Goal: Task Accomplishment & Management: Manage account settings

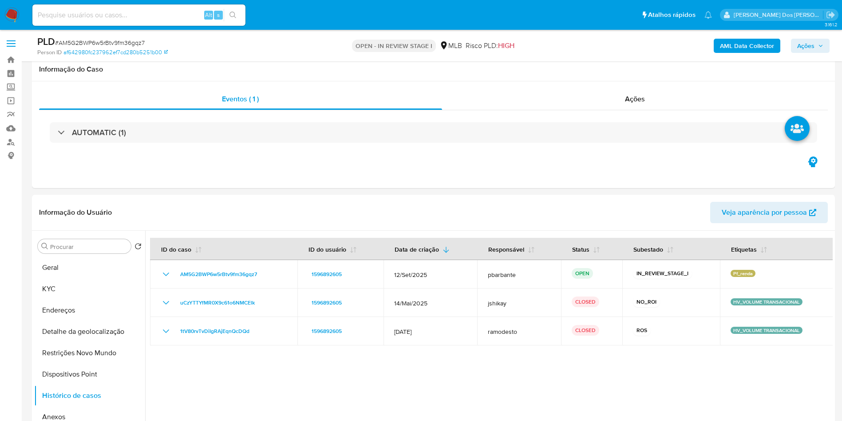
select select "10"
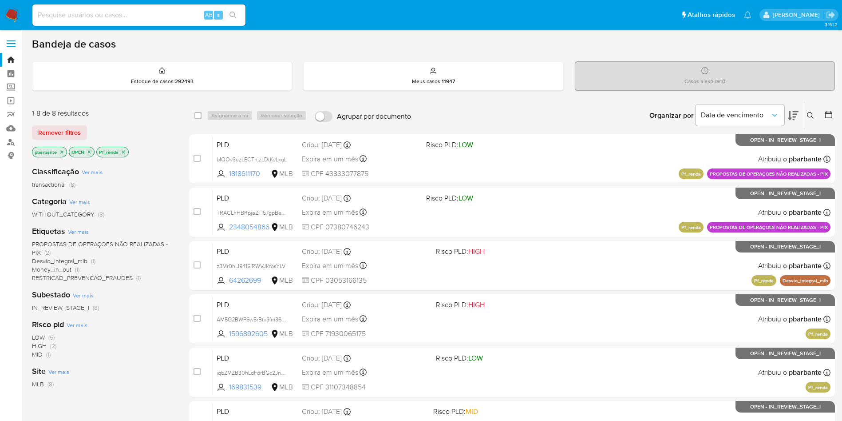
click at [124, 157] on p "Pf_renda" at bounding box center [113, 152] width 32 height 10
click at [126, 155] on icon "close-filter" at bounding box center [123, 151] width 5 height 5
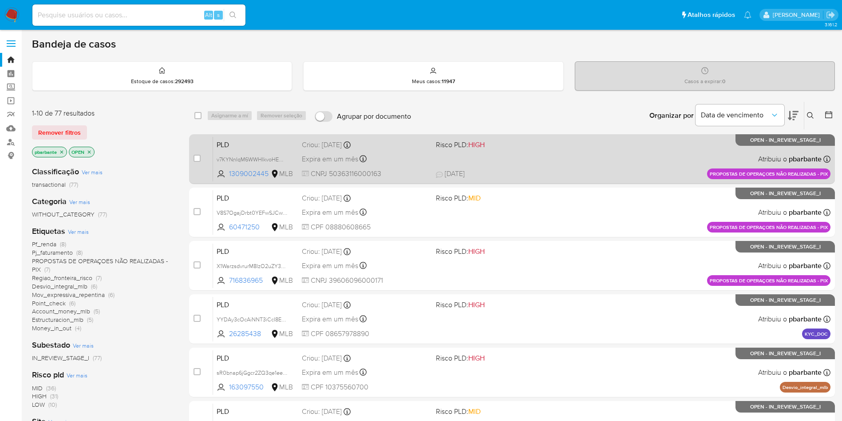
click at [585, 153] on div "PLD v7KYNnIqM6WWHIkvoHEQCbkl 1309002445 MLB Risco PLD: HIGH Criou: 12/09/2025 C…" at bounding box center [522, 158] width 618 height 45
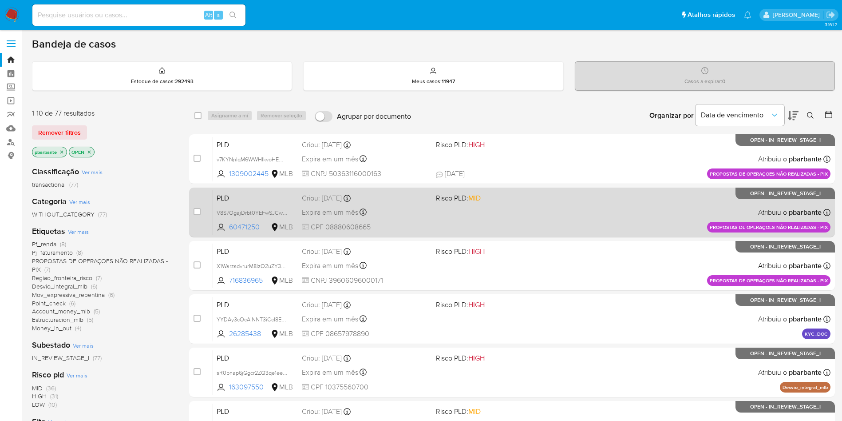
click at [581, 215] on div "PLD V8S7OgajDrbt0YEFwSJCwUz7 60471250 MLB Risco PLD: MID Criou: 12/09/2025 Crio…" at bounding box center [522, 212] width 618 height 45
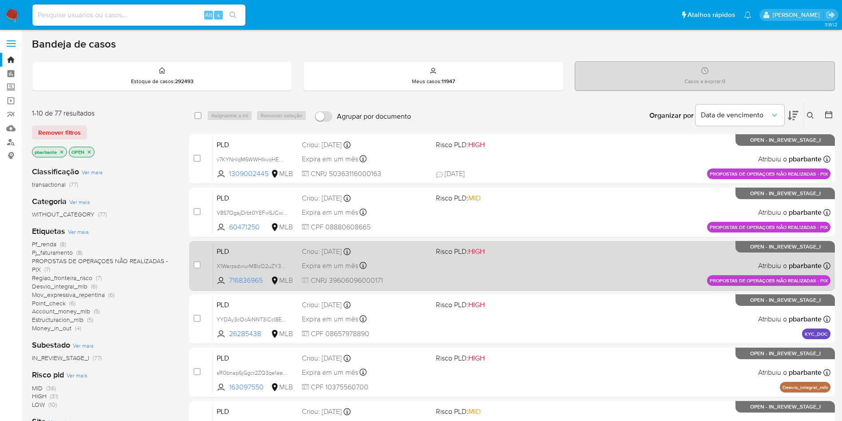
click at [576, 280] on div "PLD X1WarzsdvrurM8IzO2uZY3XM 716836965 MLB Risco PLD: HIGH Criou: 12/09/2025 Cr…" at bounding box center [522, 265] width 618 height 45
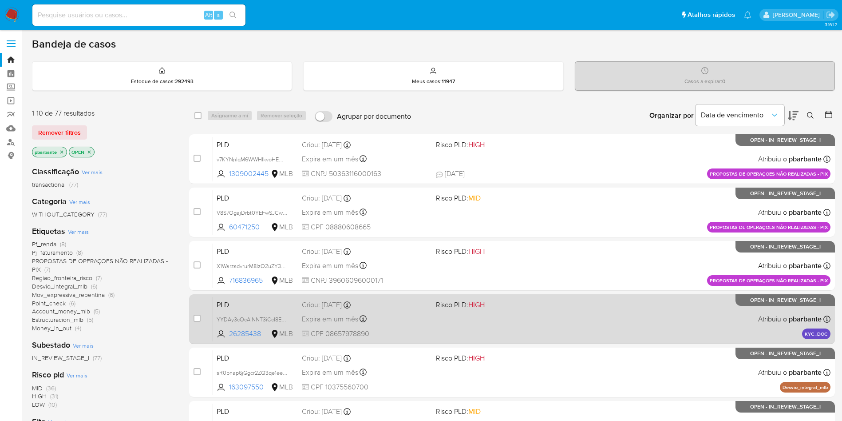
click at [563, 319] on span at bounding box center [499, 319] width 127 height 2
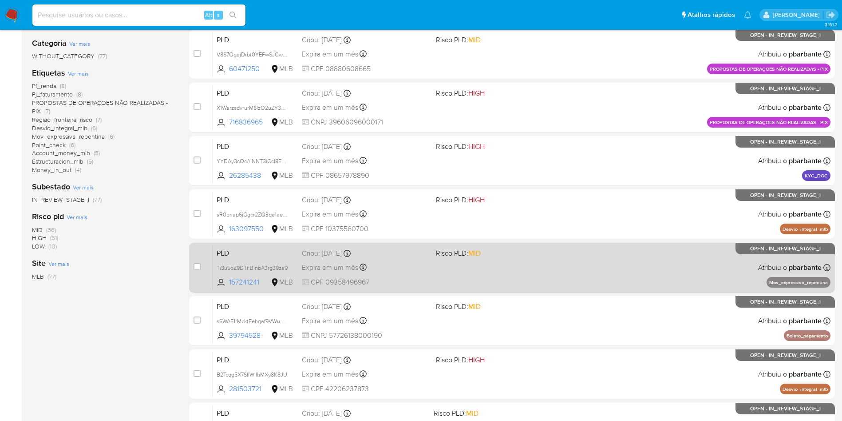
scroll to position [200, 0]
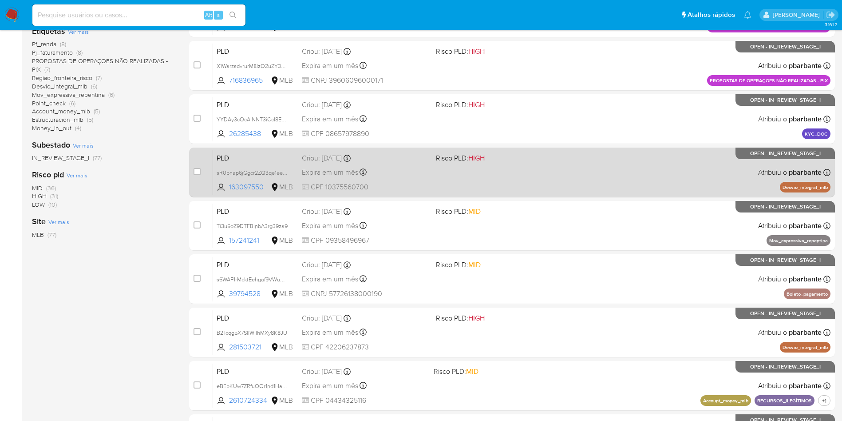
drag, startPoint x: 601, startPoint y: 207, endPoint x: 599, endPoint y: 214, distance: 7.4
click at [600, 195] on div "PLD sR0bnap6jGgcr2ZQ3qe1eeD2 163097550 MLB Risco PLD: HIGH Criou: 12/09/2025 Cr…" at bounding box center [522, 172] width 618 height 45
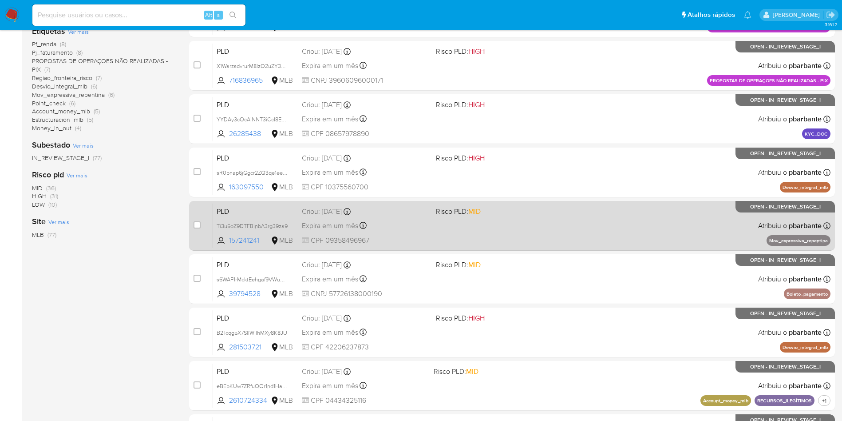
click at [586, 248] on div "PLD Ti3u5oZ9DTFBinbA3rg39za9 157241241 MLB Risco PLD: MID Criou: 12/09/2025 Cri…" at bounding box center [522, 225] width 618 height 45
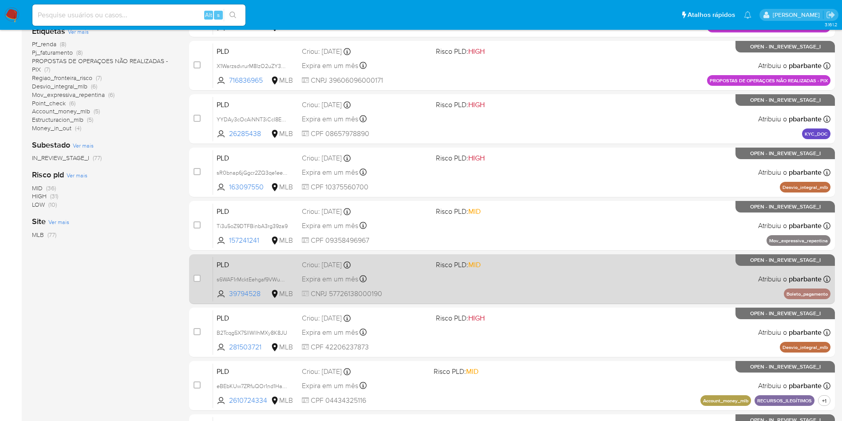
click at [581, 301] on div "PLD s6WAF1rMcktEehgaf9VWuaas 39794528 MLB Risco PLD: MID Criou: 12/09/2025 Crio…" at bounding box center [522, 278] width 618 height 45
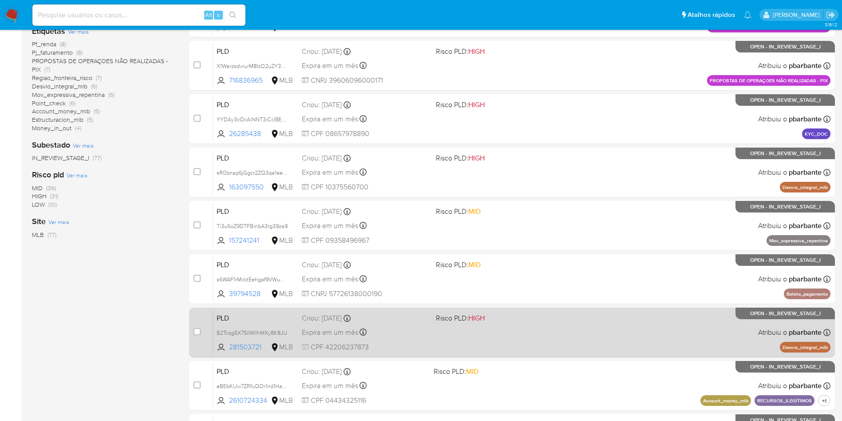
click at [591, 354] on div "PLD B2Tcqg5X7SlIWlIhMXy8K8JU 281503721 MLB Risco PLD: HIGH Criou: 12/09/2025 Cr…" at bounding box center [522, 332] width 618 height 45
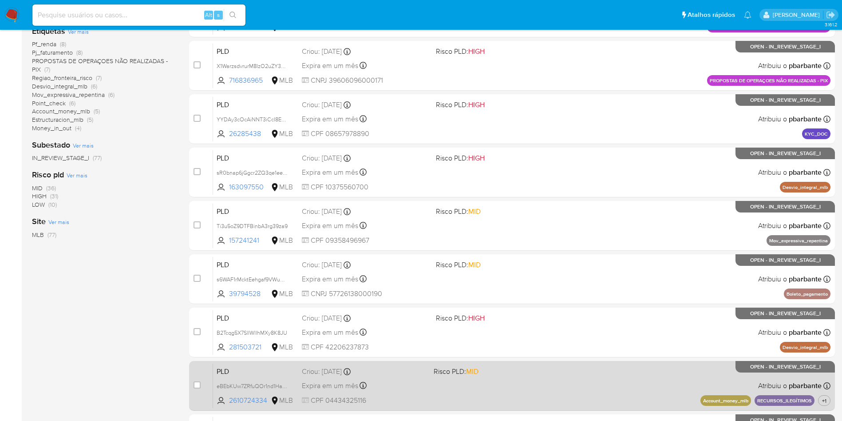
click at [602, 363] on div "PLD eBEbKUw7ZRfuQOr1nd1HawAA 2610724334 MLB Risco PLD: MID Criou: 12/09/2025 Cr…" at bounding box center [522, 385] width 618 height 45
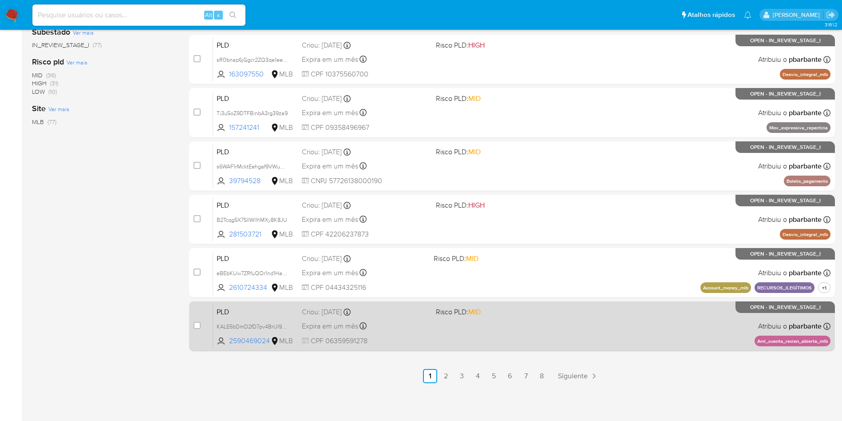
click at [602, 348] on div "PLD KALE5bDmD2fD7pv4BrUI9g90 2590469024 MLB Risco PLD: MID Criou: 12/09/2025 Cr…" at bounding box center [522, 325] width 618 height 45
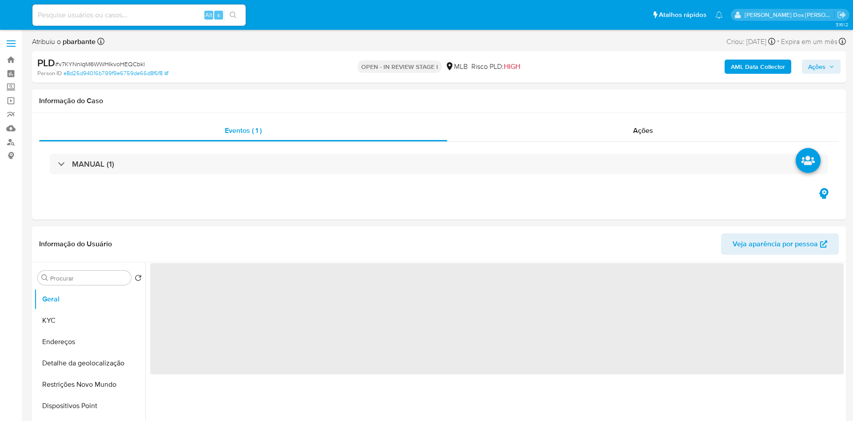
select select "10"
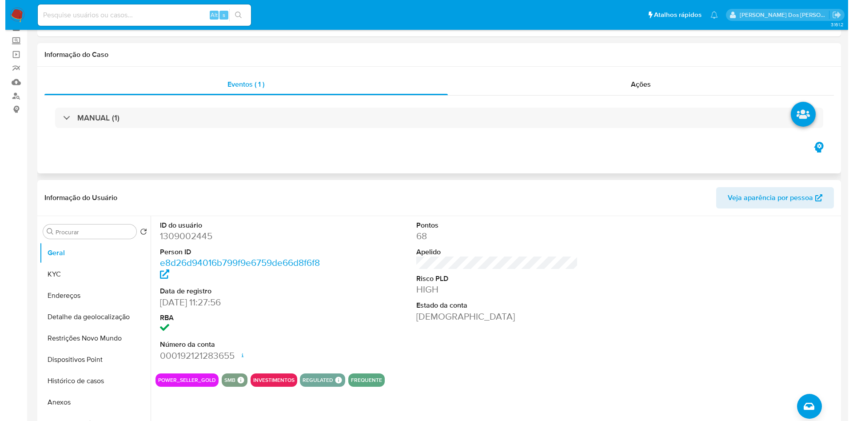
scroll to position [67, 0]
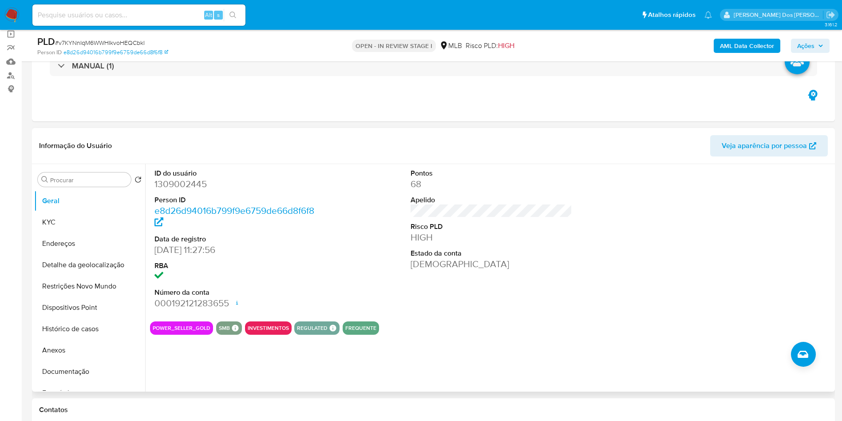
click at [175, 190] on dd "1309002445" at bounding box center [236, 184] width 162 height 12
copy dd "1309002445"
click at [760, 50] on b "AML Data Collector" at bounding box center [747, 46] width 54 height 14
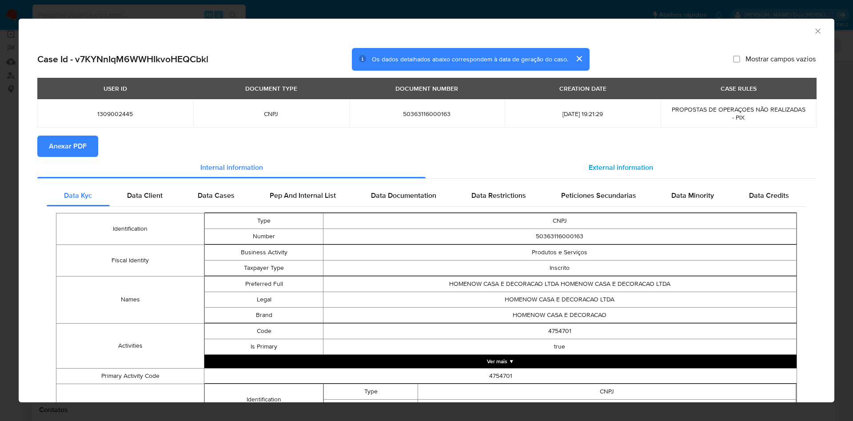
click at [626, 168] on span "External information" at bounding box center [620, 167] width 64 height 10
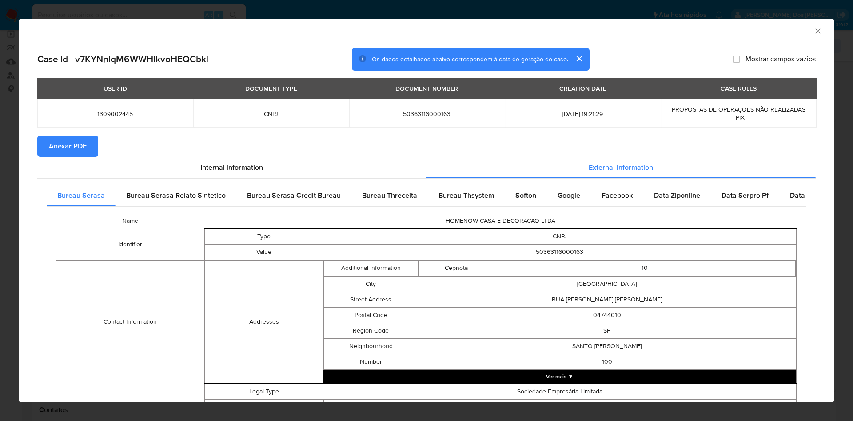
click at [69, 138] on span "Anexar PDF" at bounding box center [68, 146] width 38 height 20
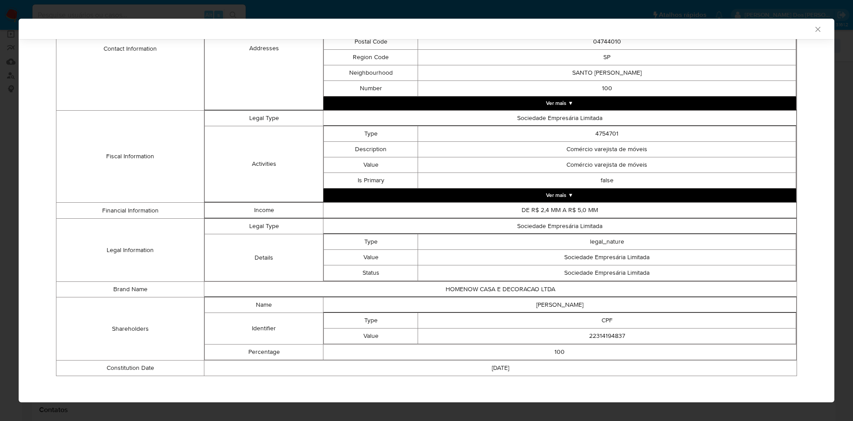
scroll to position [278, 0]
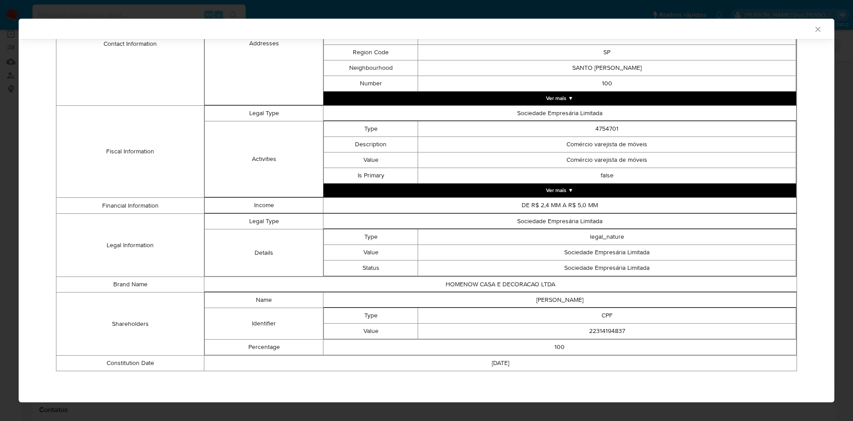
click at [601, 326] on td "22314194837" at bounding box center [607, 331] width 378 height 16
copy td "22314194837"
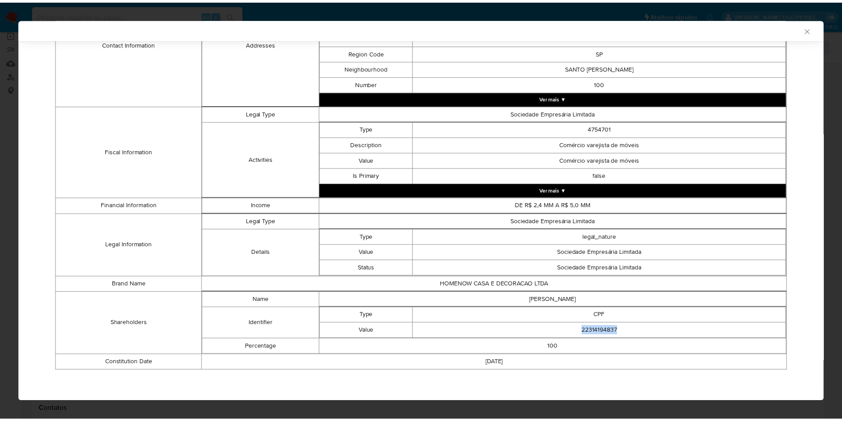
scroll to position [277, 0]
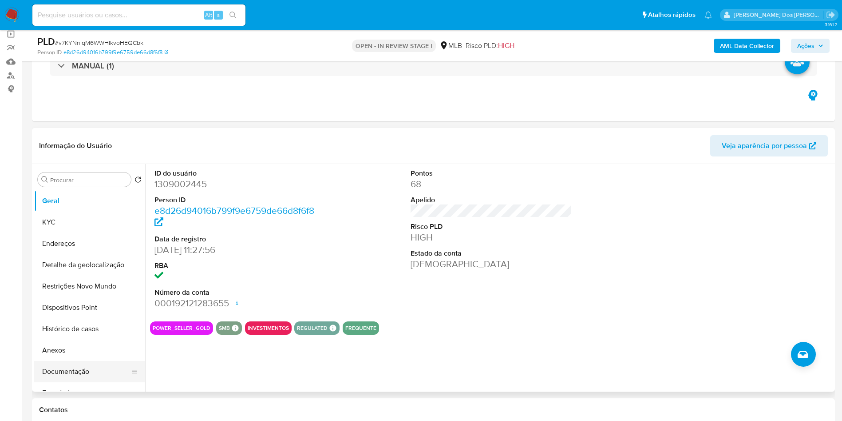
click at [60, 382] on button "Documentação" at bounding box center [86, 371] width 104 height 21
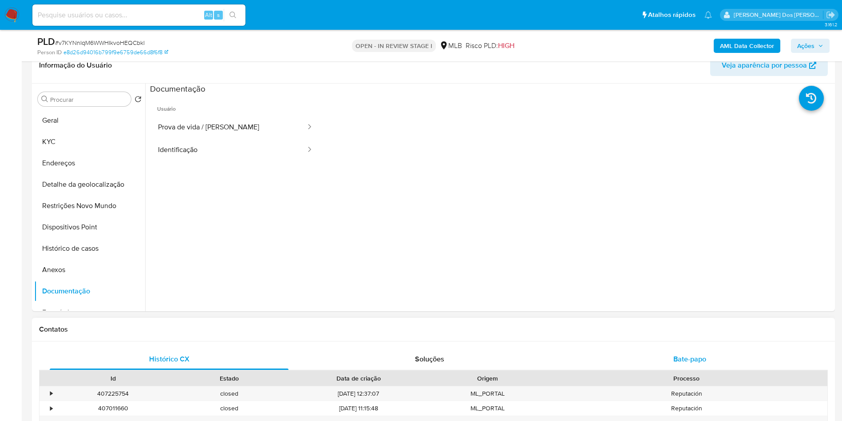
scroll to position [333, 0]
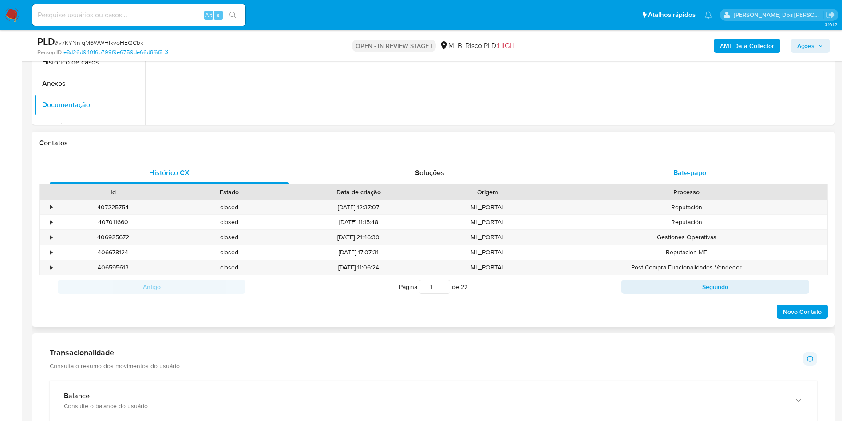
click at [700, 183] on div "Bate-papo" at bounding box center [690, 172] width 239 height 21
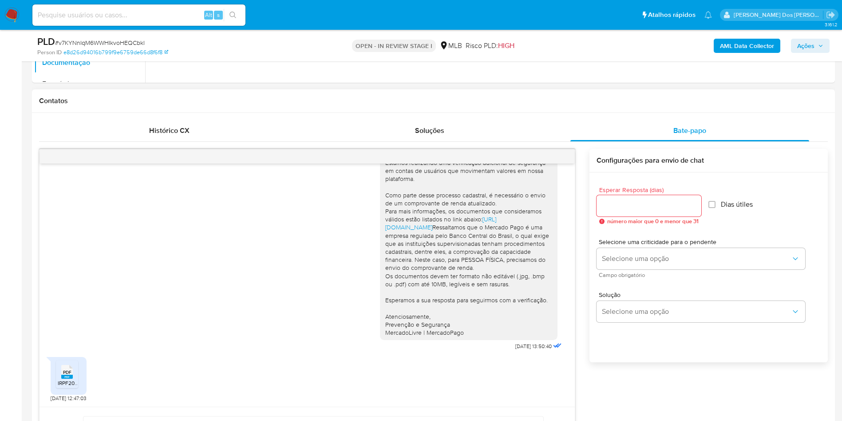
scroll to position [466, 0]
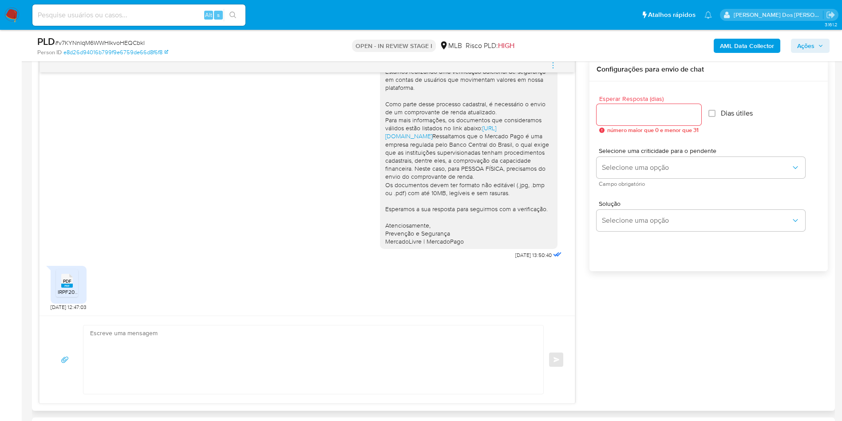
click at [67, 284] on span "PDF" at bounding box center [67, 281] width 8 height 6
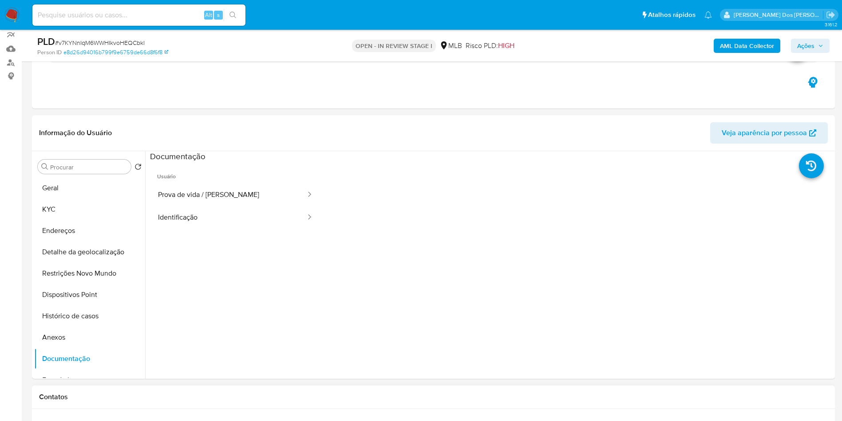
scroll to position [67, 0]
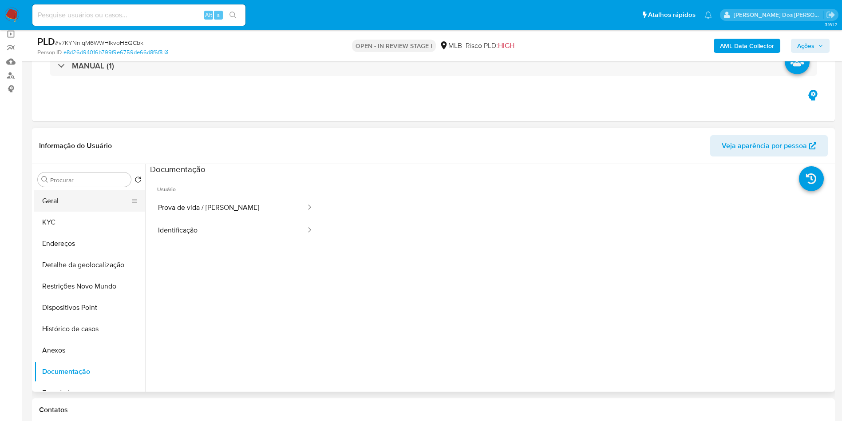
click at [99, 211] on button "Geral" at bounding box center [86, 200] width 104 height 21
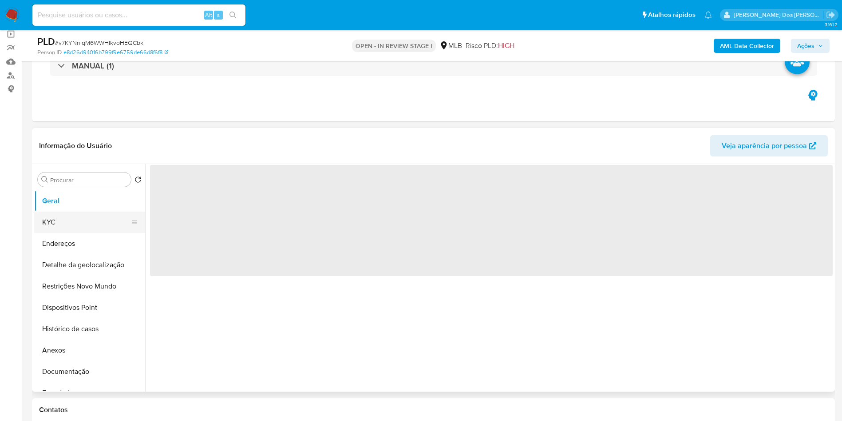
click at [107, 233] on button "KYC" at bounding box center [86, 221] width 104 height 21
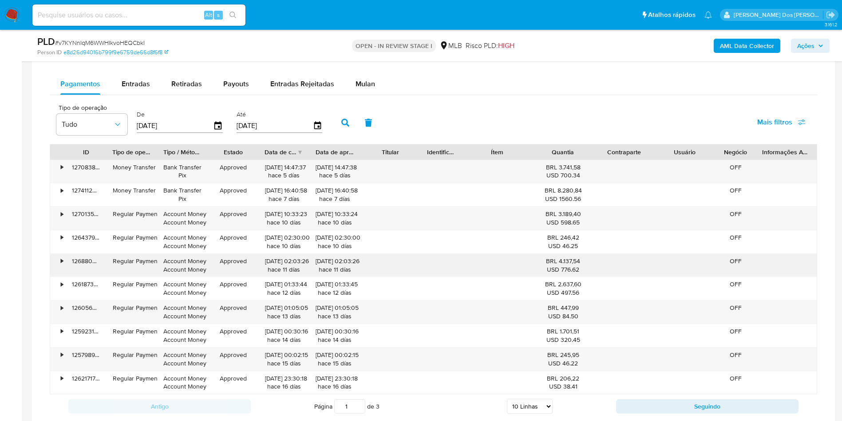
scroll to position [933, 0]
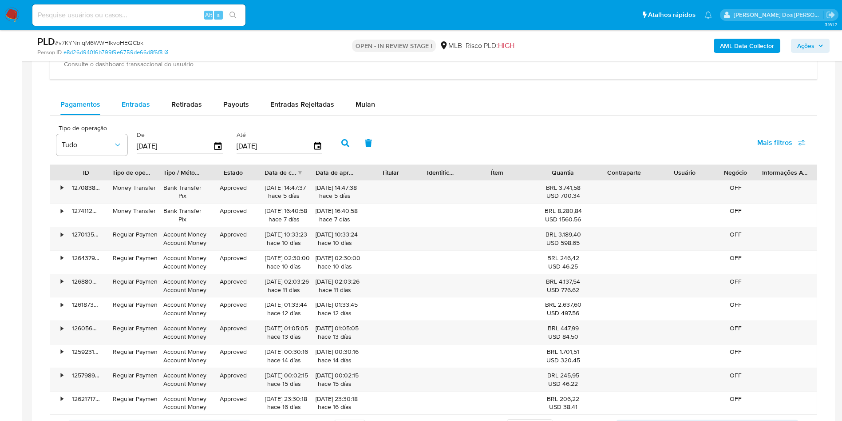
click at [123, 109] on span "Entradas" at bounding box center [136, 104] width 28 height 10
select select "10"
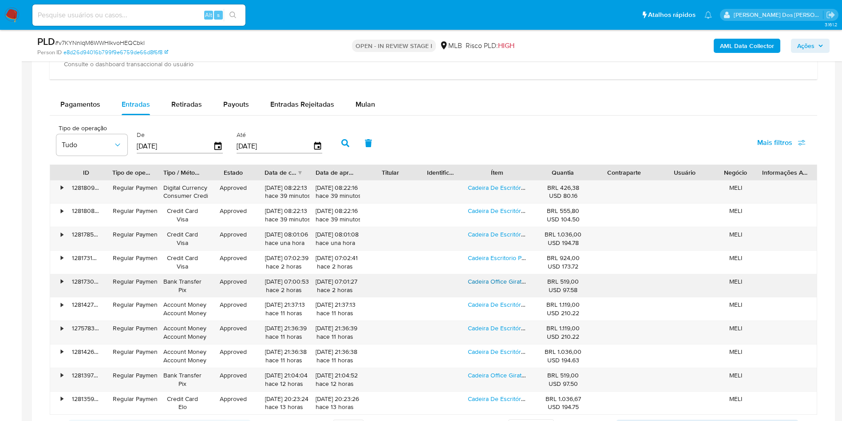
click at [506, 286] on link "Cadeira Office Giratoria Presidente Columbus Rivatti Preto Material Do Estofame…" at bounding box center [597, 281] width 258 height 9
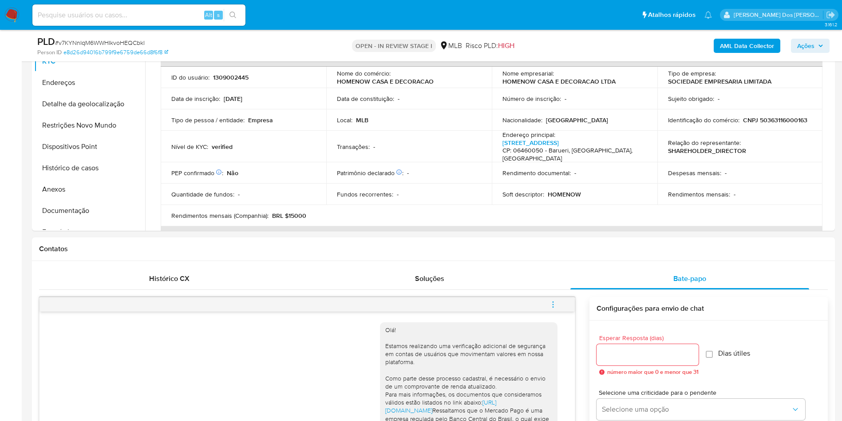
scroll to position [133, 0]
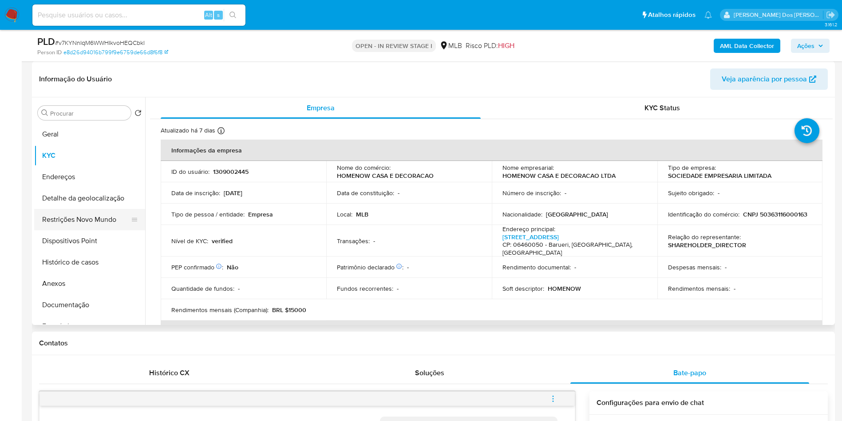
click at [91, 230] on button "Restrições Novo Mundo" at bounding box center [86, 219] width 104 height 21
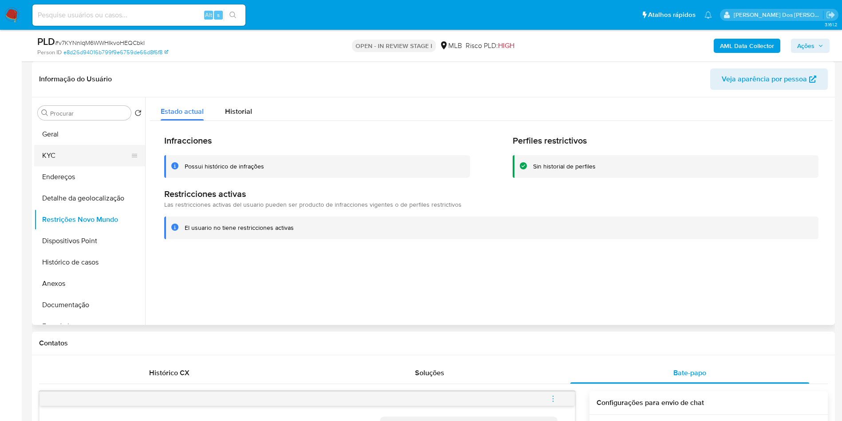
click at [56, 159] on button "KYC" at bounding box center [86, 155] width 104 height 21
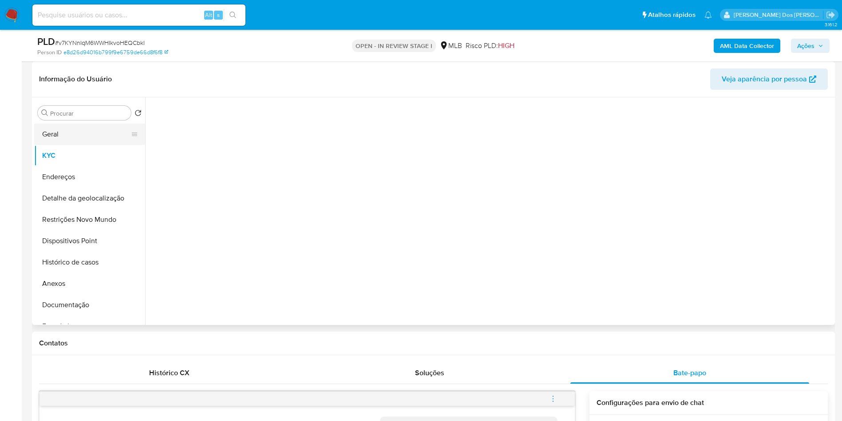
click at [63, 145] on button "Geral" at bounding box center [86, 133] width 104 height 21
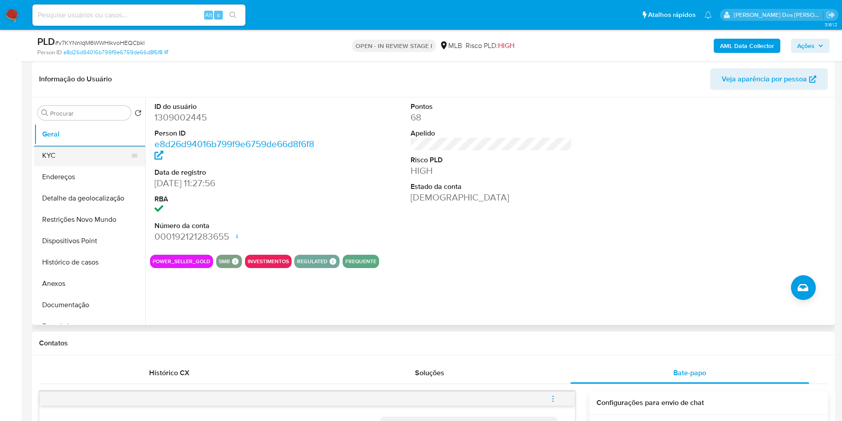
click at [64, 166] on button "KYC" at bounding box center [86, 155] width 104 height 21
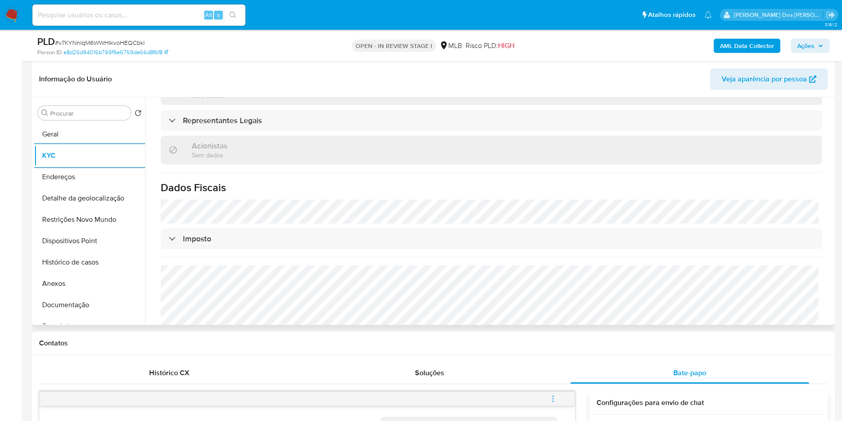
scroll to position [469, 0]
click at [85, 209] on button "Detalhe da geolocalização" at bounding box center [86, 197] width 104 height 21
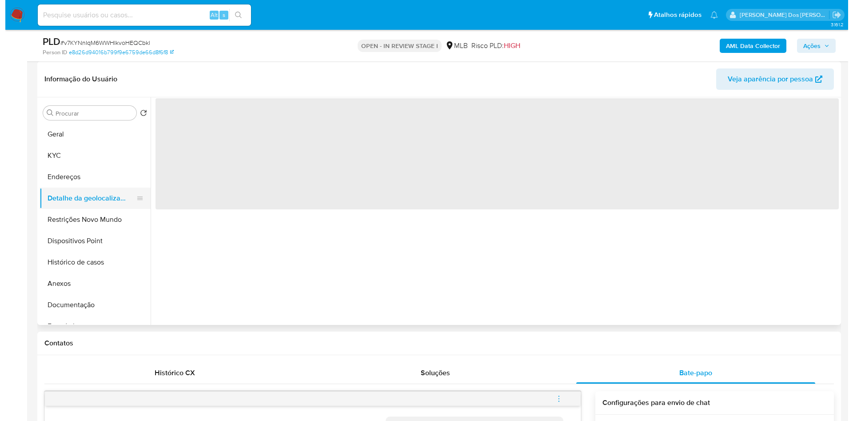
scroll to position [0, 0]
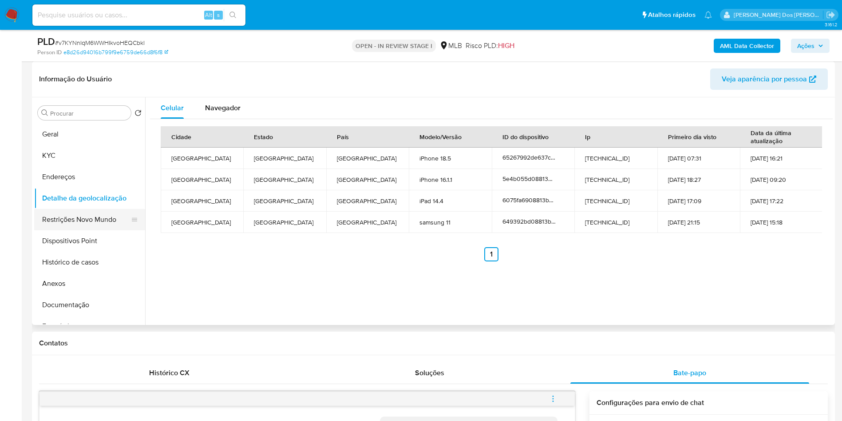
click at [109, 230] on button "Restrições Novo Mundo" at bounding box center [86, 219] width 104 height 21
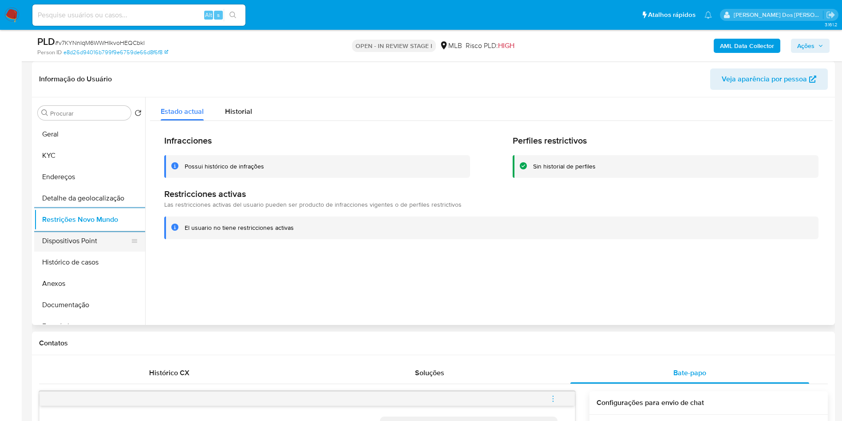
click at [67, 251] on button "Dispositivos Point" at bounding box center [86, 240] width 104 height 21
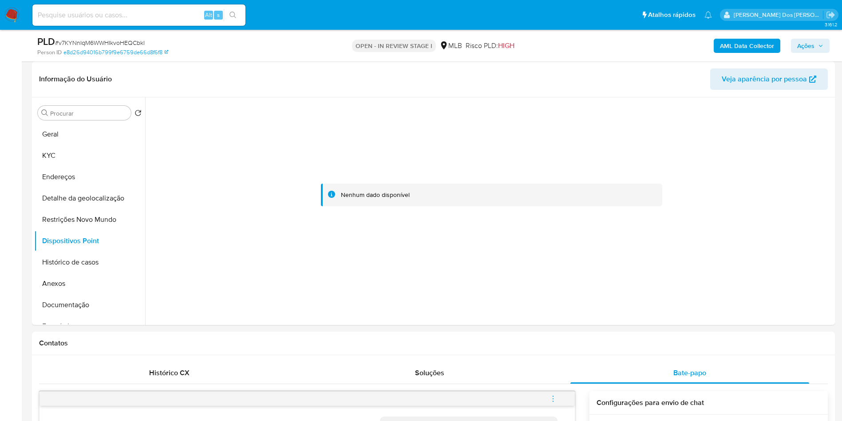
click at [814, 41] on span "Ações" at bounding box center [806, 46] width 17 height 14
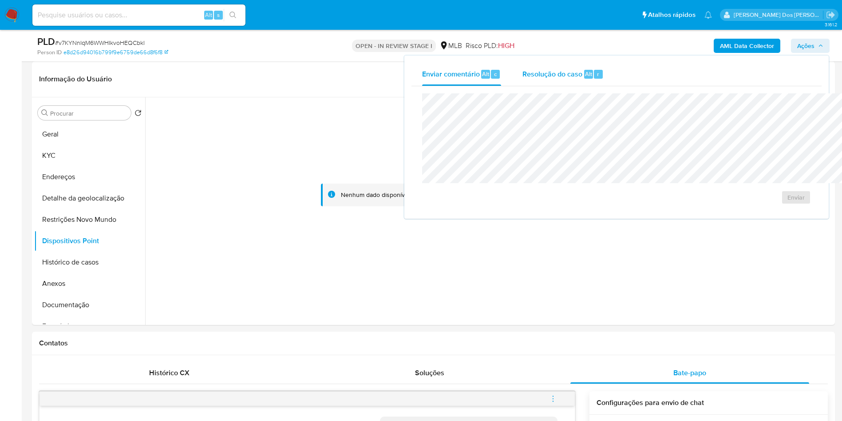
click at [523, 64] on div "Resolução do caso Alt r" at bounding box center [563, 74] width 81 height 23
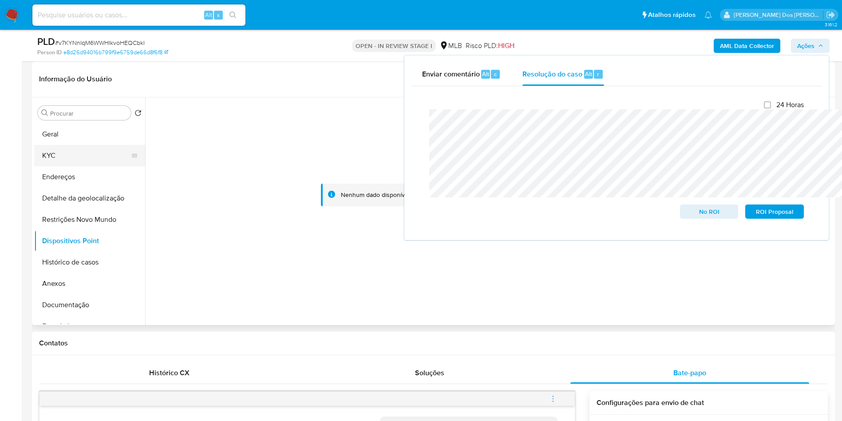
click at [61, 166] on button "KYC" at bounding box center [86, 155] width 104 height 21
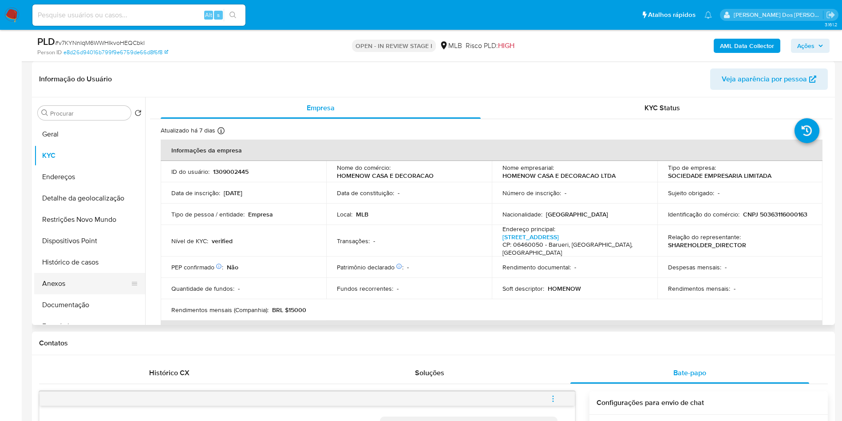
click at [76, 294] on button "Anexos" at bounding box center [86, 283] width 104 height 21
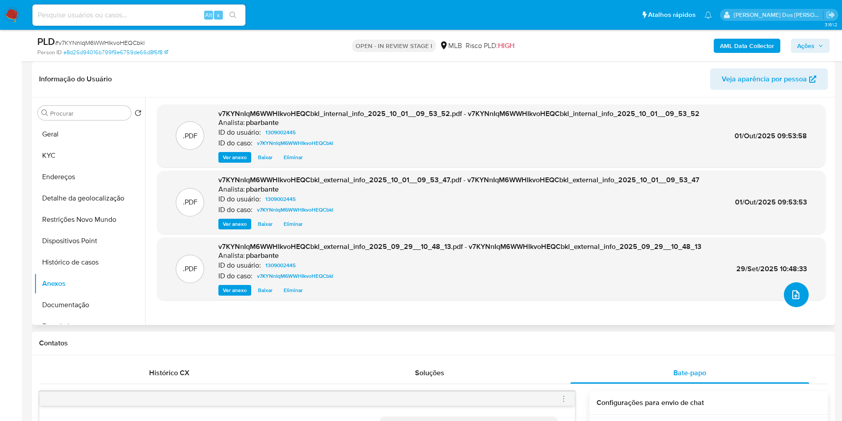
click at [791, 300] on icon "upload-file" at bounding box center [796, 294] width 11 height 11
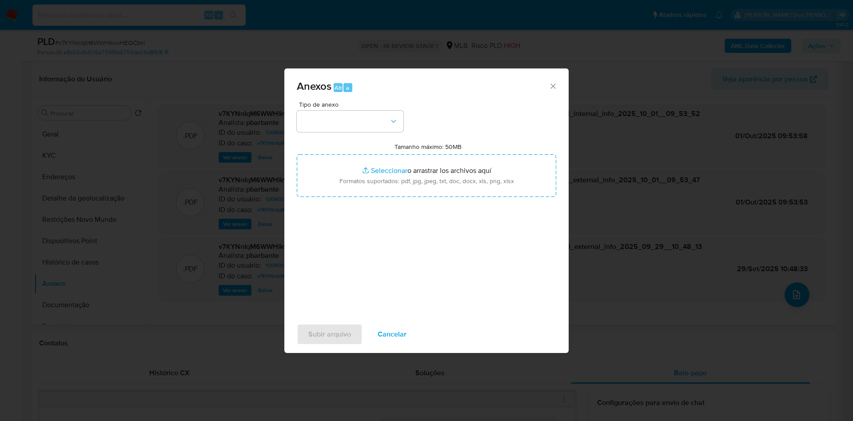
click at [310, 101] on span "Tipo de anexo" at bounding box center [352, 104] width 107 height 6
click at [306, 111] on button "button" at bounding box center [350, 121] width 107 height 21
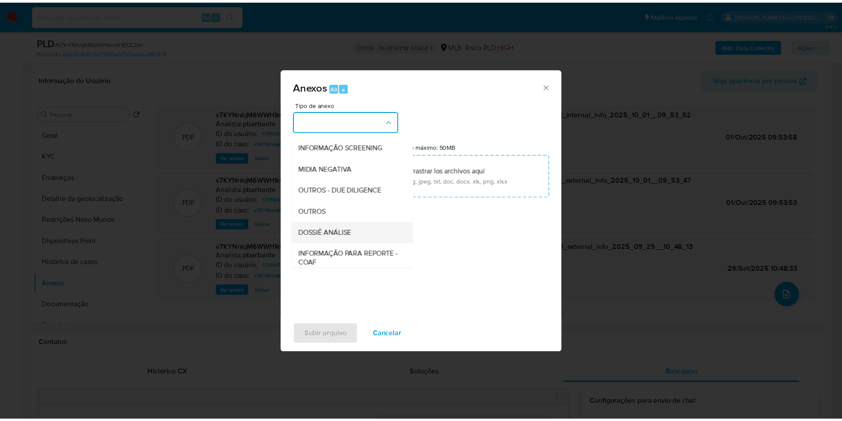
scroll to position [119, 0]
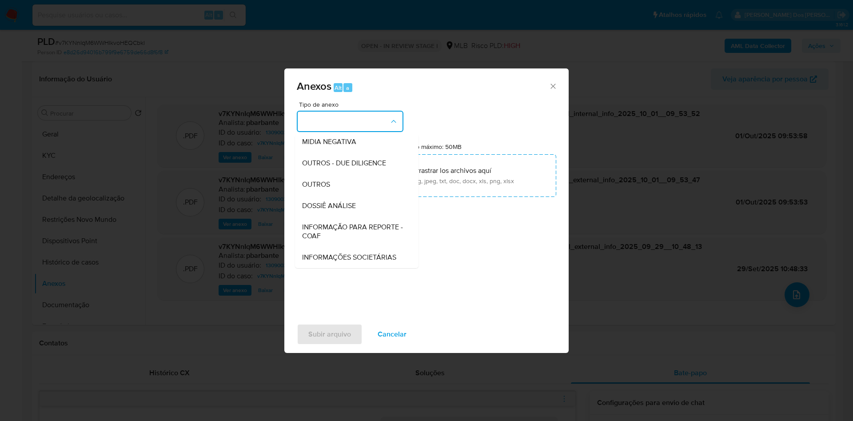
click at [307, 216] on div "INFORMAÇÃO PARA REPORTE - COAF" at bounding box center [354, 231] width 104 height 30
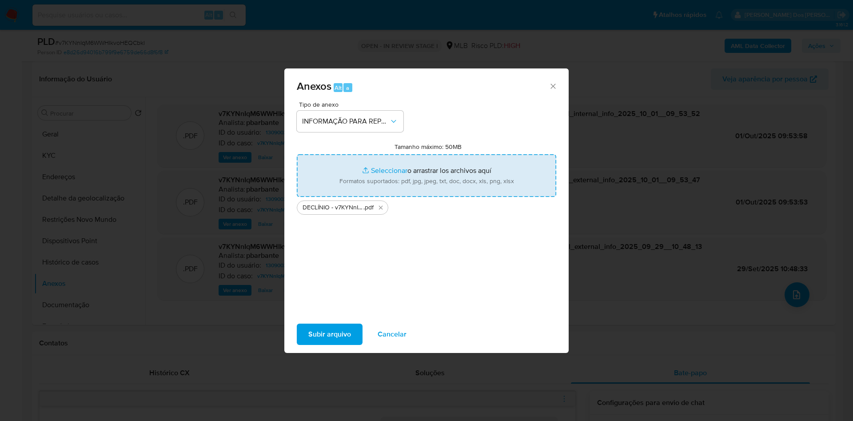
type input "C:\fakepath\Mulan 1309002445_2025_09_23_07_23_05.xlsx"
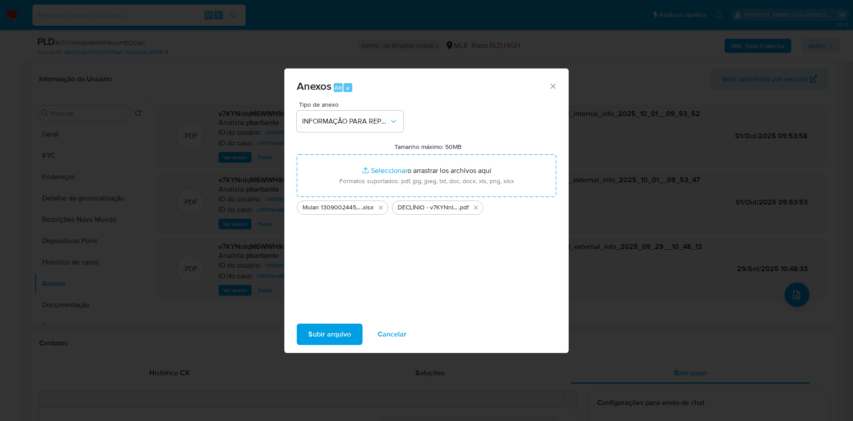
click at [324, 342] on span "Subir arquivo" at bounding box center [329, 334] width 43 height 20
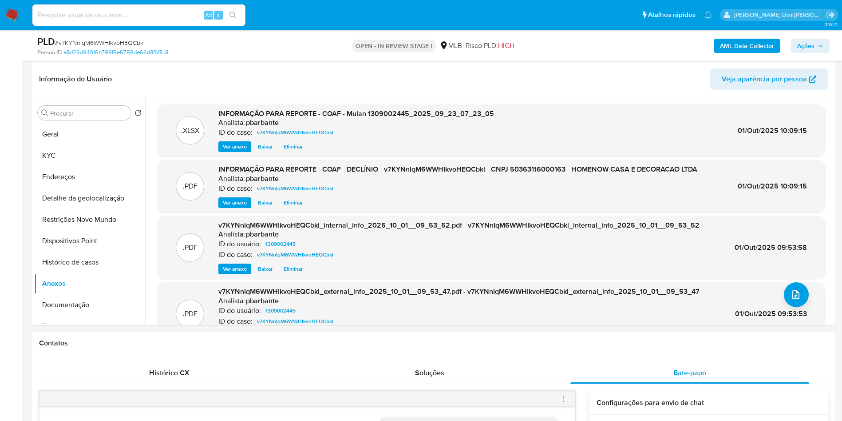
click at [804, 44] on span "Ações" at bounding box center [806, 46] width 17 height 14
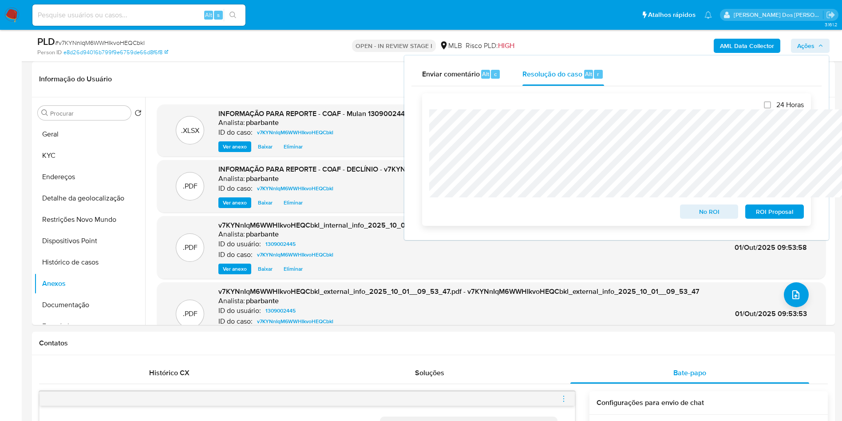
click at [719, 216] on span "No ROI" at bounding box center [710, 211] width 46 height 12
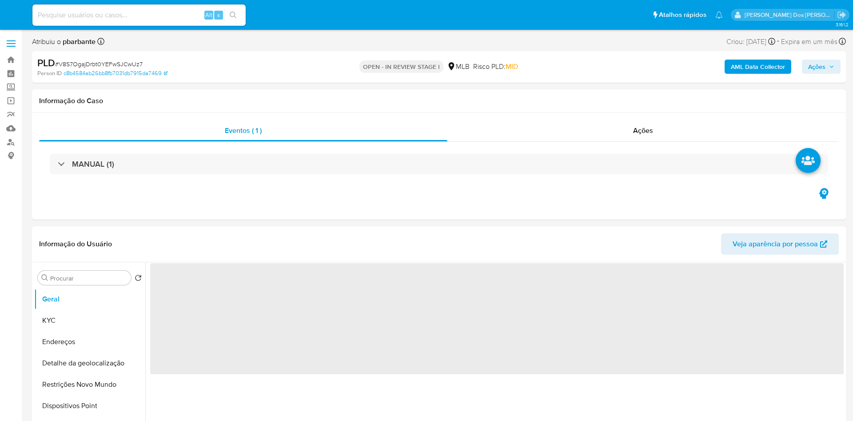
select select "10"
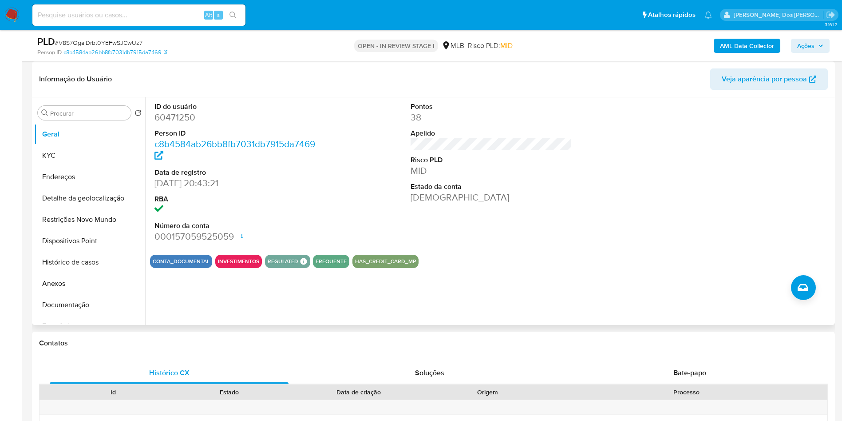
click at [184, 131] on dl "ID do usuário 60471250 Person ID c8b4584ab26bb8fb7031db7915da7469 Data de regis…" at bounding box center [236, 172] width 162 height 141
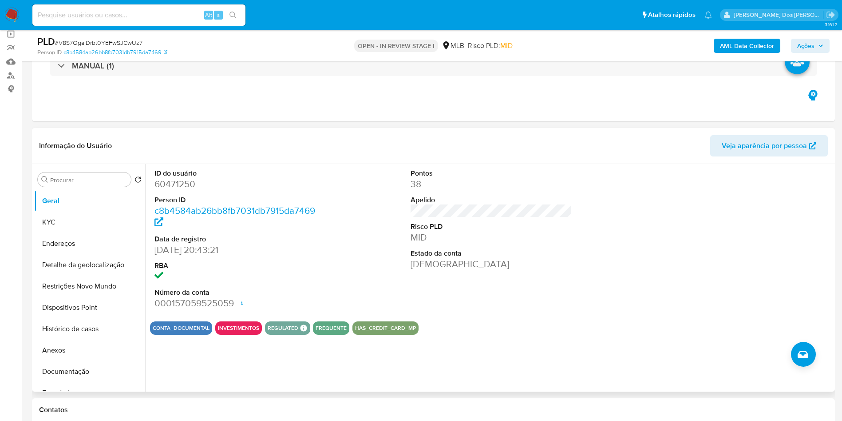
click at [175, 190] on dd "60471250" at bounding box center [236, 184] width 162 height 12
click at [176, 190] on dd "60471250" at bounding box center [236, 184] width 162 height 12
click at [179, 190] on dd "60471250" at bounding box center [236, 184] width 162 height 12
copy dd "1"
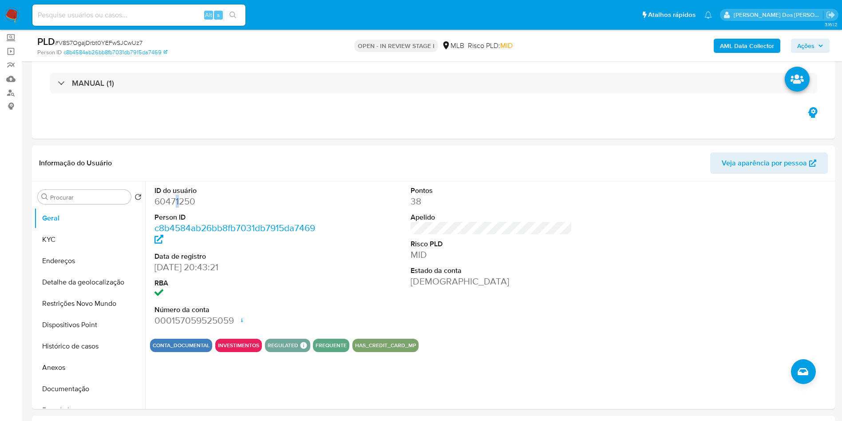
scroll to position [0, 0]
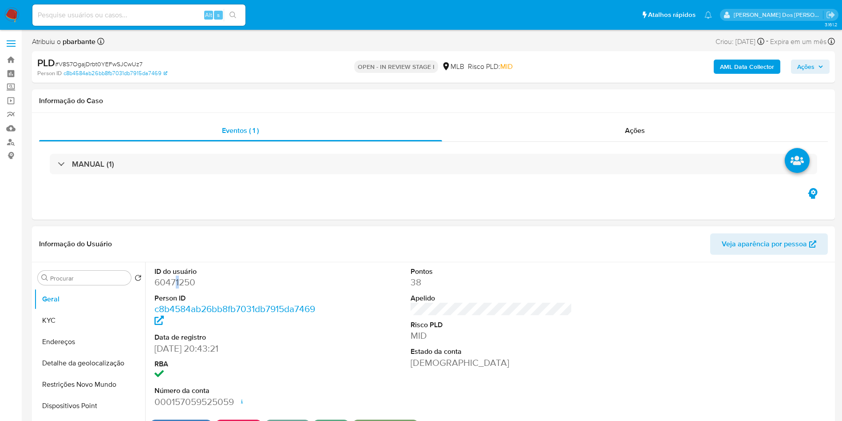
click at [173, 288] on dd "60471250" at bounding box center [236, 282] width 162 height 12
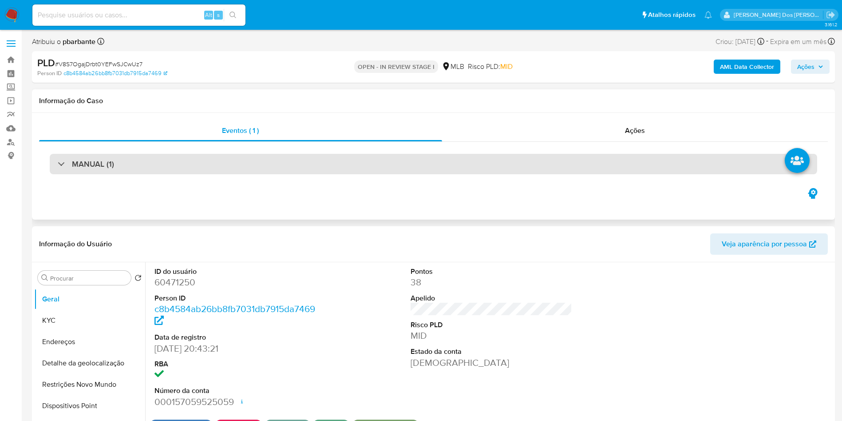
click at [192, 156] on div "MANUAL (1)" at bounding box center [434, 164] width 768 height 20
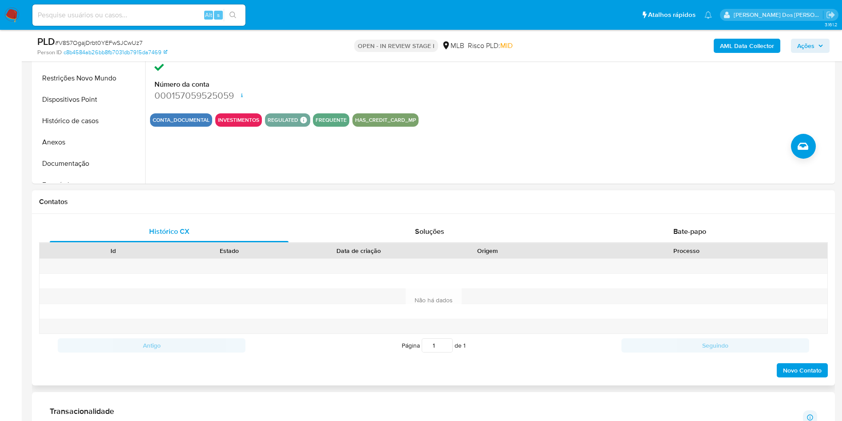
scroll to position [333, 0]
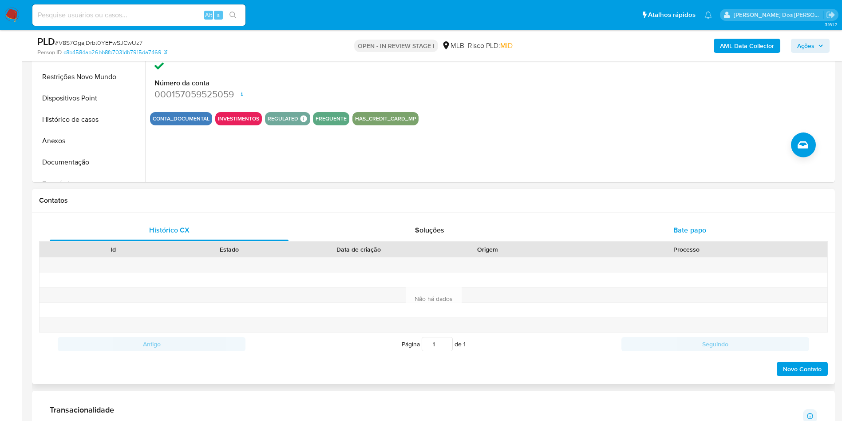
drag, startPoint x: 711, startPoint y: 230, endPoint x: 695, endPoint y: 231, distance: 15.2
click at [711, 230] on div "Bate-papo" at bounding box center [690, 229] width 239 height 21
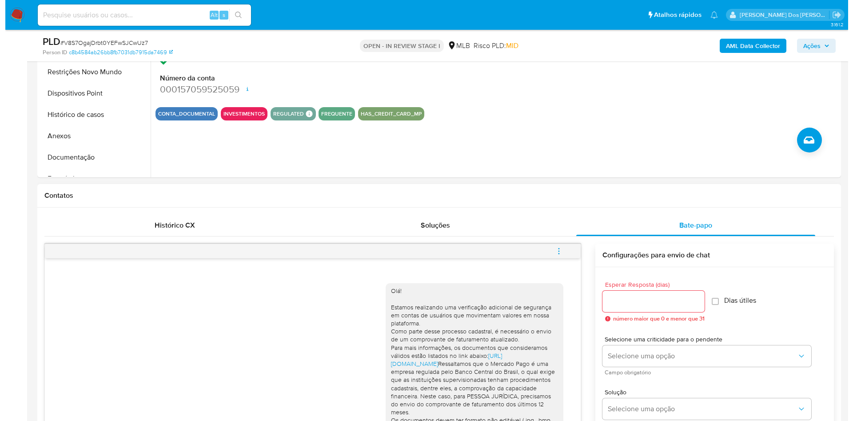
scroll to position [133, 0]
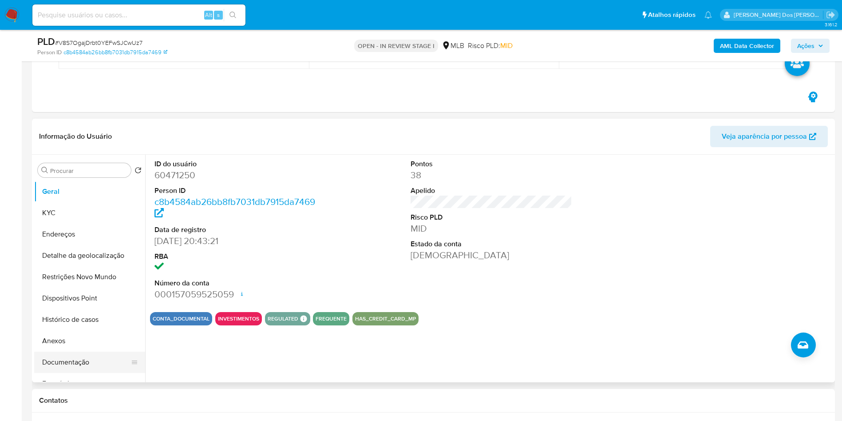
click at [69, 360] on button "Documentação" at bounding box center [86, 361] width 104 height 21
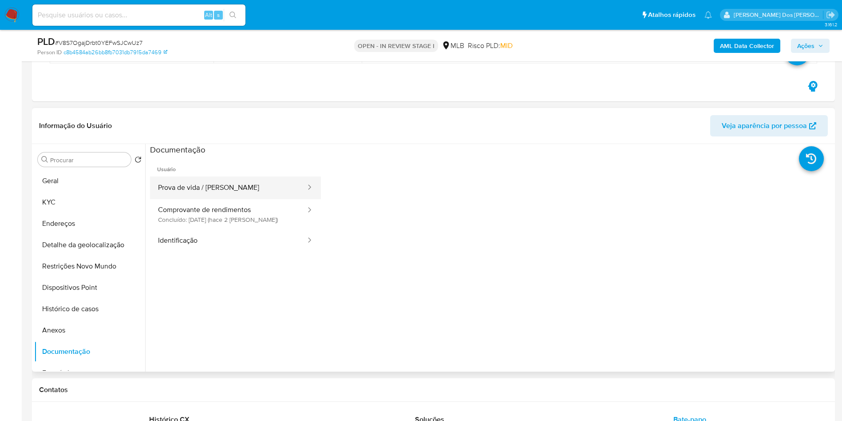
click at [210, 192] on button "Prova de vida / Selfie" at bounding box center [228, 187] width 157 height 23
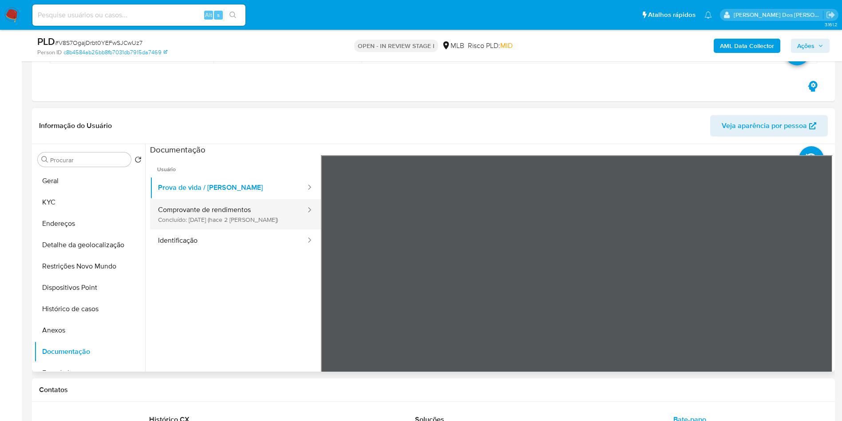
click at [211, 219] on button "Comprovante de rendimentos Concluído: 29/09/2025 (hace 2 días)" at bounding box center [228, 214] width 157 height 30
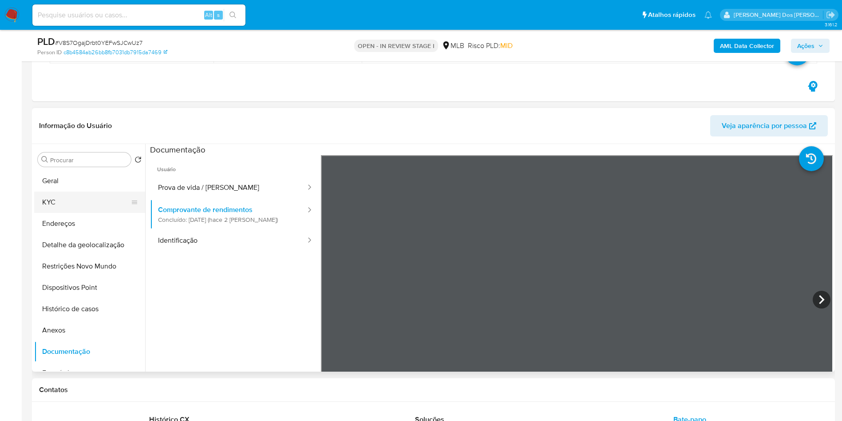
click at [54, 203] on button "KYC" at bounding box center [86, 201] width 104 height 21
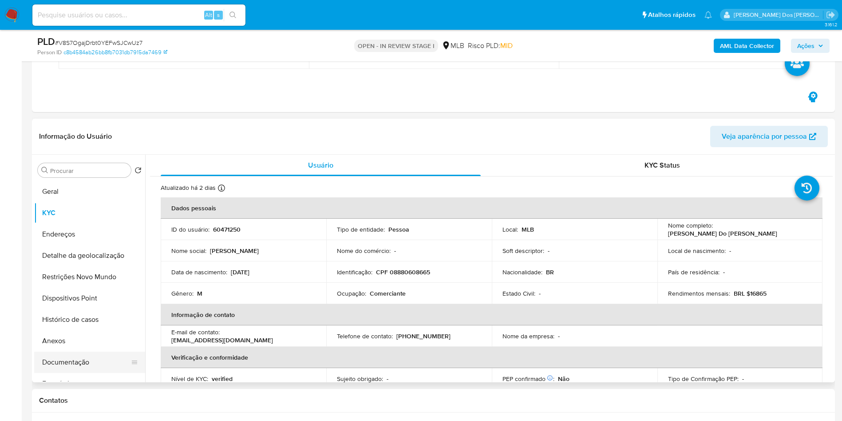
click at [86, 360] on button "Documentação" at bounding box center [86, 361] width 104 height 21
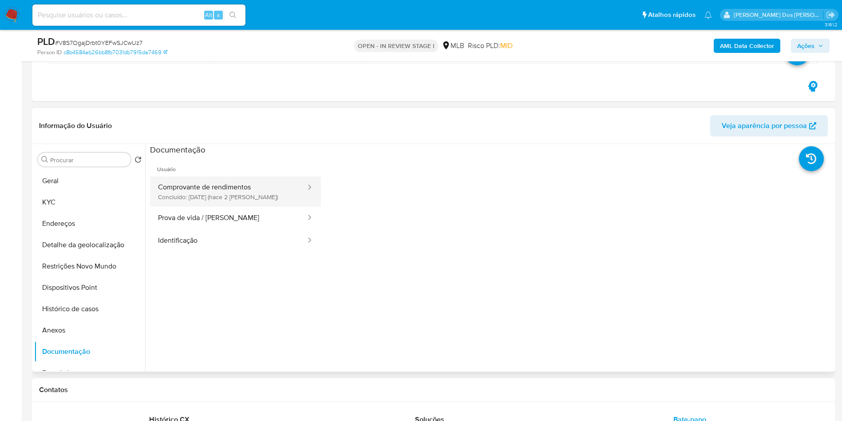
click at [233, 184] on button "Comprovante de rendimentos Concluído: [DATE] (hace 2 [PERSON_NAME])" at bounding box center [228, 191] width 157 height 30
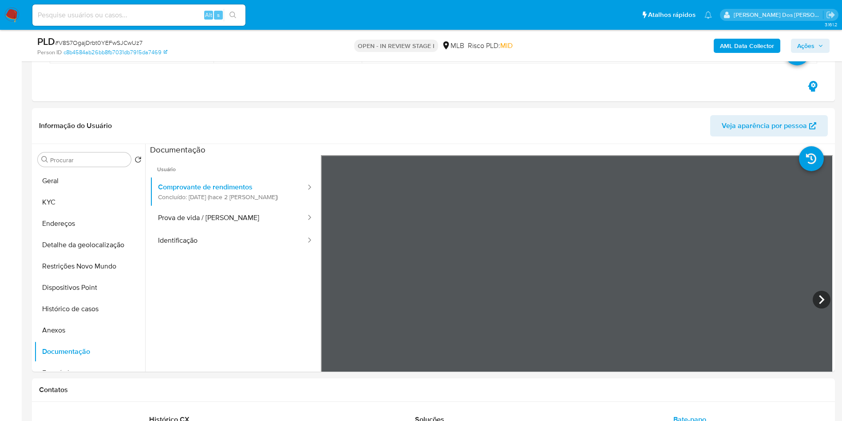
click at [69, 209] on button "KYC" at bounding box center [86, 201] width 104 height 21
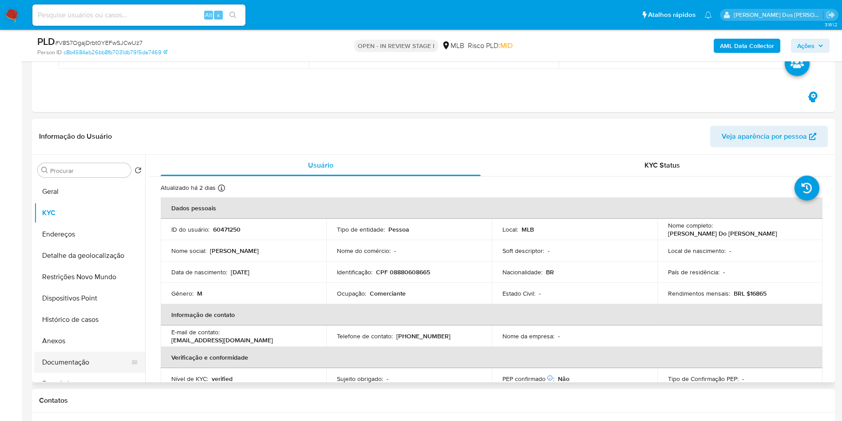
click at [92, 370] on button "Documentação" at bounding box center [86, 361] width 104 height 21
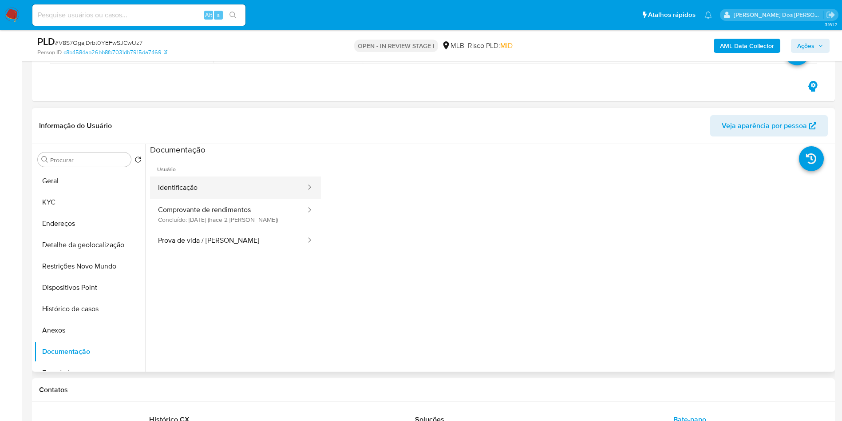
click at [196, 196] on button "Identificação" at bounding box center [228, 187] width 157 height 23
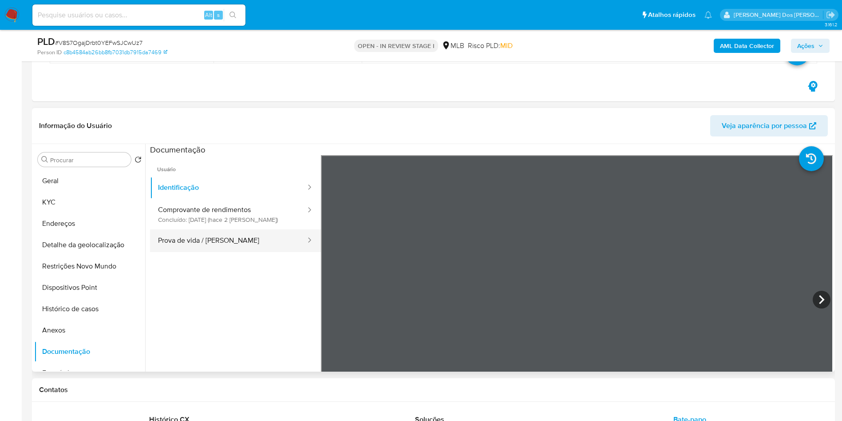
click at [195, 246] on button "Prova de vida / Selfie" at bounding box center [228, 240] width 157 height 23
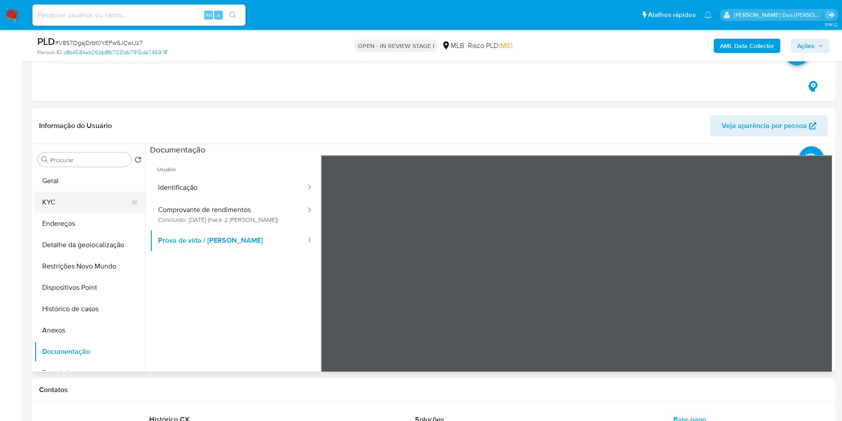
click at [82, 208] on button "KYC" at bounding box center [86, 201] width 104 height 21
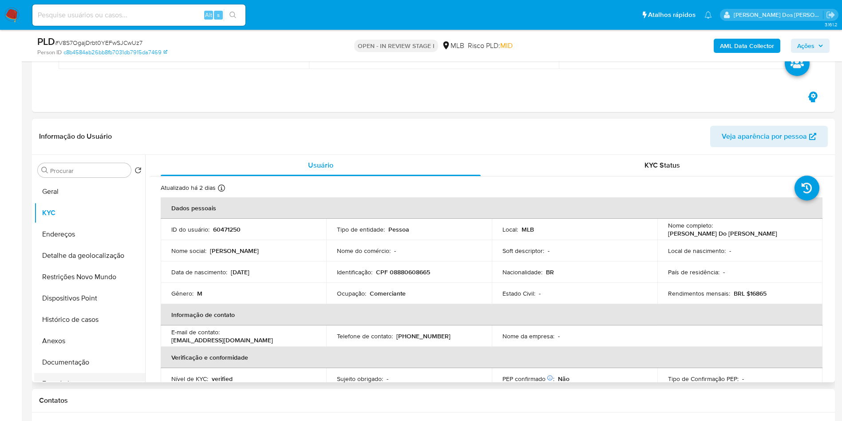
drag, startPoint x: 71, startPoint y: 362, endPoint x: 69, endPoint y: 366, distance: 4.6
click at [69, 366] on button "Documentação" at bounding box center [89, 361] width 111 height 21
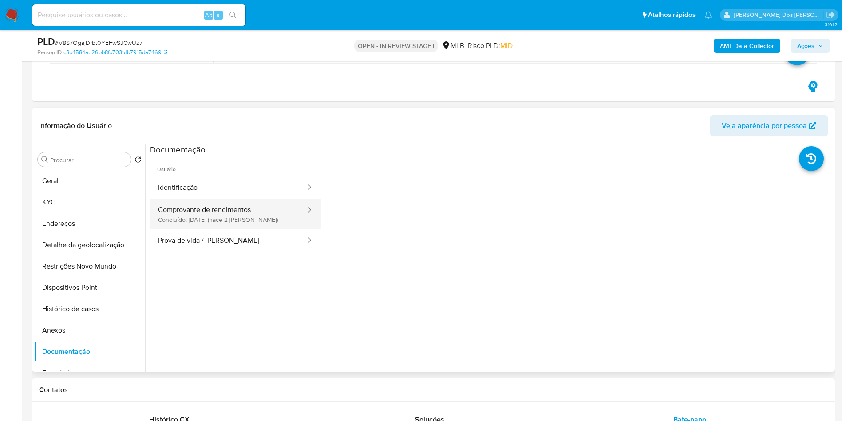
click at [238, 220] on button "Comprovante de rendimentos Concluído: 29/09/2025 (hace 2 días)" at bounding box center [228, 214] width 157 height 30
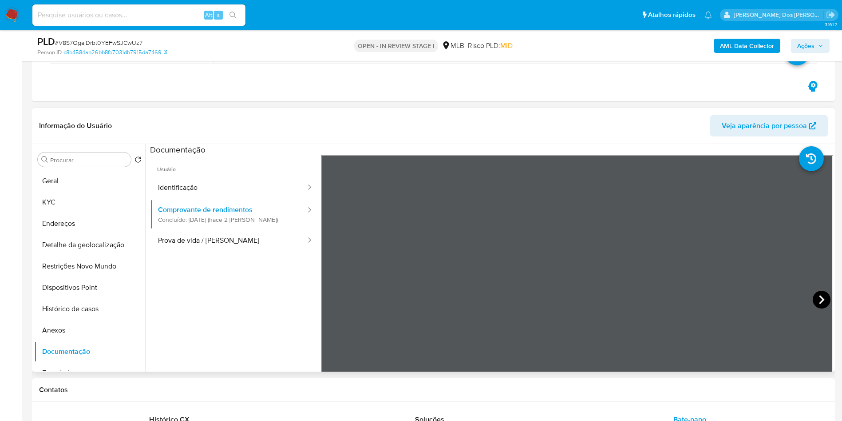
click at [816, 299] on icon at bounding box center [822, 299] width 18 height 18
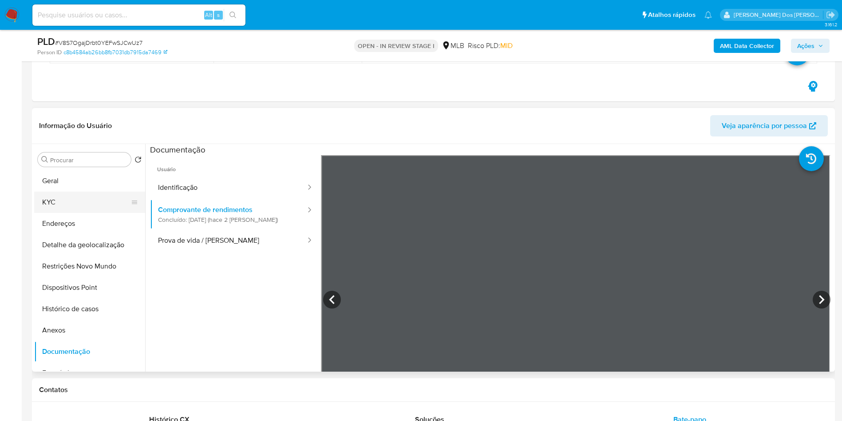
click at [64, 204] on button "KYC" at bounding box center [86, 201] width 104 height 21
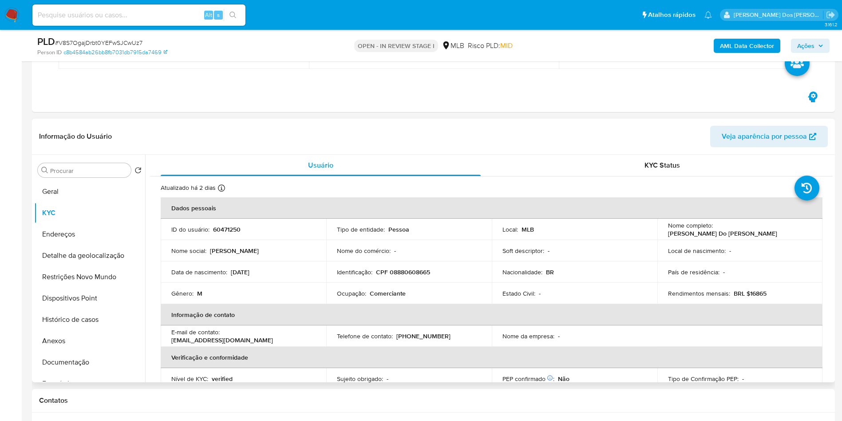
click at [397, 297] on p "Comerciante" at bounding box center [388, 293] width 36 height 8
click at [395, 297] on p "Comerciante" at bounding box center [388, 293] width 36 height 8
copy p "Comerciante"
click at [747, 48] on b "AML Data Collector" at bounding box center [747, 46] width 54 height 14
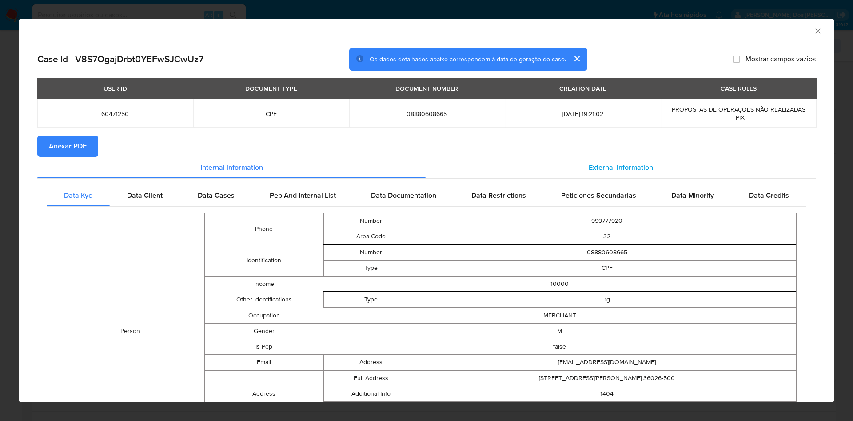
click at [614, 168] on span "External information" at bounding box center [620, 167] width 64 height 10
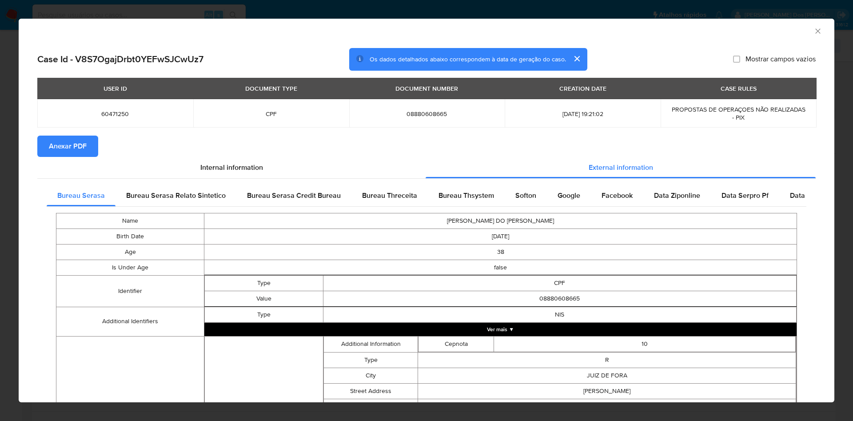
click at [52, 148] on span "Anexar PDF" at bounding box center [68, 146] width 38 height 20
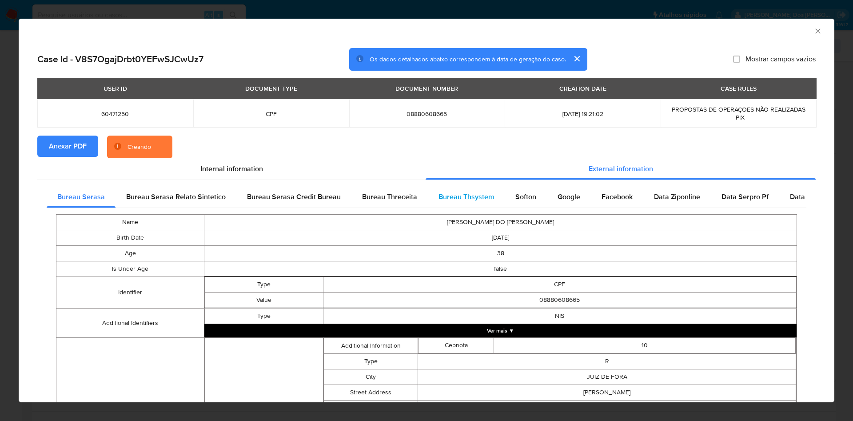
click at [467, 205] on div "Bureau Thsystem" at bounding box center [466, 196] width 77 height 21
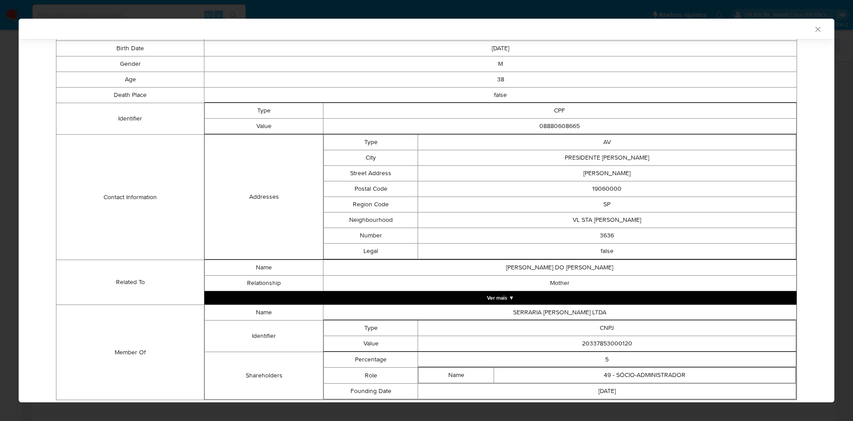
scroll to position [217, 0]
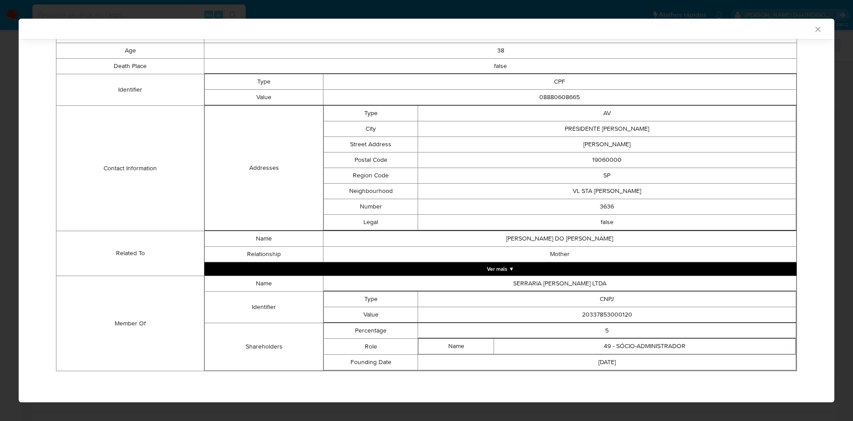
click at [617, 314] on td "20337853000120" at bounding box center [607, 315] width 378 height 16
copy td "20337853000120"
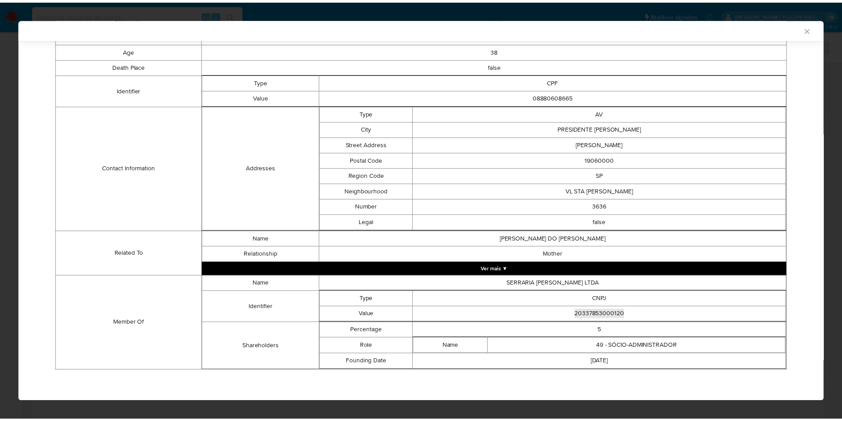
scroll to position [215, 0]
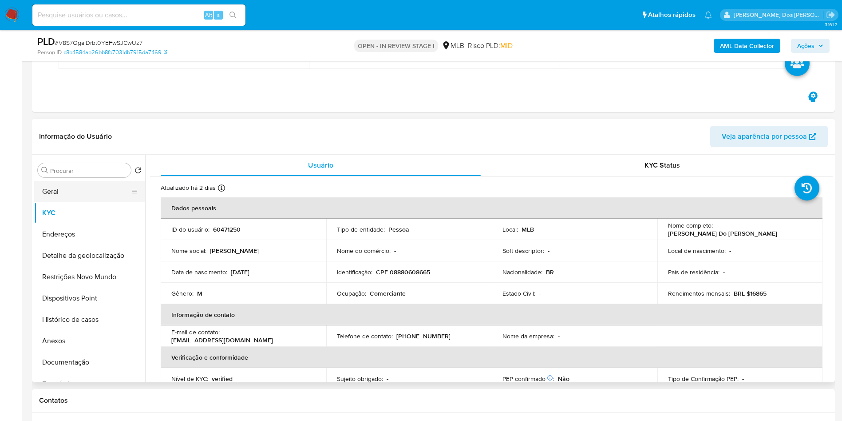
click at [97, 188] on button "Geral" at bounding box center [86, 191] width 104 height 21
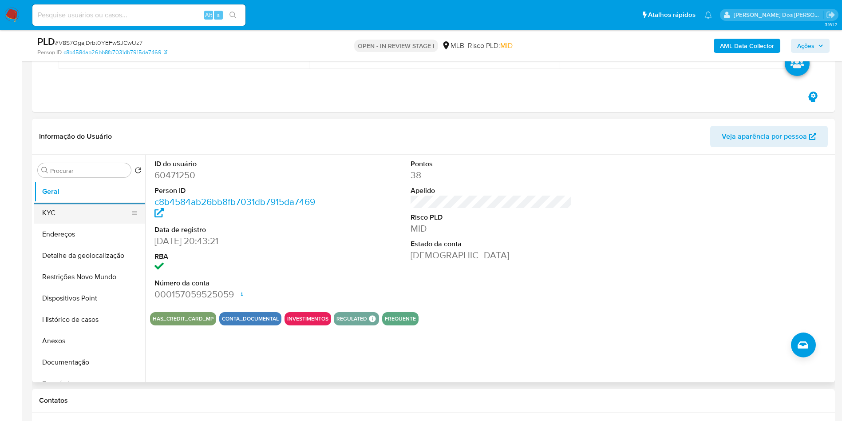
click at [77, 222] on button "KYC" at bounding box center [86, 212] width 104 height 21
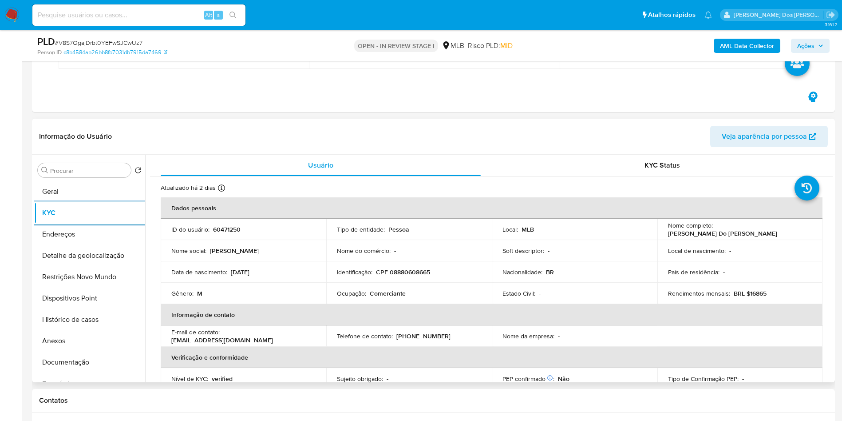
copy td "20337853000120"
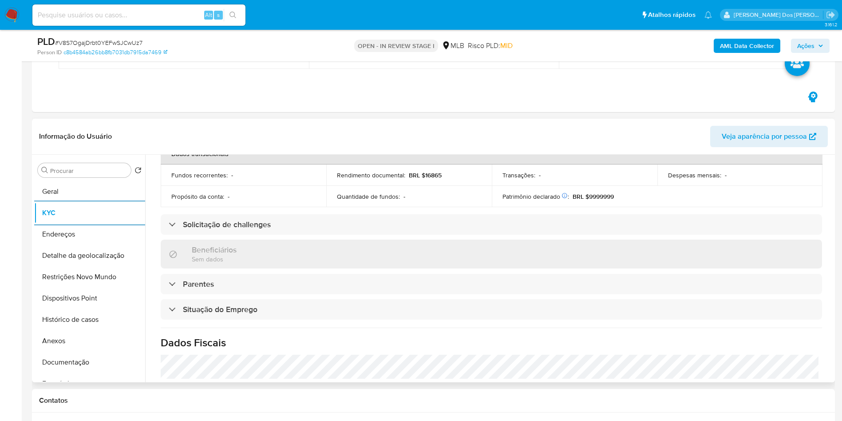
scroll to position [370, 0]
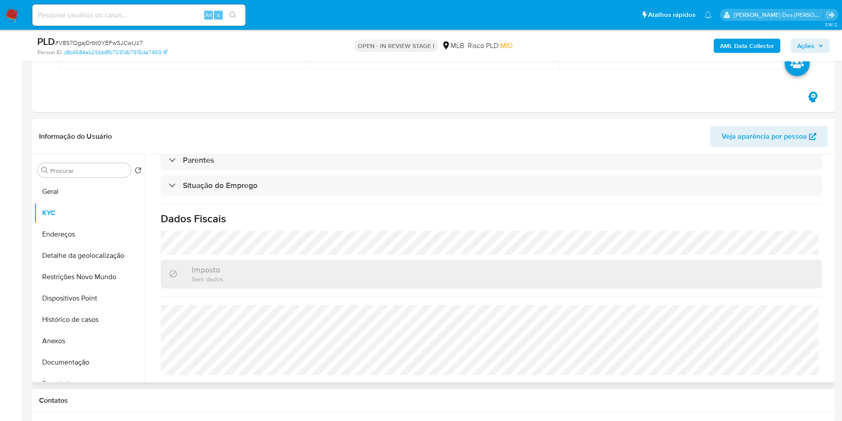
copy td "20337853000120"
click at [101, 257] on button "Detalhe da geolocalização" at bounding box center [86, 255] width 104 height 21
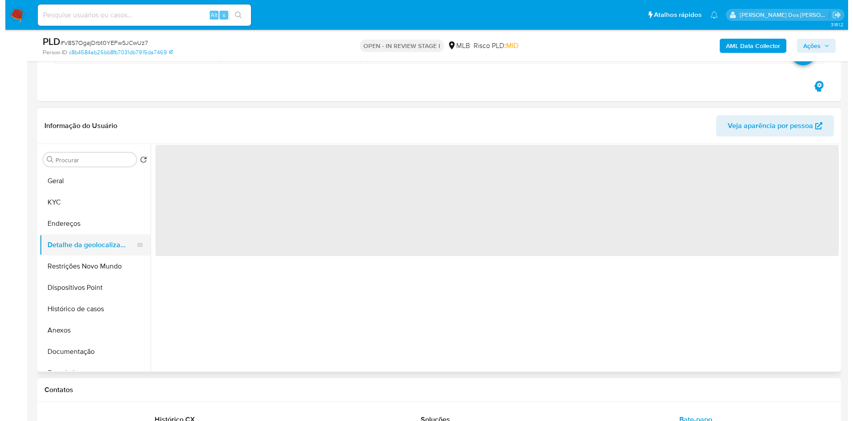
scroll to position [0, 0]
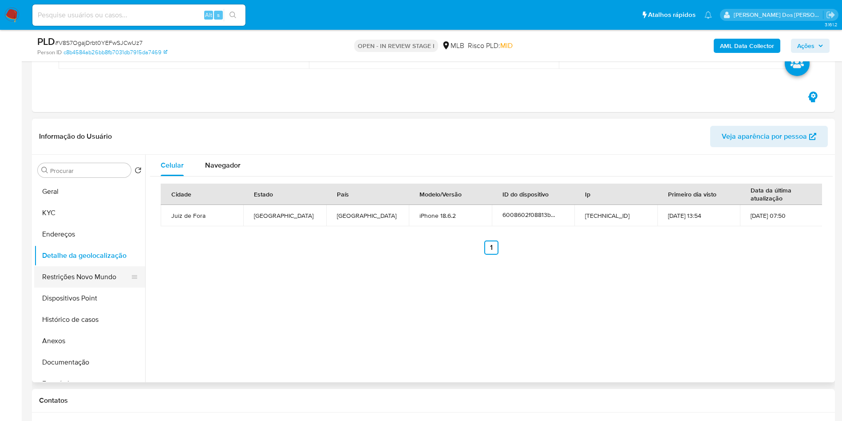
click at [91, 275] on button "Restrições Novo Mundo" at bounding box center [86, 276] width 104 height 21
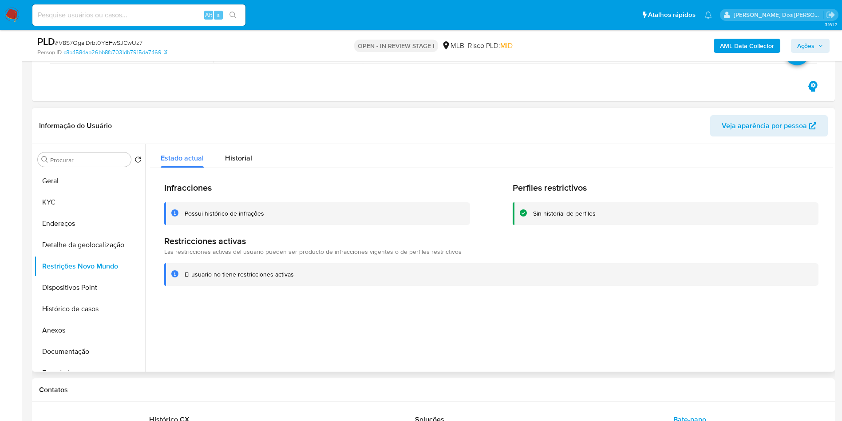
copy td "20337853000120"
click at [70, 298] on button "Dispositivos Point" at bounding box center [86, 287] width 104 height 21
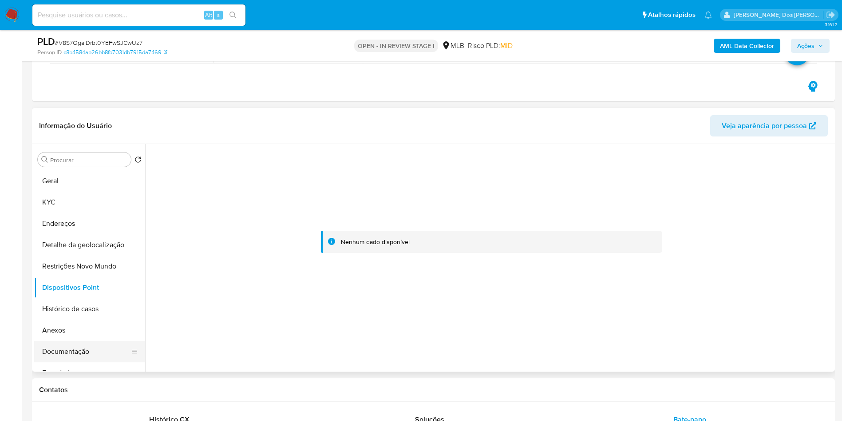
click at [97, 353] on button "Documentação" at bounding box center [86, 351] width 104 height 21
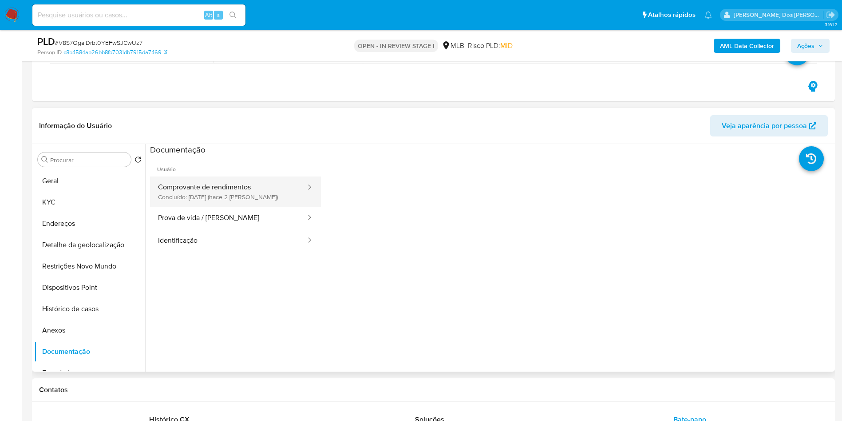
click at [225, 188] on button "Comprovante de rendimentos Concluído: 29/09/2025 (hace 2 días)" at bounding box center [228, 191] width 157 height 30
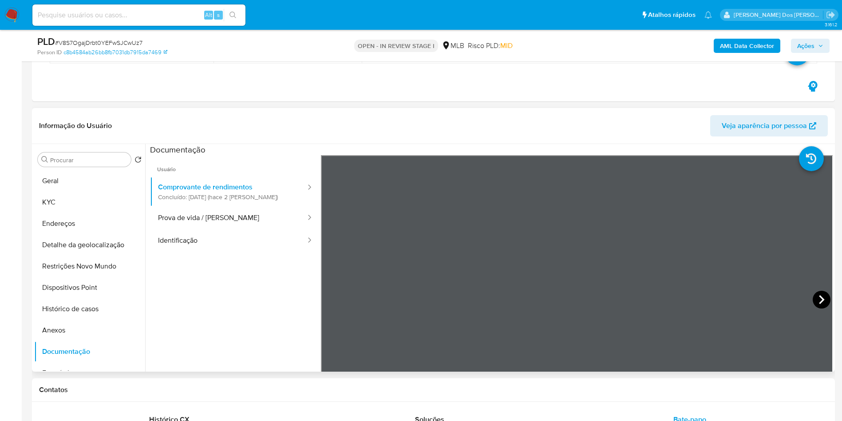
click at [813, 302] on icon at bounding box center [822, 299] width 18 height 18
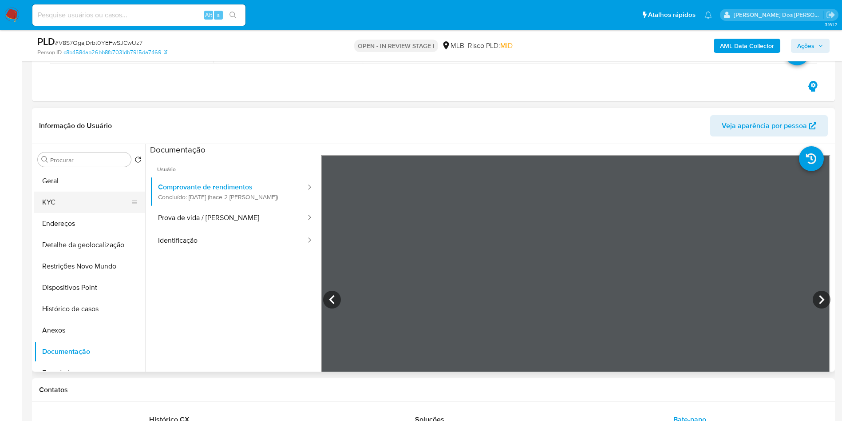
click at [65, 203] on button "KYC" at bounding box center [86, 201] width 104 height 21
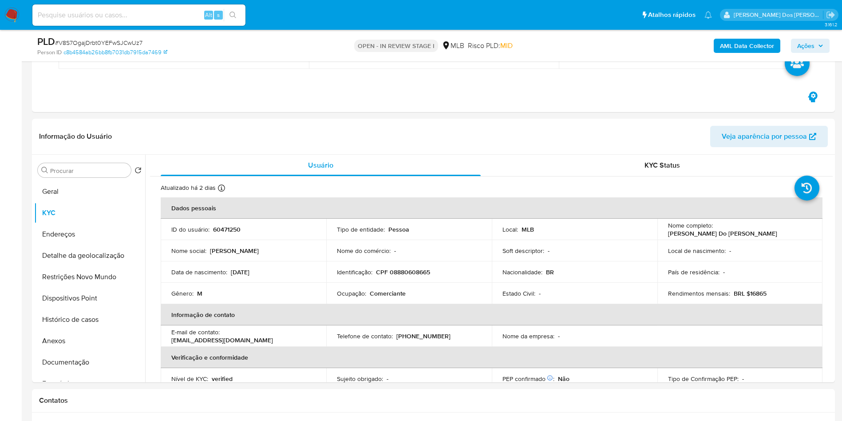
click at [822, 44] on icon "button" at bounding box center [820, 45] width 5 height 5
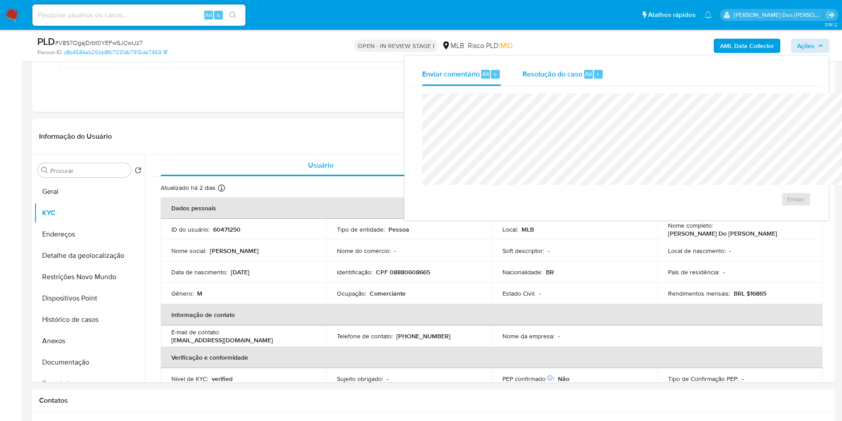
click at [523, 68] on span "Resolução do caso" at bounding box center [553, 73] width 60 height 10
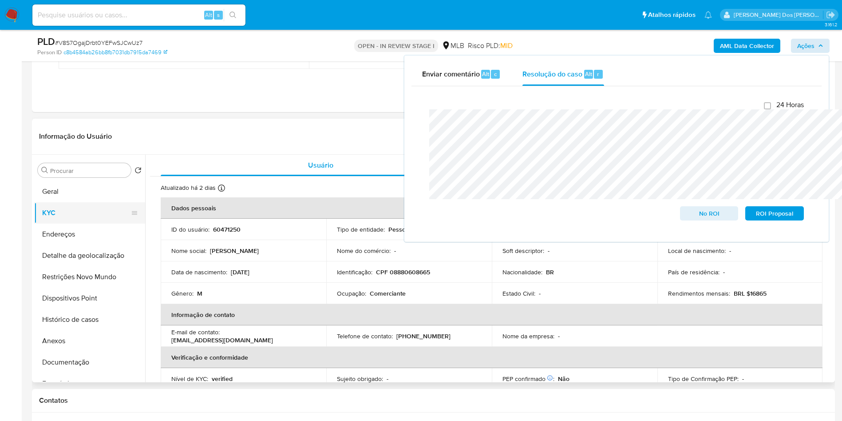
click at [88, 212] on button "KYC" at bounding box center [86, 212] width 104 height 21
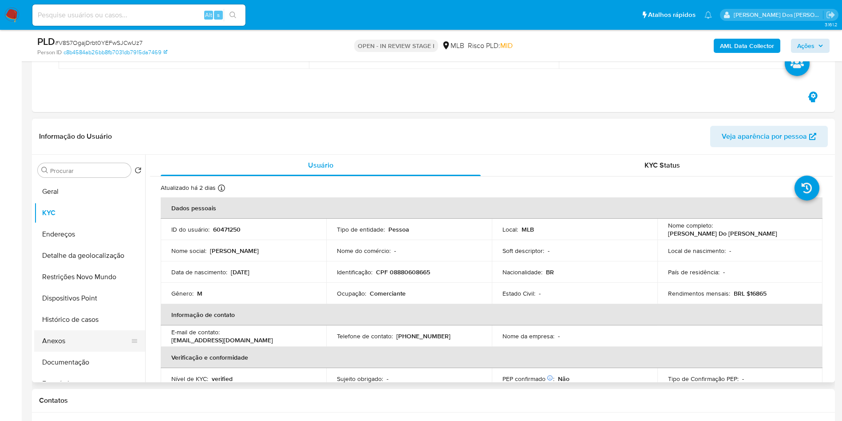
click at [81, 344] on button "Anexos" at bounding box center [86, 340] width 104 height 21
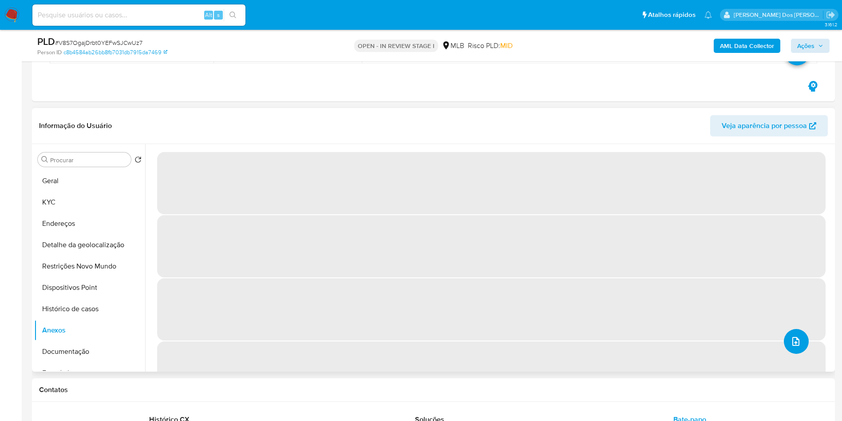
click at [792, 353] on button "upload-file" at bounding box center [796, 341] width 25 height 25
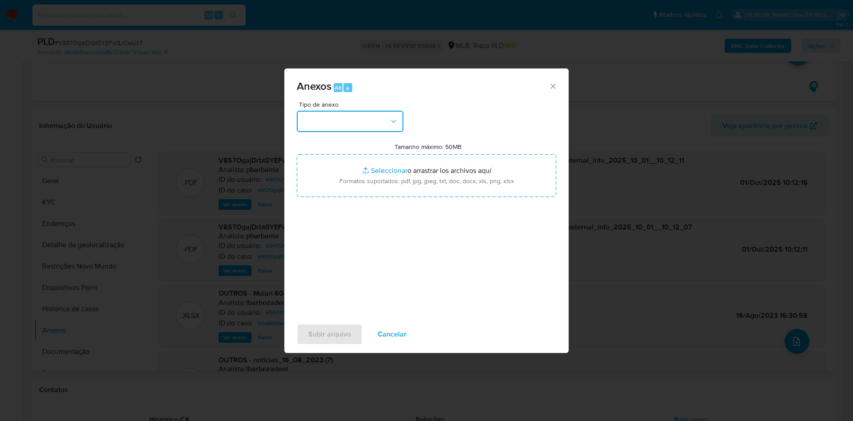
click at [337, 111] on button "button" at bounding box center [350, 121] width 107 height 21
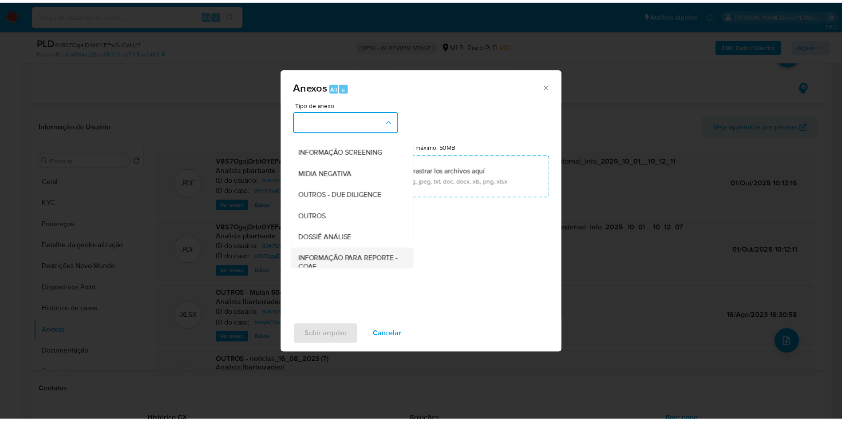
scroll to position [119, 0]
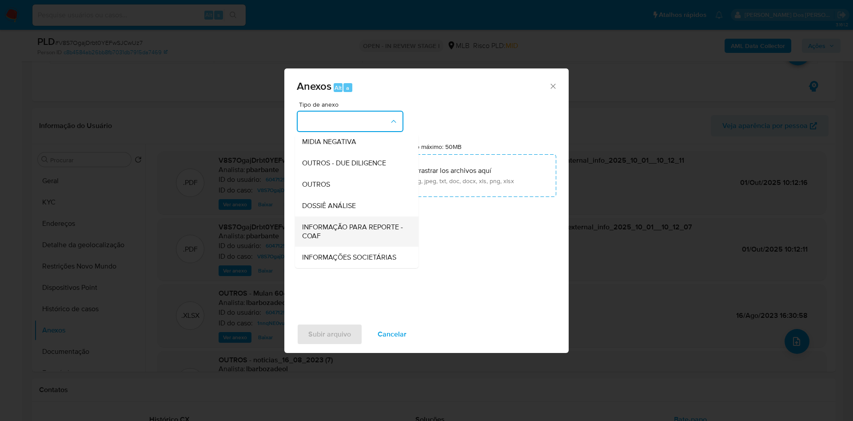
click at [345, 222] on span "INFORMAÇÃO PARA REPORTE - COAF" at bounding box center [354, 231] width 104 height 18
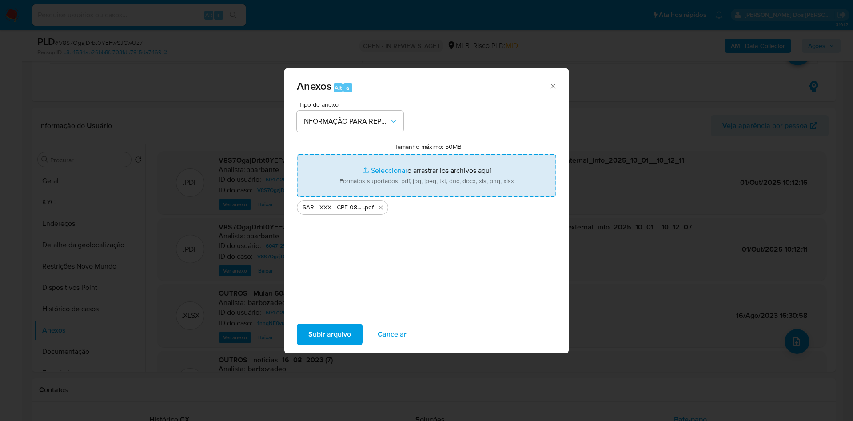
type input "C:\fakepath\Mulan 60471250_2025_09_24_14_32_42.xlsx"
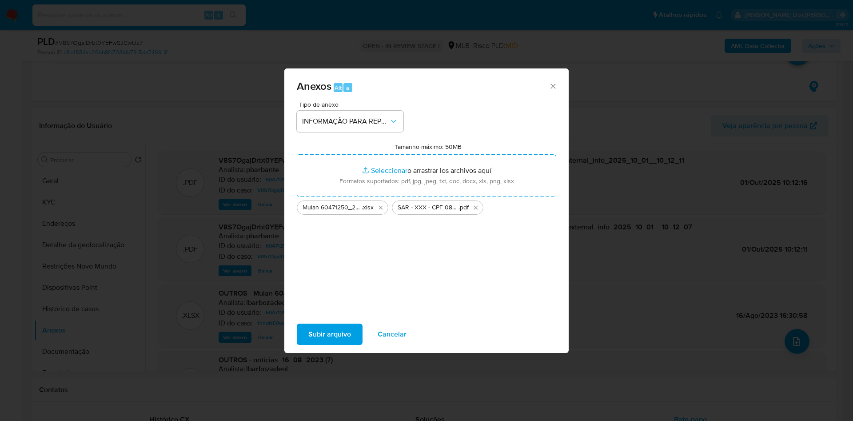
click at [311, 339] on span "Subir arquivo" at bounding box center [329, 334] width 43 height 20
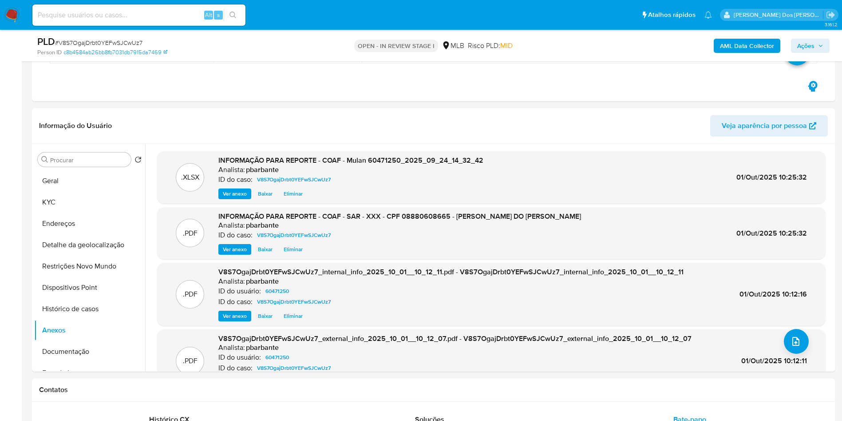
click at [812, 44] on span "Ações" at bounding box center [806, 46] width 17 height 14
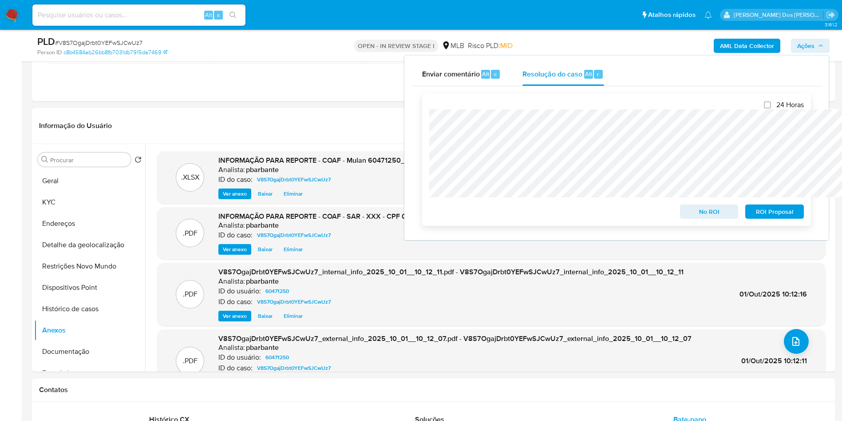
click at [769, 214] on span "ROI Proposal" at bounding box center [775, 211] width 46 height 12
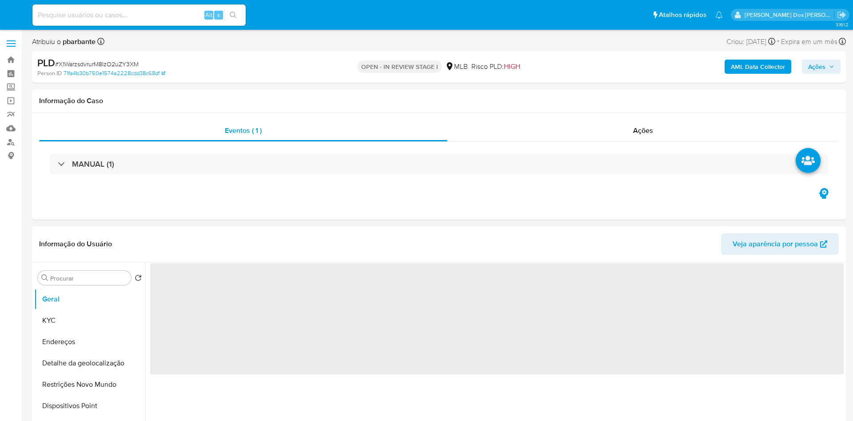
select select "10"
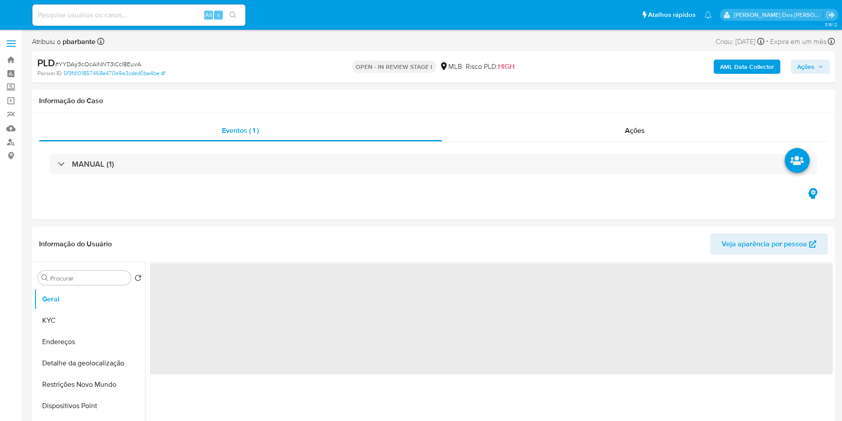
select select "10"
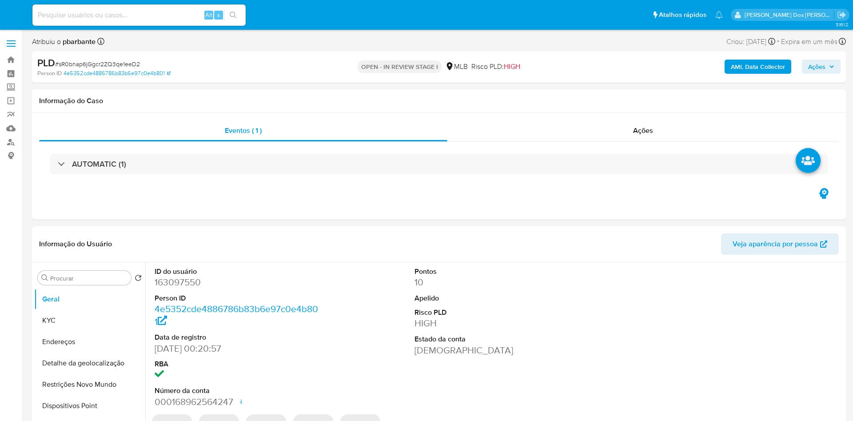
select select "10"
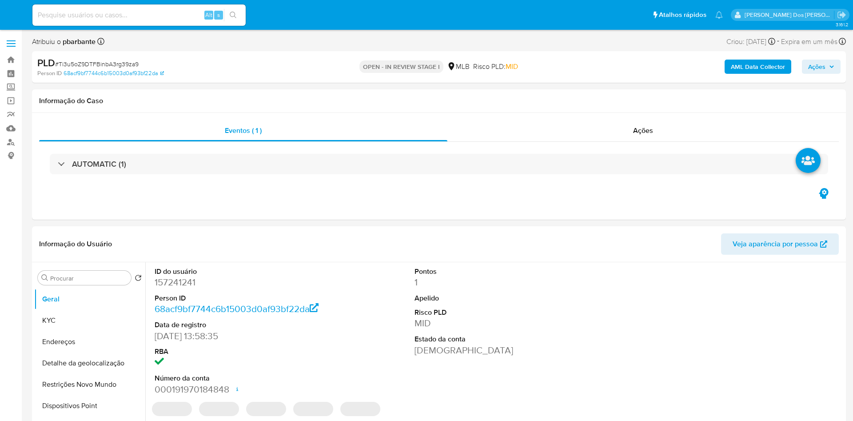
select select "10"
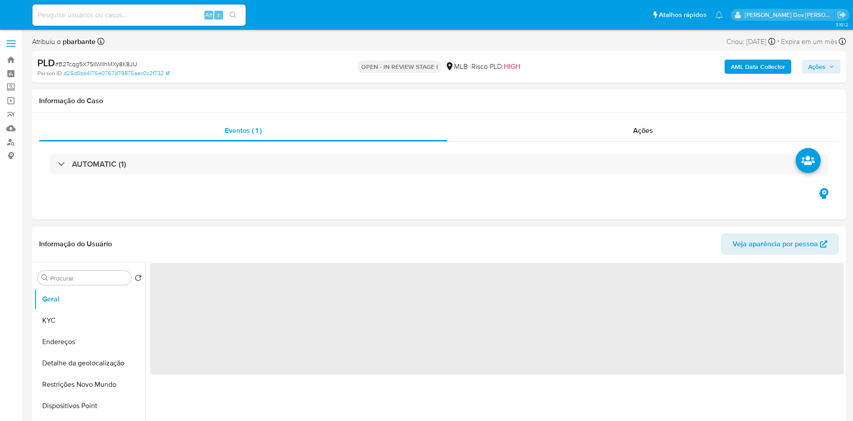
select select "10"
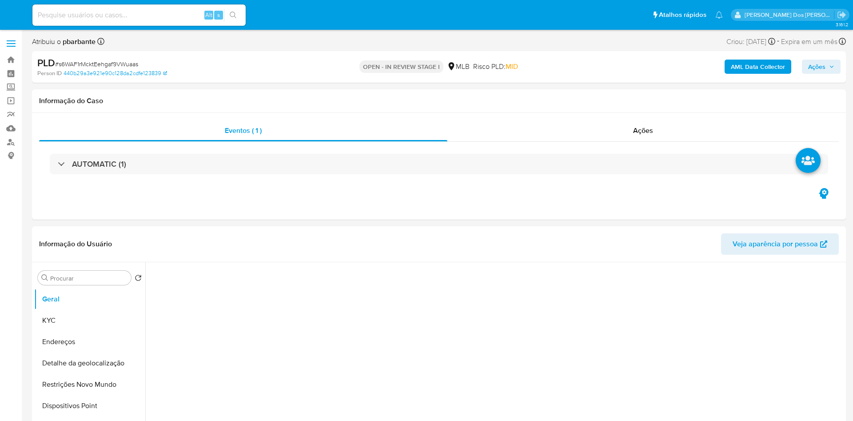
select select "10"
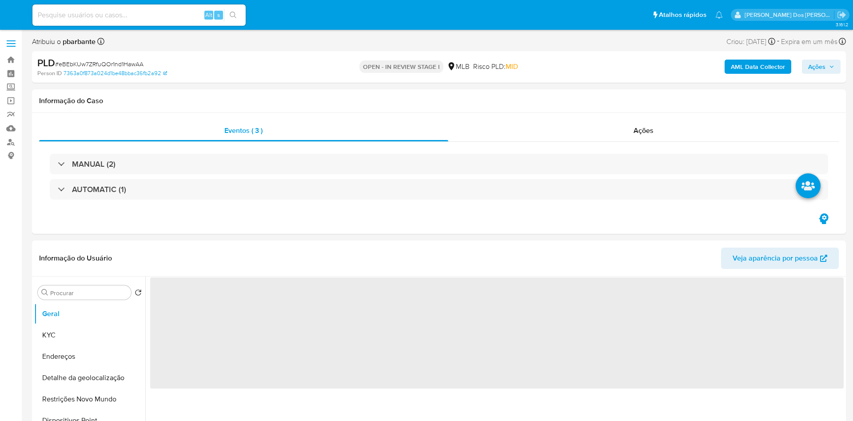
select select "10"
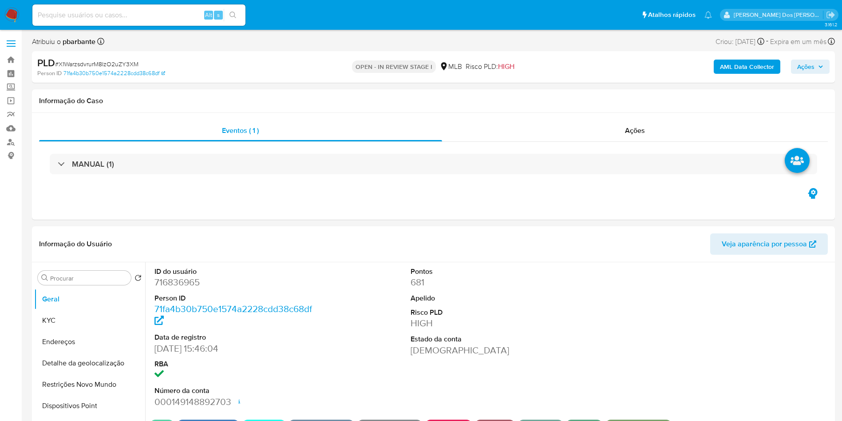
select select "10"
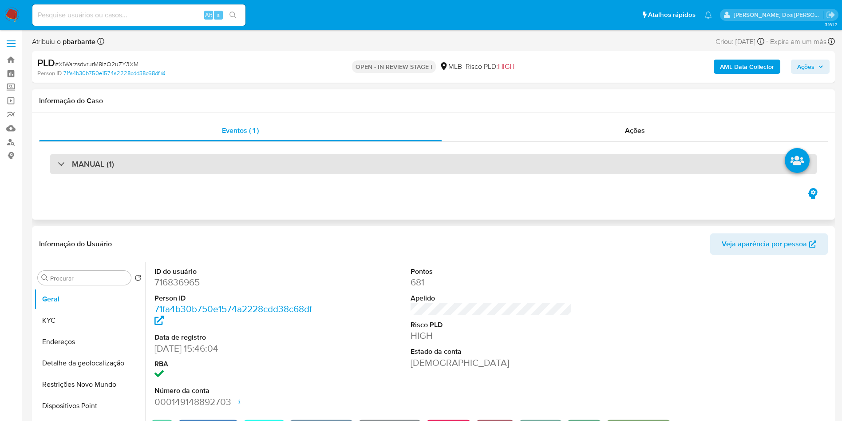
click at [356, 169] on div "MANUAL (1)" at bounding box center [434, 164] width 768 height 20
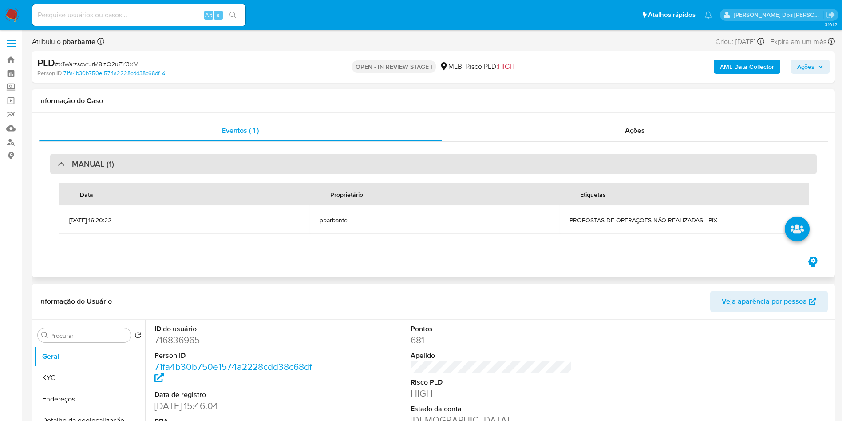
click at [359, 169] on div "MANUAL (1)" at bounding box center [434, 164] width 768 height 20
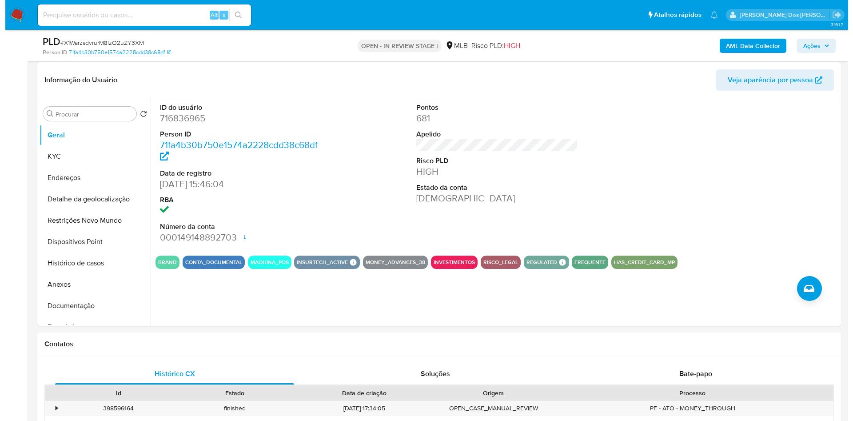
scroll to position [133, 0]
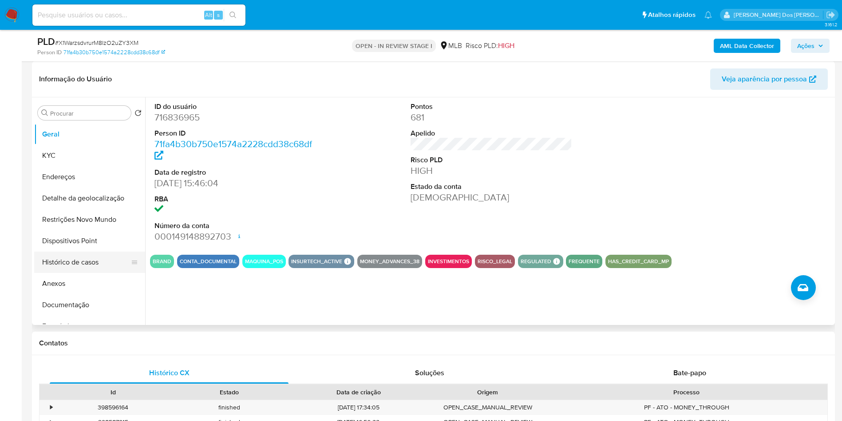
click at [96, 273] on button "Histórico de casos" at bounding box center [86, 261] width 104 height 21
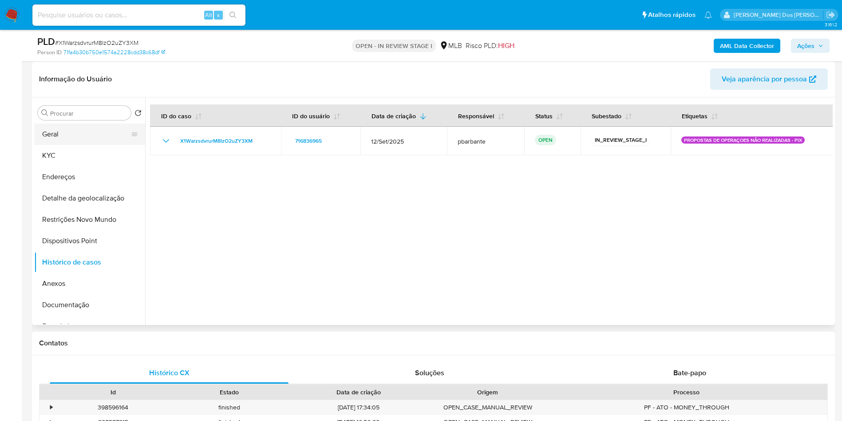
click at [95, 141] on button "Geral" at bounding box center [86, 133] width 104 height 21
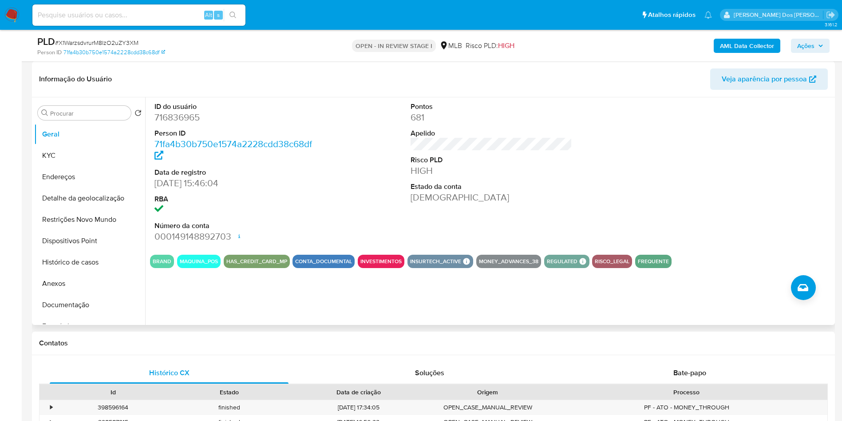
click at [182, 123] on dd "716836965" at bounding box center [236, 117] width 162 height 12
copy dd "716836965"
click at [80, 315] on button "Documentação" at bounding box center [86, 304] width 104 height 21
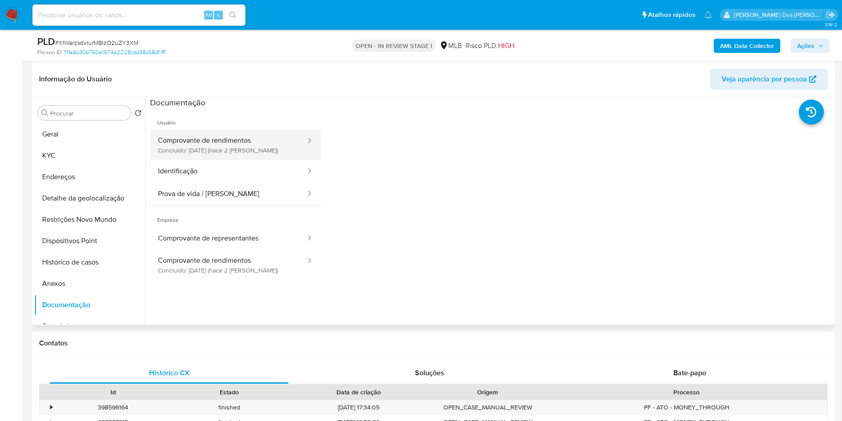
click at [208, 155] on button "Comprovante de rendimentos Concluído: 29/09/2025 (hace 2 días)" at bounding box center [228, 145] width 157 height 30
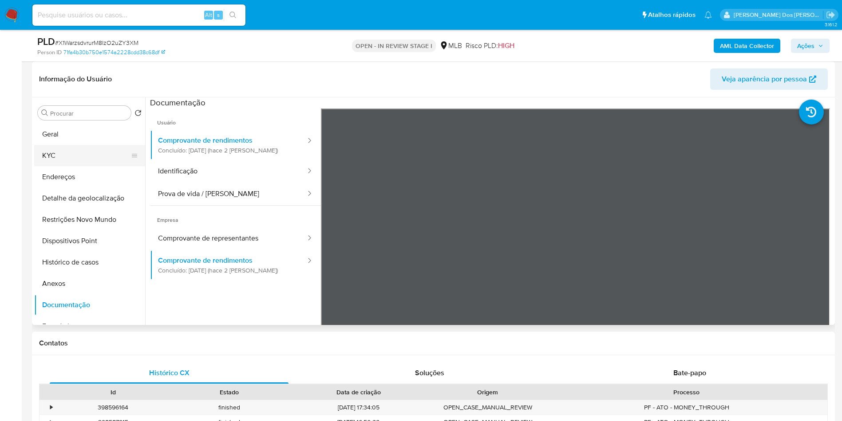
click at [83, 164] on button "KYC" at bounding box center [86, 155] width 104 height 21
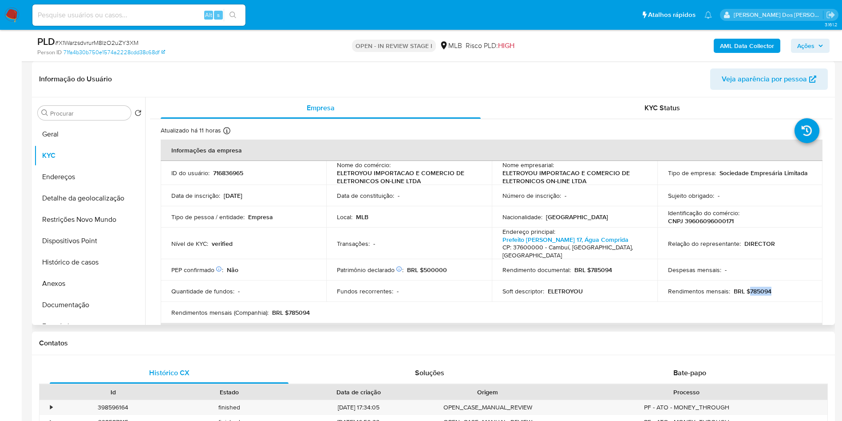
drag, startPoint x: 780, startPoint y: 310, endPoint x: 747, endPoint y: 306, distance: 33.1
click at [747, 302] on td "Rendimentos mensais : BRL $785094" at bounding box center [741, 290] width 166 height 21
copy p "785094"
click at [79, 315] on button "Documentação" at bounding box center [86, 304] width 104 height 21
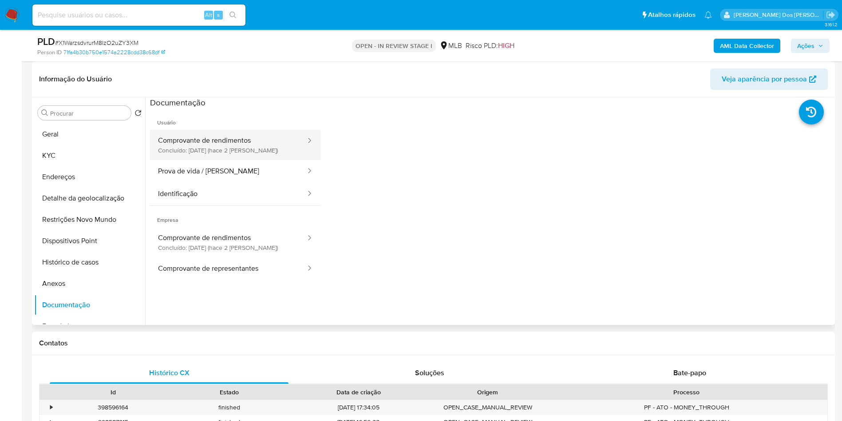
click at [246, 160] on button "Comprovante de rendimentos Concluído: 29/09/2025 (hace 2 días)" at bounding box center [228, 145] width 157 height 30
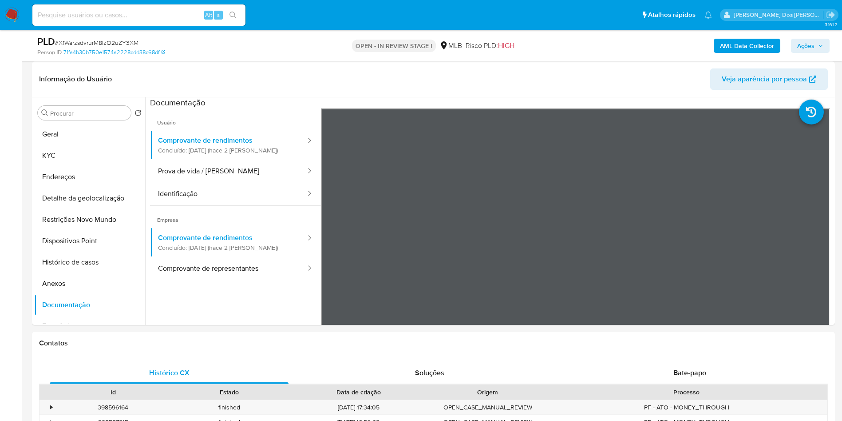
click at [733, 43] on b "AML Data Collector" at bounding box center [747, 46] width 54 height 14
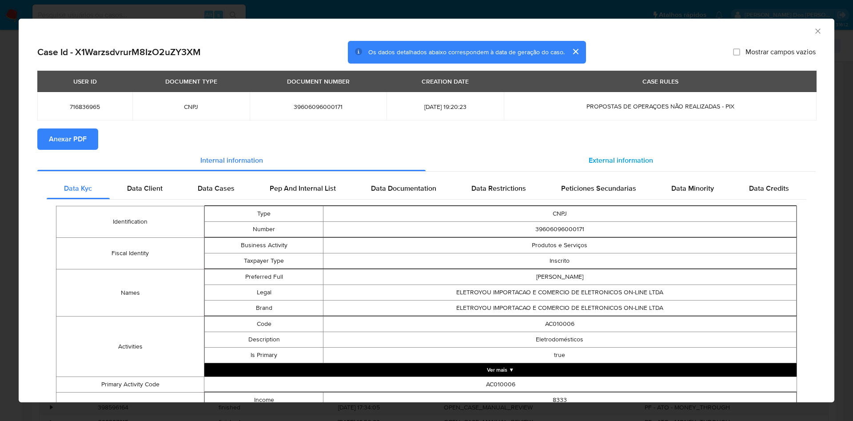
click at [632, 160] on span "External information" at bounding box center [620, 160] width 64 height 10
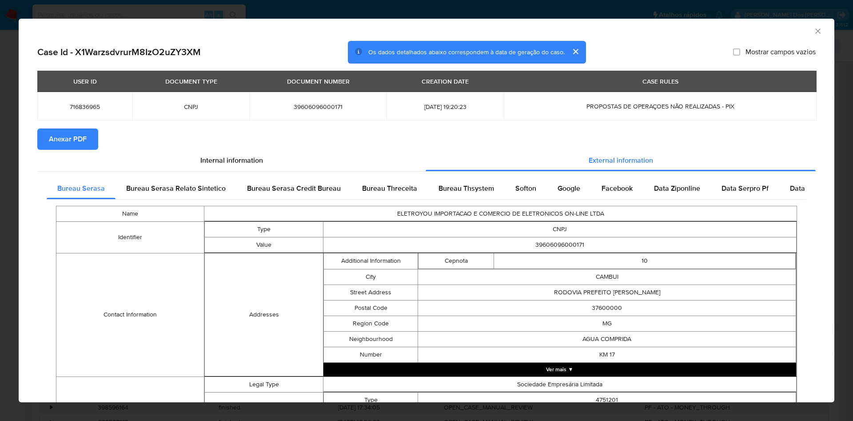
click at [57, 148] on span "Anexar PDF" at bounding box center [68, 139] width 38 height 20
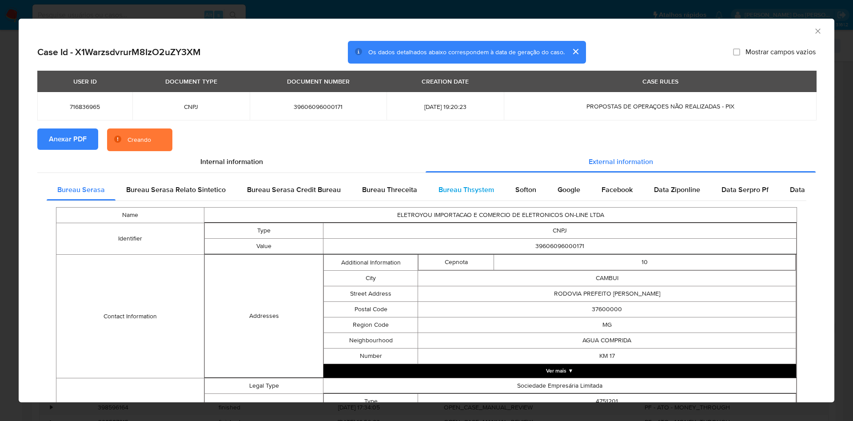
click at [490, 200] on div "Bureau Thsystem" at bounding box center [466, 189] width 77 height 21
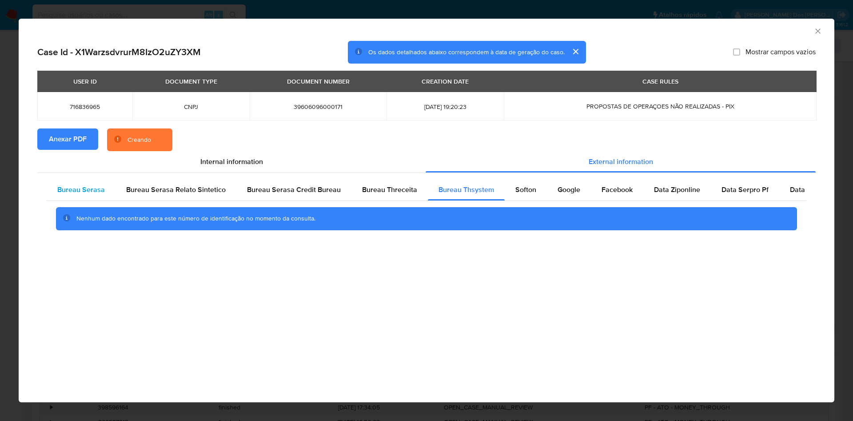
click at [74, 187] on span "Bureau Serasa" at bounding box center [81, 189] width 48 height 10
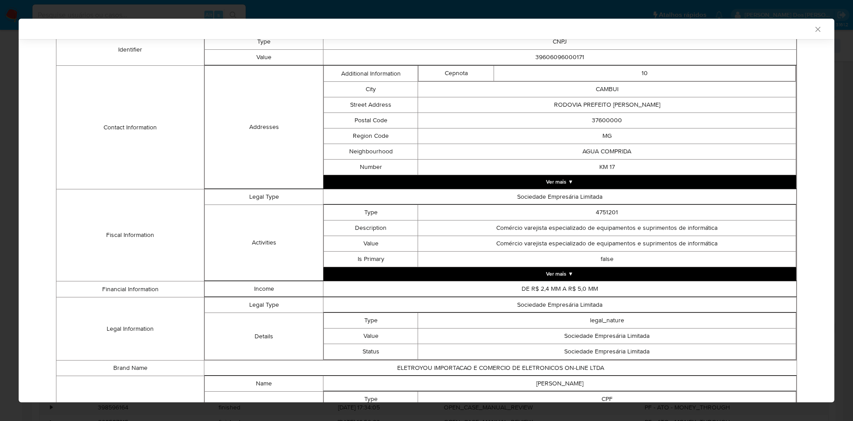
scroll to position [273, 0]
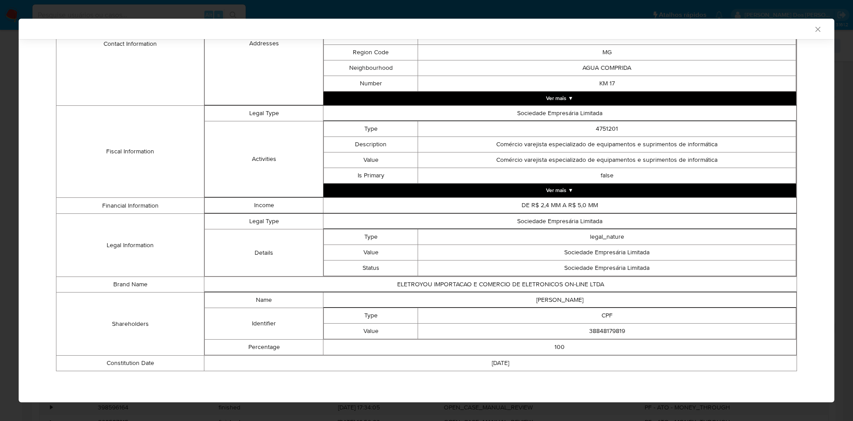
click at [603, 332] on td "38848179819" at bounding box center [607, 331] width 378 height 16
copy td "38848179819"
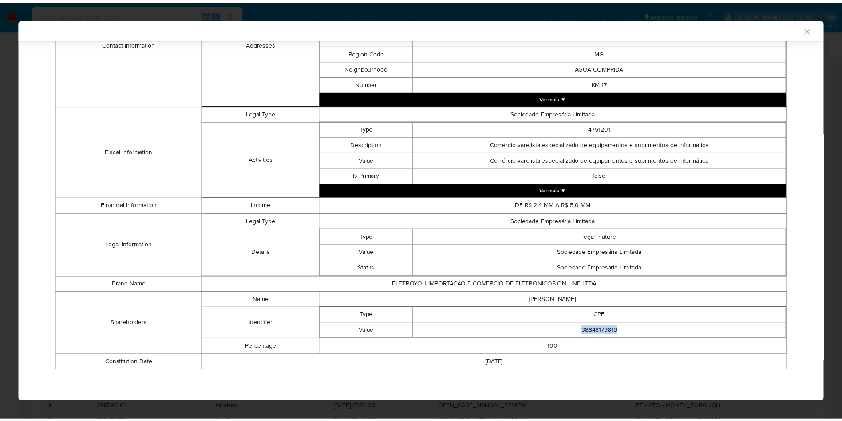
scroll to position [271, 0]
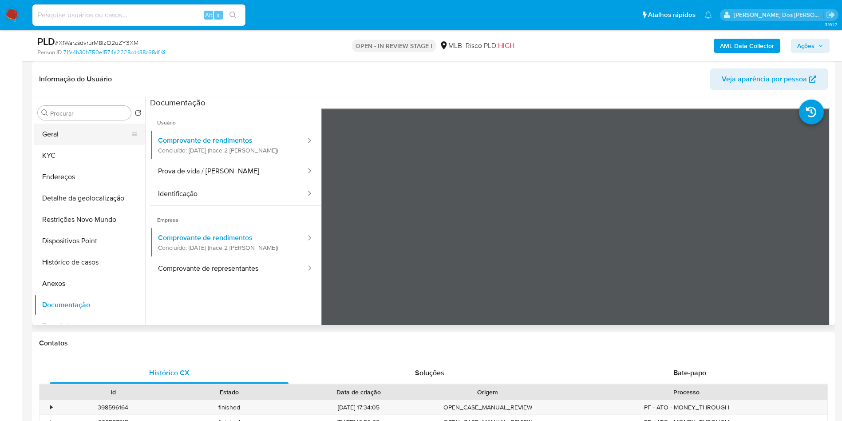
click at [48, 145] on button "Geral" at bounding box center [86, 133] width 104 height 21
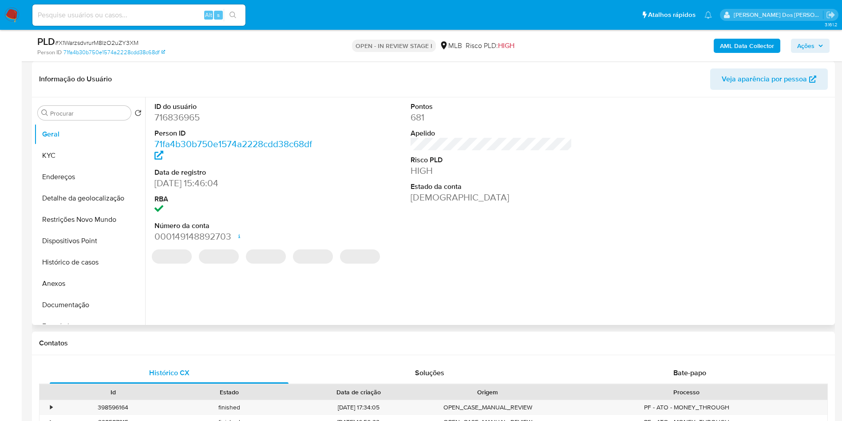
drag, startPoint x: 190, startPoint y: 137, endPoint x: 184, endPoint y: 137, distance: 5.8
click at [190, 137] on dl "ID do usuário 716836965 Person ID 71fa4b30b750e1574a2228cdd38c68df Data de regi…" at bounding box center [236, 172] width 162 height 141
click at [184, 123] on dd "716836965" at bounding box center [236, 117] width 162 height 12
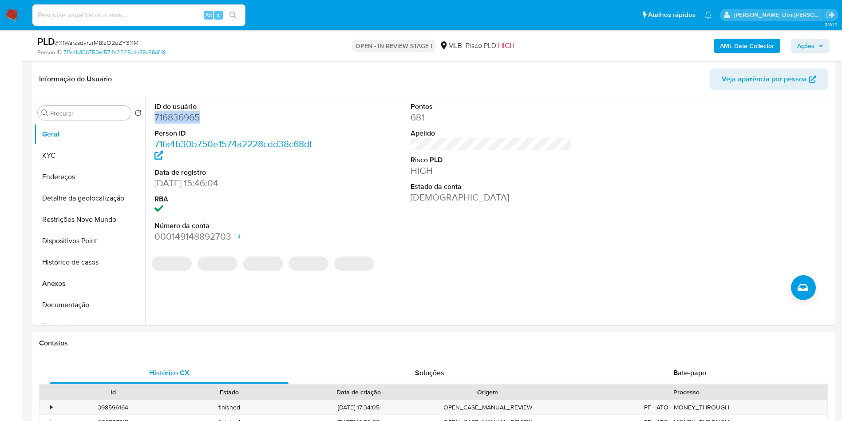
copy dd "716836965"
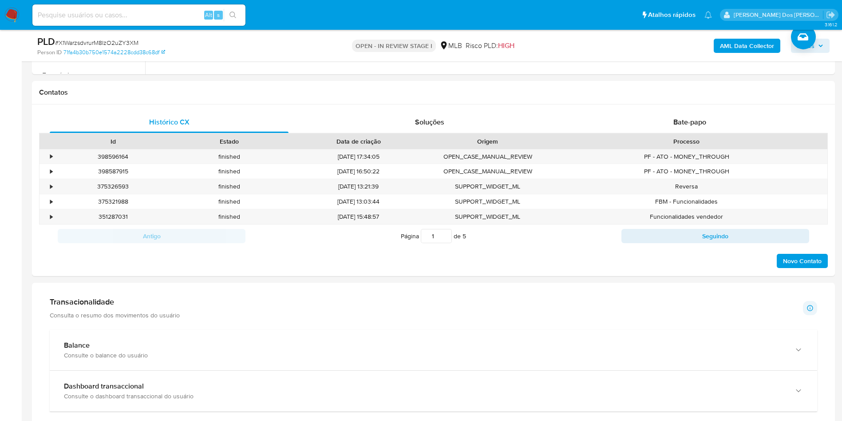
scroll to position [466, 0]
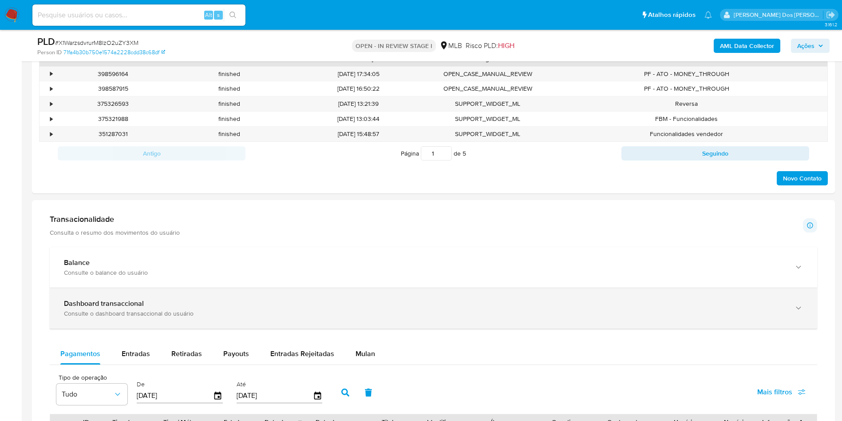
click at [217, 328] on div "Dashboard transaccional Consulte o dashboard transaccional do usuário" at bounding box center [434, 308] width 768 height 40
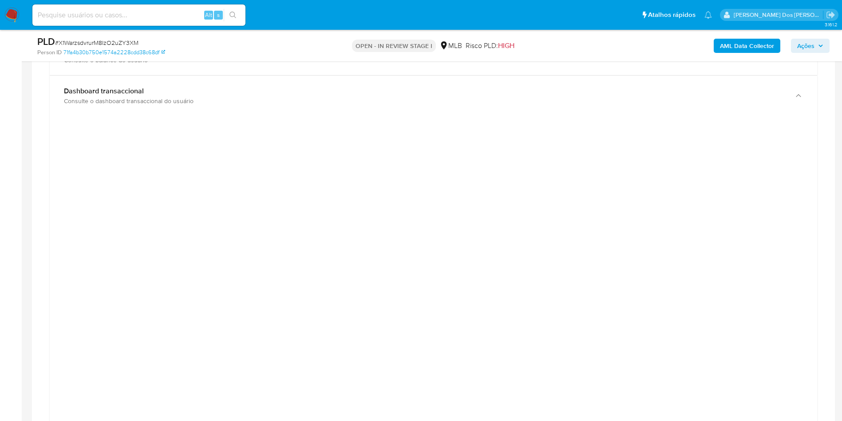
scroll to position [666, 0]
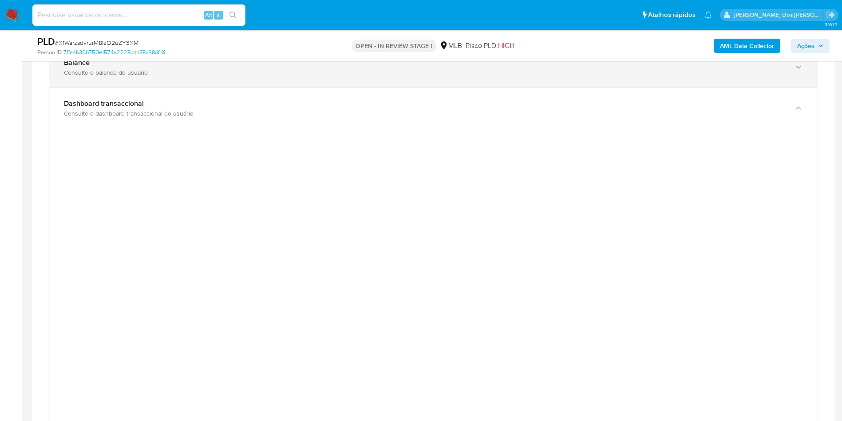
click at [265, 76] on div "Consulte o balance do usuário" at bounding box center [425, 72] width 722 height 8
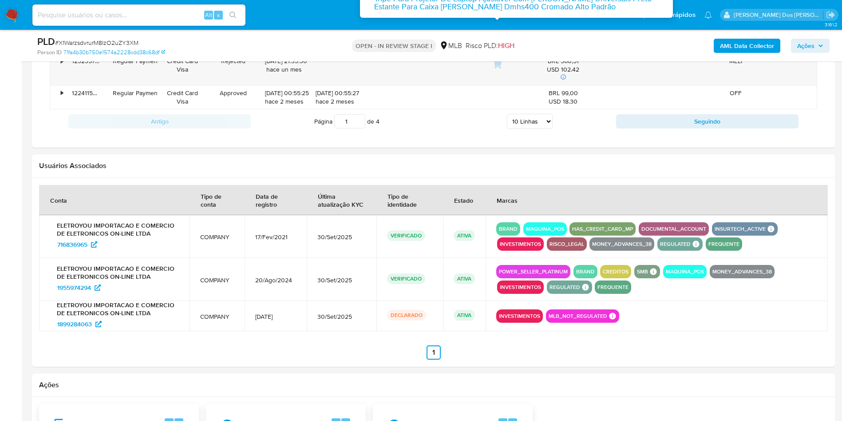
scroll to position [1865, 0]
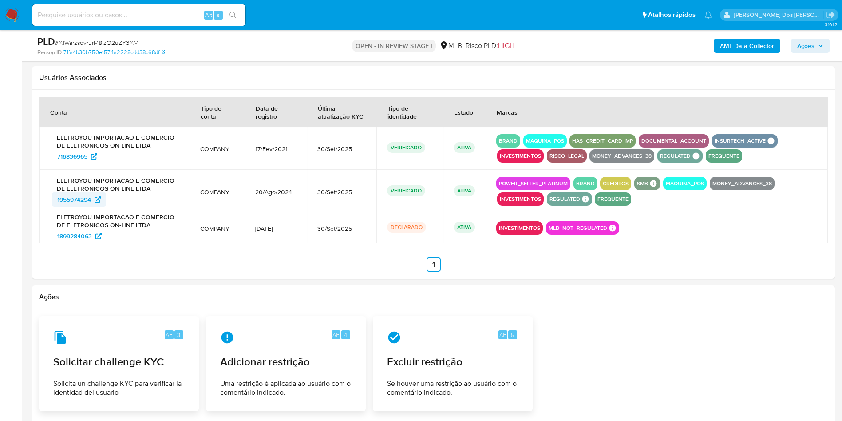
click at [80, 206] on span "1955974294" at bounding box center [74, 199] width 34 height 14
click at [69, 243] on span "1899284063" at bounding box center [74, 236] width 35 height 14
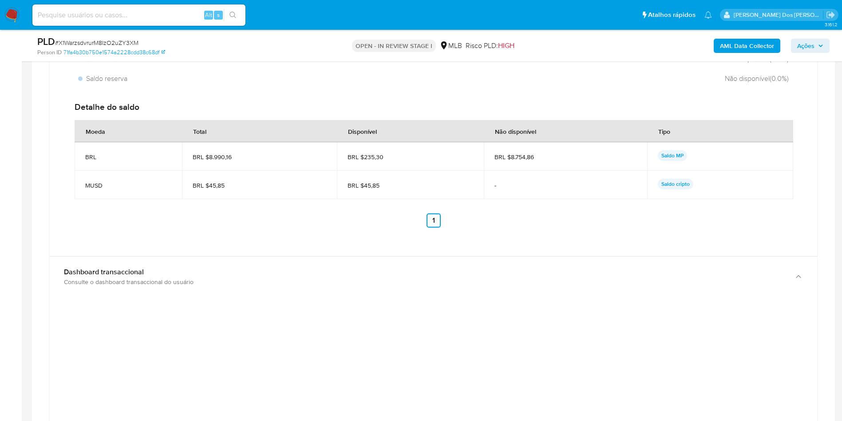
scroll to position [799, 0]
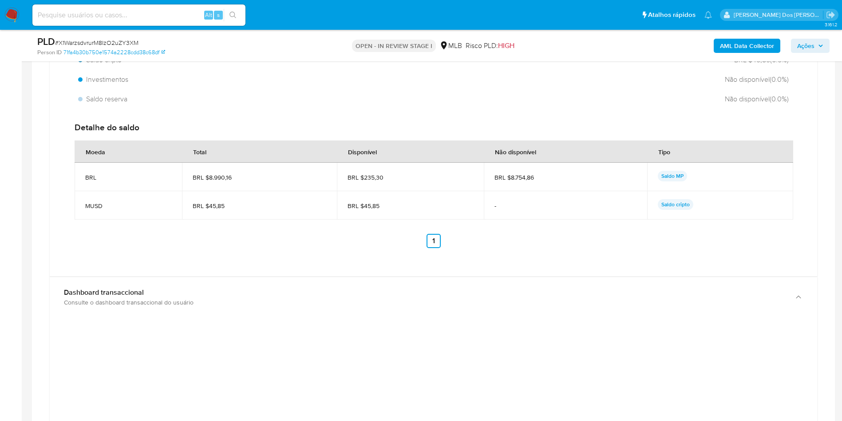
drag, startPoint x: 542, startPoint y: 207, endPoint x: 510, endPoint y: 207, distance: 32.4
click at [510, 181] on span "BRL $8.754,86" at bounding box center [566, 177] width 142 height 8
drag, startPoint x: 228, startPoint y: 210, endPoint x: 208, endPoint y: 210, distance: 20.4
click at [208, 191] on td "BRL $8.990,16" at bounding box center [259, 177] width 155 height 28
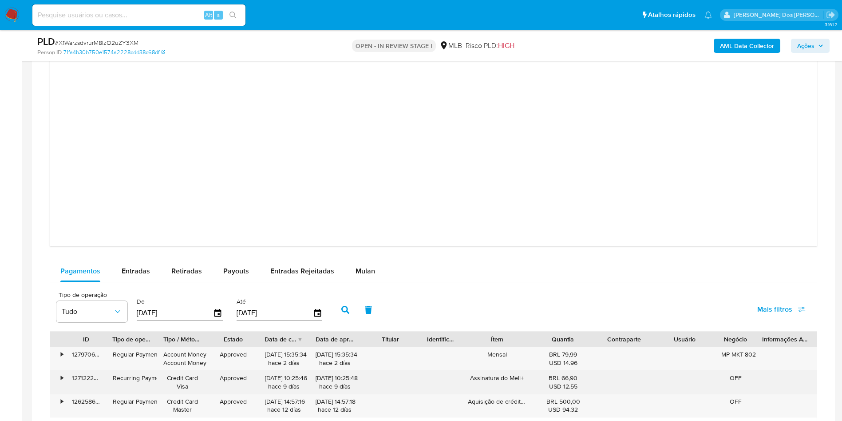
scroll to position [1465, 0]
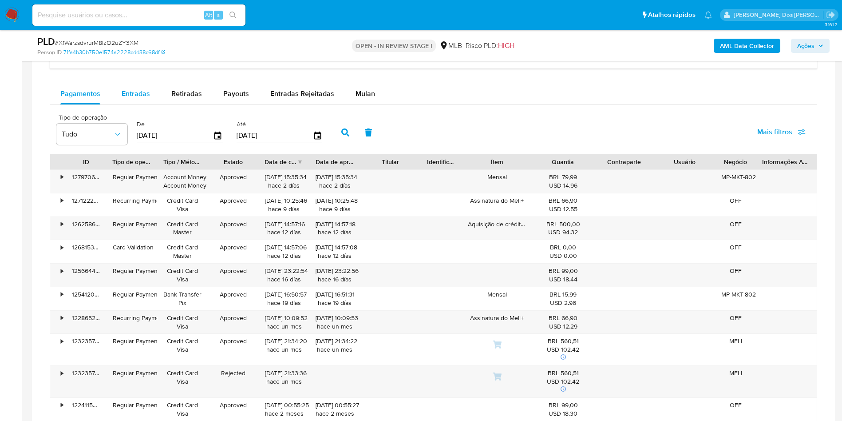
click at [146, 104] on div "Entradas" at bounding box center [136, 93] width 28 height 21
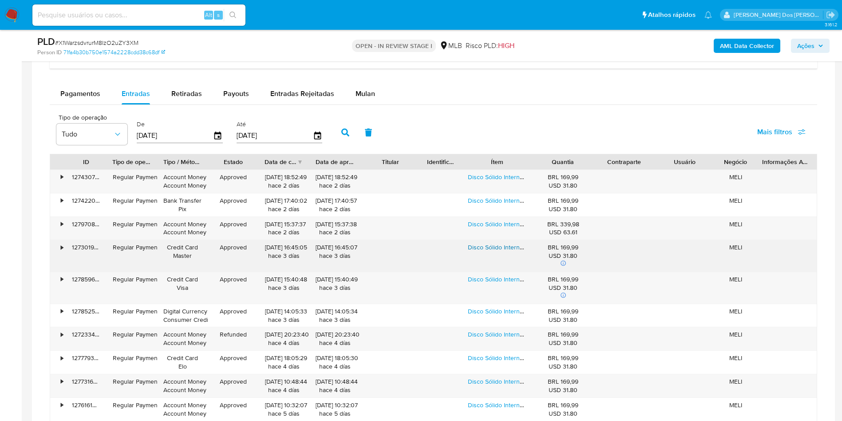
click at [507, 251] on link "Disco Sólido Interno Kingspec Ne-256 256gb" at bounding box center [530, 246] width 124 height 9
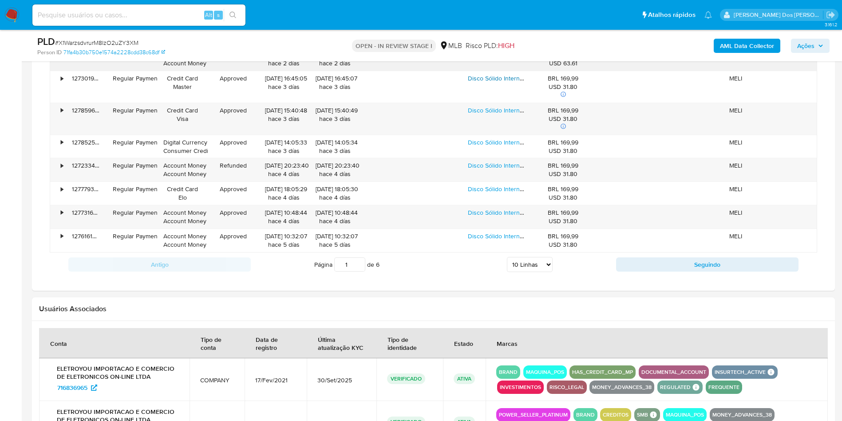
scroll to position [1665, 0]
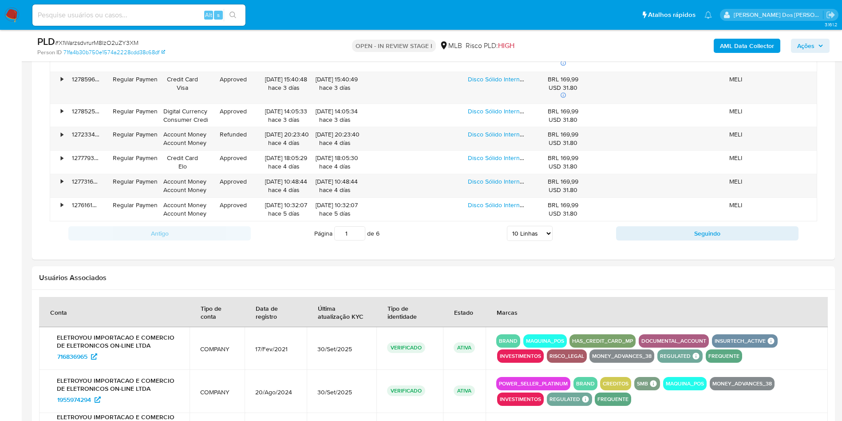
drag, startPoint x: 528, startPoint y: 262, endPoint x: 521, endPoint y: 270, distance: 10.4
click at [528, 241] on select "5 Linhas 10 Linhas 20 Linhas 25 Linhas 50 Linhas 100 Linhas" at bounding box center [530, 233] width 46 height 15
select select "100"
click at [507, 241] on select "5 Linhas 10 Linhas 20 Linhas 25 Linhas 50 Linhas 100 Linhas" at bounding box center [530, 233] width 46 height 15
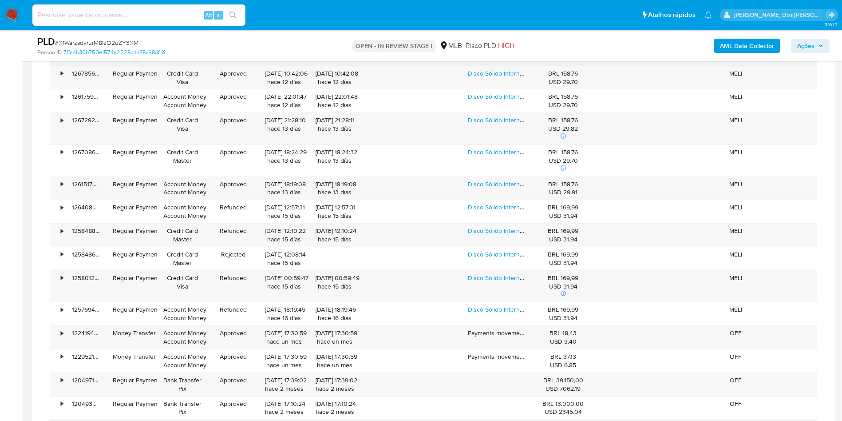
scroll to position [2798, 0]
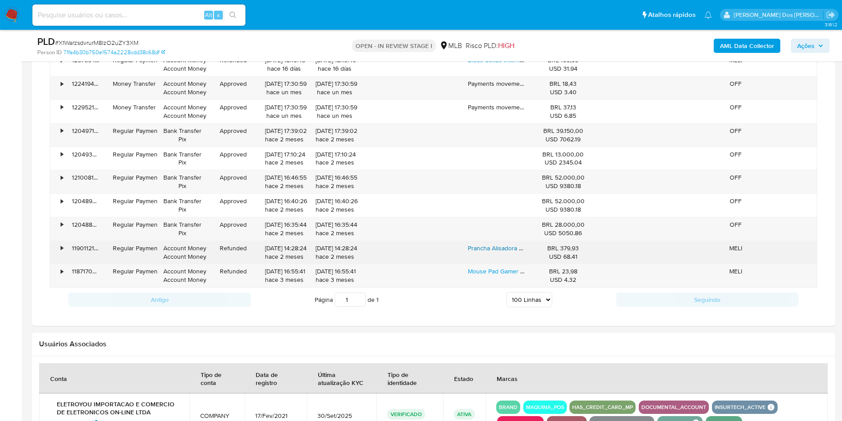
click at [493, 252] on link "Prancha Alisadora G-evo Iht Silk Chrome Titanium Bivolt Preto" at bounding box center [552, 247] width 169 height 9
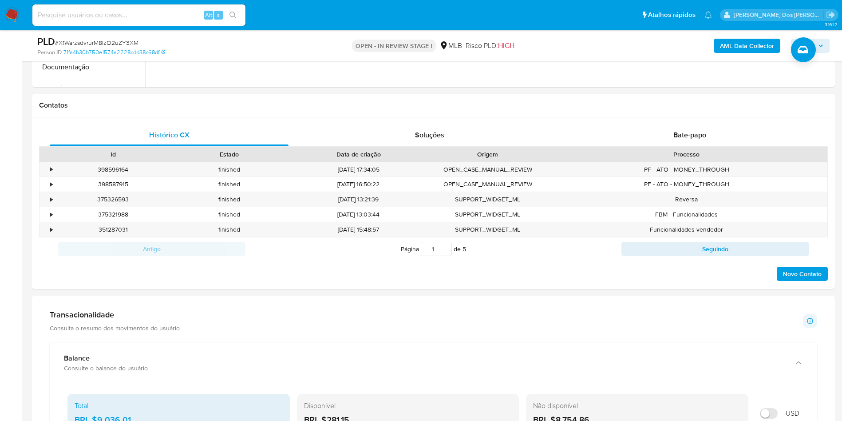
scroll to position [266, 0]
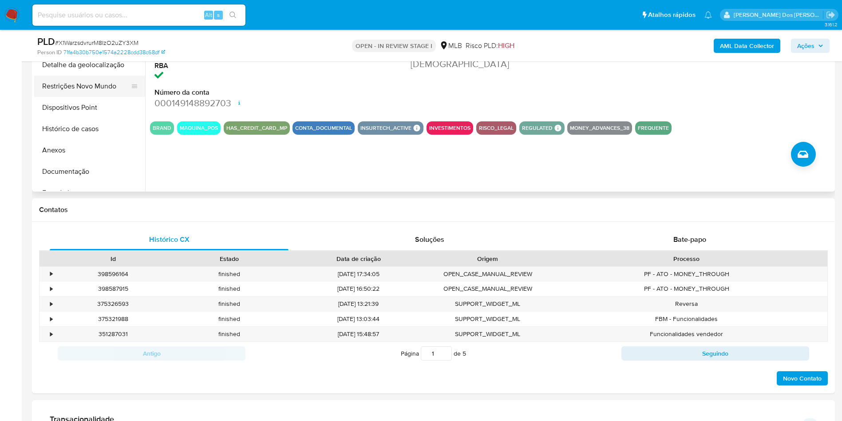
drag, startPoint x: 86, startPoint y: 105, endPoint x: 95, endPoint y: 103, distance: 9.0
click at [86, 97] on button "Restrições Novo Mundo" at bounding box center [86, 85] width 104 height 21
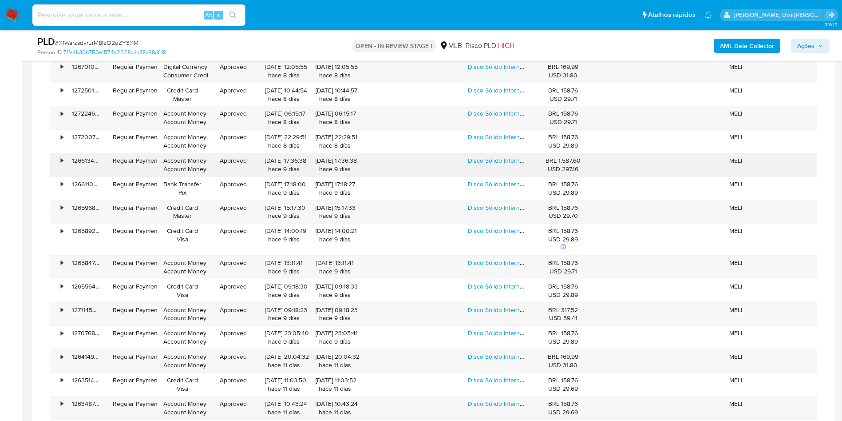
scroll to position [2198, 0]
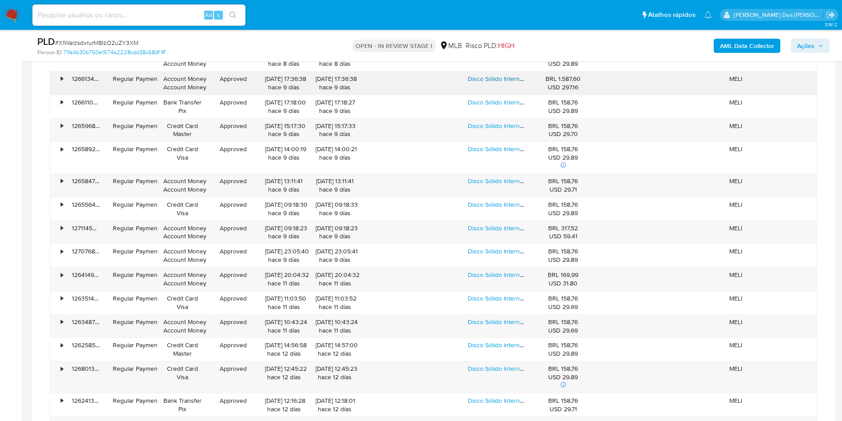
click at [495, 83] on link "Disco Sólido Interno Kingspec Ne-256 256gb" at bounding box center [530, 78] width 124 height 9
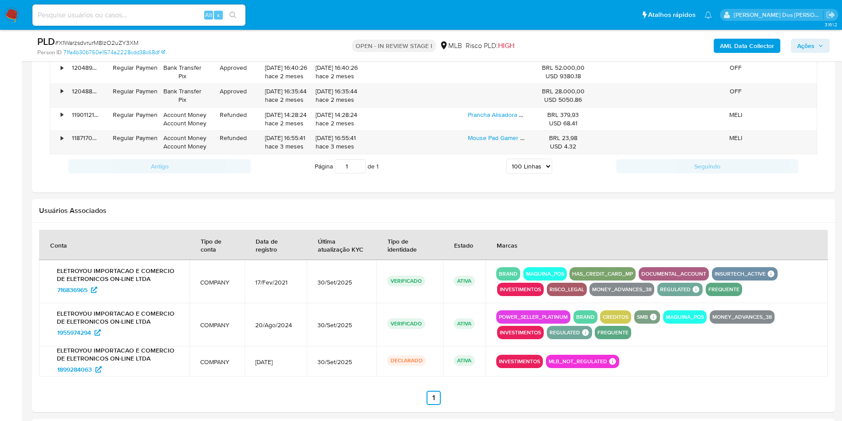
scroll to position [2997, 0]
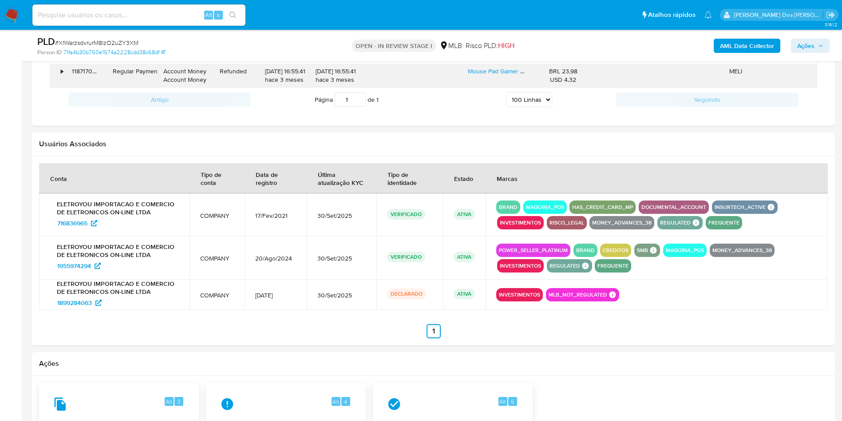
click at [510, 87] on div "Mouse Pad Gamer Exbom Gamer Mp-7035c De Tecido Preto Xg 35cm X 70cm X 3mm Preto" at bounding box center [497, 75] width 71 height 23
click at [507, 87] on div "Mouse Pad Gamer Exbom Gamer Mp-7035c De Tecido Preto Xg 35cm X 70cm X 3mm Preto" at bounding box center [497, 75] width 71 height 23
click at [507, 75] on link "Mouse Pad Gamer Exbom Gamer Mp-7035c De Tecido Preto Xg 35cm X 70cm X 3mm Preto" at bounding box center [594, 71] width 252 height 9
drag, startPoint x: 51, startPoint y: 299, endPoint x: 86, endPoint y: 298, distance: 35.1
click at [91, 273] on div "ELETROYOU IMPORTACAO E COMERCIO DE ELETRONICOS ON-LINE LTDA 1955974294" at bounding box center [114, 257] width 129 height 30
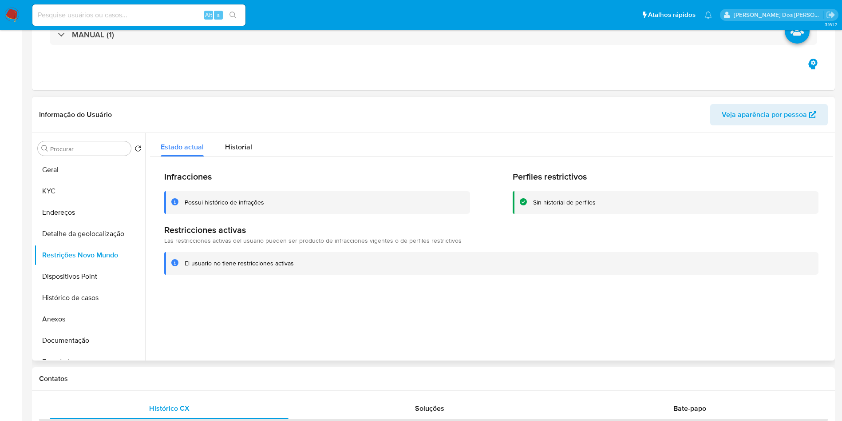
scroll to position [0, 0]
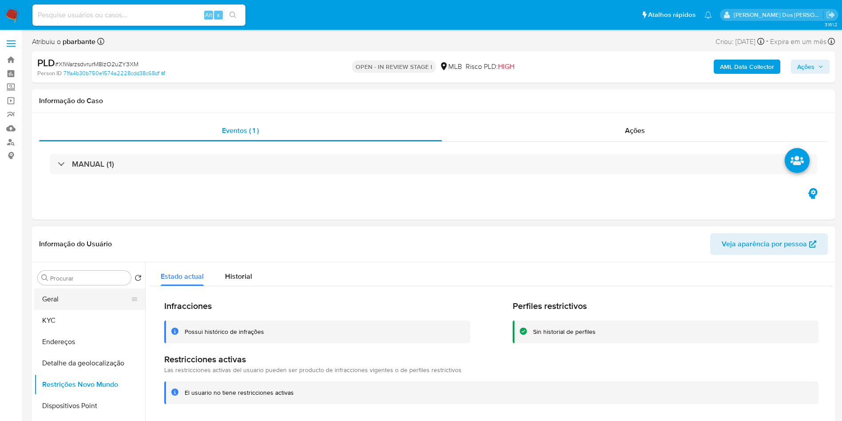
click at [89, 310] on button "Geral" at bounding box center [86, 298] width 104 height 21
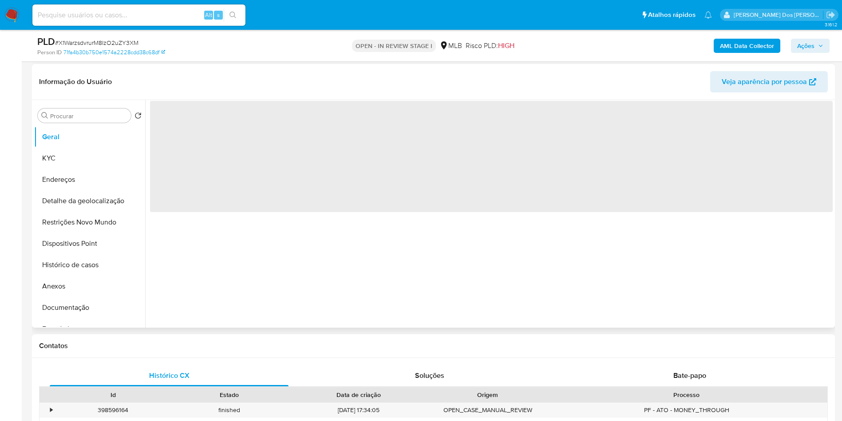
scroll to position [133, 0]
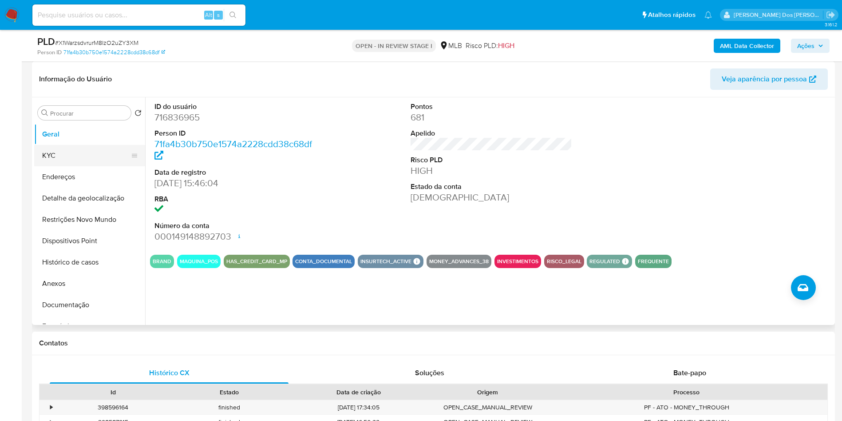
click at [57, 166] on button "KYC" at bounding box center [86, 155] width 104 height 21
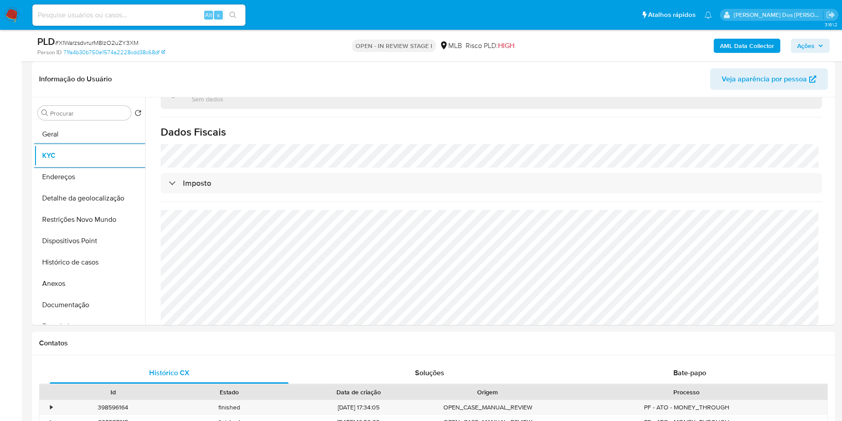
scroll to position [547, 0]
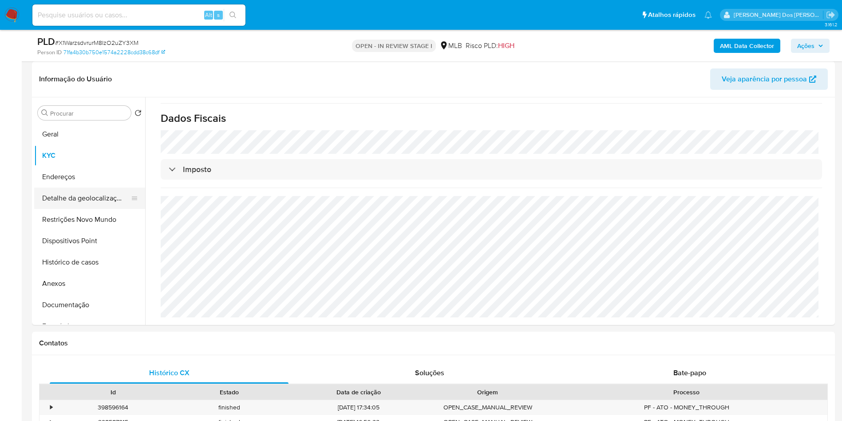
click at [97, 209] on button "Detalhe da geolocalização" at bounding box center [86, 197] width 104 height 21
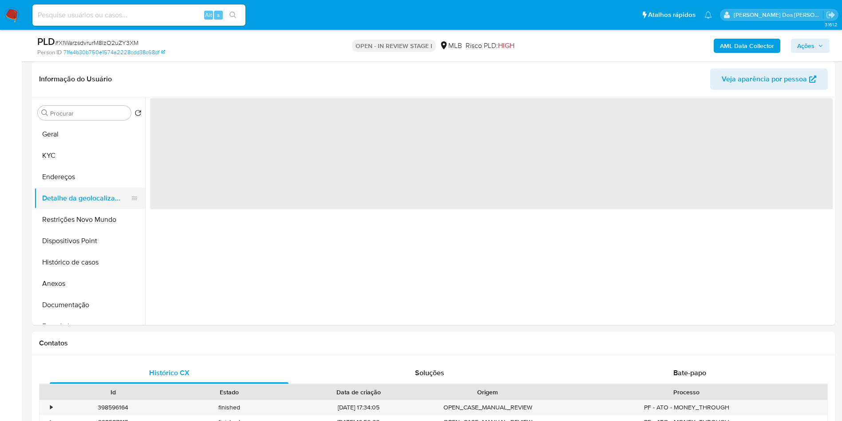
scroll to position [0, 0]
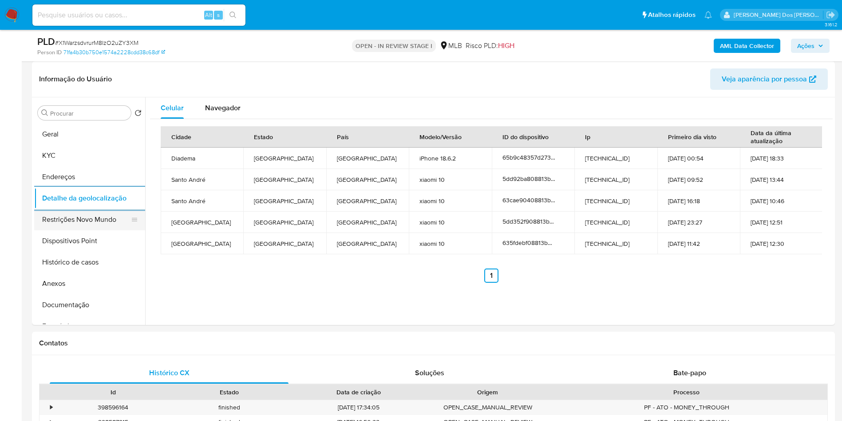
click at [67, 230] on button "Restrições Novo Mundo" at bounding box center [86, 219] width 104 height 21
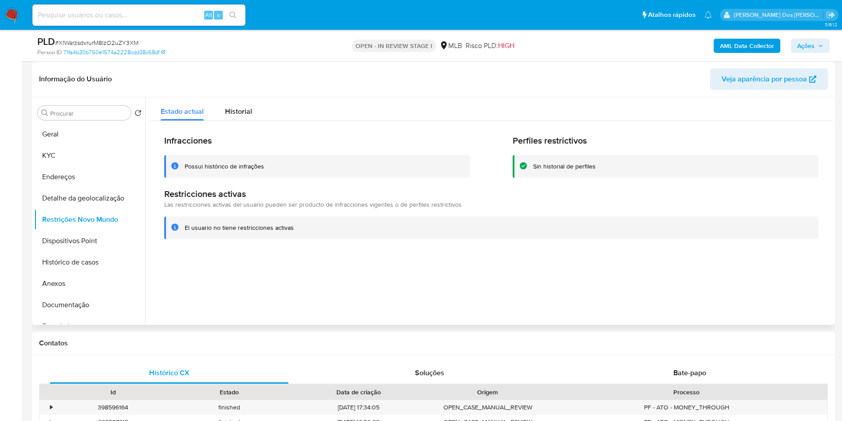
click at [226, 288] on div at bounding box center [489, 210] width 688 height 227
click at [92, 251] on button "Dispositivos Point" at bounding box center [86, 240] width 104 height 21
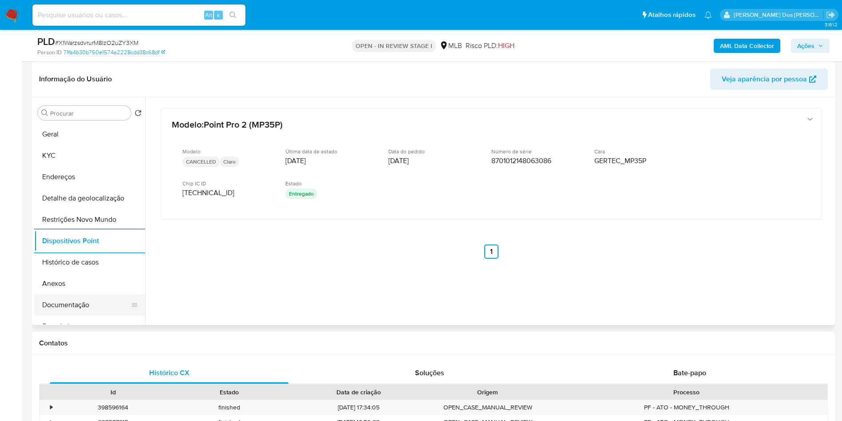
click at [116, 313] on button "Documentação" at bounding box center [86, 304] width 104 height 21
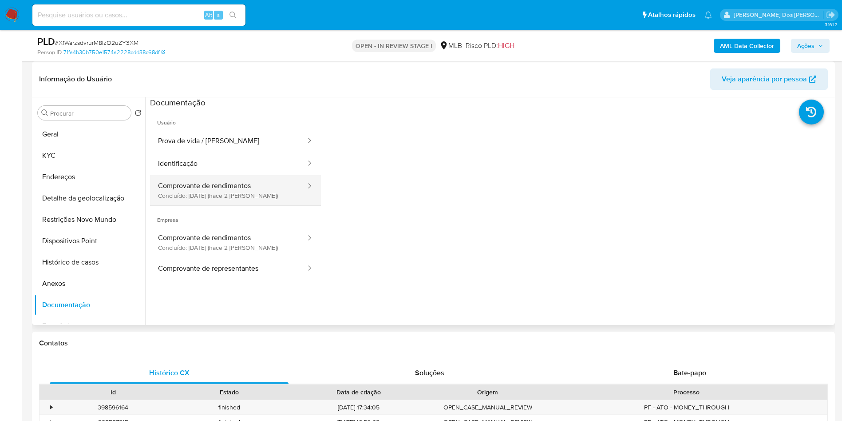
click at [244, 196] on button "Comprovante de rendimentos Concluído: 29/09/2025 (hace 2 días)" at bounding box center [228, 190] width 157 height 30
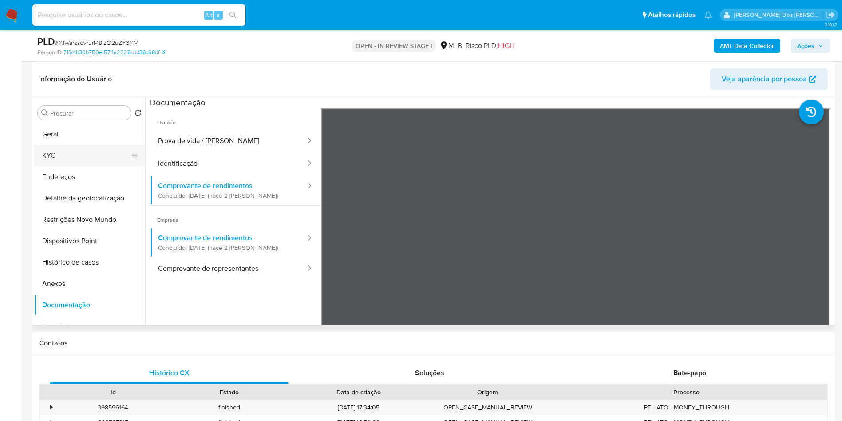
click at [67, 163] on button "KYC" at bounding box center [86, 155] width 104 height 21
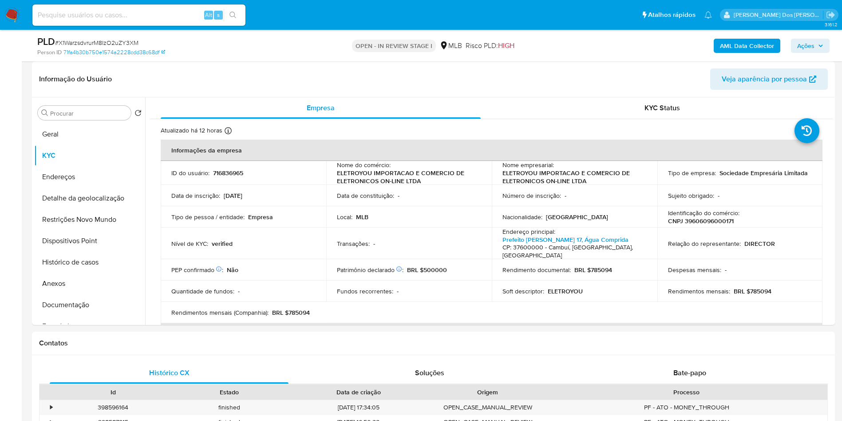
click at [814, 46] on span "Ações" at bounding box center [806, 46] width 17 height 14
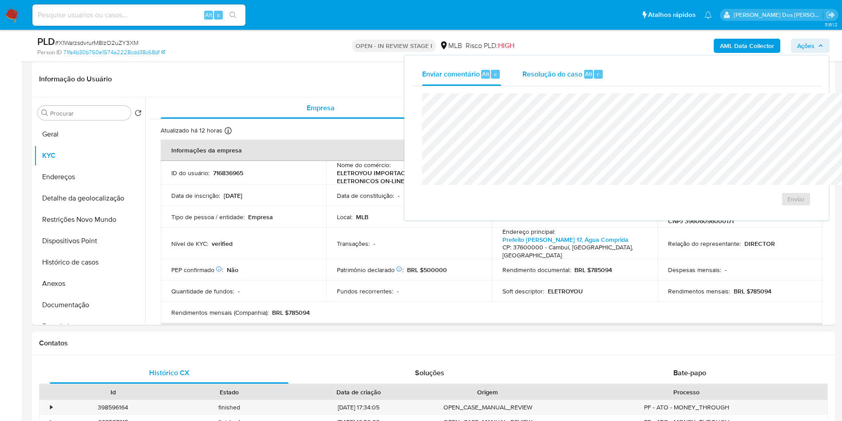
click at [523, 78] on span "Resolução do caso" at bounding box center [553, 73] width 60 height 10
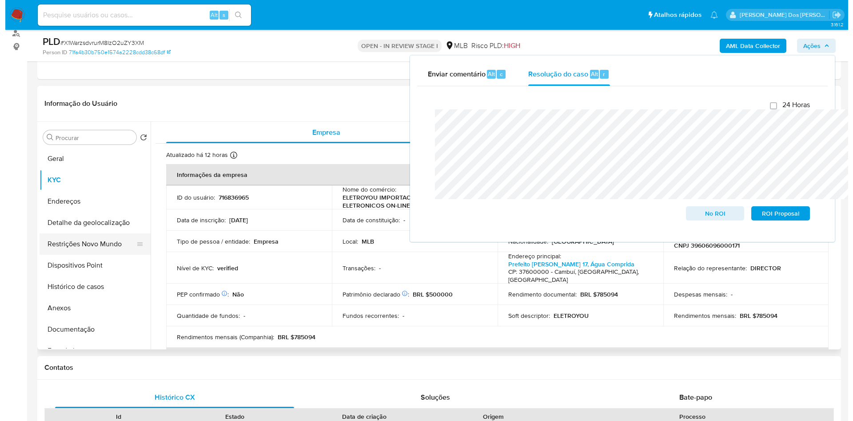
scroll to position [133, 0]
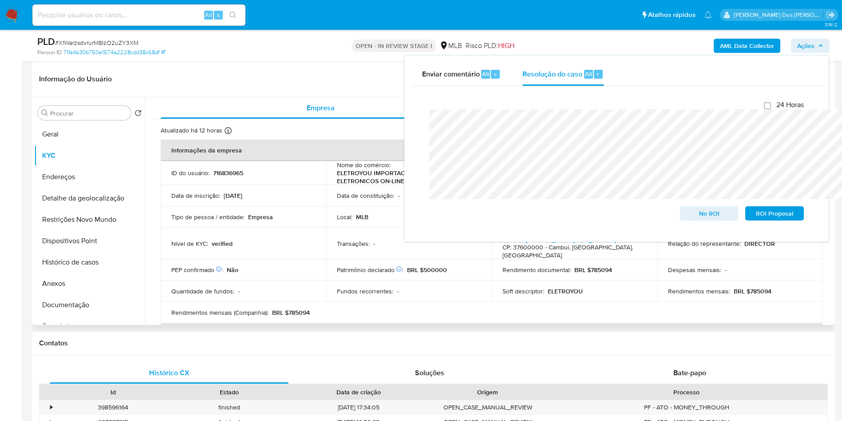
click at [87, 294] on button "Anexos" at bounding box center [89, 283] width 111 height 21
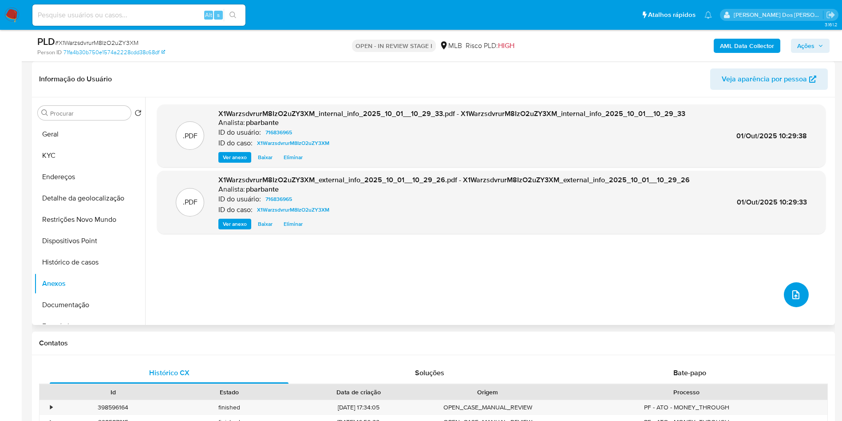
drag, startPoint x: 795, startPoint y: 318, endPoint x: 790, endPoint y: 320, distance: 4.6
click at [790, 307] on button "upload-file" at bounding box center [796, 294] width 25 height 25
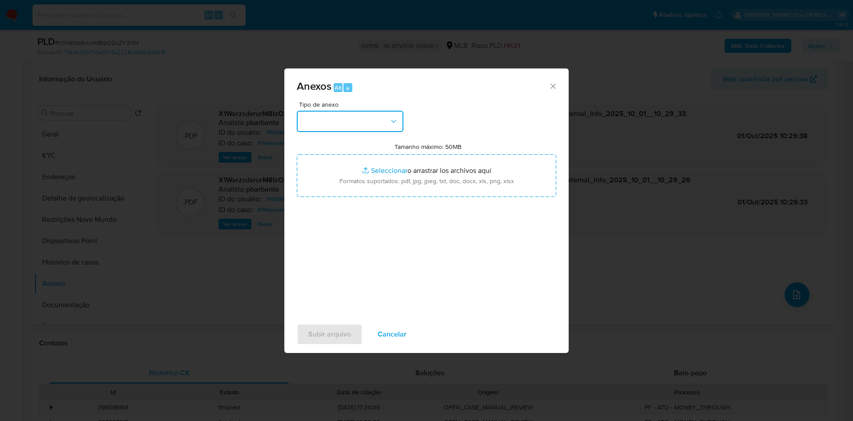
click at [338, 111] on button "button" at bounding box center [350, 121] width 107 height 21
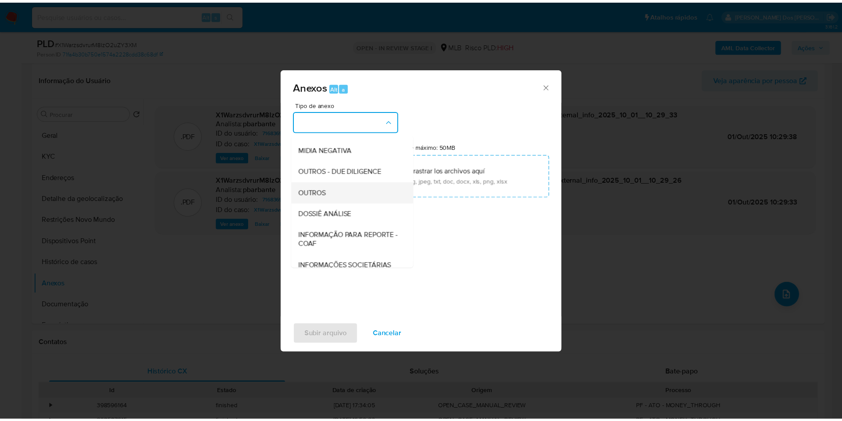
scroll to position [119, 0]
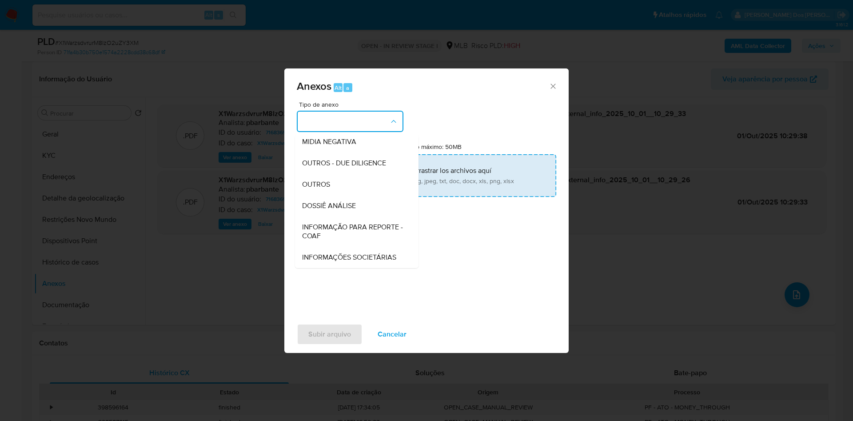
drag, startPoint x: 333, startPoint y: 173, endPoint x: 350, endPoint y: 161, distance: 21.1
click at [331, 201] on span "DOSSIÊ ANÁLISE" at bounding box center [329, 205] width 54 height 9
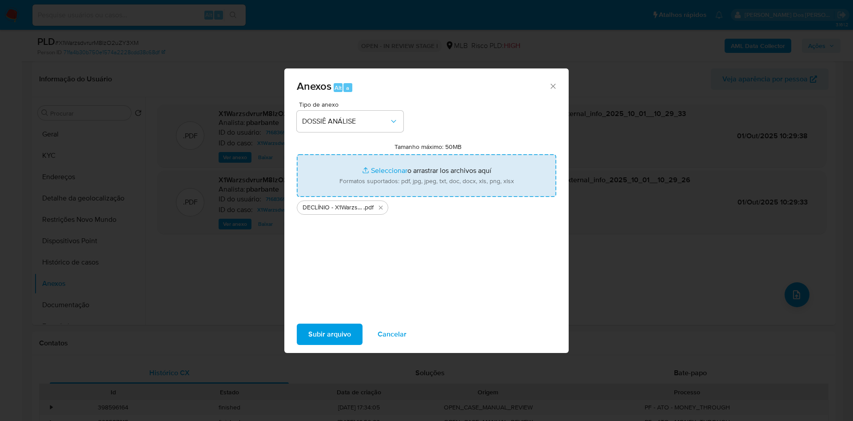
type input "C:\fakepath\Mulan 716836965_2025_09_23_17_09_16.xlsx"
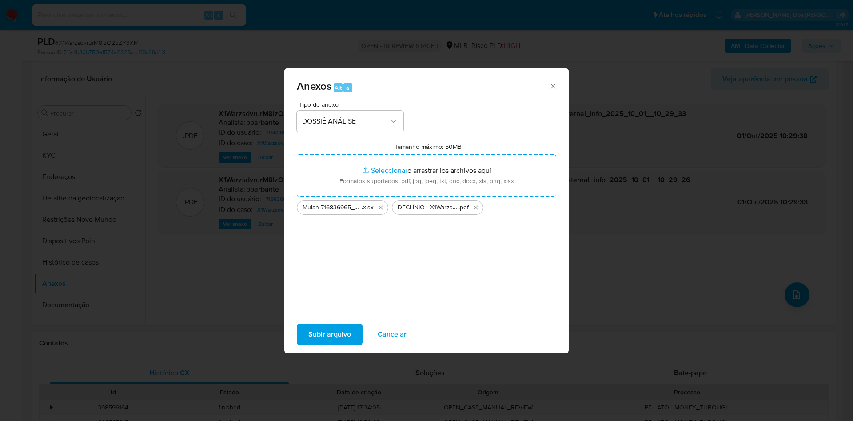
click at [316, 335] on span "Subir arquivo" at bounding box center [329, 334] width 43 height 20
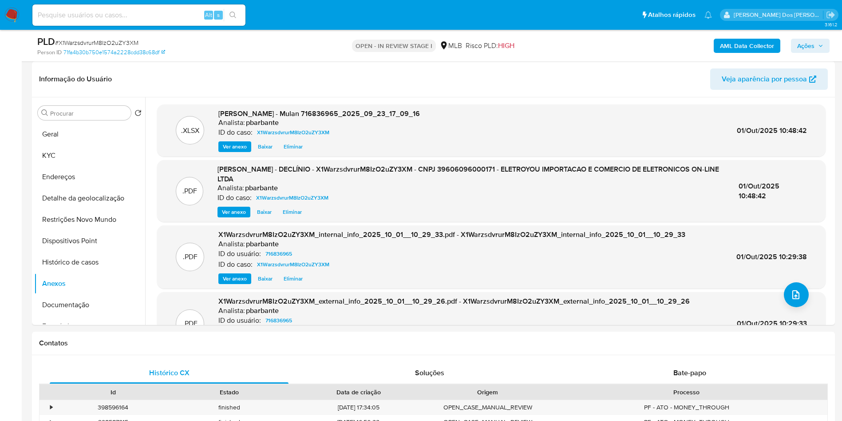
click at [824, 46] on button "Ações" at bounding box center [810, 46] width 39 height 14
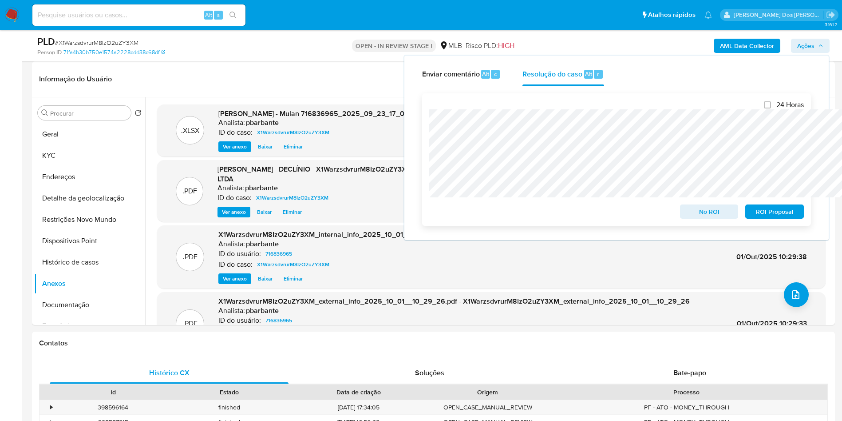
click at [708, 218] on span "No ROI" at bounding box center [710, 211] width 46 height 12
click at [687, 216] on span "No ROI" at bounding box center [710, 211] width 46 height 12
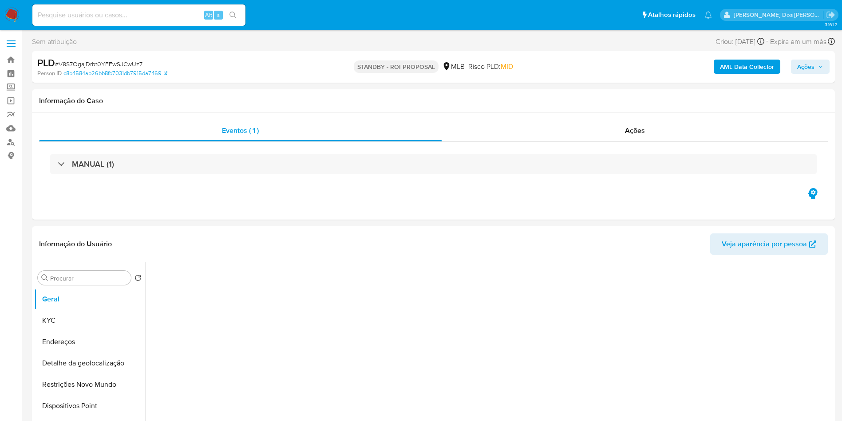
select select "10"
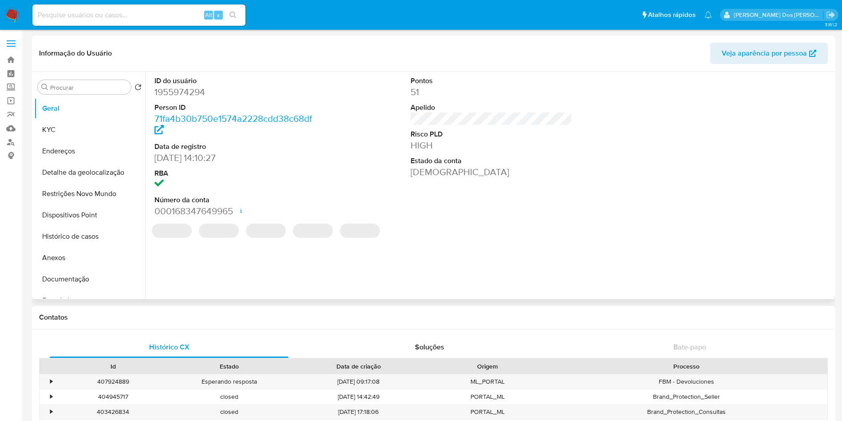
select select "10"
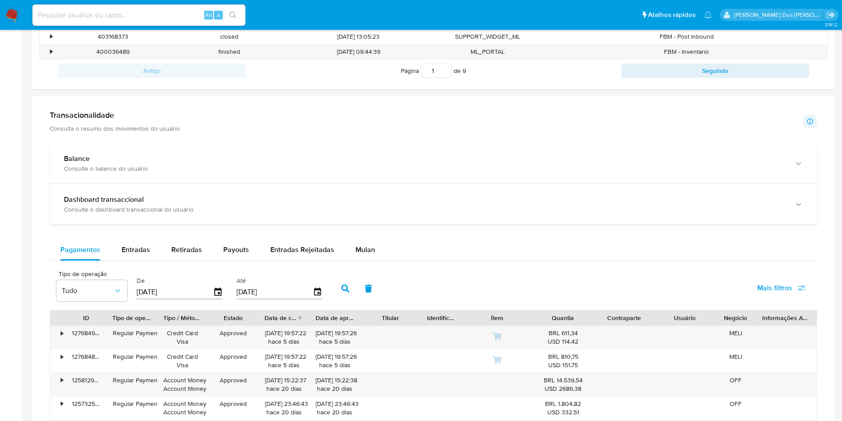
scroll to position [400, 0]
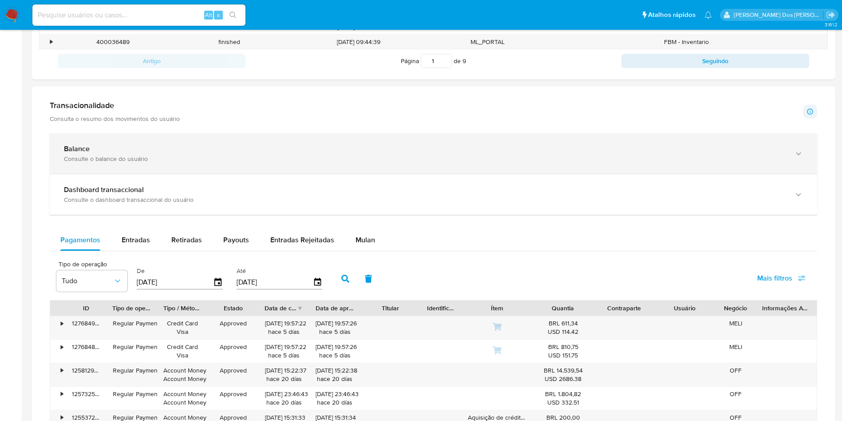
click at [258, 149] on div "Balance" at bounding box center [425, 148] width 722 height 9
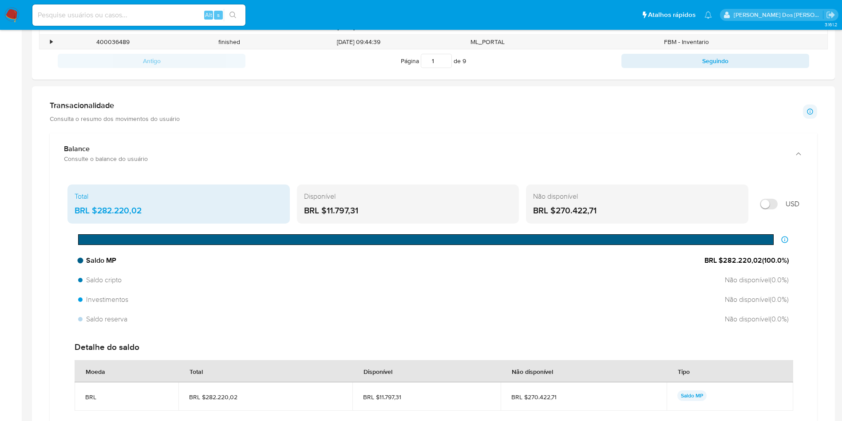
drag, startPoint x: 725, startPoint y: 267, endPoint x: 751, endPoint y: 264, distance: 26.4
click at [751, 264] on span "BRL $282.220,02 ( 100.0 %)" at bounding box center [747, 260] width 84 height 10
drag, startPoint x: 766, startPoint y: 267, endPoint x: 735, endPoint y: 264, distance: 31.2
click at [735, 264] on span "BRL $282.220,02 ( 100.0 %)" at bounding box center [747, 260] width 84 height 10
click at [736, 264] on span "BRL $282.220,02 ( 100.0 %)" at bounding box center [747, 260] width 84 height 10
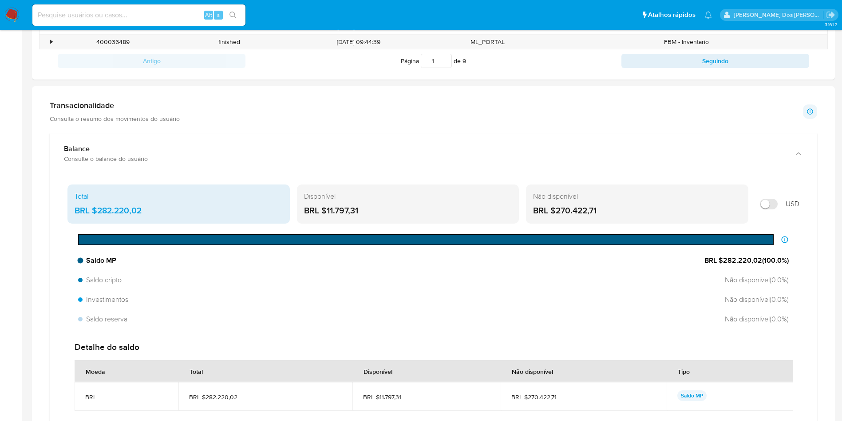
drag, startPoint x: 761, startPoint y: 270, endPoint x: 716, endPoint y: 268, distance: 44.5
click at [720, 265] on span "BRL $282.220,02 ( 100.0 %)" at bounding box center [747, 260] width 84 height 10
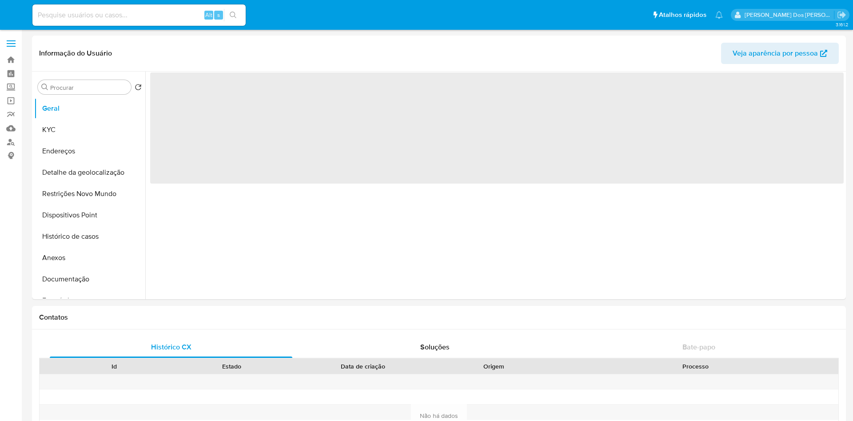
select select "10"
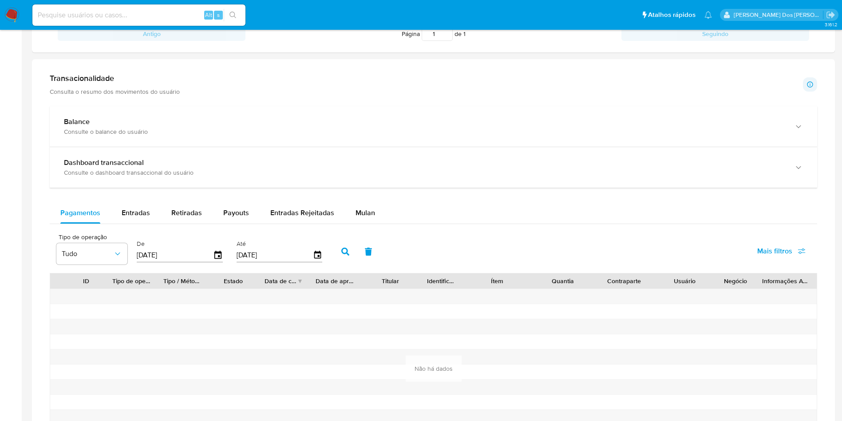
scroll to position [419, 0]
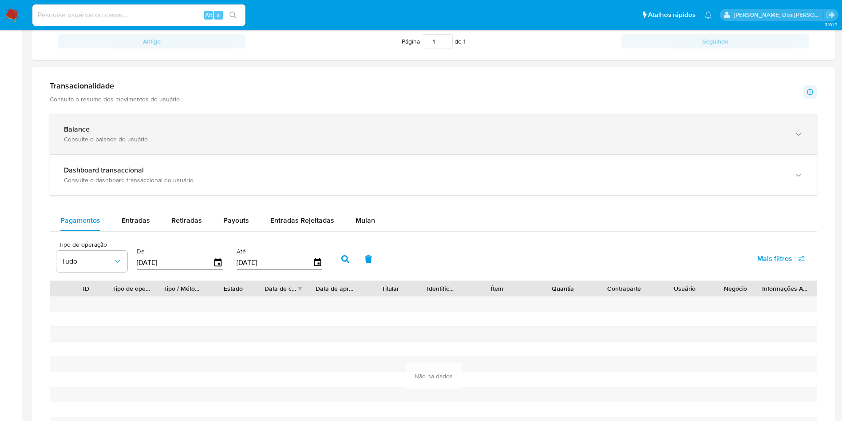
click at [292, 133] on div "Balance" at bounding box center [425, 129] width 722 height 9
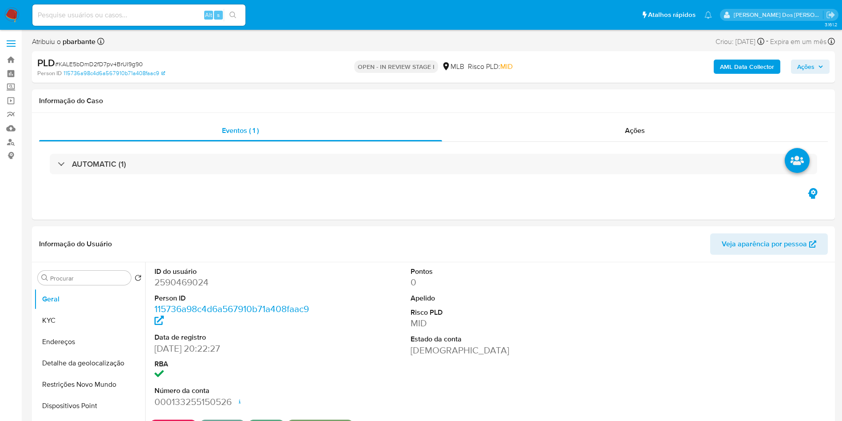
select select "10"
click at [286, 164] on div "MANUAL (1)" at bounding box center [434, 164] width 768 height 20
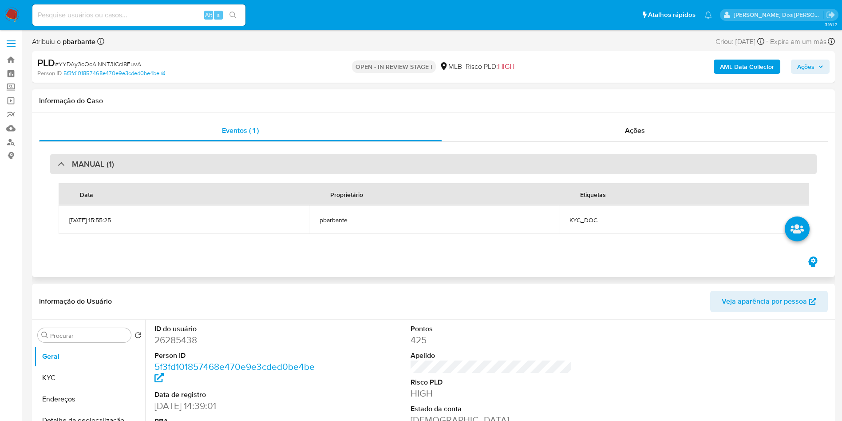
click at [286, 164] on div "MANUAL (1)" at bounding box center [434, 164] width 768 height 20
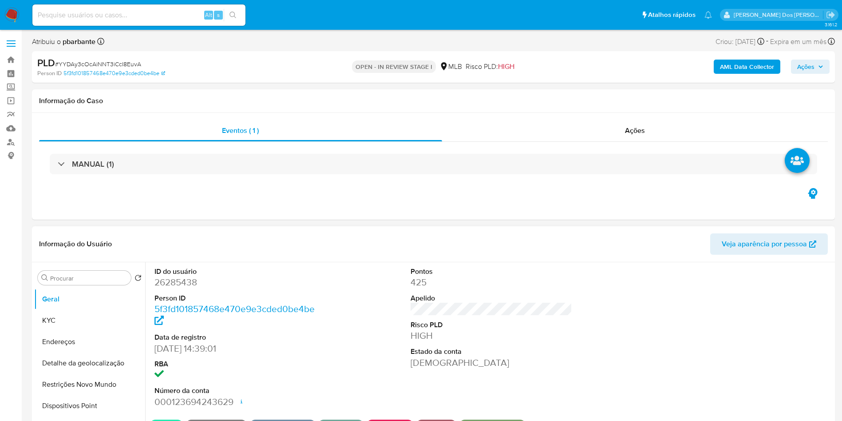
click at [181, 288] on dd "26285438" at bounding box center [236, 282] width 162 height 12
copy dd "26285438"
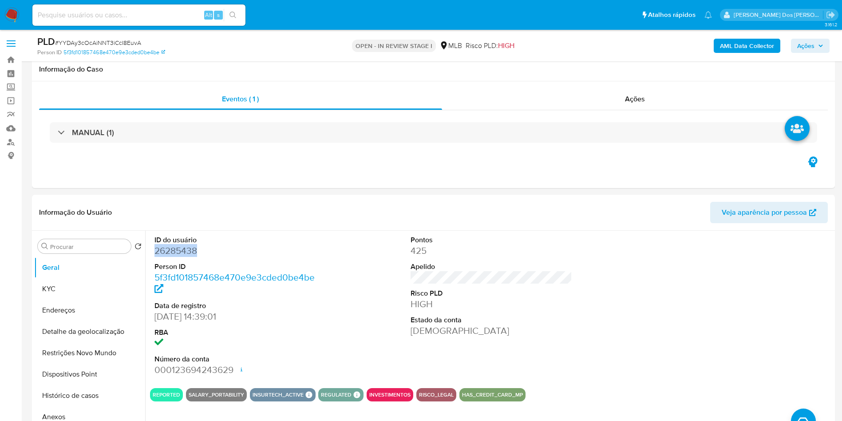
scroll to position [133, 0]
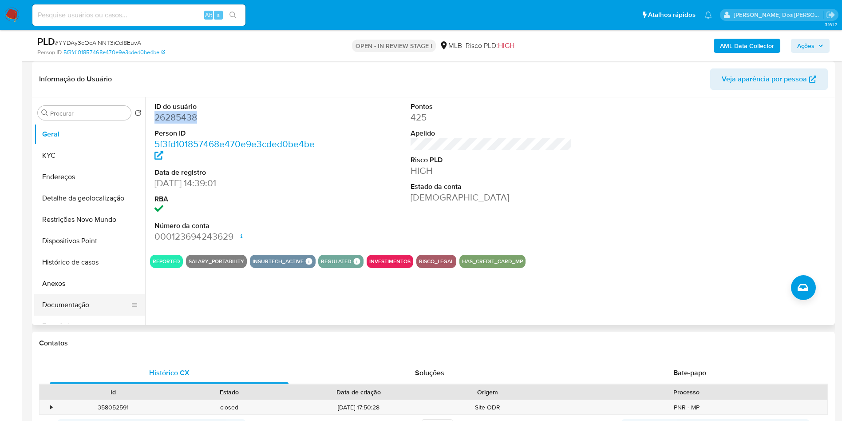
click at [73, 315] on button "Documentação" at bounding box center [86, 304] width 104 height 21
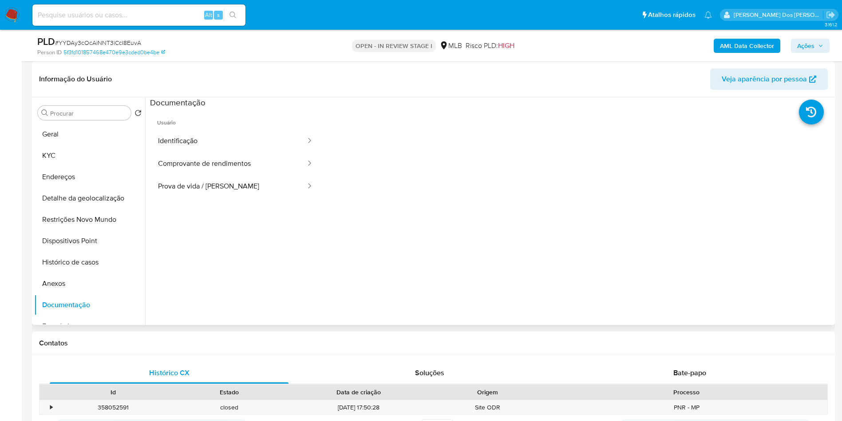
click at [258, 130] on span "Usuário" at bounding box center [235, 118] width 171 height 21
click at [255, 130] on span "Usuário" at bounding box center [235, 118] width 171 height 21
click at [251, 150] on button "Identificação" at bounding box center [228, 141] width 157 height 23
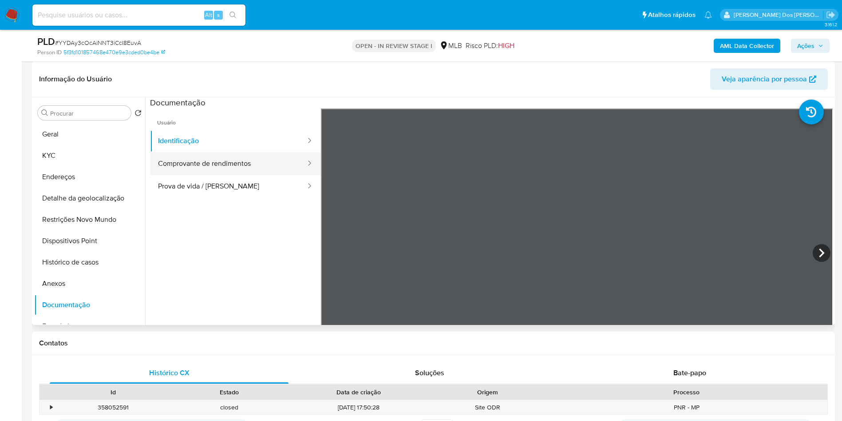
click at [241, 170] on button "Comprovante de rendimentos" at bounding box center [228, 163] width 157 height 23
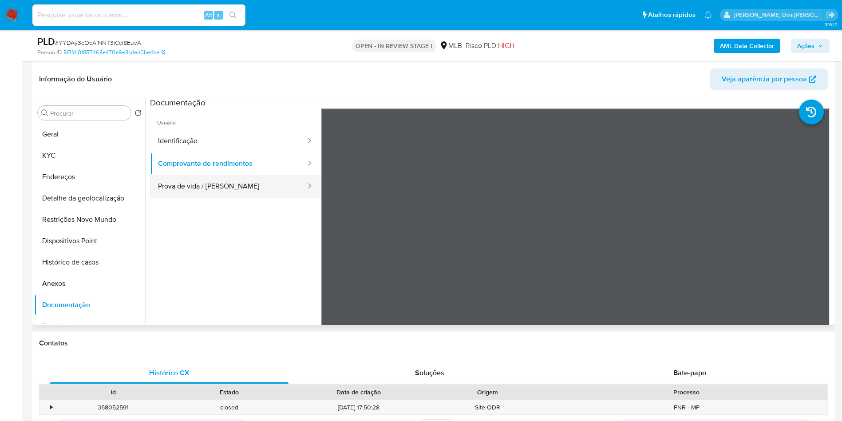
click at [235, 198] on button "Prova de vida / [PERSON_NAME]" at bounding box center [228, 186] width 157 height 23
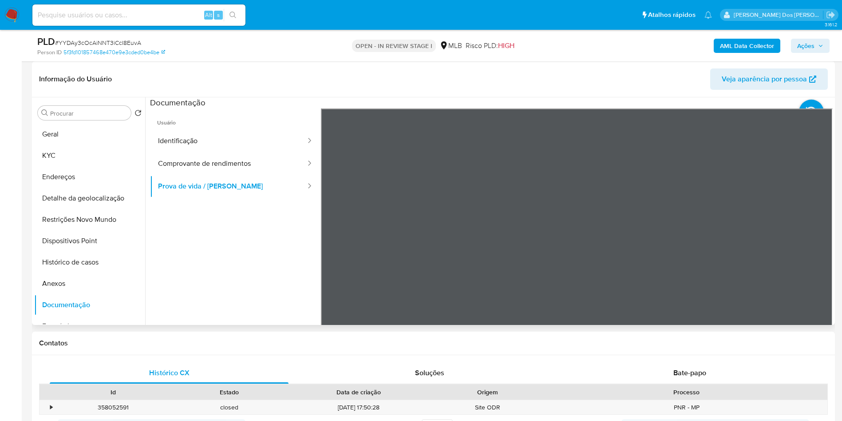
scroll to position [75, 0]
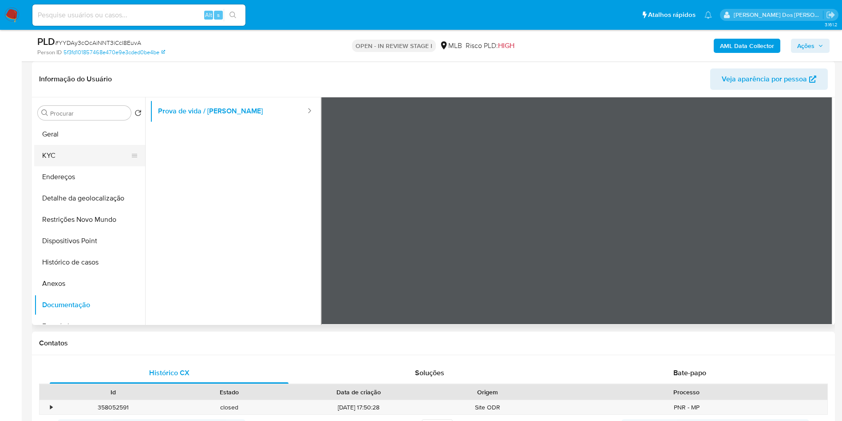
click at [84, 166] on button "KYC" at bounding box center [86, 155] width 104 height 21
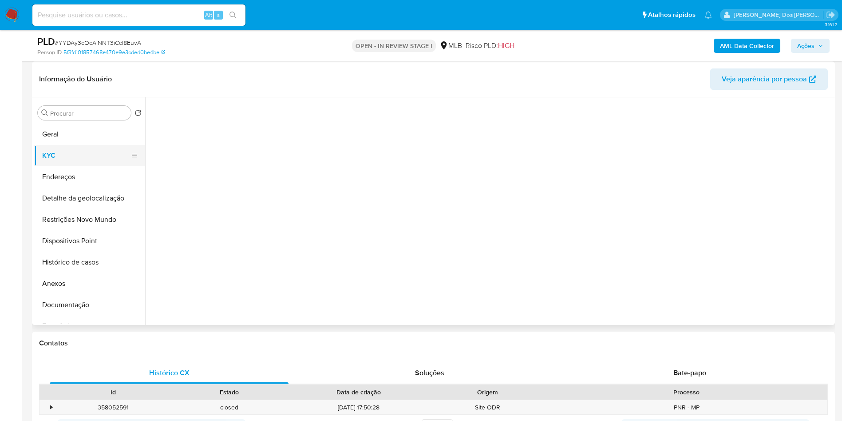
scroll to position [0, 0]
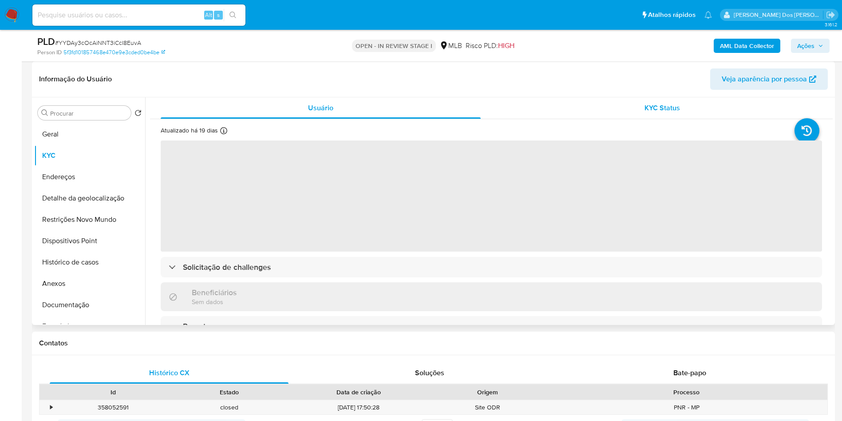
click at [705, 119] on div "KYC Status" at bounding box center [662, 107] width 320 height 21
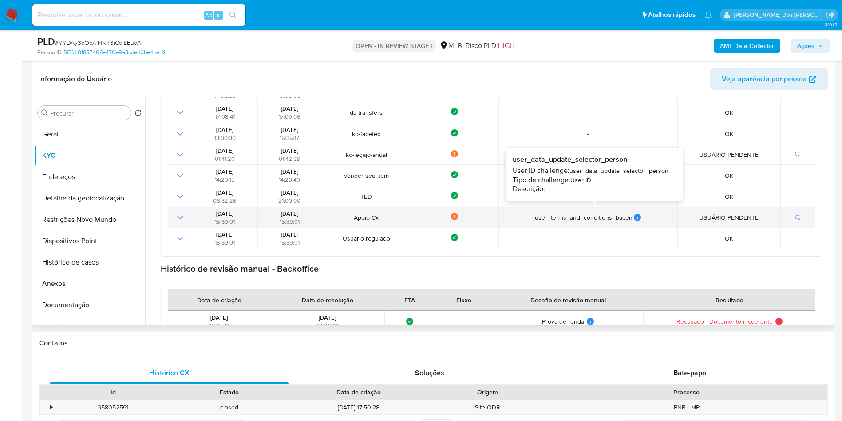
scroll to position [203, 0]
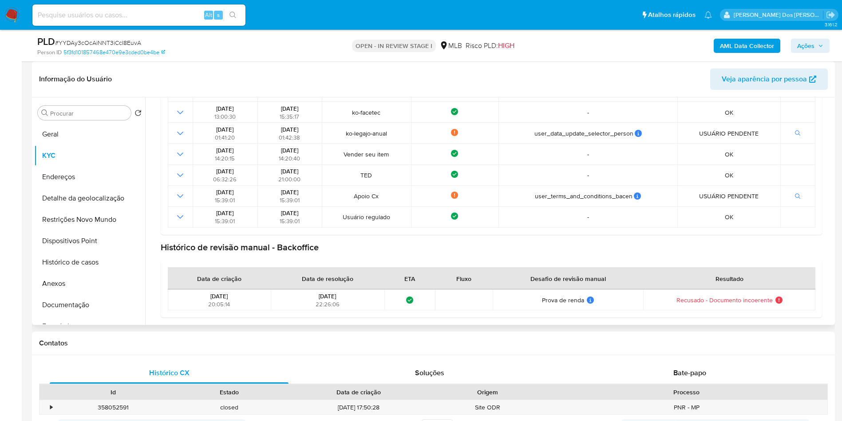
click at [741, 304] on span "Recusado - Documento incoerente" at bounding box center [725, 300] width 96 height 8
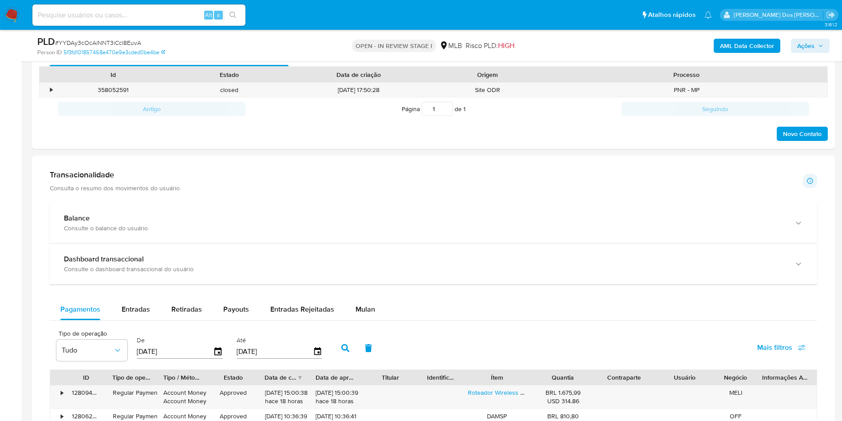
scroll to position [533, 0]
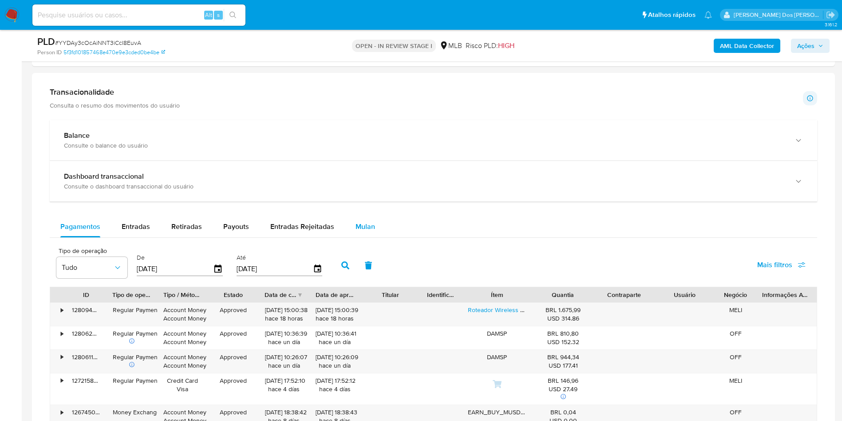
click at [363, 231] on span "Mulan" at bounding box center [366, 226] width 20 height 10
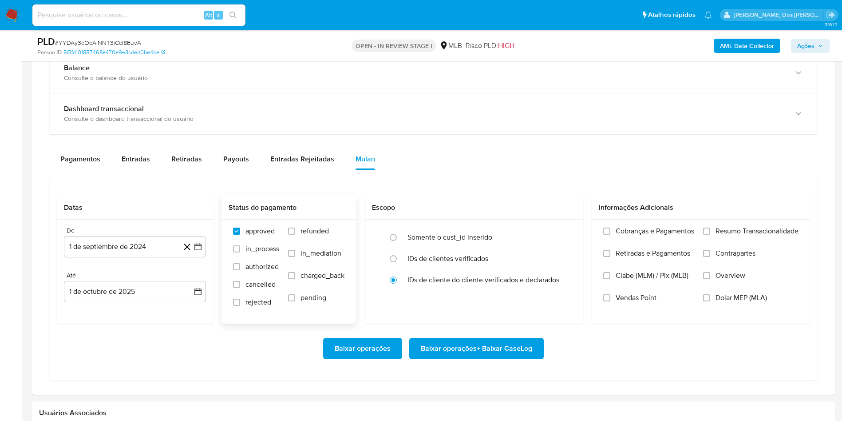
scroll to position [666, 0]
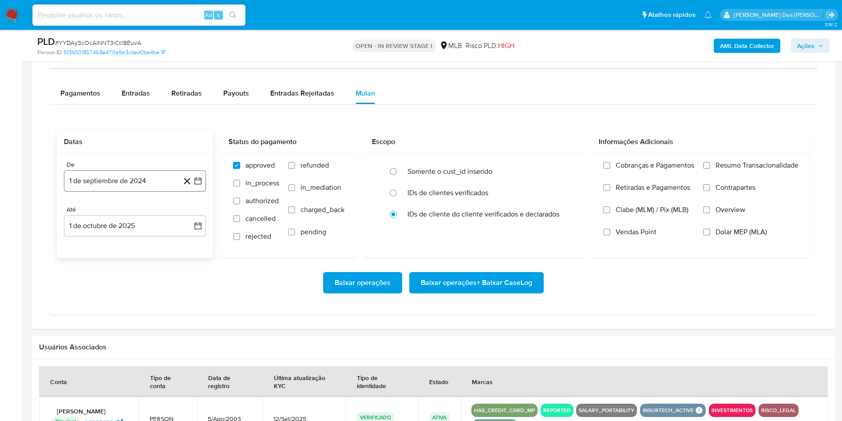
click at [196, 185] on icon "button" at bounding box center [198, 180] width 9 height 9
click at [187, 218] on icon "Mes siguiente" at bounding box center [190, 212] width 11 height 11
click at [191, 216] on icon "Mes siguiente" at bounding box center [191, 213] width 4 height 6
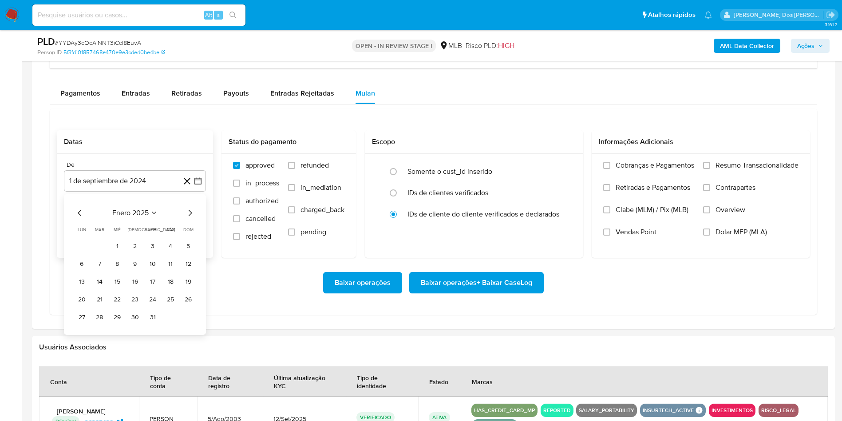
click at [191, 216] on icon "Mes siguiente" at bounding box center [191, 213] width 4 height 6
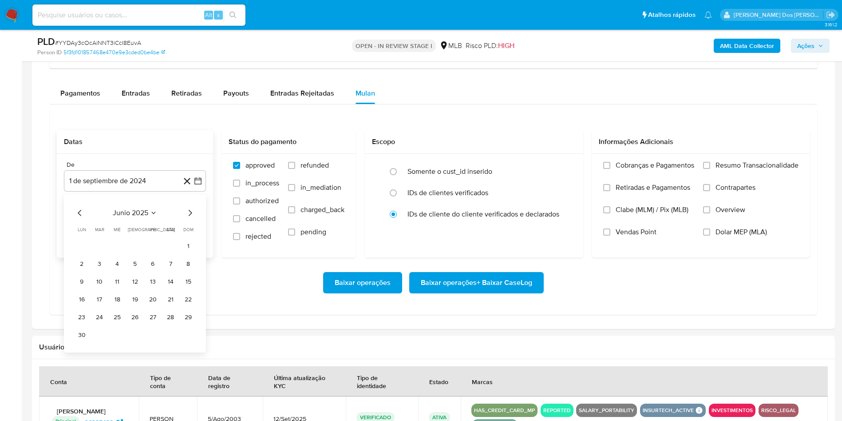
click at [77, 218] on icon "Mes anterior" at bounding box center [80, 212] width 11 height 11
click at [134, 253] on button "1" at bounding box center [135, 245] width 14 height 14
click at [762, 170] on span "Resumo Transacionalidade" at bounding box center [757, 165] width 83 height 9
click at [711, 169] on input "Resumo Transacionalidade" at bounding box center [706, 165] width 7 height 7
click at [488, 292] on span "Baixar operações + Baixar CaseLog" at bounding box center [476, 283] width 111 height 20
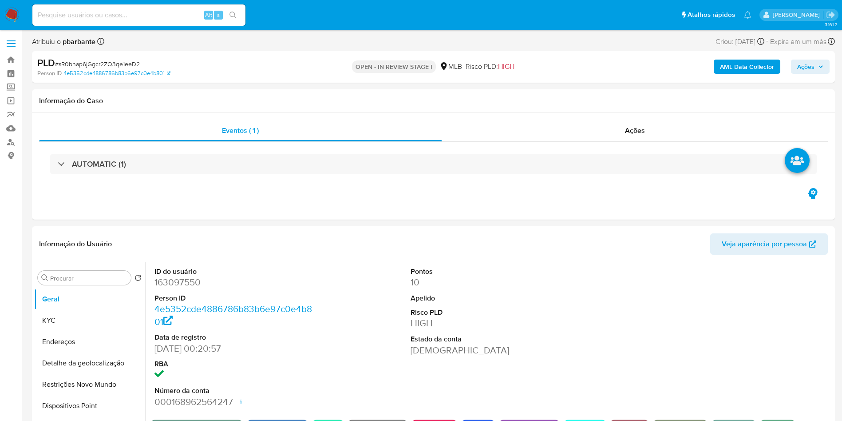
select select "10"
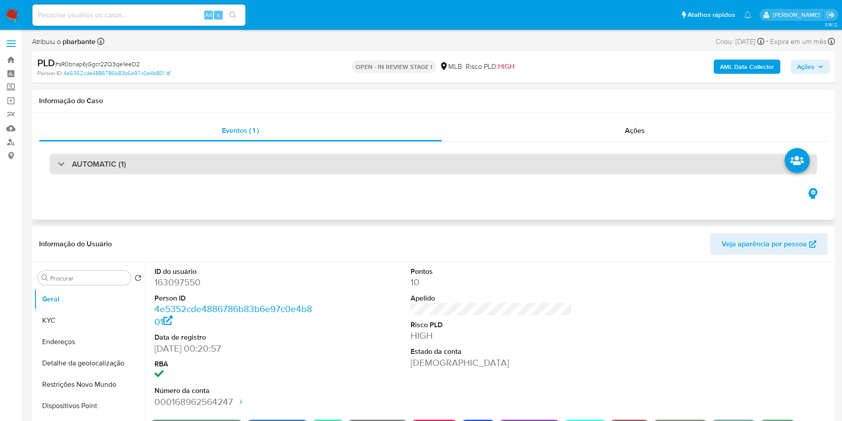
click at [371, 171] on div "AUTOMATIC (1)" at bounding box center [434, 164] width 768 height 20
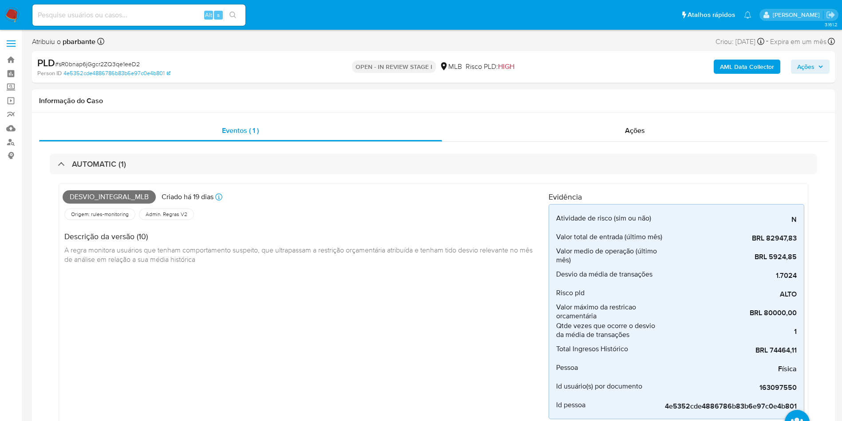
scroll to position [67, 0]
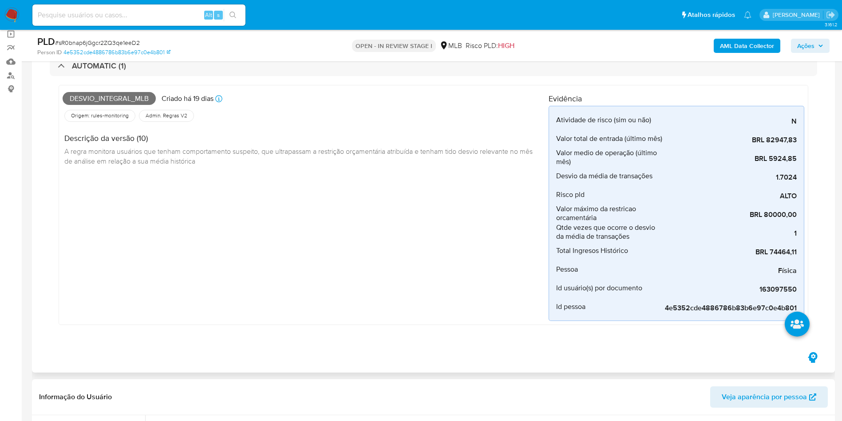
click at [330, 78] on div "Desvio_integral_mlb Criado há 19 dias Criado: [DATE] 00:40:20 Origem: rules-mon…" at bounding box center [434, 207] width 768 height 262
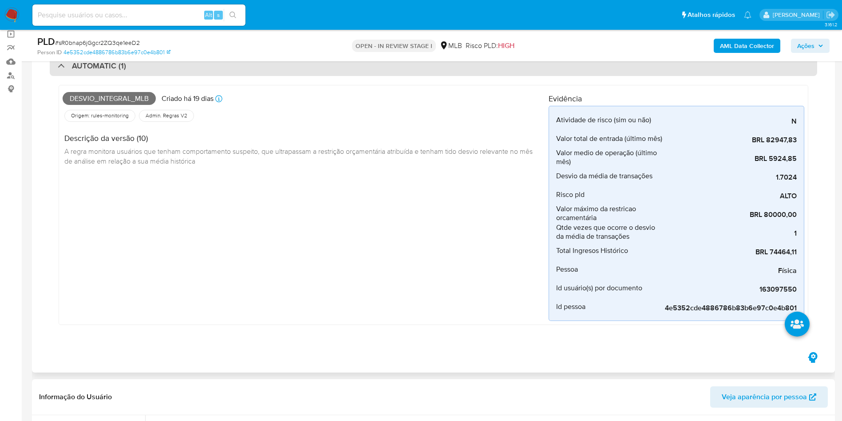
click at [330, 69] on div "AUTOMATIC (1)" at bounding box center [434, 66] width 768 height 20
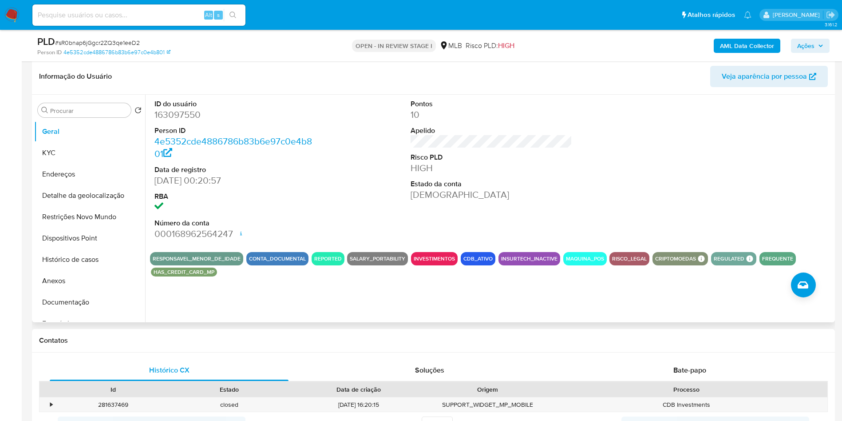
scroll to position [200, 0]
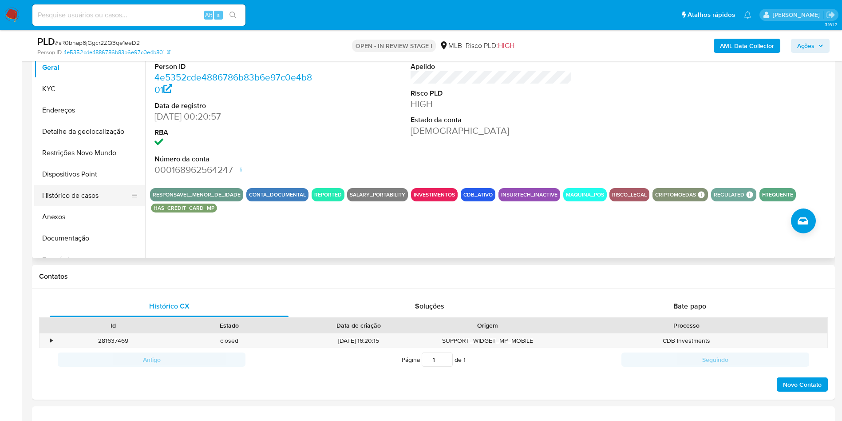
click at [98, 206] on button "Histórico de casos" at bounding box center [86, 195] width 104 height 21
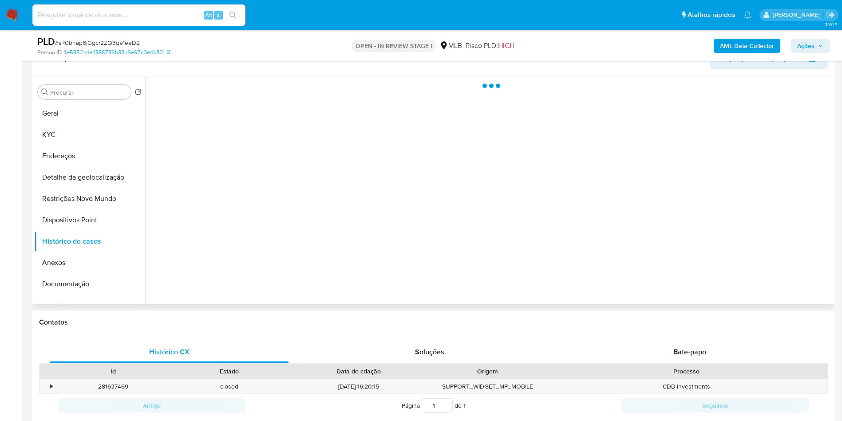
scroll to position [133, 0]
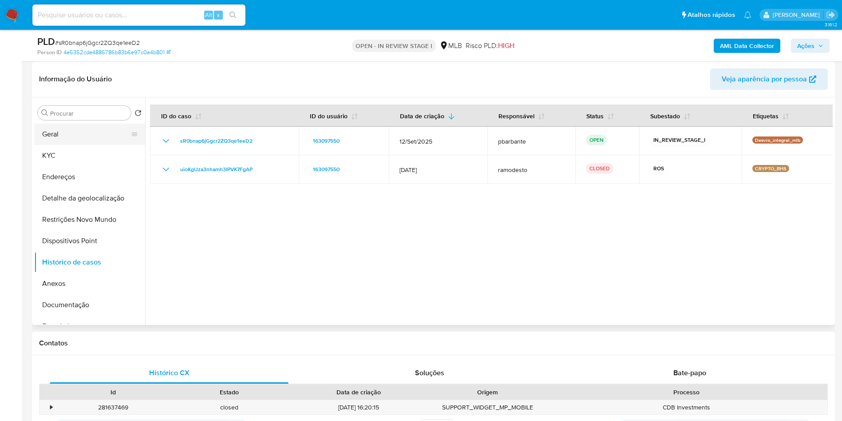
click at [85, 145] on button "Geral" at bounding box center [86, 133] width 104 height 21
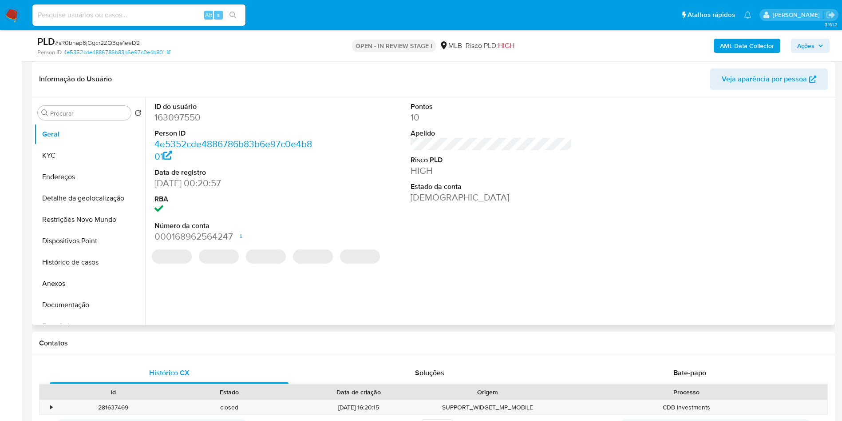
click at [184, 123] on dd "163097550" at bounding box center [236, 117] width 162 height 12
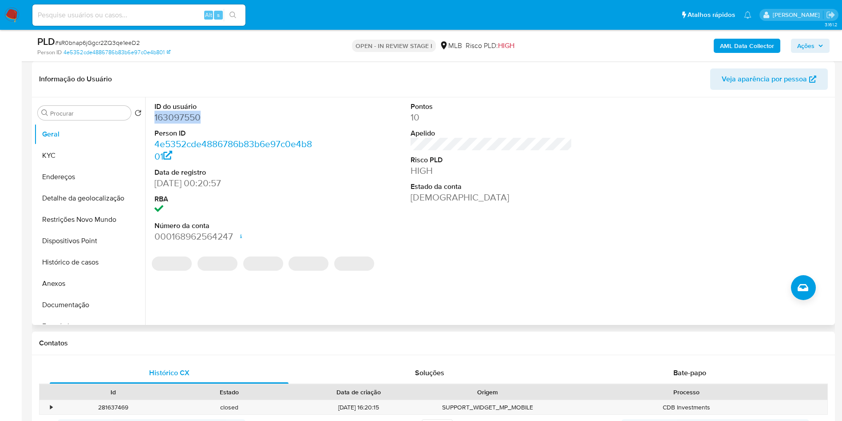
copy dd "163097550"
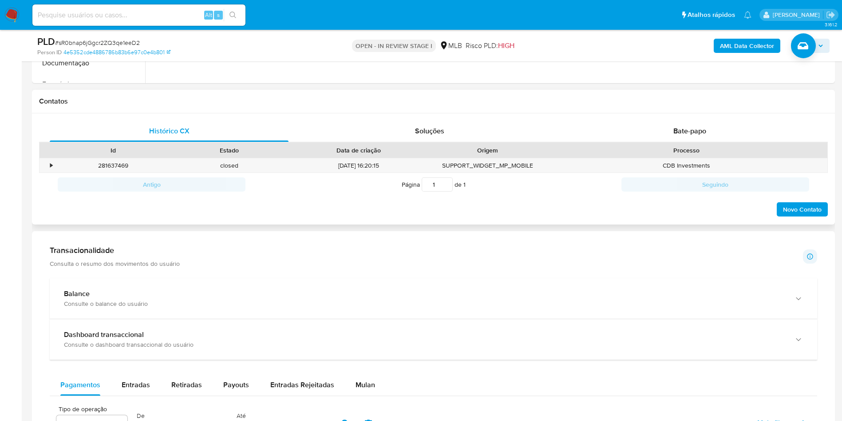
scroll to position [599, 0]
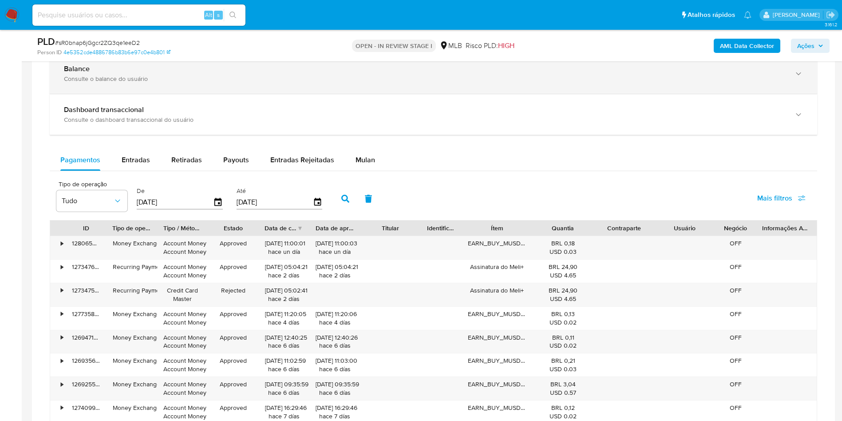
click at [211, 83] on div "Consulte o balance do usuário" at bounding box center [425, 79] width 722 height 8
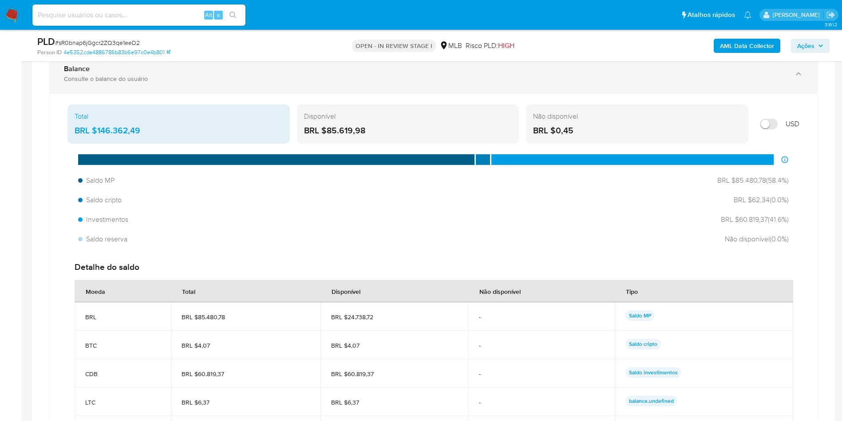
click at [288, 83] on div "Balance Consulte o balance do usuário" at bounding box center [425, 73] width 722 height 18
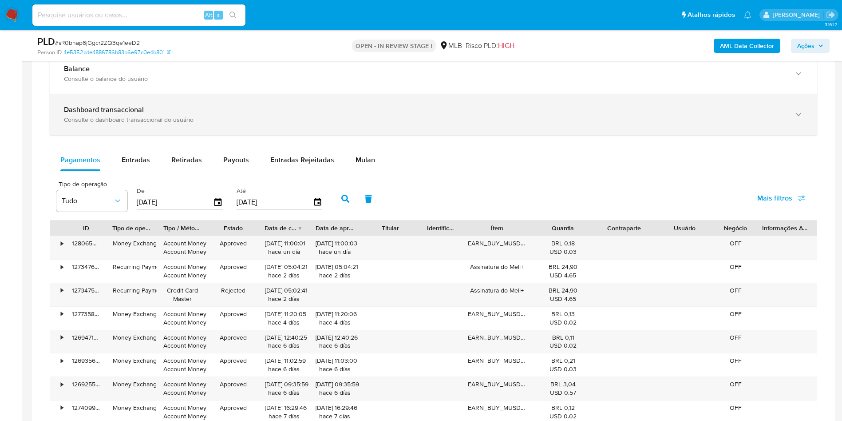
click at [294, 123] on div "Consulte o dashboard transaccional do usuário" at bounding box center [425, 119] width 722 height 8
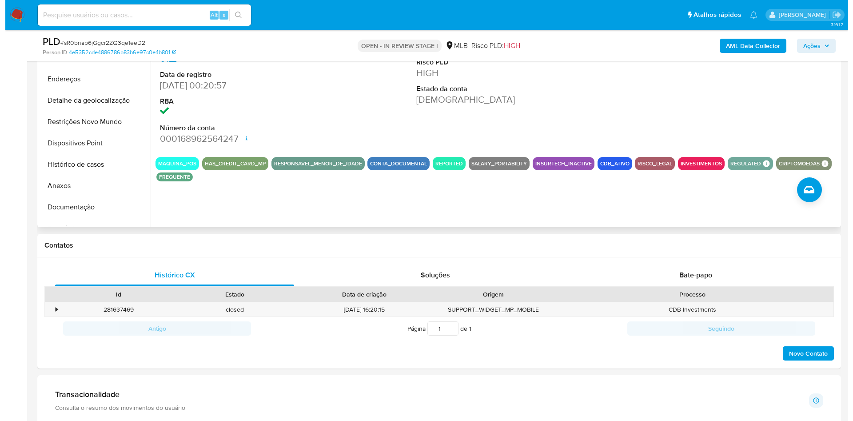
scroll to position [200, 0]
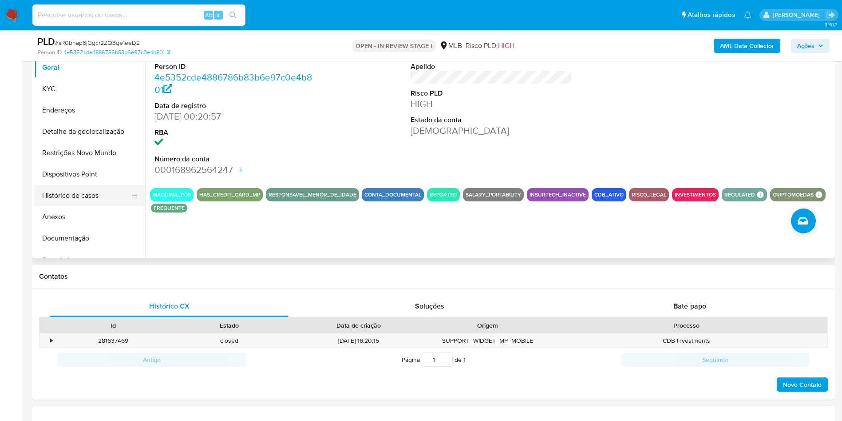
click at [91, 206] on button "Histórico de casos" at bounding box center [86, 195] width 104 height 21
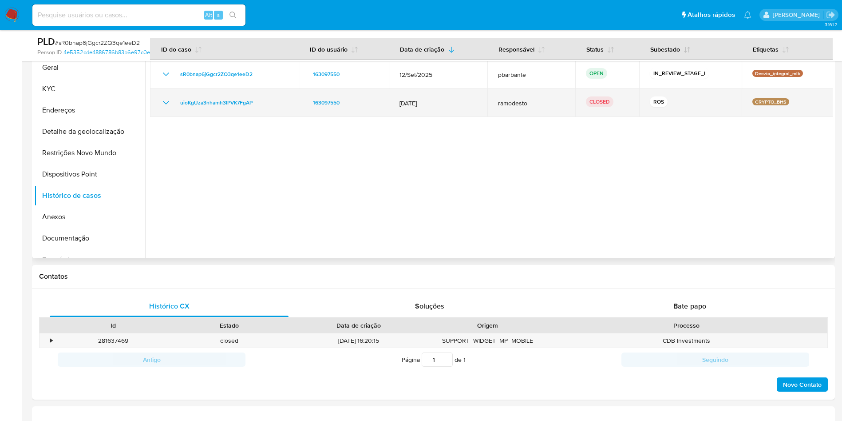
click at [163, 117] on td "uioKgUza3nhamh3IPVK7FgAP" at bounding box center [224, 102] width 149 height 28
click at [164, 108] on icon "Mostrar/Ocultar" at bounding box center [166, 102] width 11 height 11
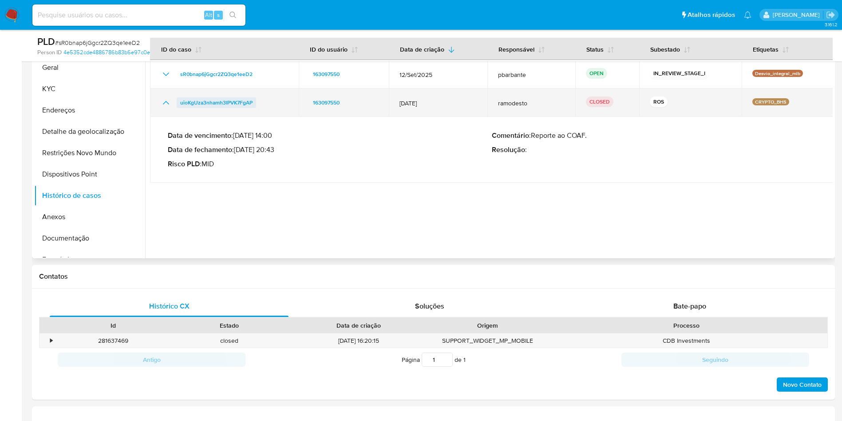
click at [202, 108] on span "uioKgUza3nhamh3IPVK7FgAP" at bounding box center [216, 102] width 72 height 11
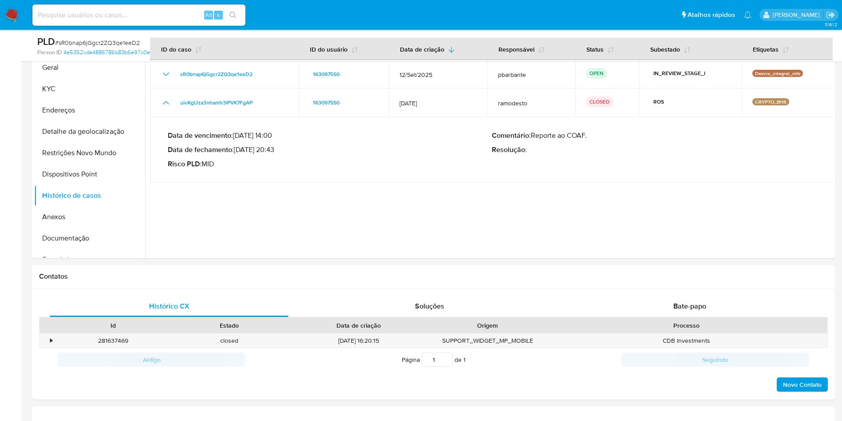
click at [744, 42] on b "AML Data Collector" at bounding box center [747, 46] width 54 height 14
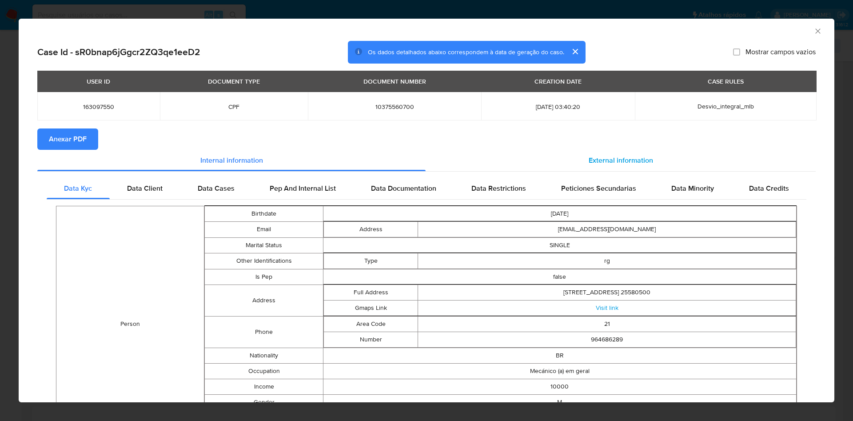
click at [672, 167] on div "External information" at bounding box center [620, 160] width 390 height 21
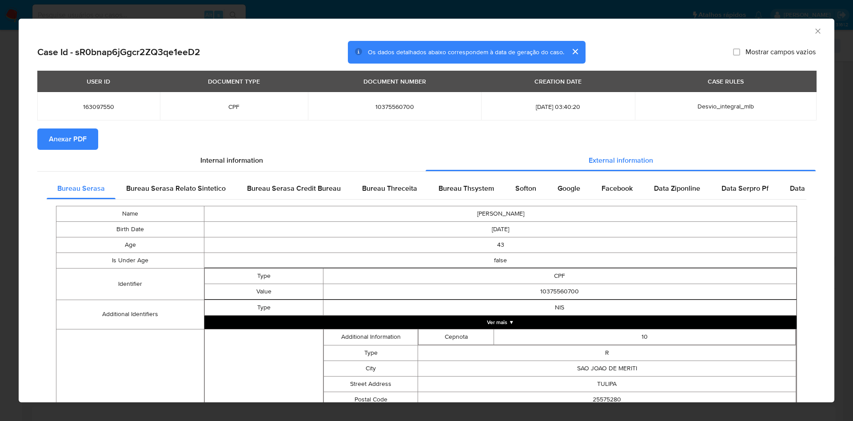
click at [46, 137] on button "Anexar PDF" at bounding box center [67, 138] width 61 height 21
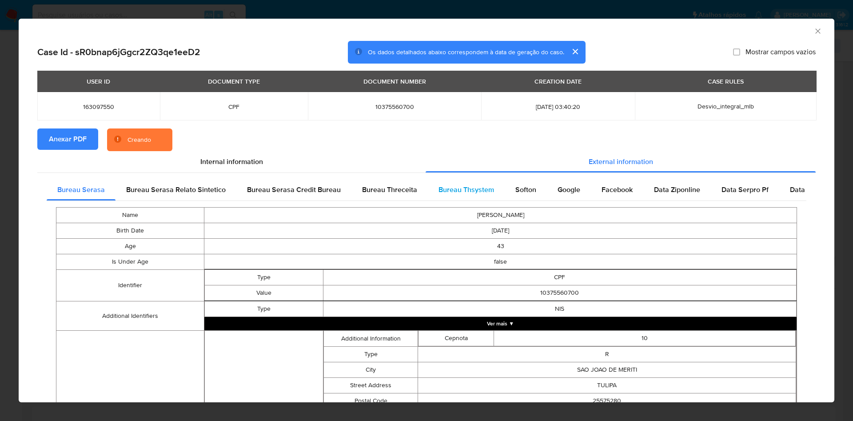
click at [450, 193] on span "Bureau Thsystem" at bounding box center [466, 189] width 56 height 10
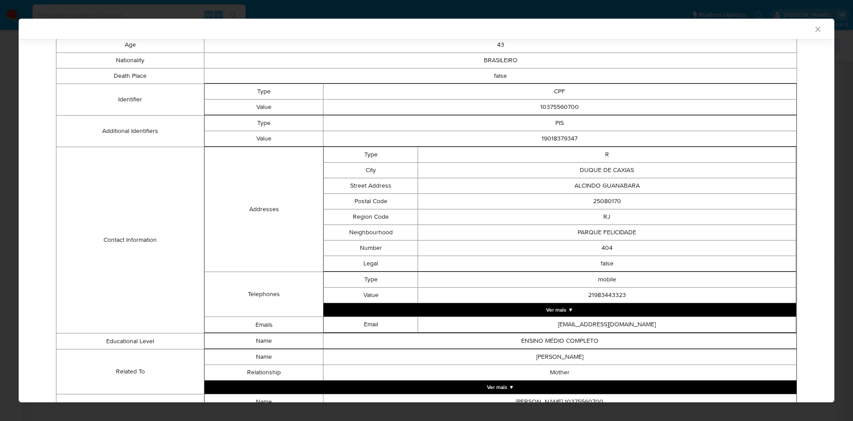
scroll to position [336, 0]
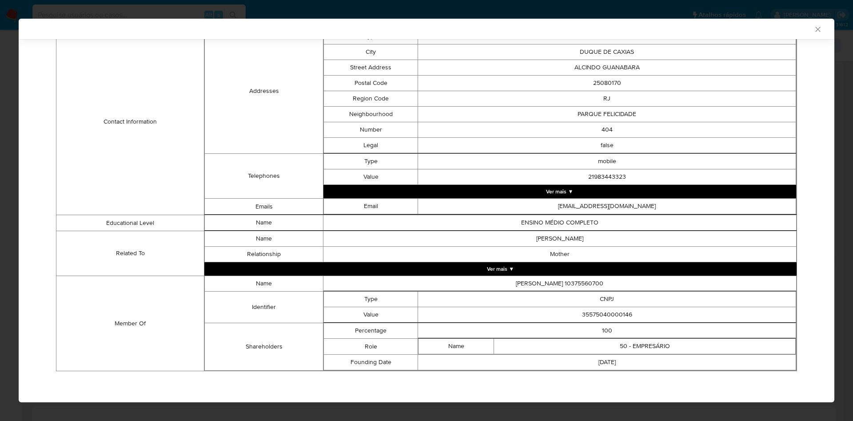
click at [587, 313] on td "35575040000146" at bounding box center [607, 315] width 378 height 16
click at [587, 311] on td "35575040000146" at bounding box center [607, 315] width 378 height 16
copy td "35575040000146"
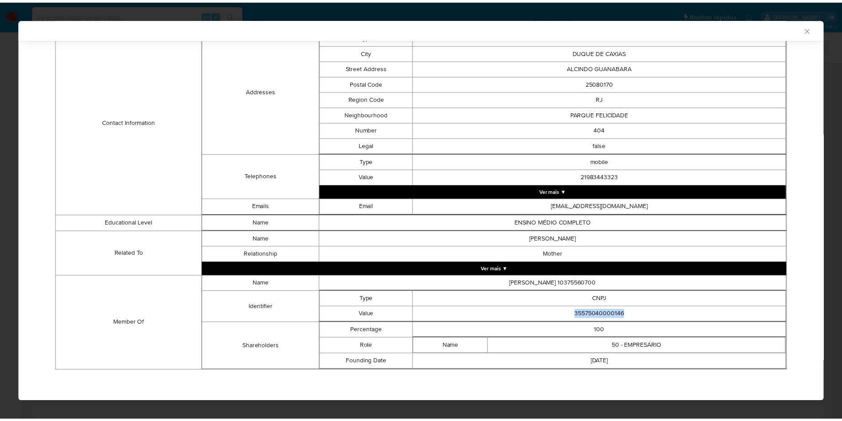
scroll to position [334, 0]
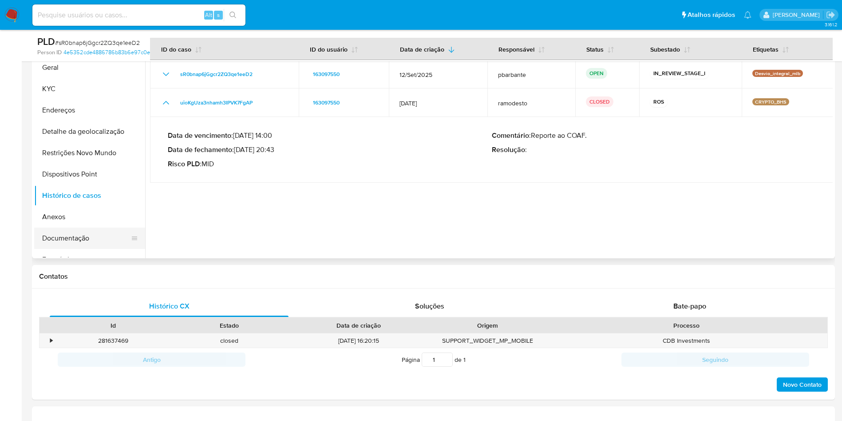
click at [68, 249] on button "Documentação" at bounding box center [86, 237] width 104 height 21
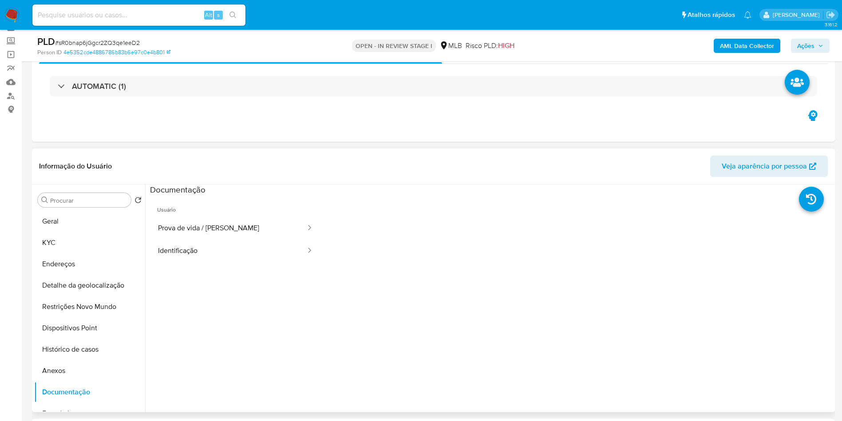
scroll to position [67, 0]
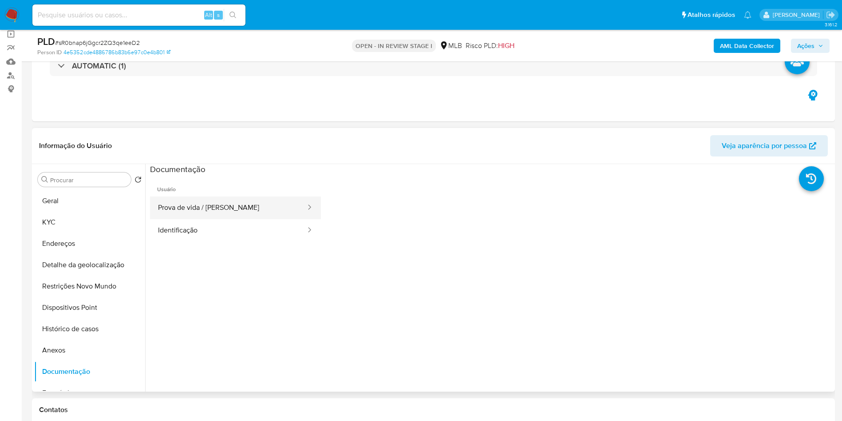
click at [226, 219] on button "Prova de vida / Selfie" at bounding box center [228, 207] width 157 height 23
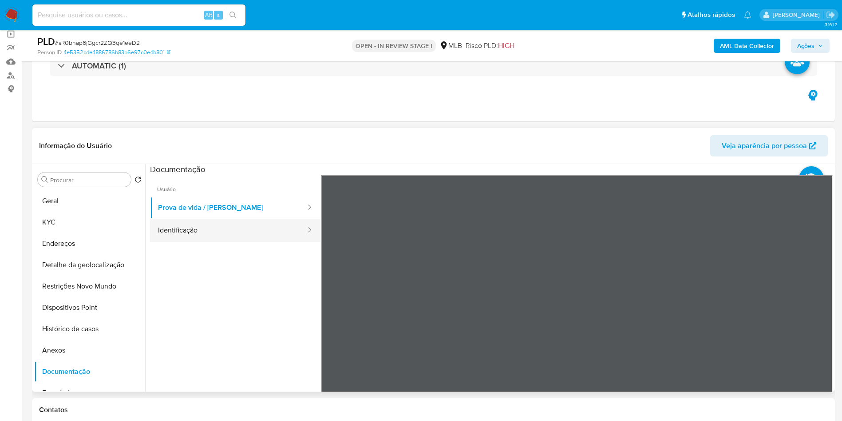
click at [213, 242] on button "Identificação" at bounding box center [228, 230] width 157 height 23
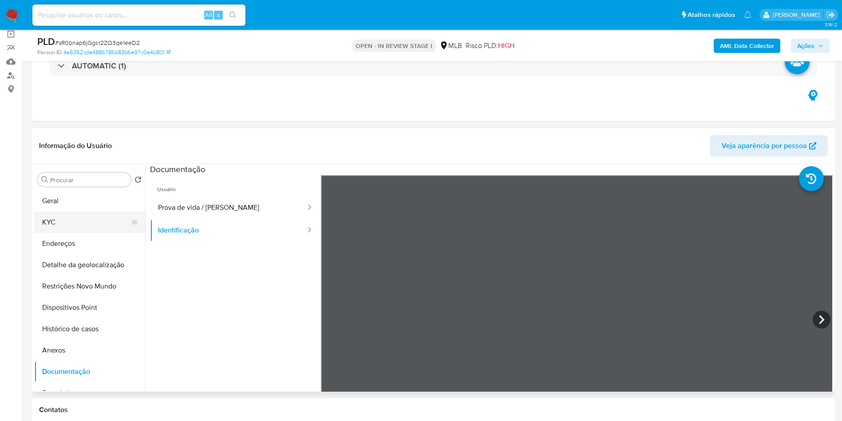
click at [59, 233] on button "KYC" at bounding box center [86, 221] width 104 height 21
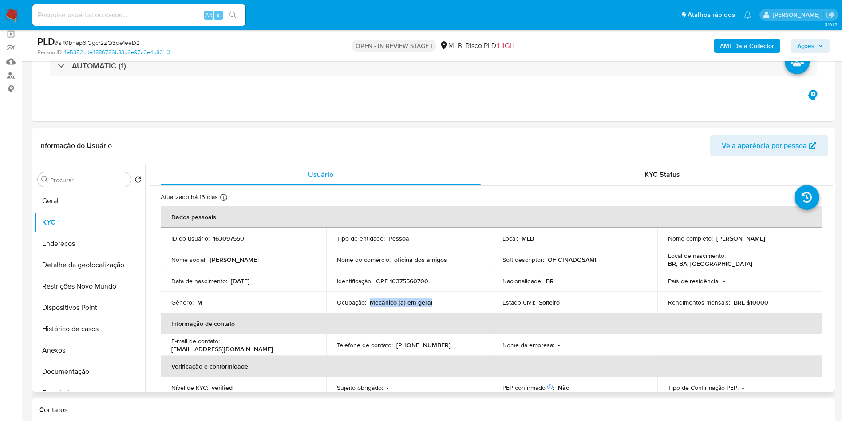
drag, startPoint x: 441, startPoint y: 319, endPoint x: 371, endPoint y: 312, distance: 70.0
click at [371, 306] on div "Ocupação : Mecánico (a) em geral" at bounding box center [409, 302] width 144 height 8
copy p "Mecánico (a) em geral"
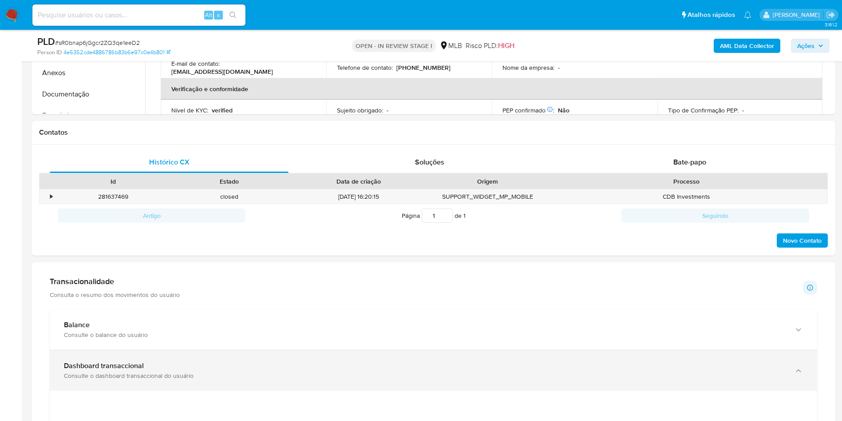
scroll to position [400, 0]
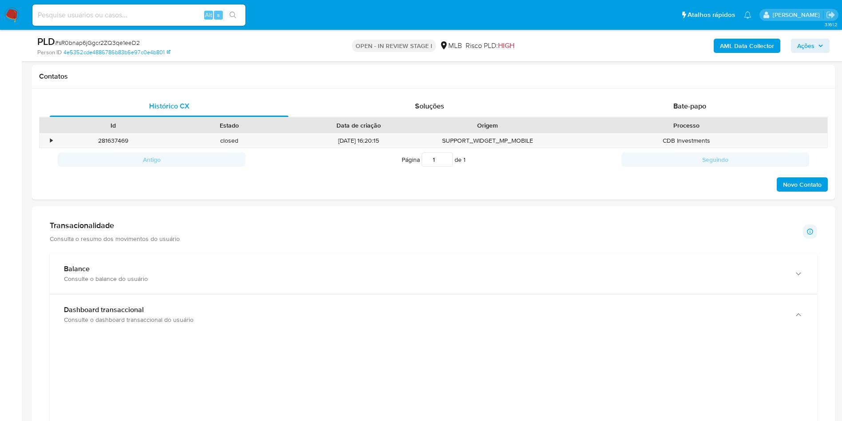
click at [169, 230] on h1 "Transacionalidade" at bounding box center [115, 225] width 130 height 10
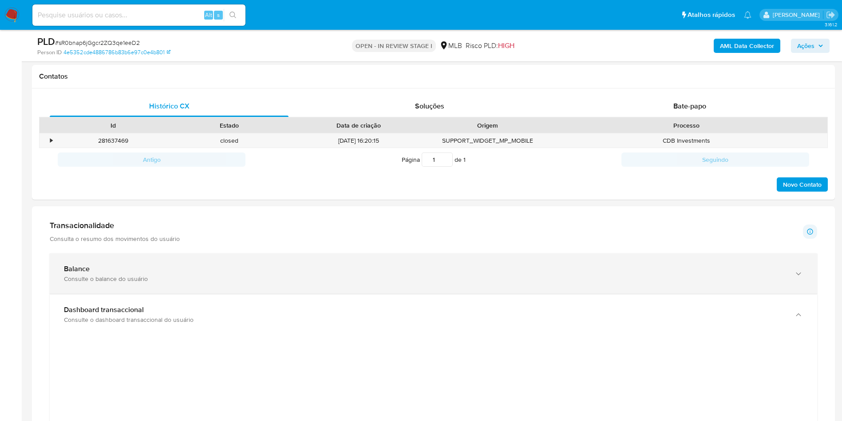
click at [152, 273] on div "Balance" at bounding box center [425, 268] width 722 height 9
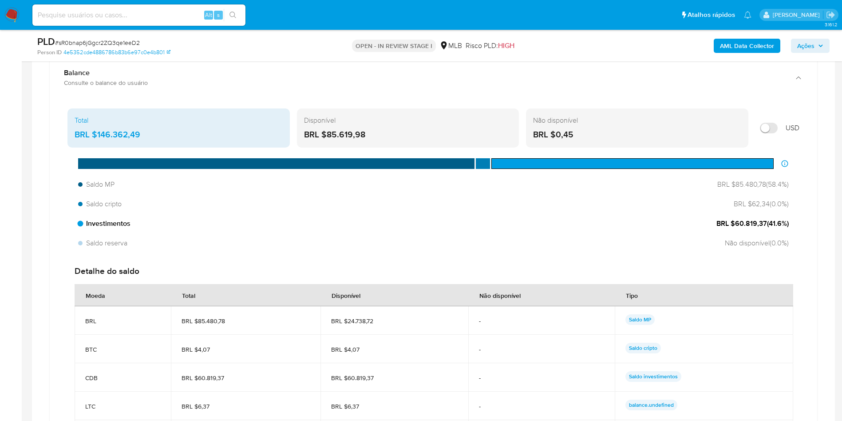
scroll to position [599, 0]
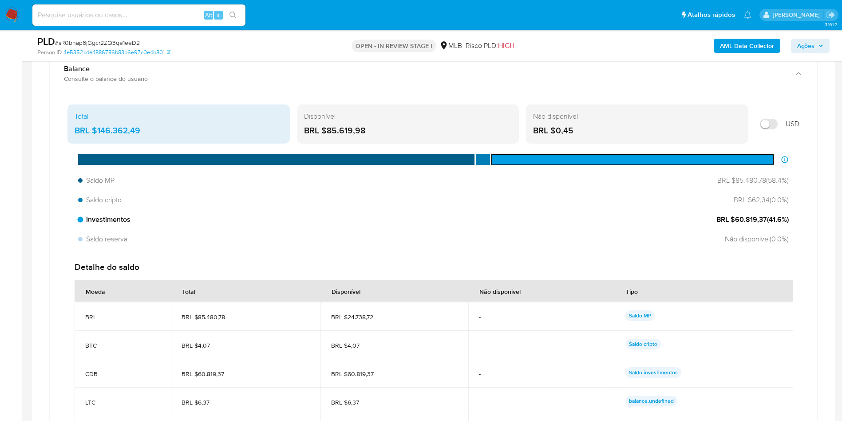
drag, startPoint x: 736, startPoint y: 240, endPoint x: 766, endPoint y: 243, distance: 29.9
click at [766, 224] on span "BRL $60.819,37 ( 41.6 %)" at bounding box center [753, 219] width 72 height 10
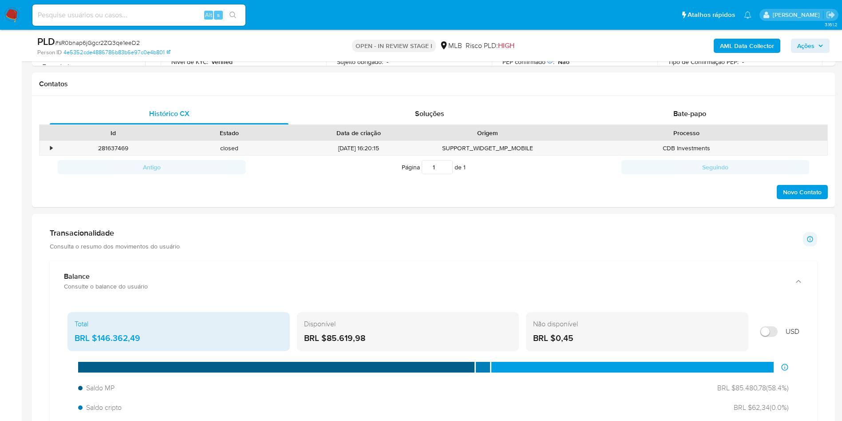
scroll to position [266, 0]
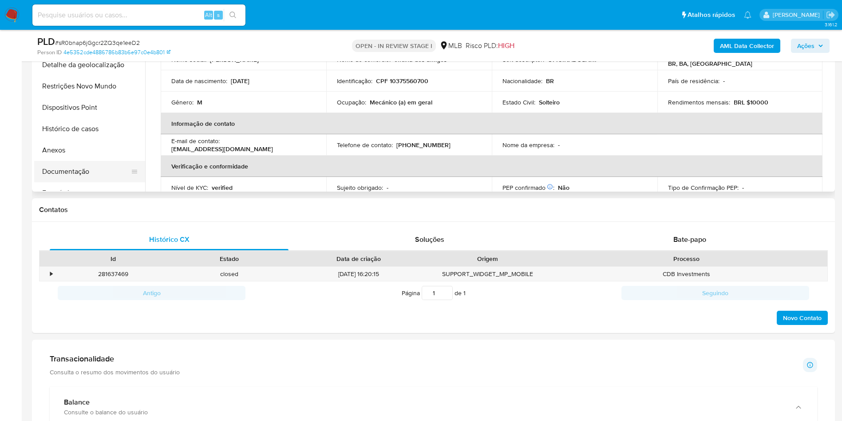
click at [92, 182] on button "Documentação" at bounding box center [86, 171] width 104 height 21
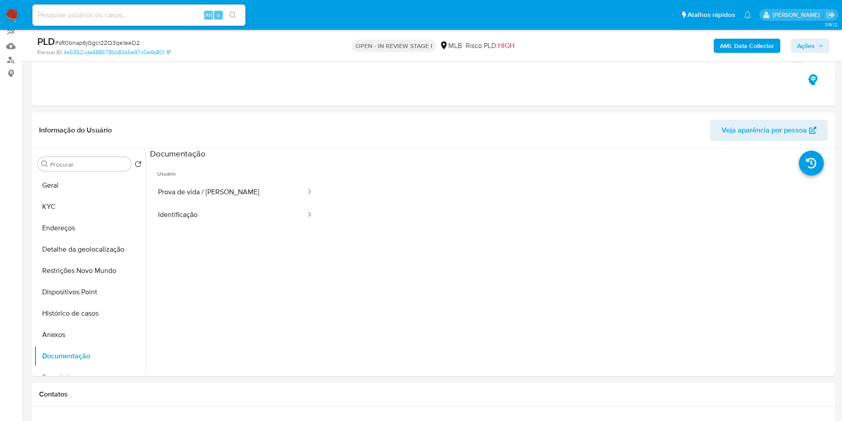
scroll to position [67, 0]
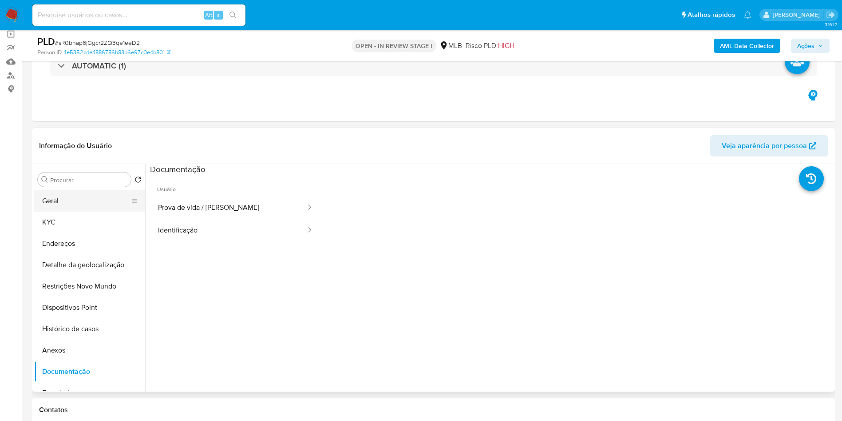
click at [49, 211] on button "Geral" at bounding box center [86, 200] width 104 height 21
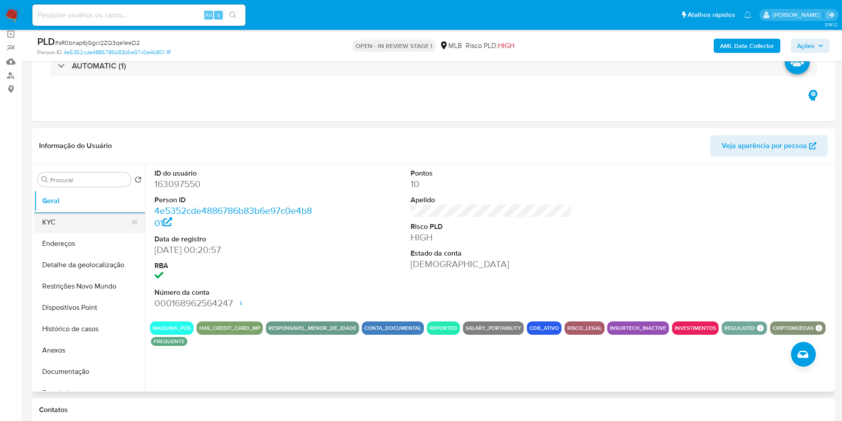
click at [61, 233] on button "KYC" at bounding box center [86, 221] width 104 height 21
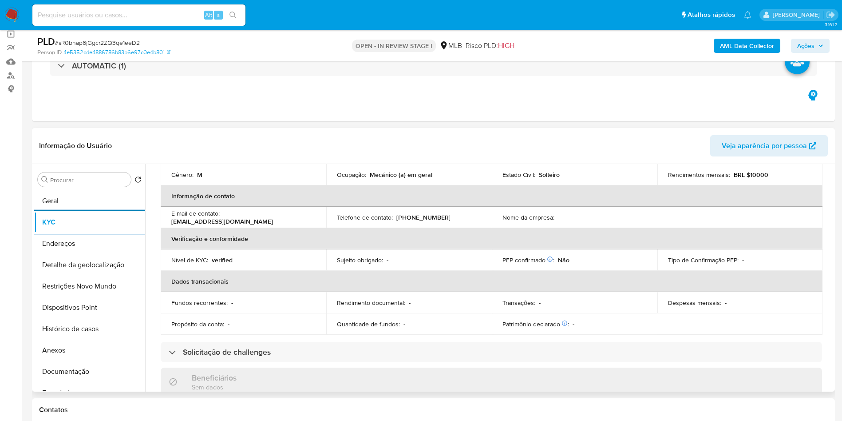
scroll to position [370, 0]
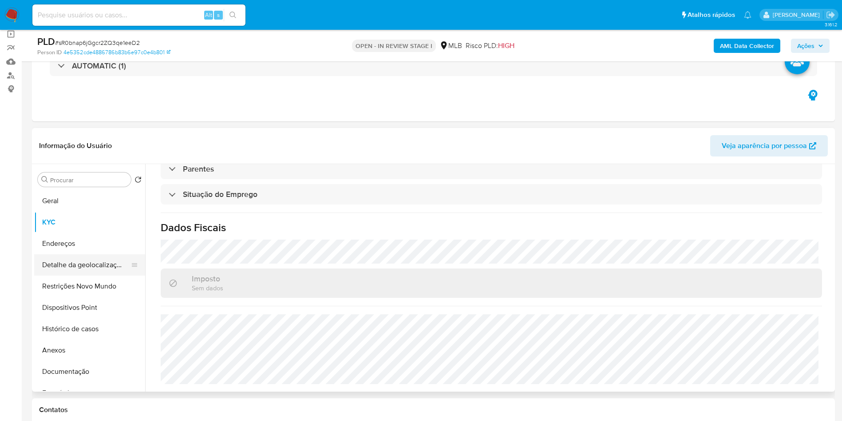
click at [95, 275] on button "Detalhe da geolocalização" at bounding box center [86, 264] width 104 height 21
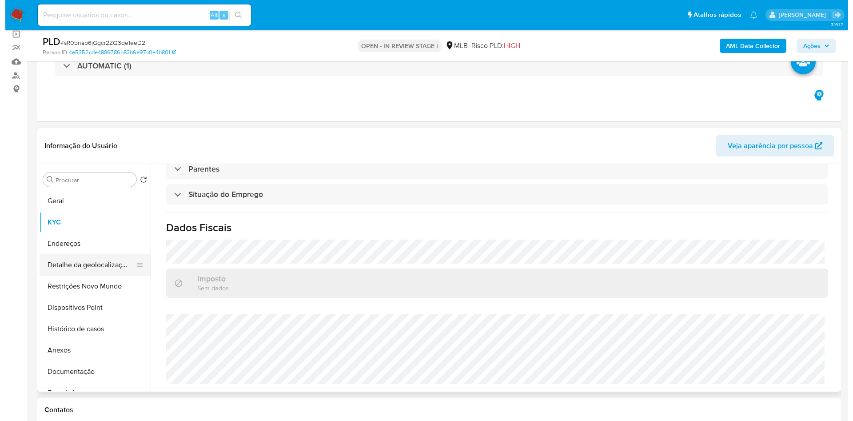
scroll to position [0, 0]
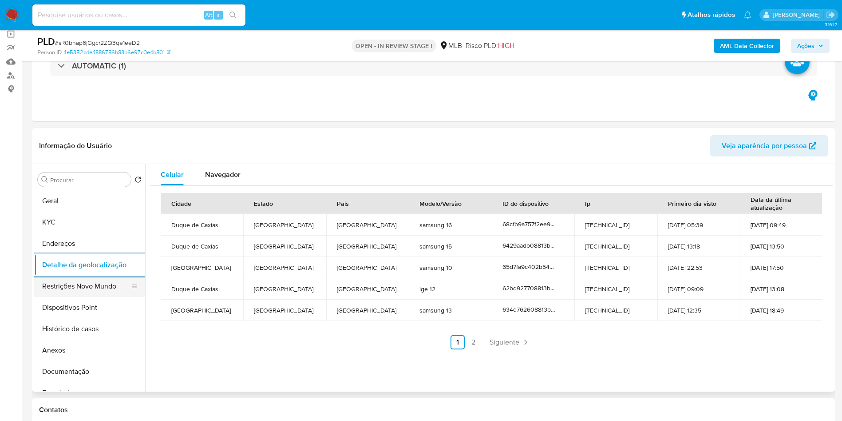
click at [93, 297] on button "Restrições Novo Mundo" at bounding box center [86, 285] width 104 height 21
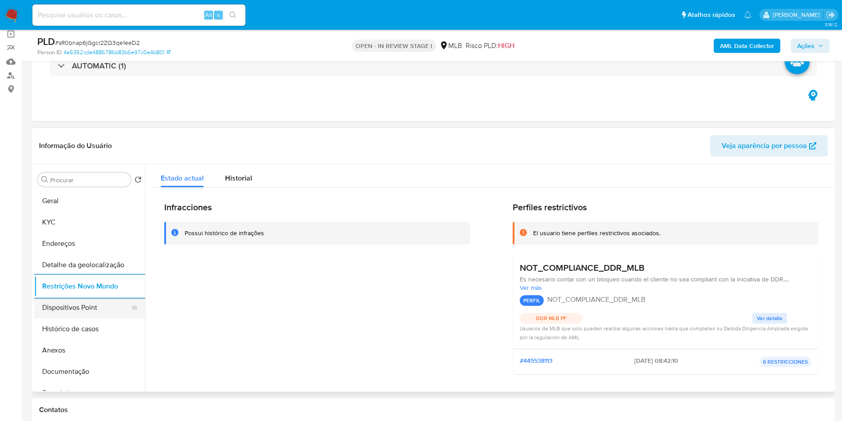
click at [77, 318] on button "Dispositivos Point" at bounding box center [86, 307] width 104 height 21
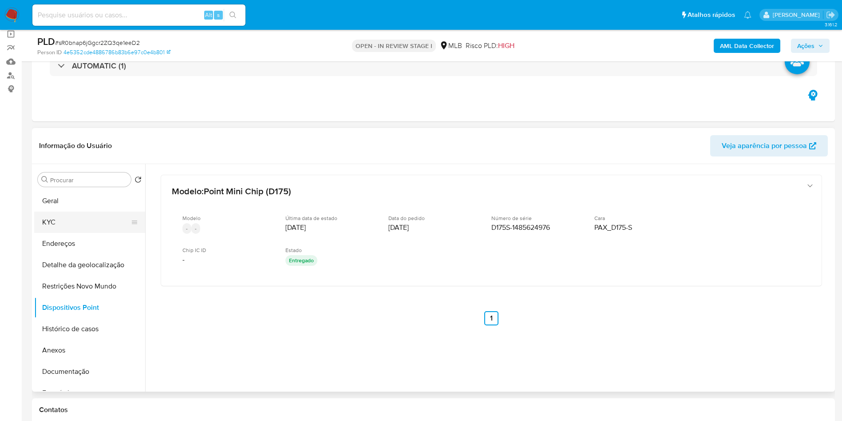
click at [67, 233] on button "KYC" at bounding box center [86, 221] width 104 height 21
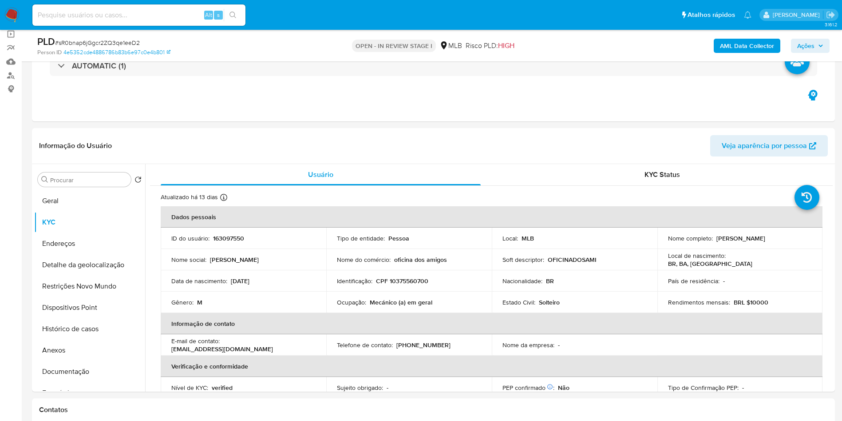
drag, startPoint x: 814, startPoint y: 40, endPoint x: 729, endPoint y: 49, distance: 85.3
click at [814, 40] on span "Ações" at bounding box center [806, 46] width 17 height 14
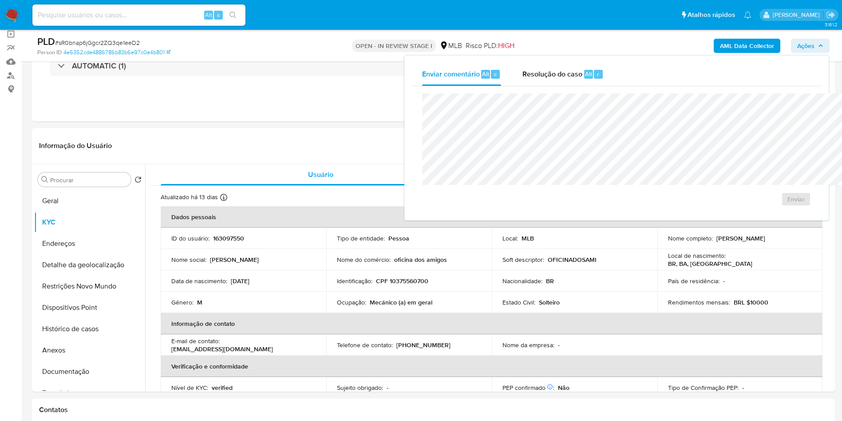
drag, startPoint x: 486, startPoint y: 80, endPoint x: 485, endPoint y: 91, distance: 10.3
click at [523, 80] on div "Resolução do caso Alt r" at bounding box center [563, 74] width 81 height 23
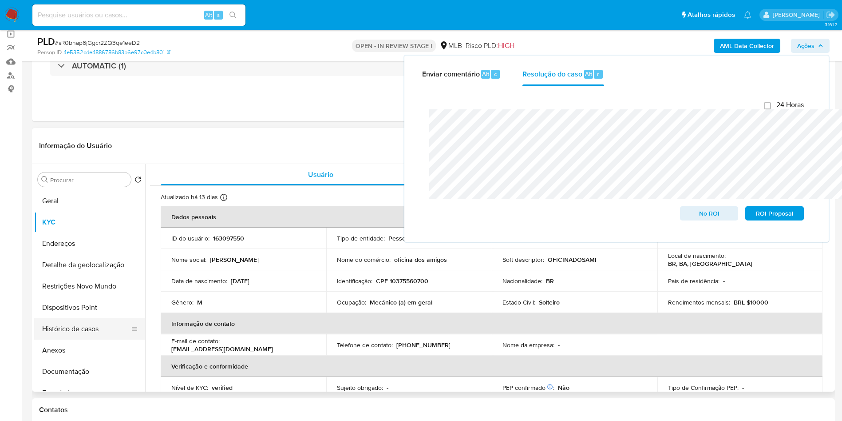
drag, startPoint x: 72, startPoint y: 363, endPoint x: 83, endPoint y: 352, distance: 15.1
click at [72, 361] on button "Anexos" at bounding box center [89, 349] width 111 height 21
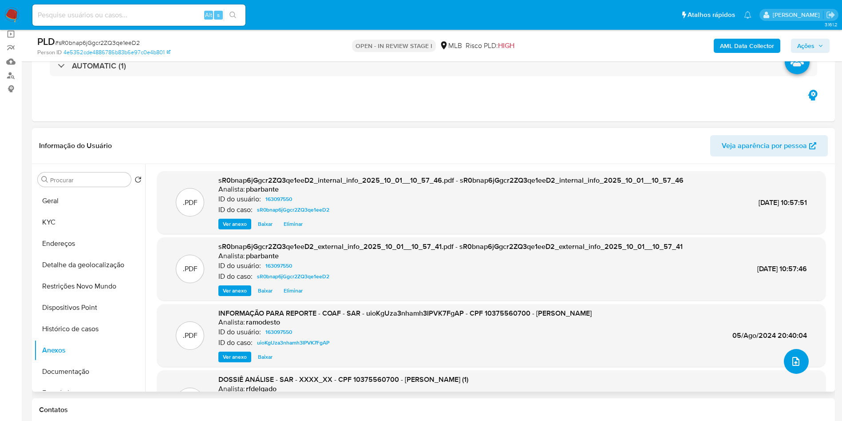
click at [791, 366] on icon "upload-file" at bounding box center [796, 361] width 11 height 11
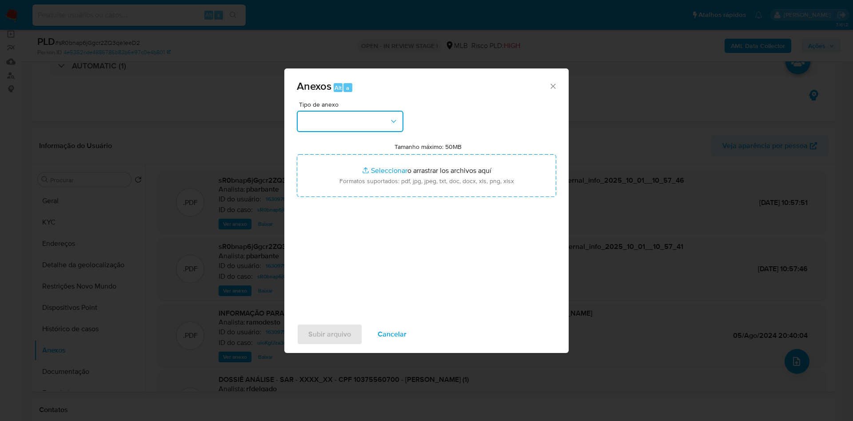
click at [322, 111] on button "button" at bounding box center [350, 121] width 107 height 21
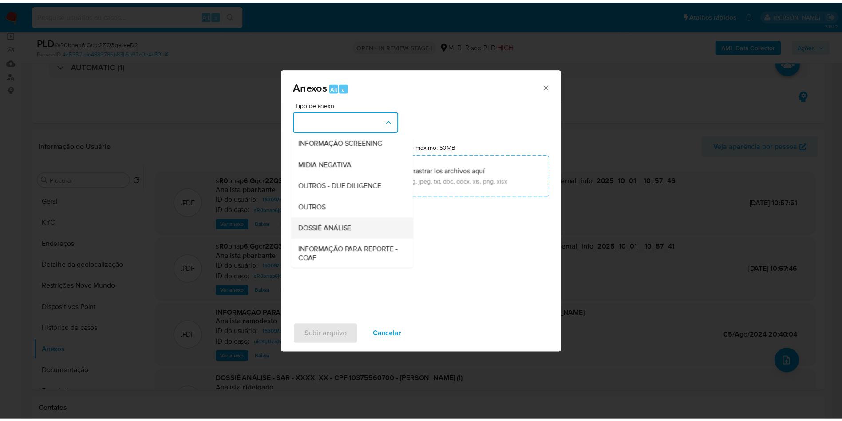
scroll to position [119, 0]
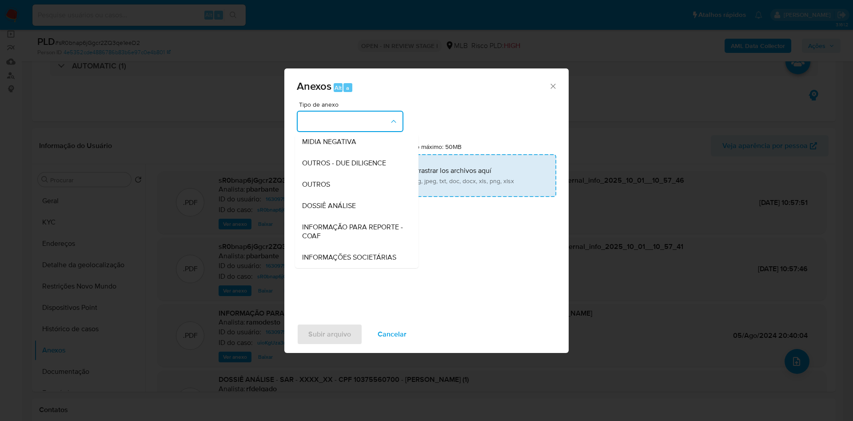
drag, startPoint x: 328, startPoint y: 175, endPoint x: 337, endPoint y: 167, distance: 12.6
click at [328, 201] on span "DOSSIÊ ANÁLISE" at bounding box center [329, 205] width 54 height 9
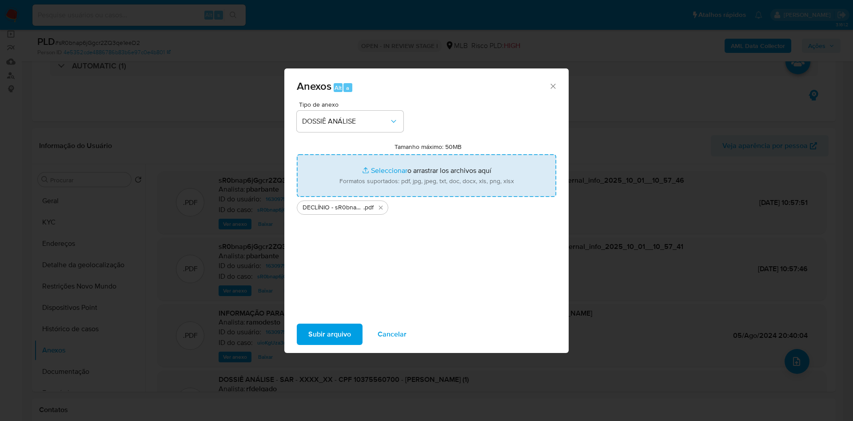
type input "C:\fakepath\Mulan 163097550_2025_09_29_13_36_24.xlsx"
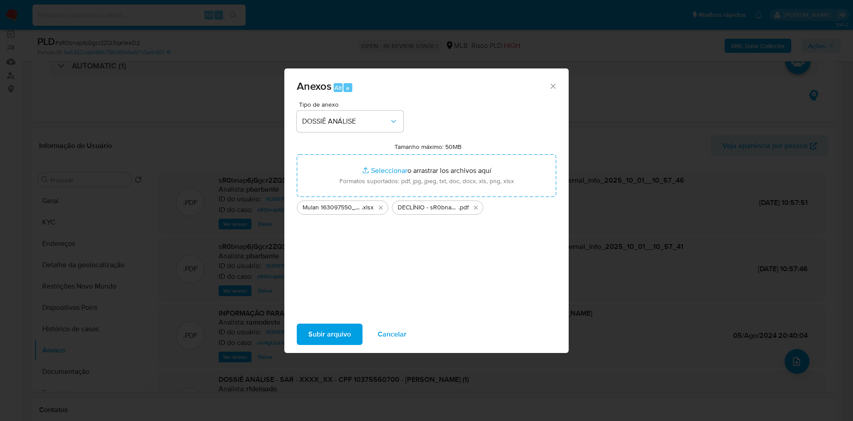
click at [311, 344] on span "Subir arquivo" at bounding box center [329, 334] width 43 height 20
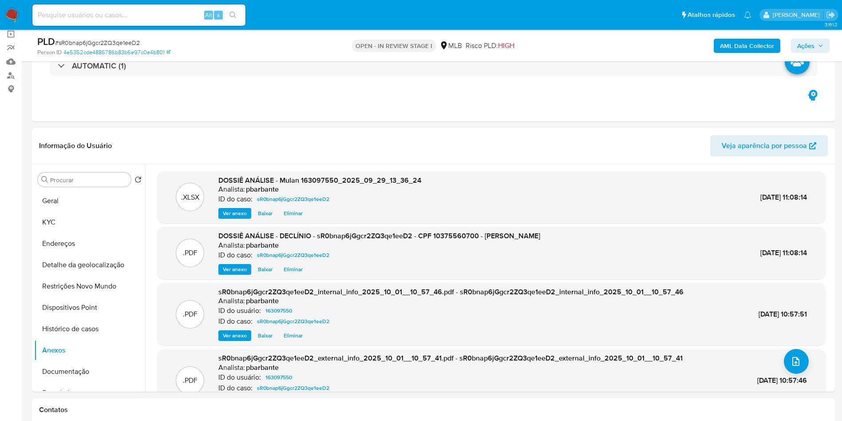
click at [823, 47] on button "Ações" at bounding box center [810, 46] width 39 height 14
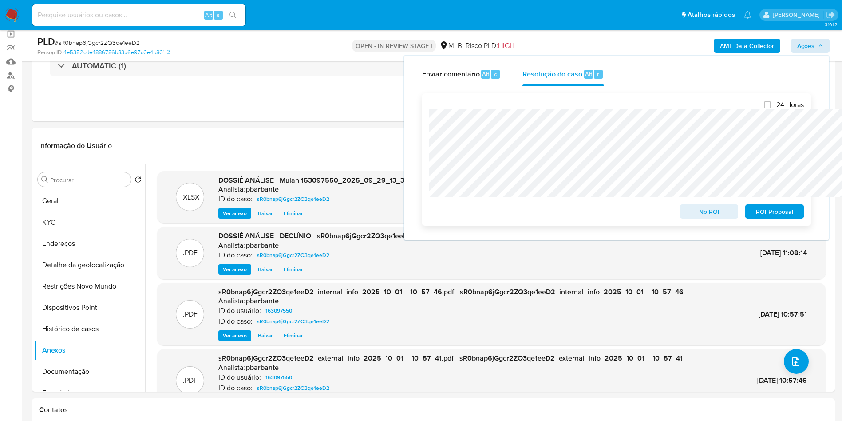
click at [702, 216] on span "No ROI" at bounding box center [710, 211] width 46 height 12
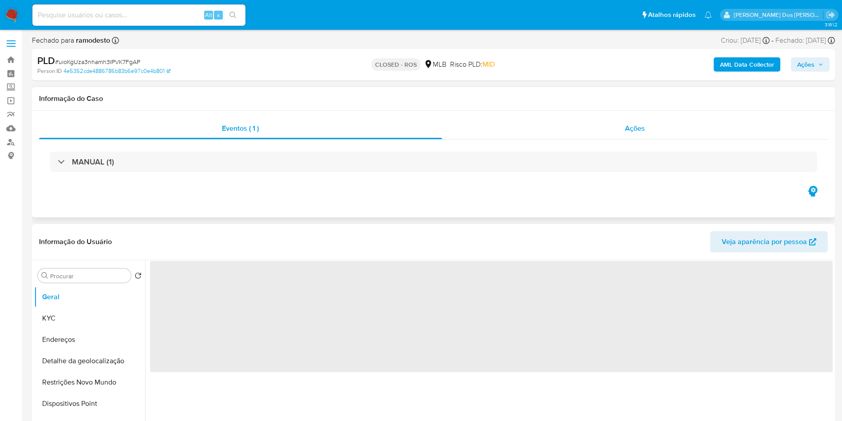
click at [613, 124] on div "Ações" at bounding box center [635, 128] width 386 height 21
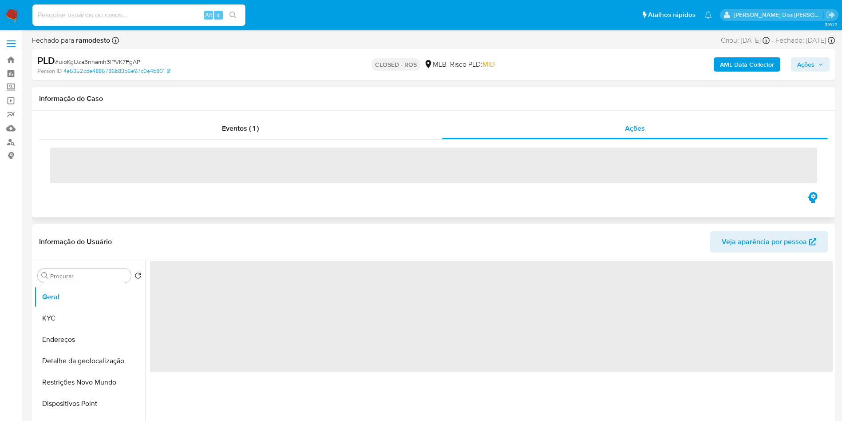
select select "10"
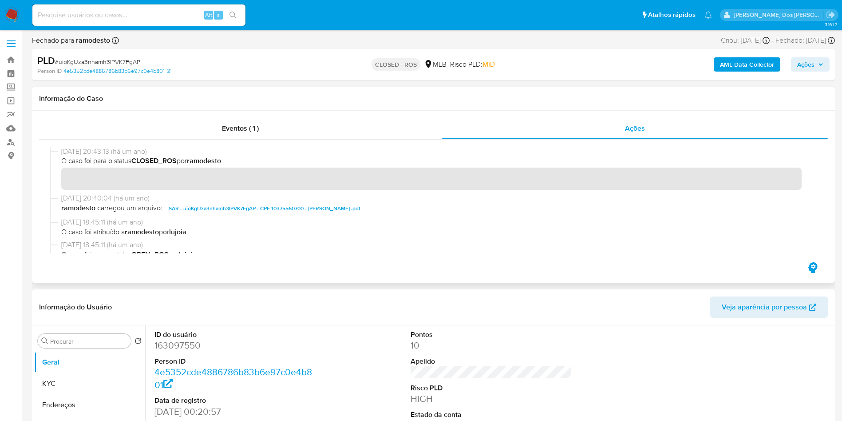
click at [290, 203] on span "SAR - uioKgUza3nhamh3IPVK7FgAP - CPF 10375560700 - [PERSON_NAME] .pdf" at bounding box center [265, 208] width 192 height 11
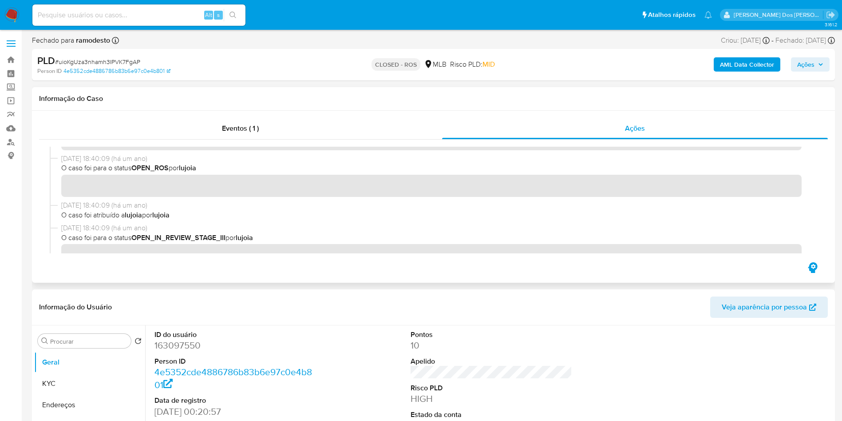
scroll to position [200, 0]
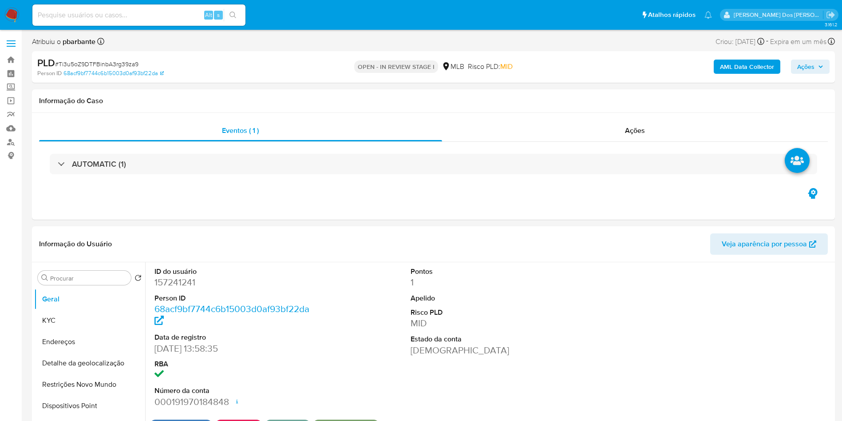
select select "10"
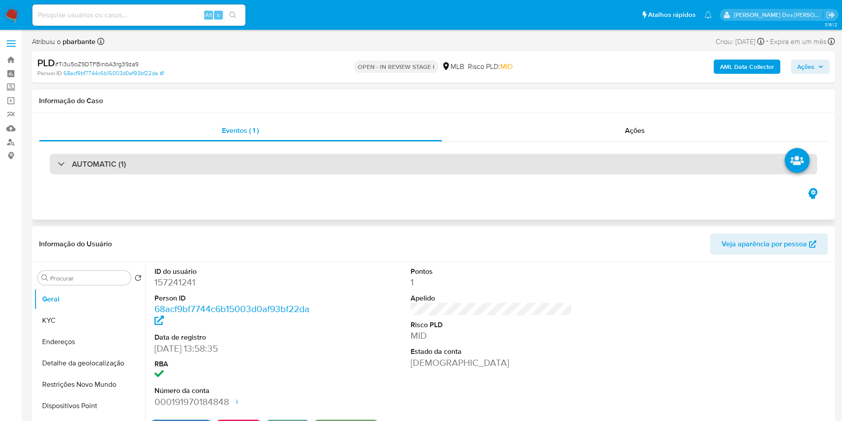
click at [212, 156] on div "AUTOMATIC (1)" at bounding box center [434, 164] width 768 height 20
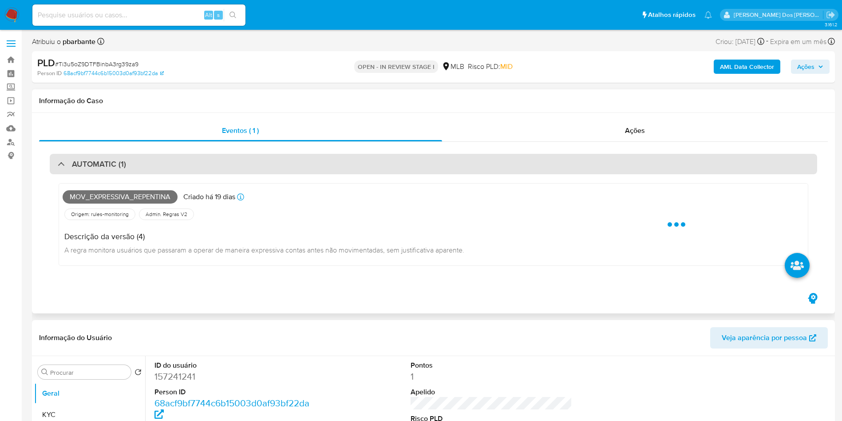
click at [210, 157] on div "AUTOMATIC (1)" at bounding box center [434, 164] width 768 height 20
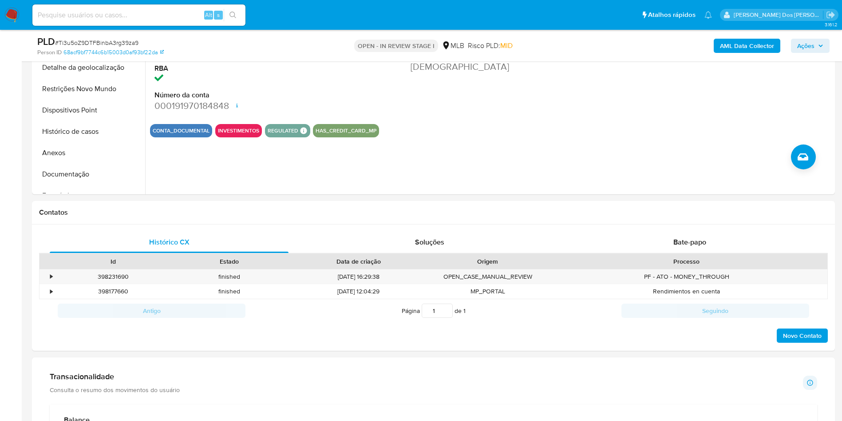
scroll to position [466, 0]
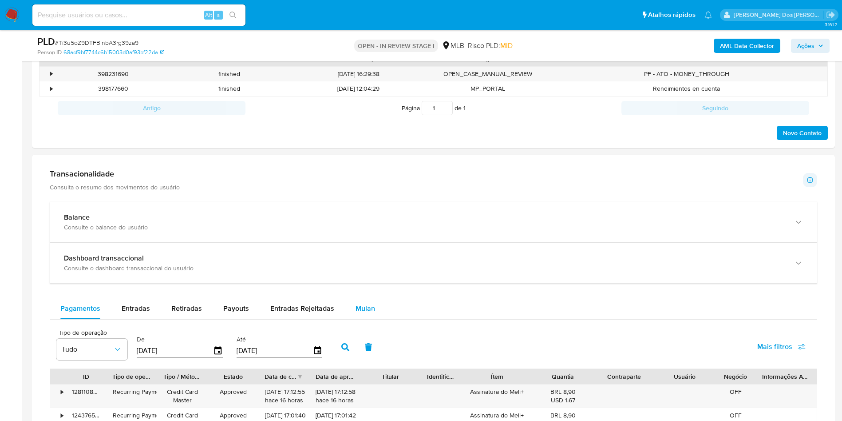
click at [365, 313] on span "Mulan" at bounding box center [366, 308] width 20 height 10
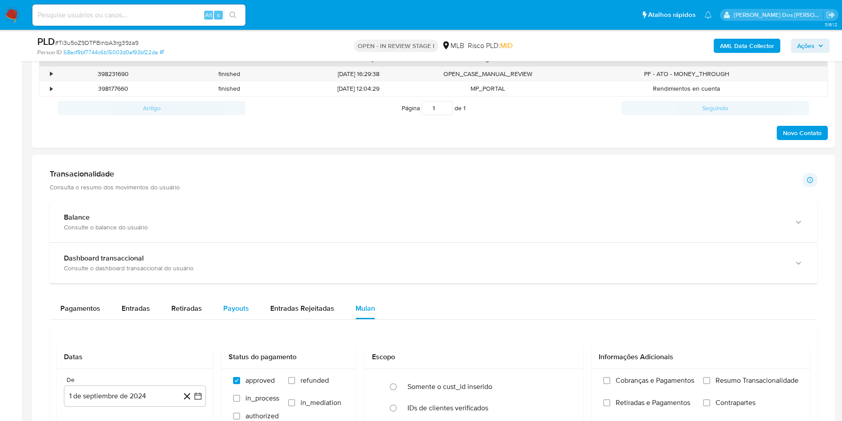
scroll to position [533, 0]
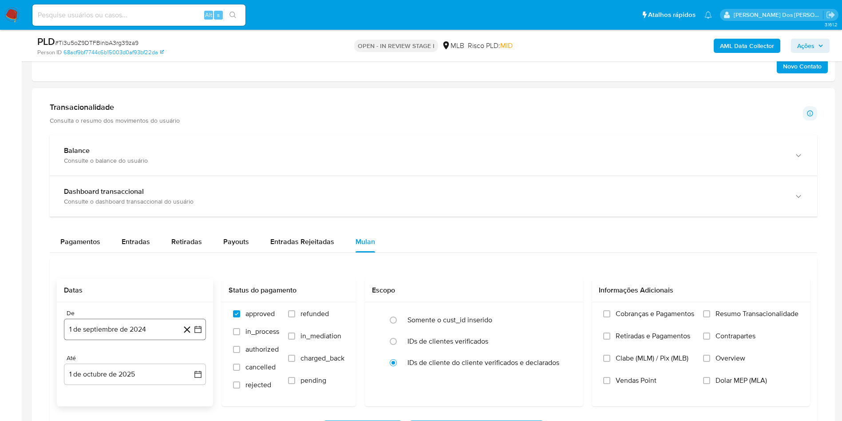
click at [196, 333] on icon "button" at bounding box center [198, 329] width 7 height 7
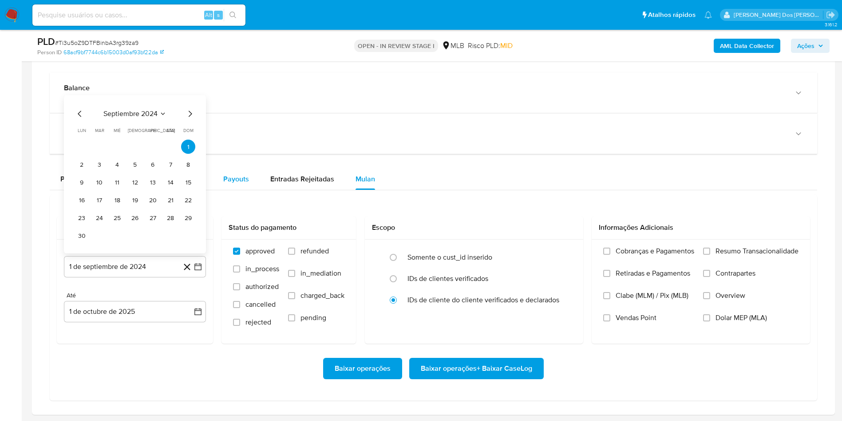
scroll to position [666, 0]
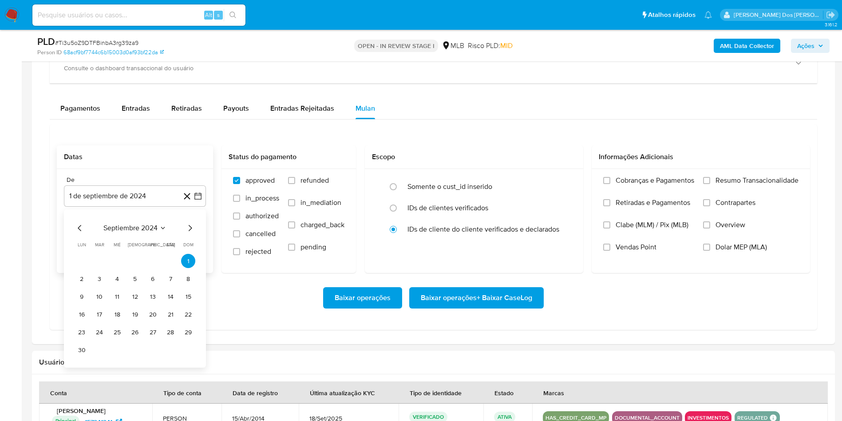
click at [187, 233] on icon "Mes siguiente" at bounding box center [190, 227] width 11 height 11
click at [191, 233] on icon "Mes siguiente" at bounding box center [190, 227] width 11 height 11
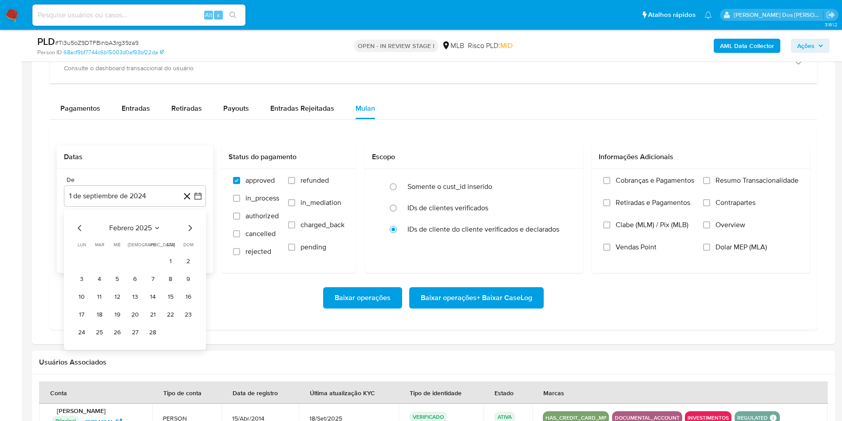
click at [191, 231] on icon "Mes siguiente" at bounding box center [191, 228] width 4 height 6
drag, startPoint x: 100, startPoint y: 277, endPoint x: 146, endPoint y: 272, distance: 46.0
click at [99, 268] on button "1" at bounding box center [99, 261] width 14 height 14
click at [728, 185] on span "Resumo Transacionalidade" at bounding box center [757, 180] width 83 height 9
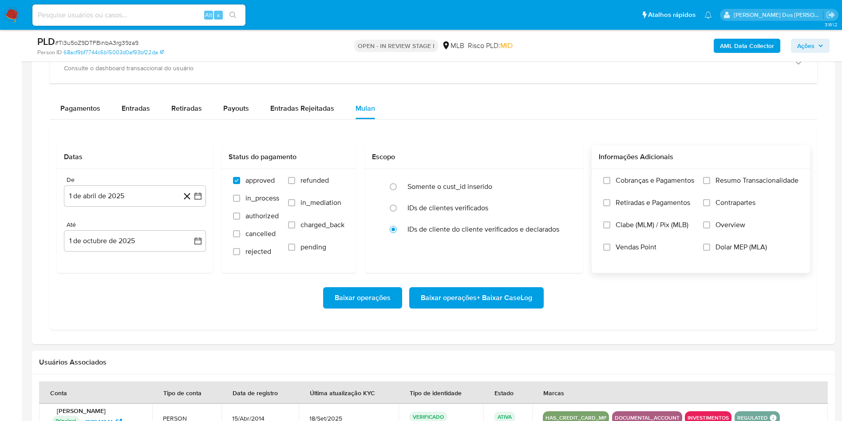
click at [711, 184] on input "Resumo Transacionalidade" at bounding box center [706, 180] width 7 height 7
click at [474, 307] on span "Baixar operações + Baixar CaseLog" at bounding box center [476, 298] width 111 height 20
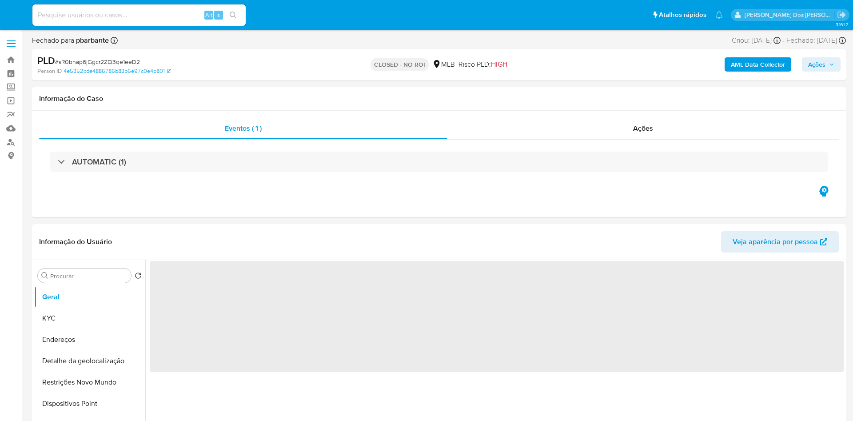
select select "10"
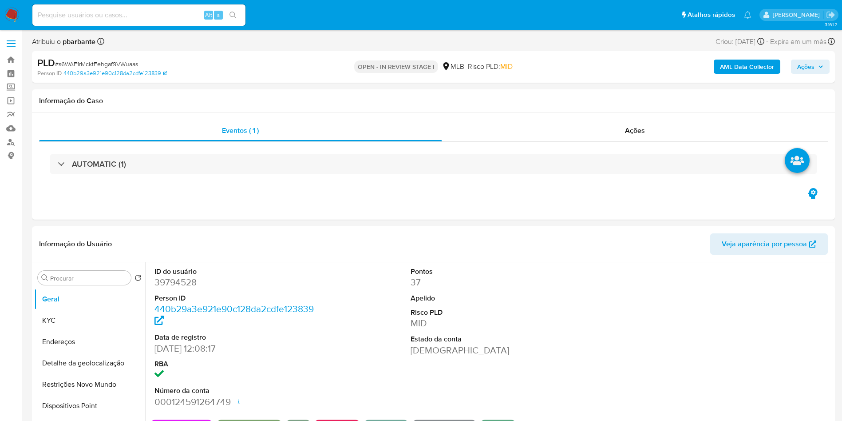
select select "10"
click at [292, 152] on div "AUTOMATIC (1)" at bounding box center [433, 164] width 789 height 44
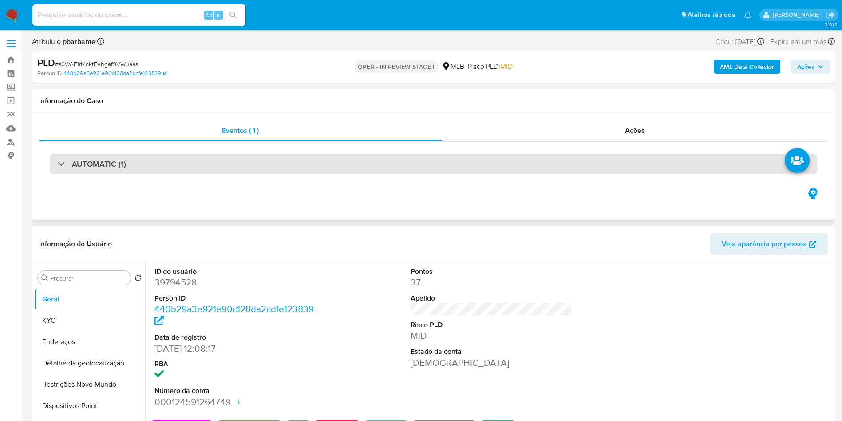
click at [298, 159] on div "AUTOMATIC (1)" at bounding box center [434, 164] width 768 height 20
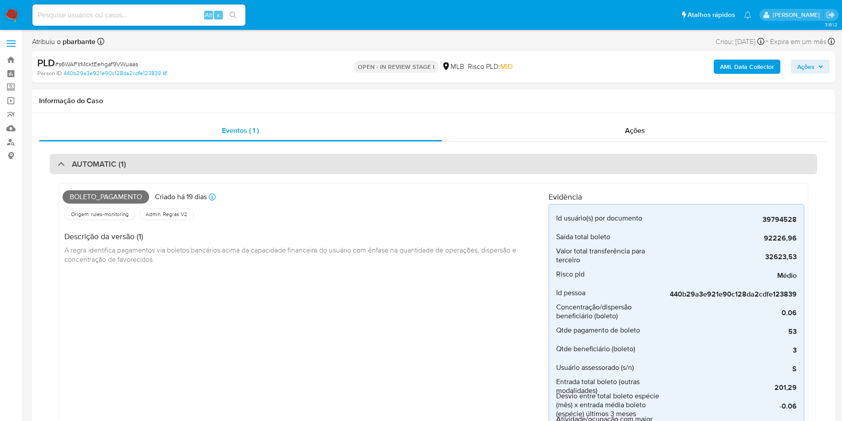
click at [289, 161] on div "AUTOMATIC (1)" at bounding box center [434, 164] width 768 height 20
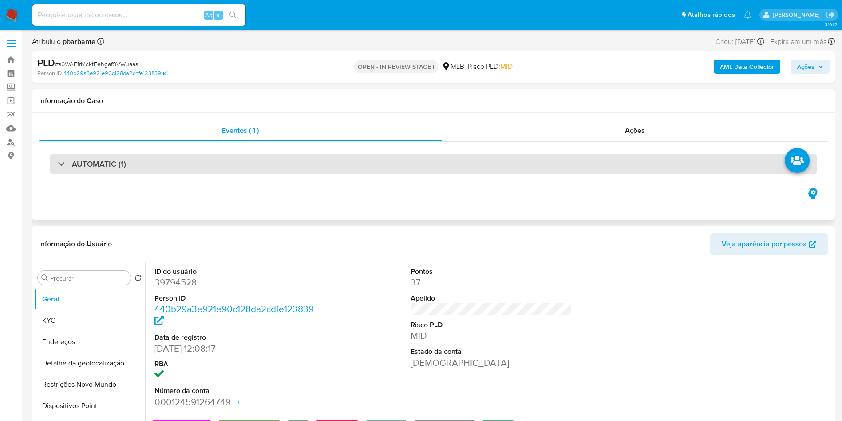
click at [349, 164] on div "AUTOMATIC (1)" at bounding box center [434, 164] width 768 height 20
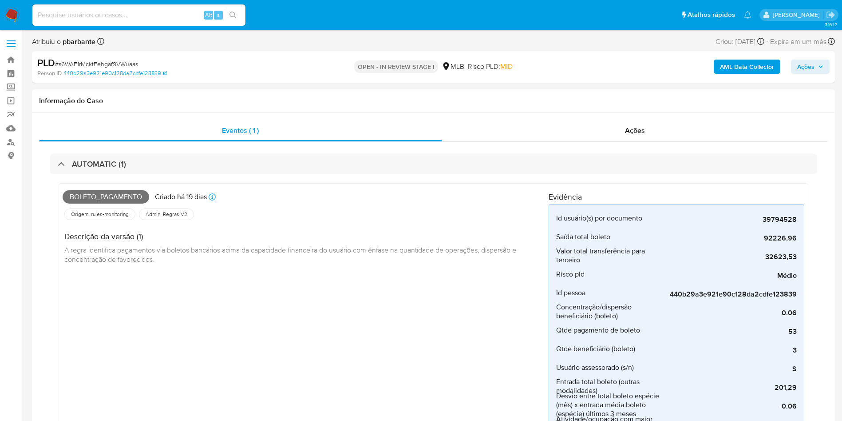
click at [254, 175] on div "Boleto_pagamento Criado há 19 dias Criado: 12/09/2025 00:39:23 Origem: rules-mo…" at bounding box center [434, 379] width 768 height 411
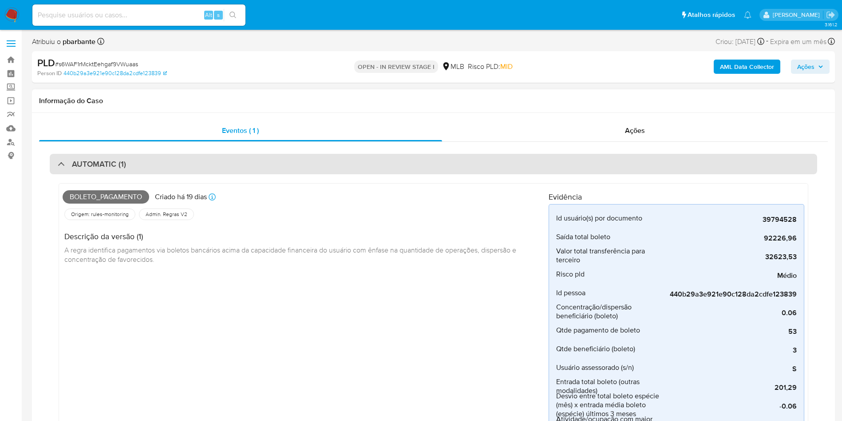
click at [255, 166] on div "AUTOMATIC (1)" at bounding box center [434, 164] width 768 height 20
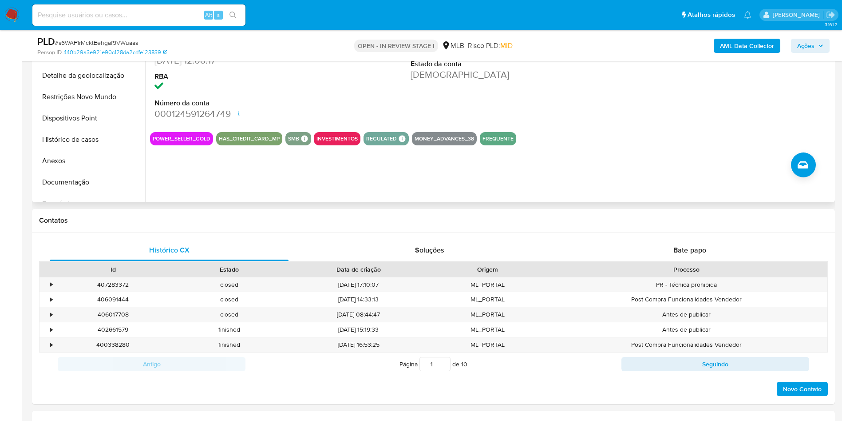
scroll to position [466, 0]
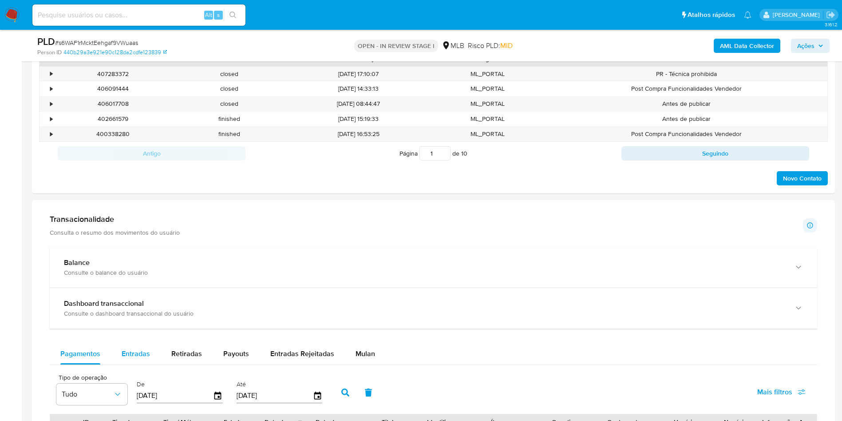
click at [148, 361] on div "Entradas" at bounding box center [136, 353] width 28 height 21
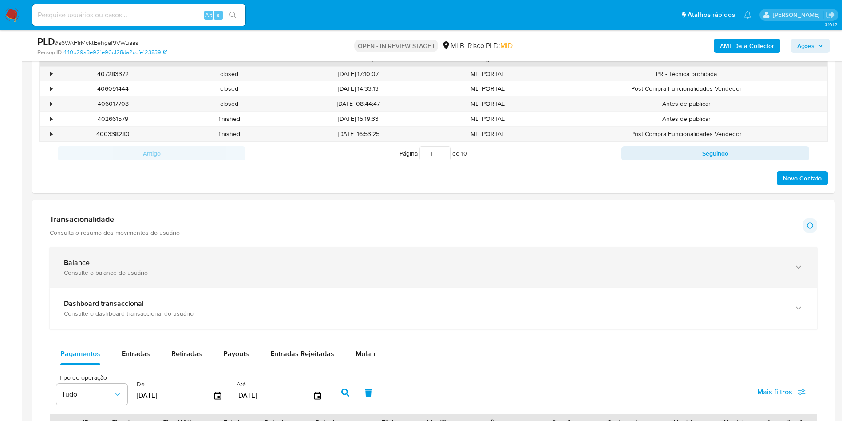
select select "10"
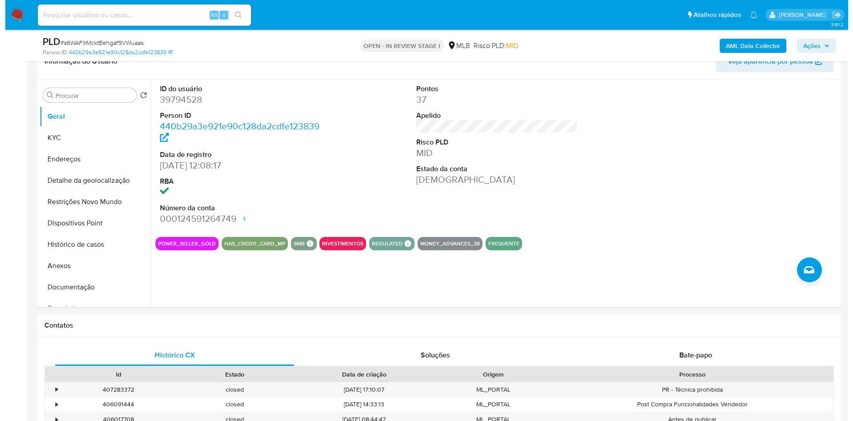
scroll to position [133, 0]
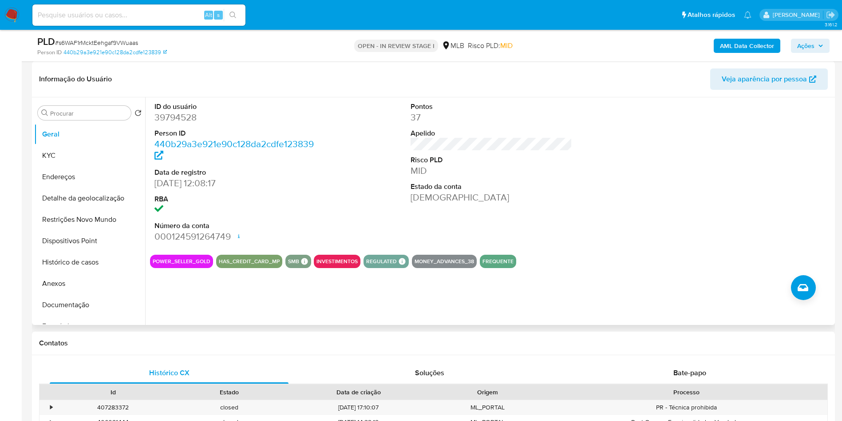
click at [180, 123] on dd "39794528" at bounding box center [236, 117] width 162 height 12
copy dd "39794528"
drag, startPoint x: 79, startPoint y: 310, endPoint x: 85, endPoint y: 293, distance: 17.8
click at [79, 311] on button "Documentação" at bounding box center [89, 304] width 111 height 21
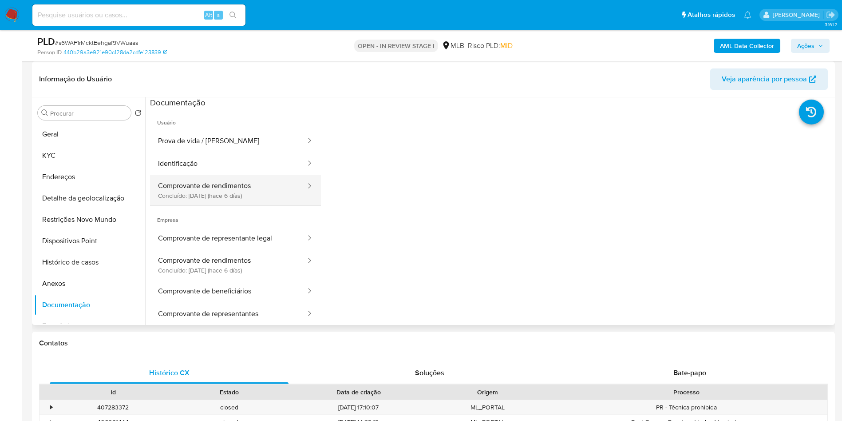
click at [193, 194] on button "Comprovante de rendimentos Concluído: 25/09/2025 (hace 6 días)" at bounding box center [228, 190] width 157 height 30
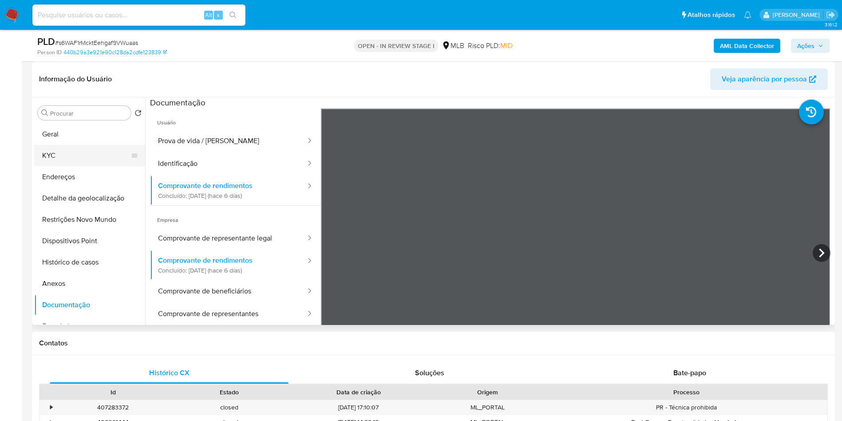
click at [78, 164] on button "KYC" at bounding box center [86, 155] width 104 height 21
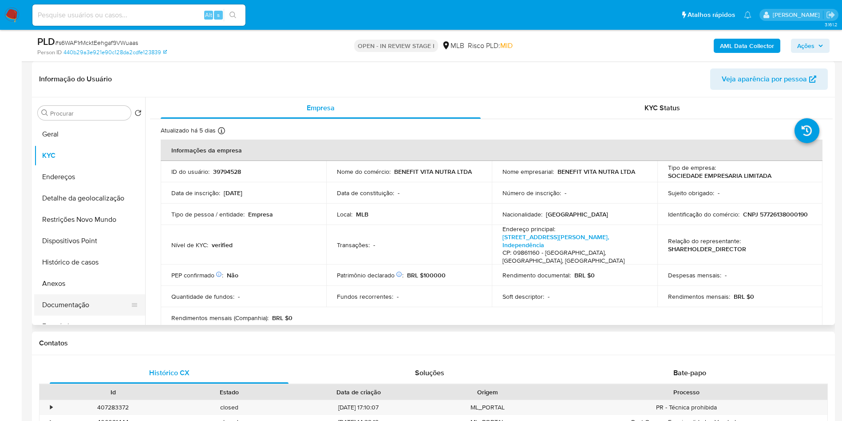
click at [70, 310] on button "Documentação" at bounding box center [86, 304] width 104 height 21
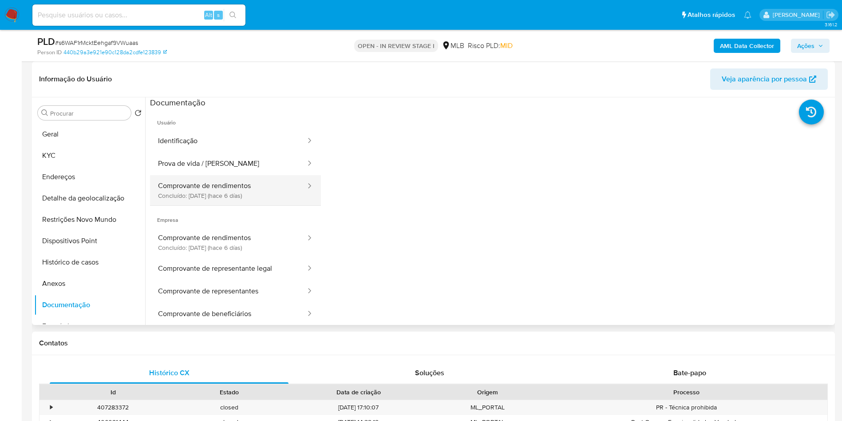
click at [251, 205] on button "Comprovante de rendimentos Concluído: 25/09/2025 (hace 6 días)" at bounding box center [228, 190] width 157 height 30
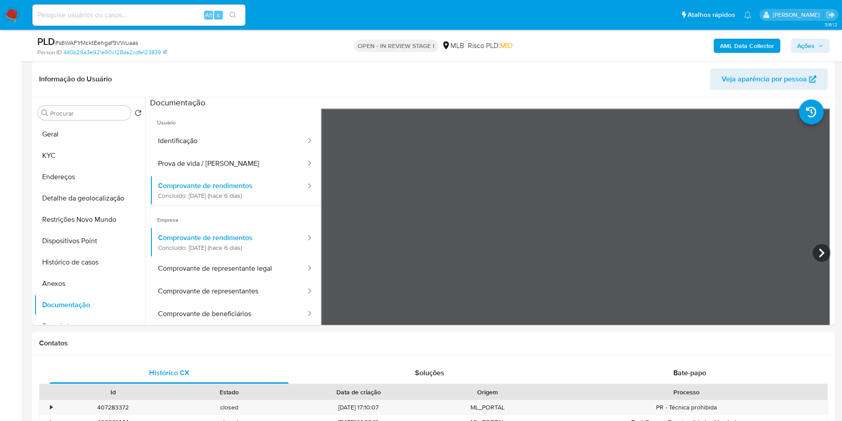
click at [764, 47] on b "AML Data Collector" at bounding box center [747, 46] width 54 height 14
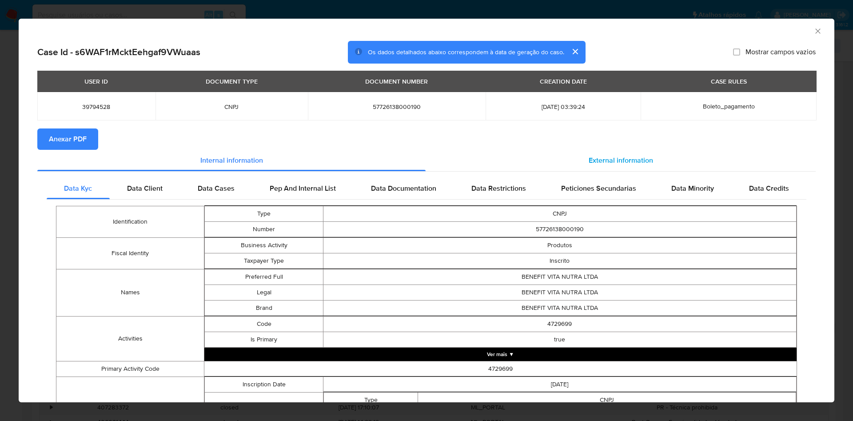
click at [617, 152] on div "External information" at bounding box center [620, 160] width 390 height 21
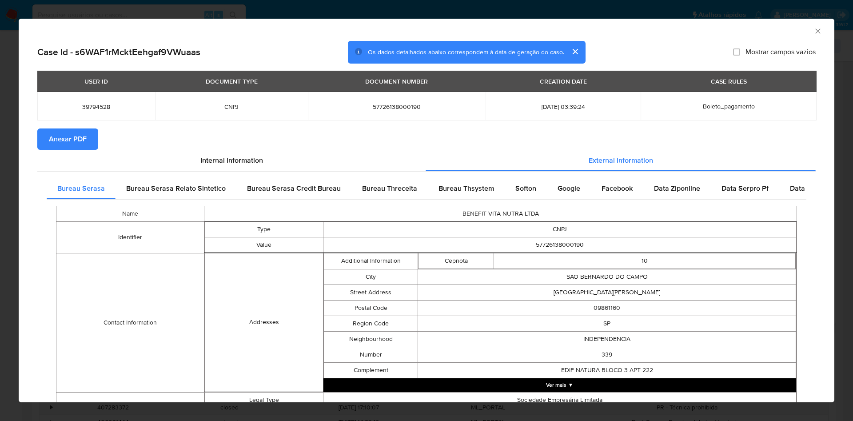
click at [77, 133] on span "Anexar PDF" at bounding box center [68, 139] width 38 height 20
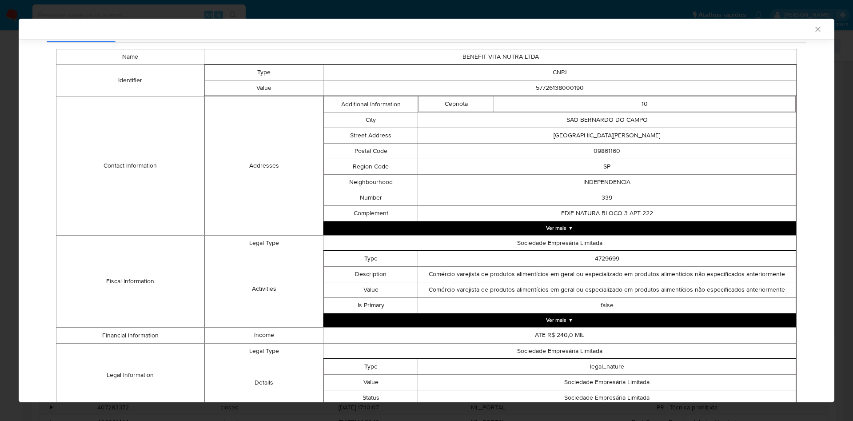
scroll to position [289, 0]
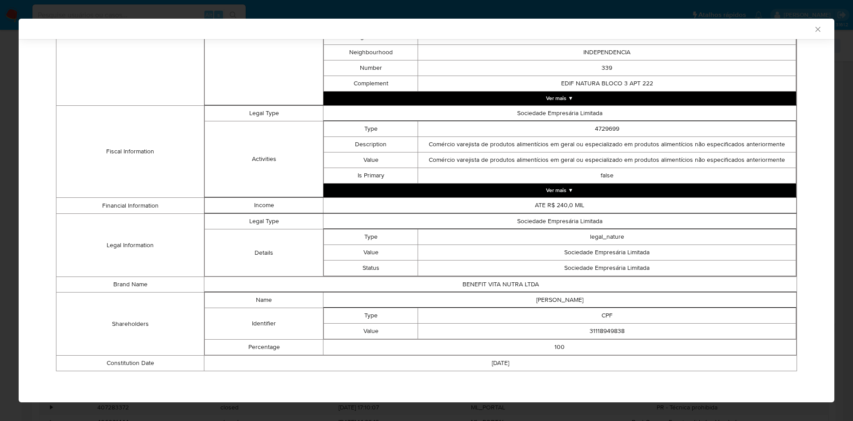
click at [597, 327] on td "31118949838" at bounding box center [607, 331] width 378 height 16
copy td "31118949838"
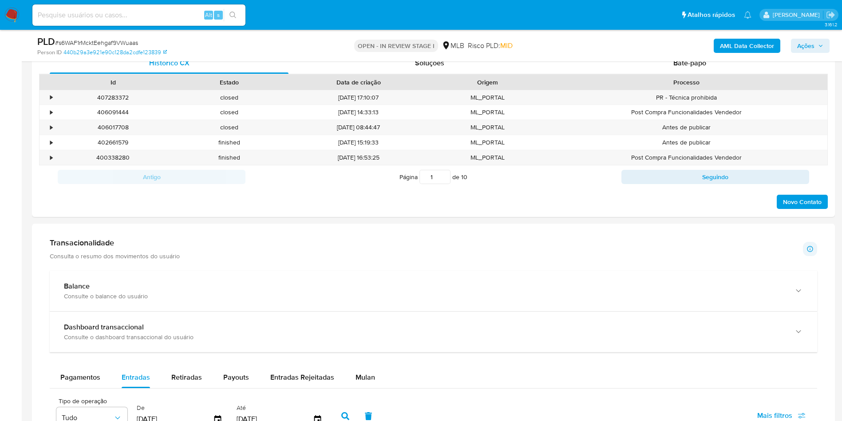
scroll to position [466, 0]
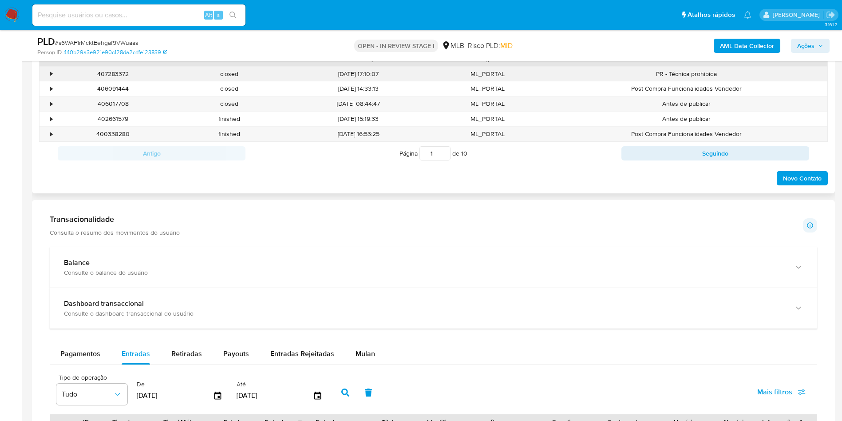
click at [52, 78] on div "•" at bounding box center [51, 74] width 2 height 8
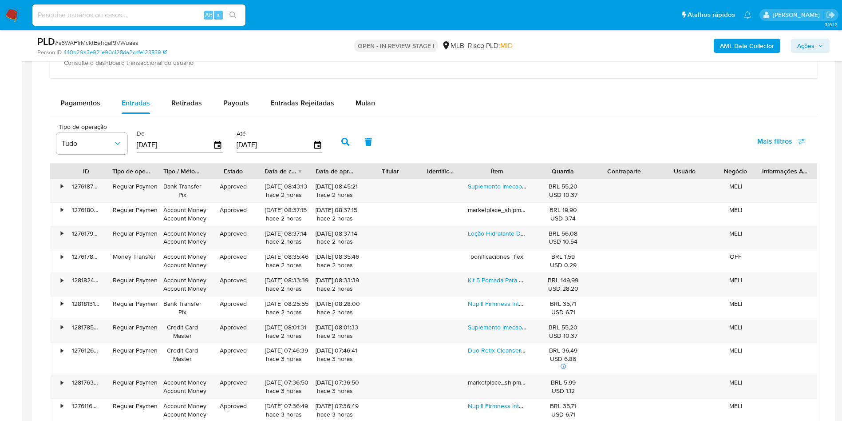
scroll to position [933, 0]
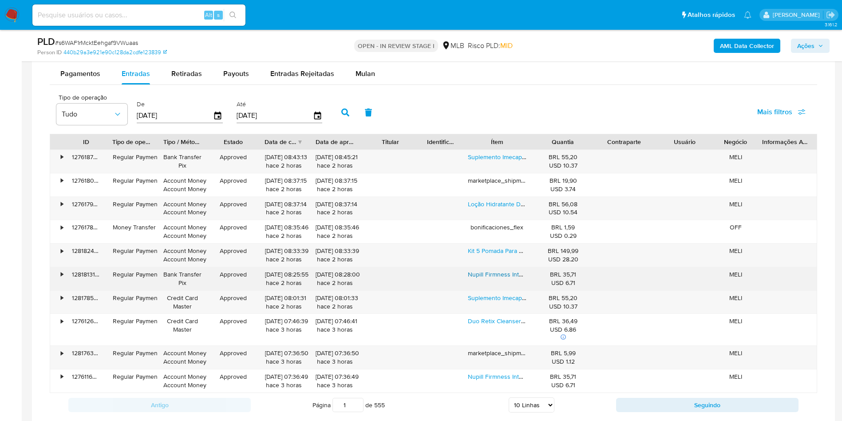
click at [496, 278] on link "Nupill Firmness Intensive Creme Vitamina C 30g" at bounding box center [534, 274] width 133 height 9
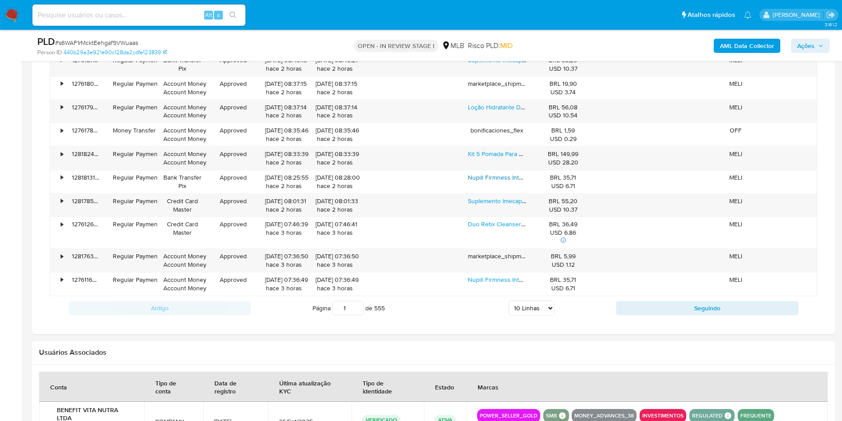
scroll to position [866, 0]
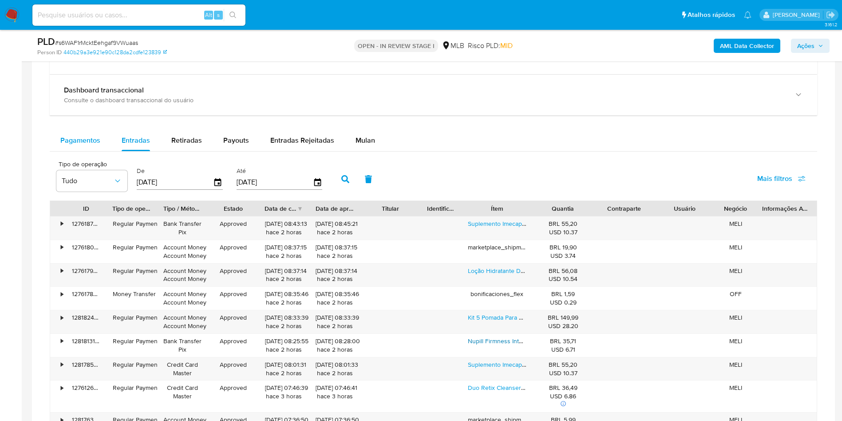
click at [77, 145] on span "Pagamentos" at bounding box center [80, 140] width 40 height 10
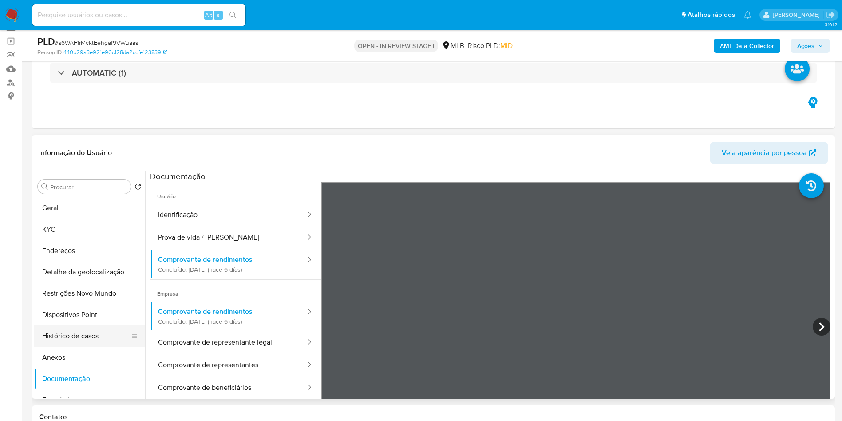
scroll to position [133, 0]
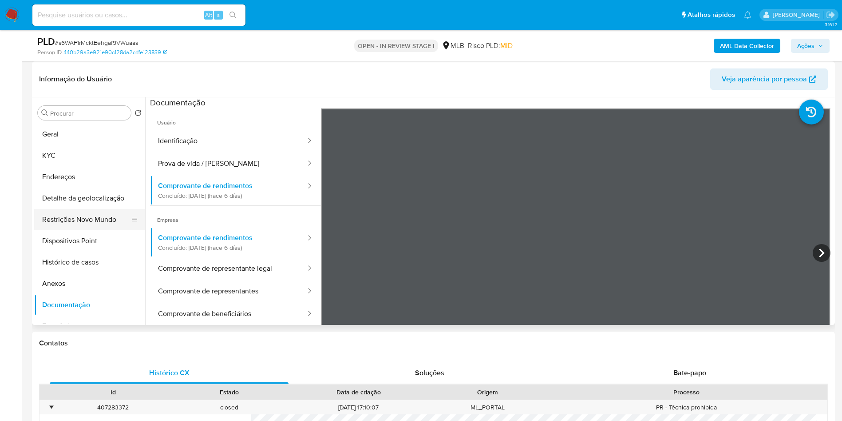
click at [88, 230] on button "Restrições Novo Mundo" at bounding box center [86, 219] width 104 height 21
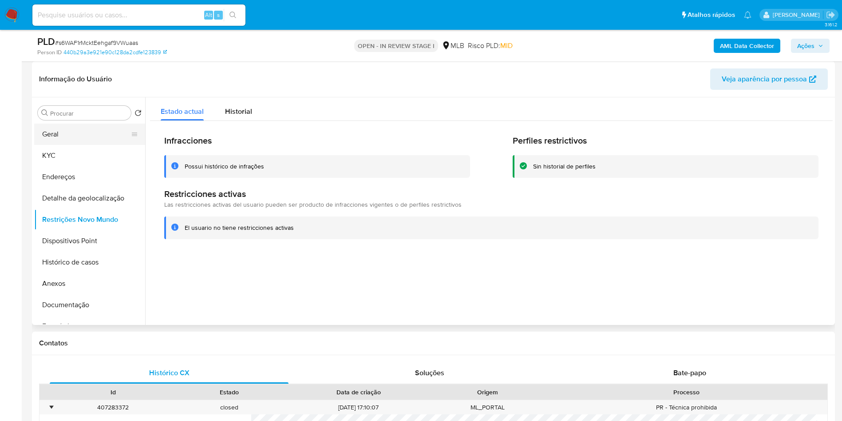
click at [94, 145] on button "Geral" at bounding box center [86, 133] width 104 height 21
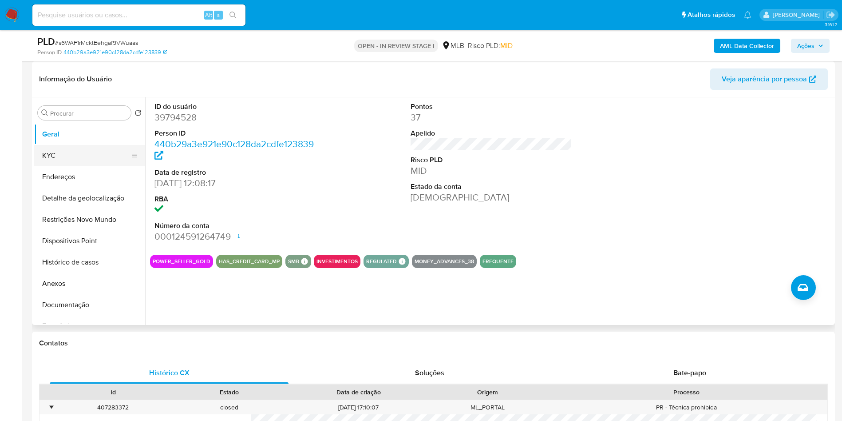
click at [49, 166] on button "KYC" at bounding box center [86, 155] width 104 height 21
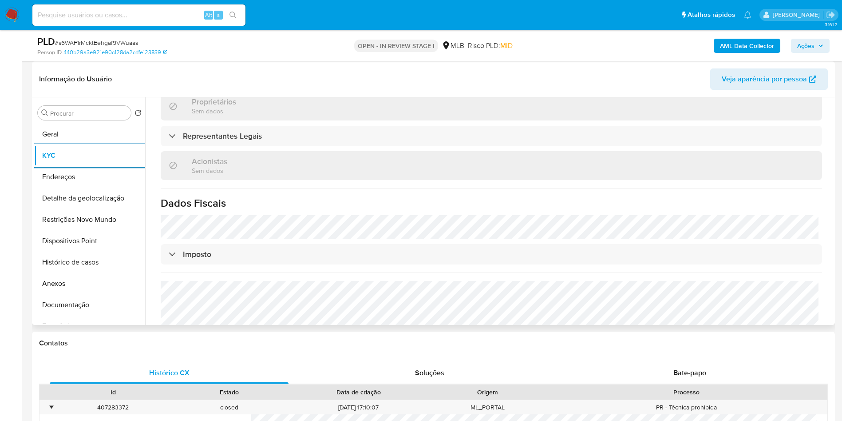
scroll to position [511, 0]
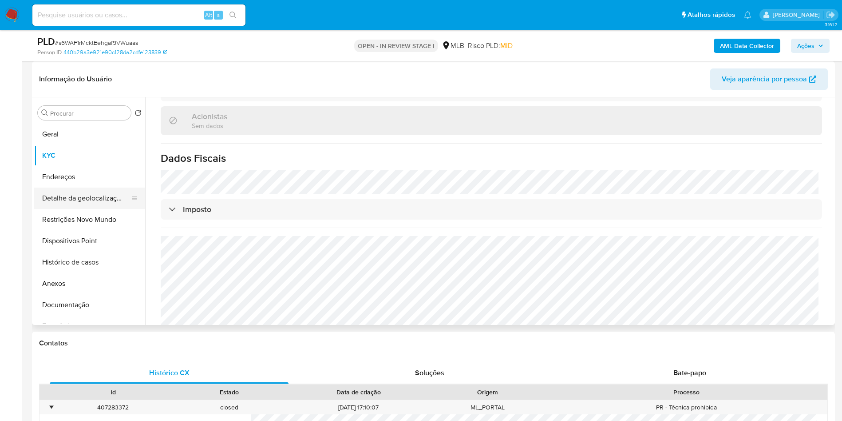
click at [104, 202] on button "Detalhe da geolocalização" at bounding box center [86, 197] width 104 height 21
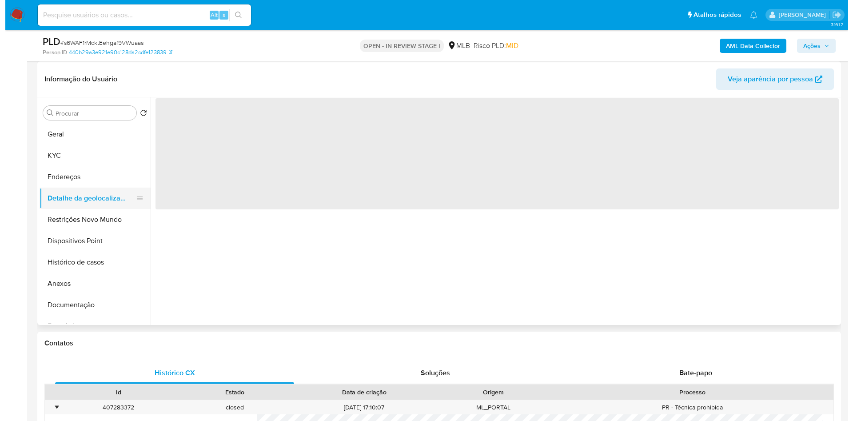
scroll to position [0, 0]
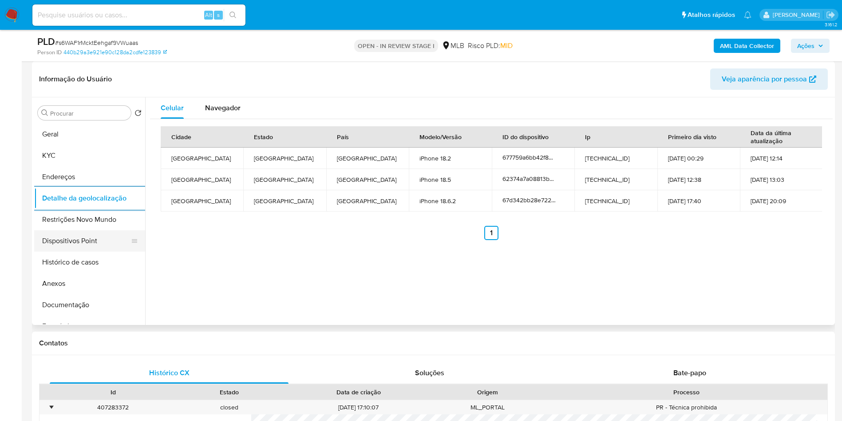
click at [99, 244] on ul "Geral KYC Endereços Detalhe da geolocalização Restrições Novo Mundo Dispositivo…" at bounding box center [89, 223] width 111 height 200
click at [101, 230] on button "Restrições Novo Mundo" at bounding box center [86, 219] width 104 height 21
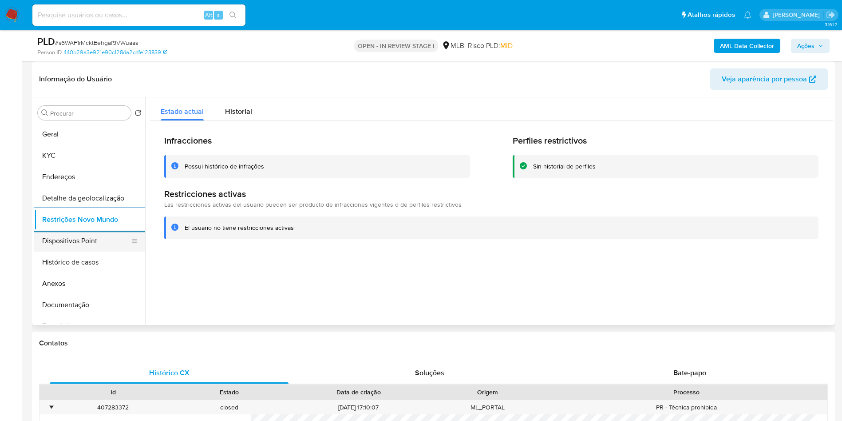
click at [96, 251] on button "Dispositivos Point" at bounding box center [86, 240] width 104 height 21
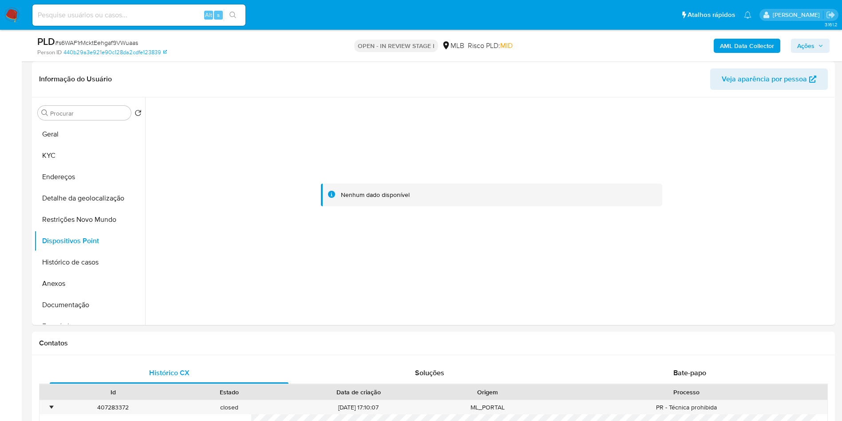
click at [818, 48] on icon "button" at bounding box center [820, 45] width 5 height 5
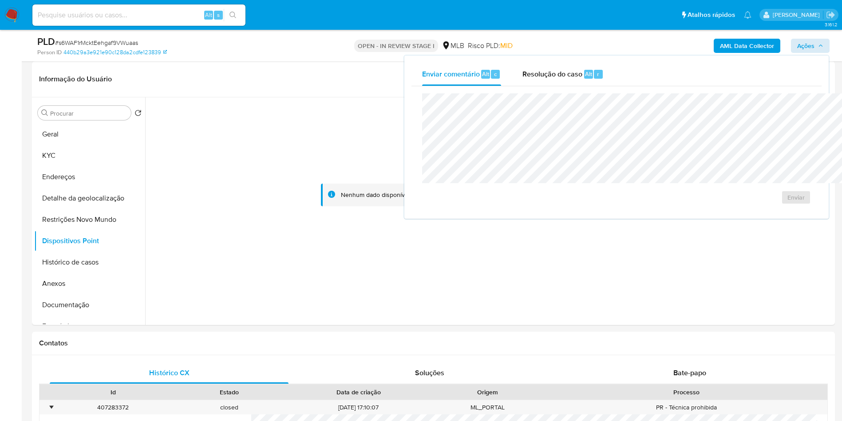
click at [584, 73] on div "Alt r" at bounding box center [593, 74] width 19 height 9
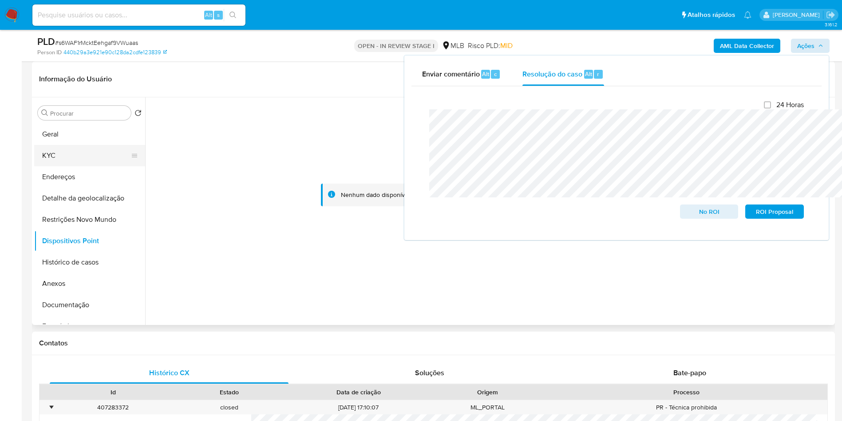
click at [47, 166] on button "KYC" at bounding box center [86, 155] width 104 height 21
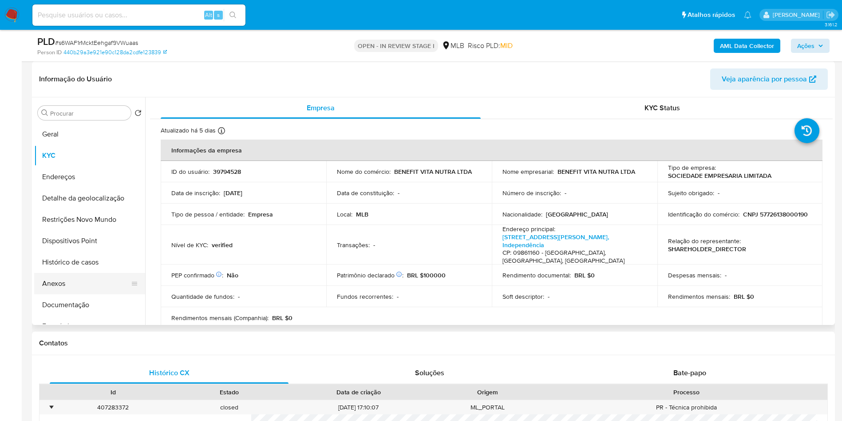
click at [91, 294] on button "Anexos" at bounding box center [86, 283] width 104 height 21
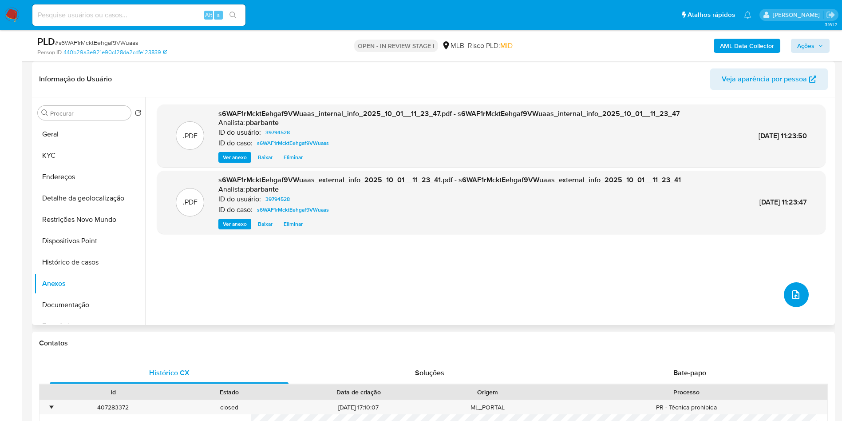
click at [794, 300] on span "upload-file" at bounding box center [796, 294] width 11 height 11
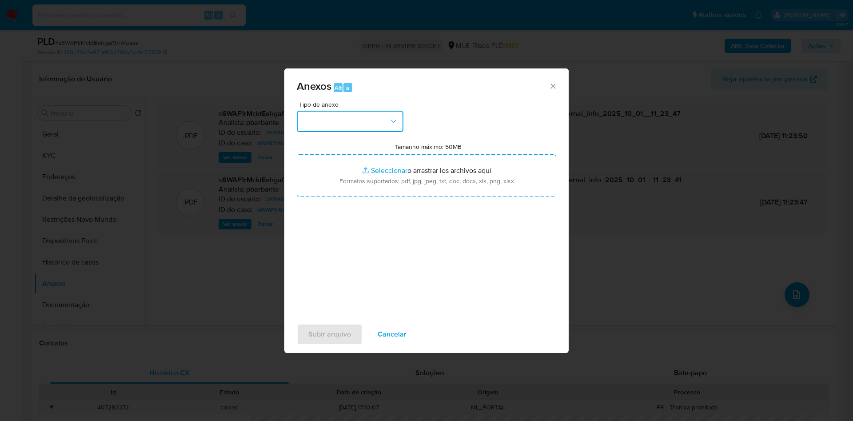
click at [319, 111] on button "button" at bounding box center [350, 121] width 107 height 21
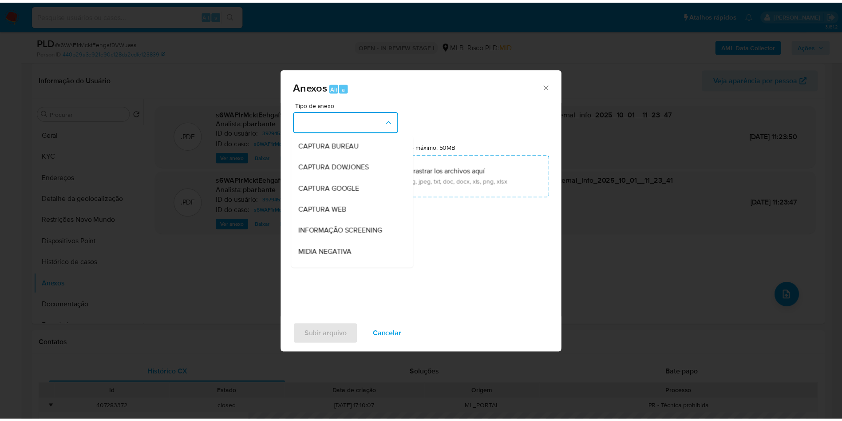
scroll to position [119, 0]
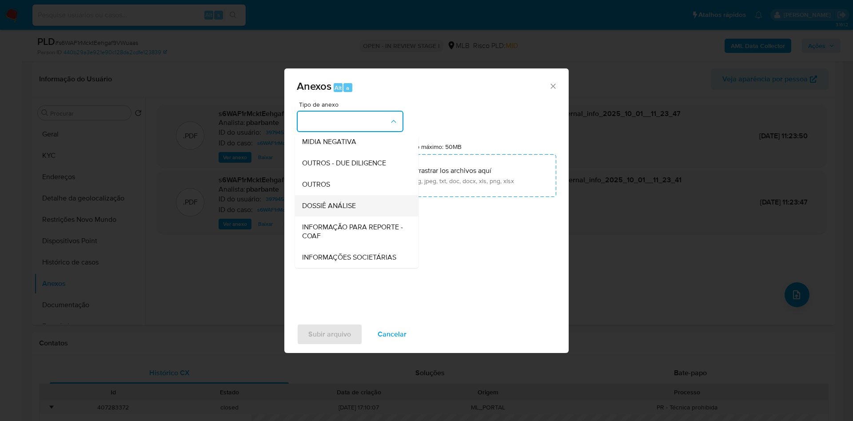
click at [337, 195] on div "DOSSIÊ ANÁLISE" at bounding box center [354, 205] width 104 height 21
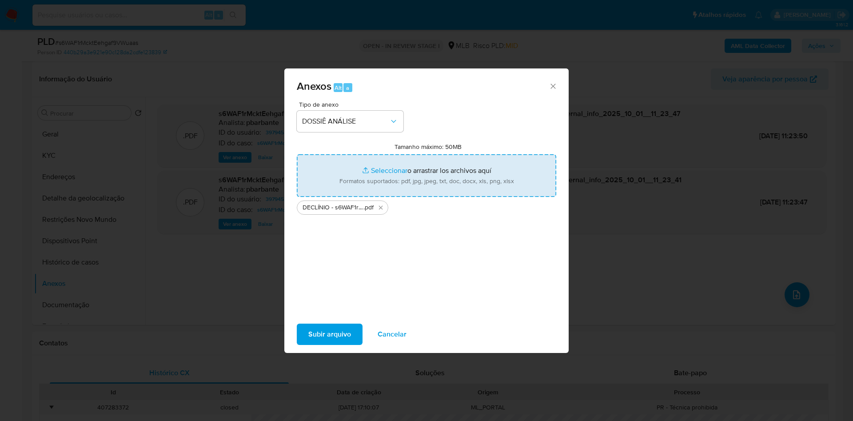
type input "C:\fakepath\Mulan 39794528_2025_09_29_15_27_00.xlsx"
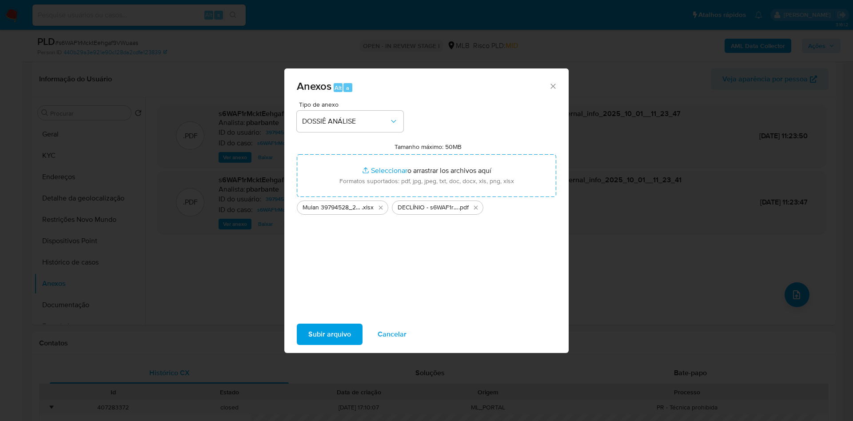
click at [311, 344] on span "Subir arquivo" at bounding box center [329, 334] width 43 height 20
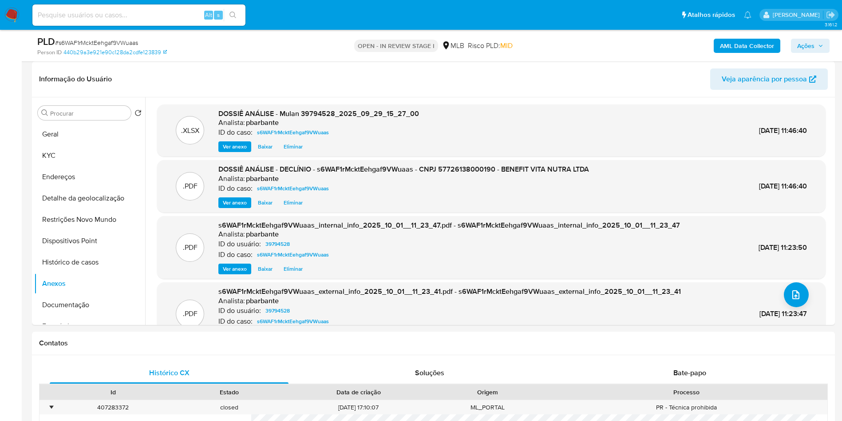
click at [816, 44] on span "Ações" at bounding box center [811, 46] width 26 height 12
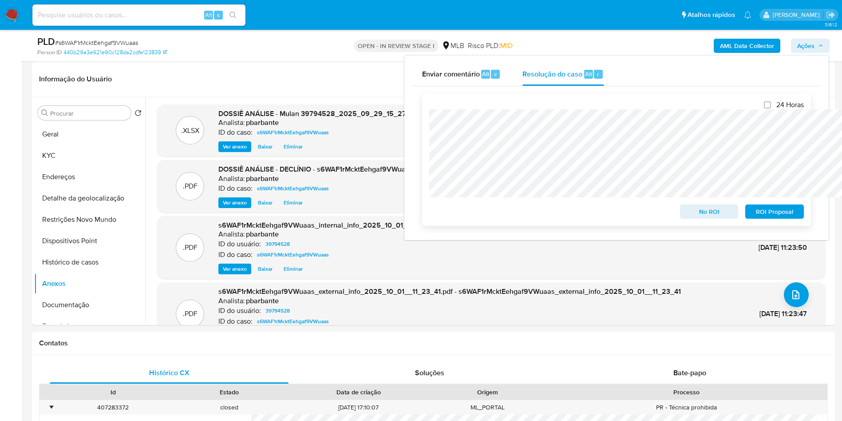
click at [711, 210] on span "No ROI" at bounding box center [710, 211] width 46 height 12
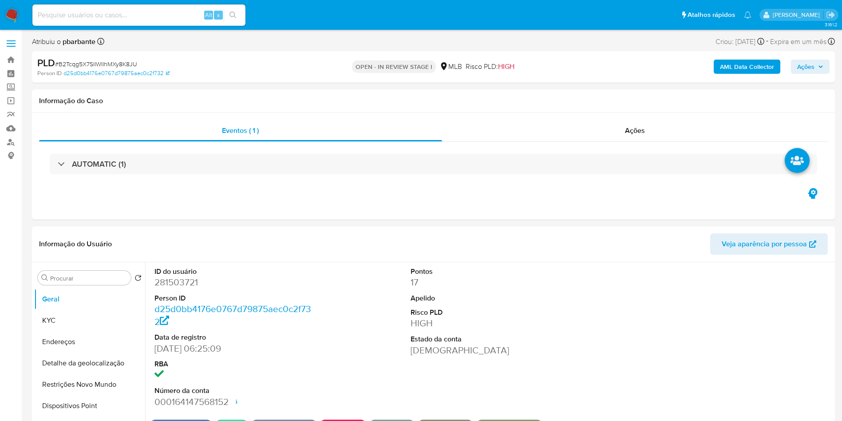
select select "10"
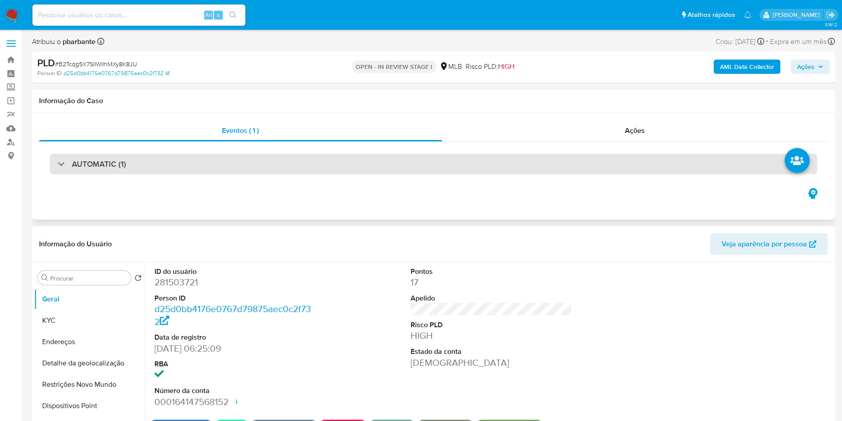
click at [208, 165] on div "AUTOMATIC (1)" at bounding box center [434, 164] width 768 height 20
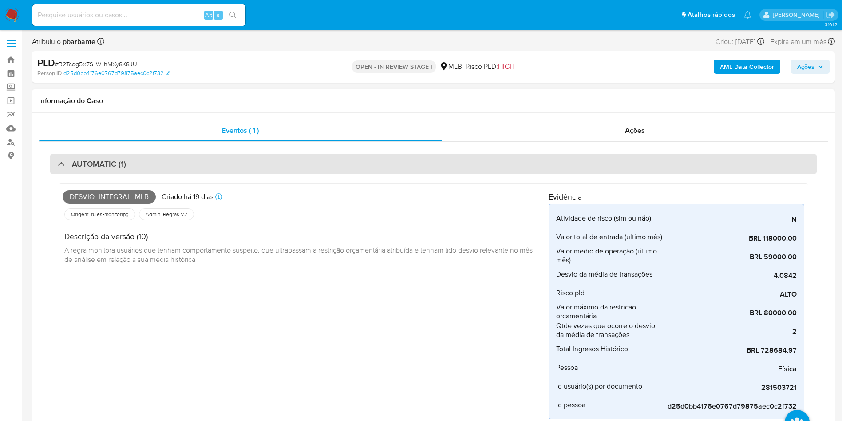
click at [217, 165] on div "AUTOMATIC (1)" at bounding box center [434, 164] width 768 height 20
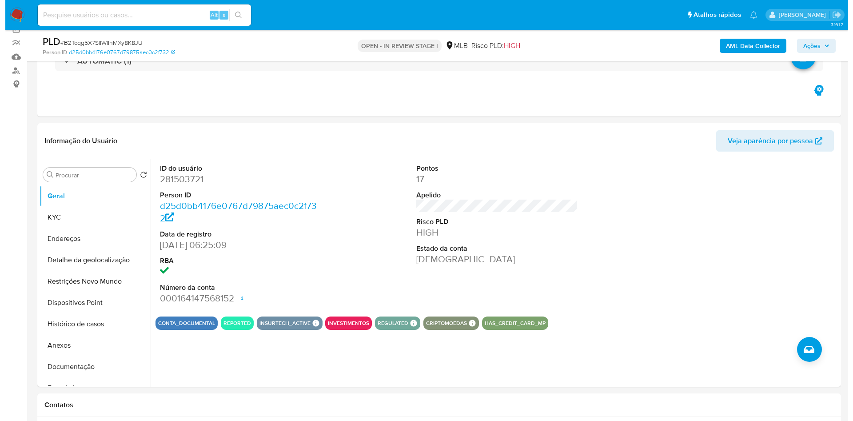
scroll to position [133, 0]
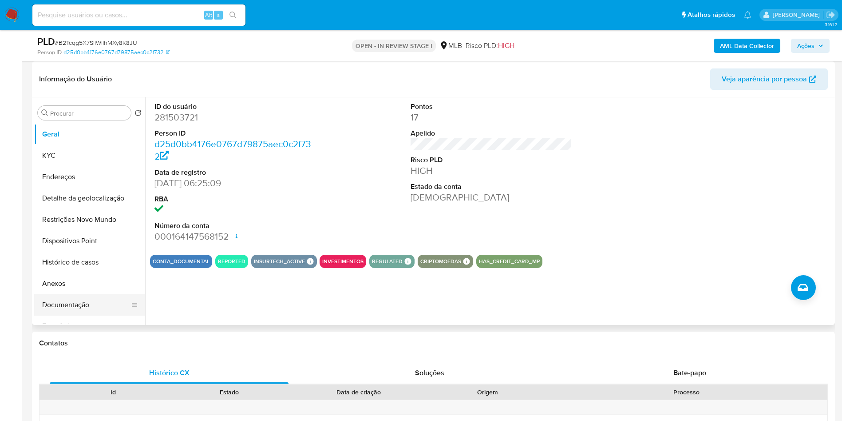
click at [77, 315] on button "Documentação" at bounding box center [86, 304] width 104 height 21
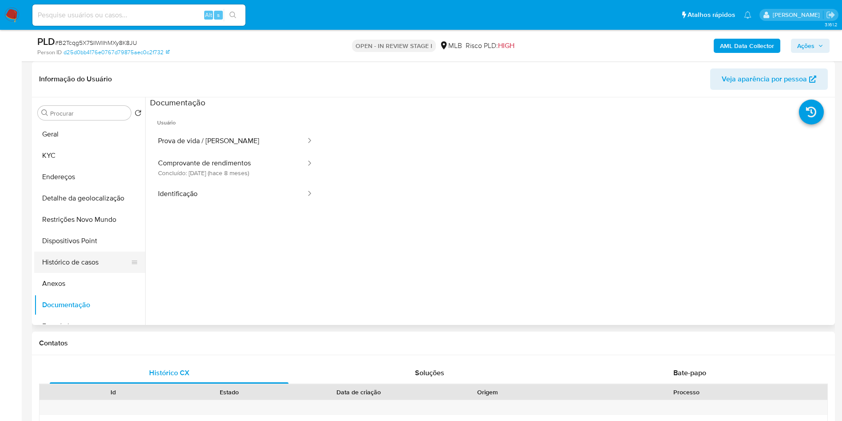
click at [95, 273] on button "Histórico de casos" at bounding box center [86, 261] width 104 height 21
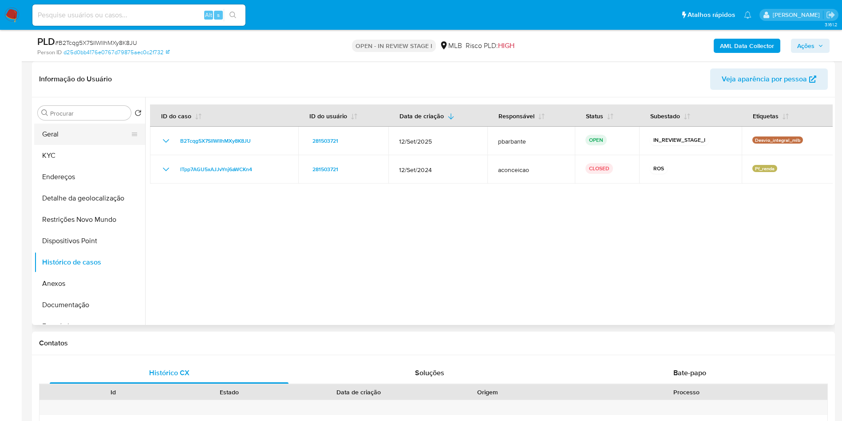
click at [79, 145] on button "Geral" at bounding box center [86, 133] width 104 height 21
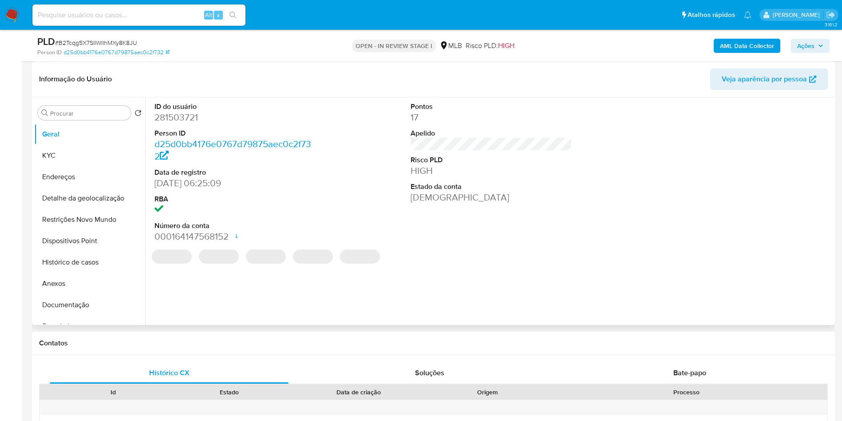
click at [182, 123] on dd "281503721" at bounding box center [236, 117] width 162 height 12
copy dd "281503721"
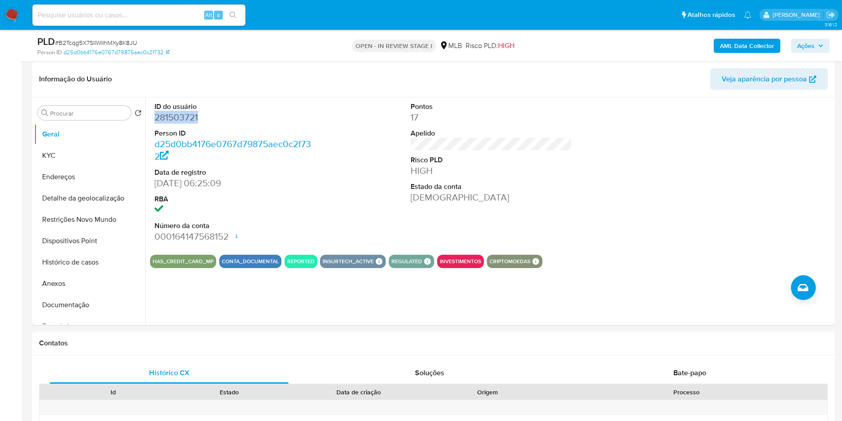
click at [756, 45] on b "AML Data Collector" at bounding box center [747, 46] width 54 height 14
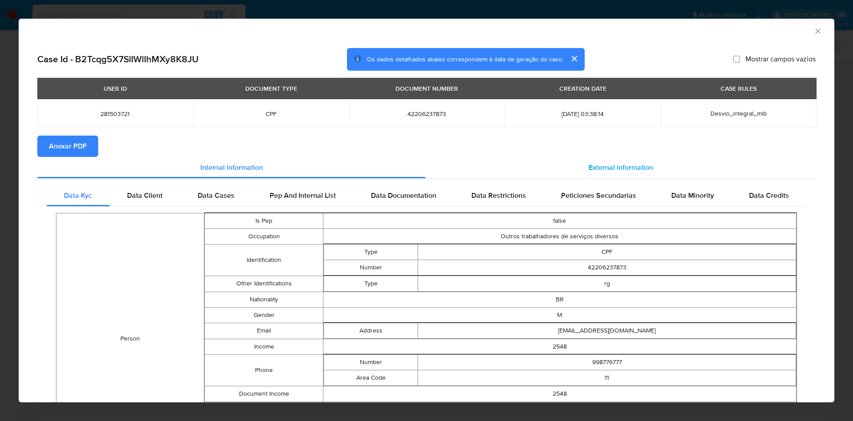
click at [595, 160] on div "External information" at bounding box center [620, 167] width 390 height 21
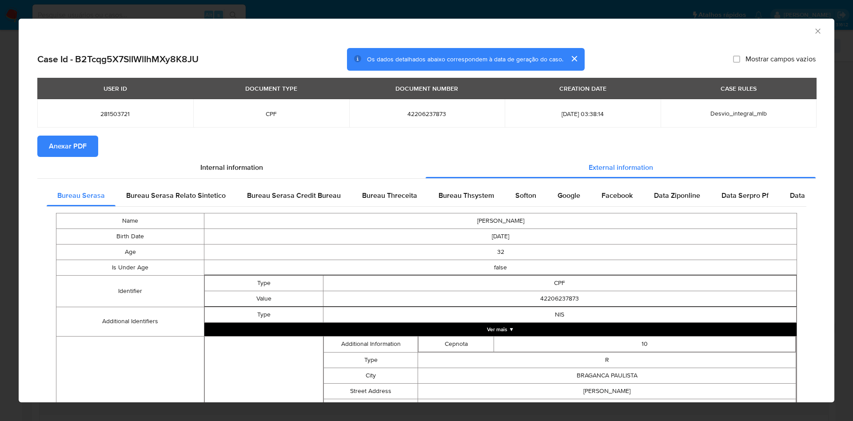
click at [31, 145] on div "Case Id - B2Tcqg5X7SlIWlIhMXy8K8JU Os dados detalhados abaixo correspondem à da…" at bounding box center [426, 327] width 815 height 573
drag, startPoint x: 62, startPoint y: 142, endPoint x: 82, endPoint y: 142, distance: 20.0
click at [64, 142] on span "Anexar PDF" at bounding box center [68, 146] width 38 height 20
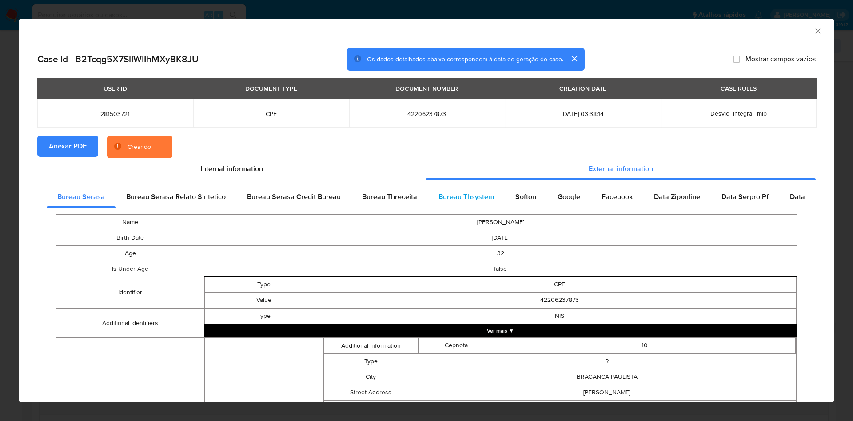
click at [459, 198] on span "Bureau Thsystem" at bounding box center [466, 196] width 56 height 10
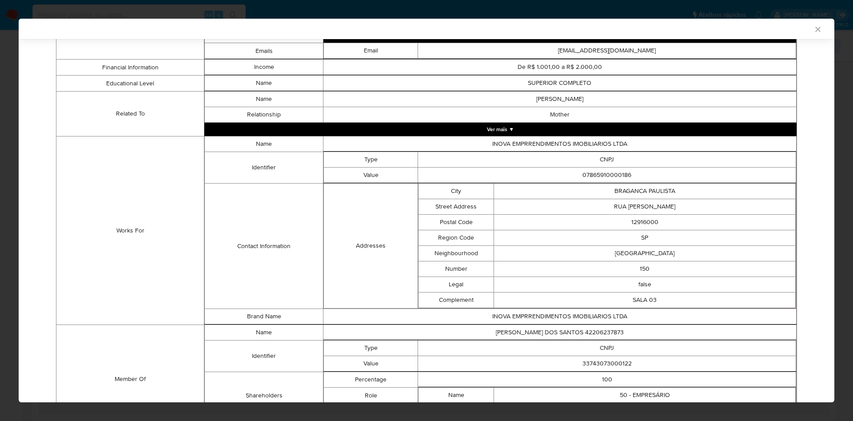
scroll to position [588, 0]
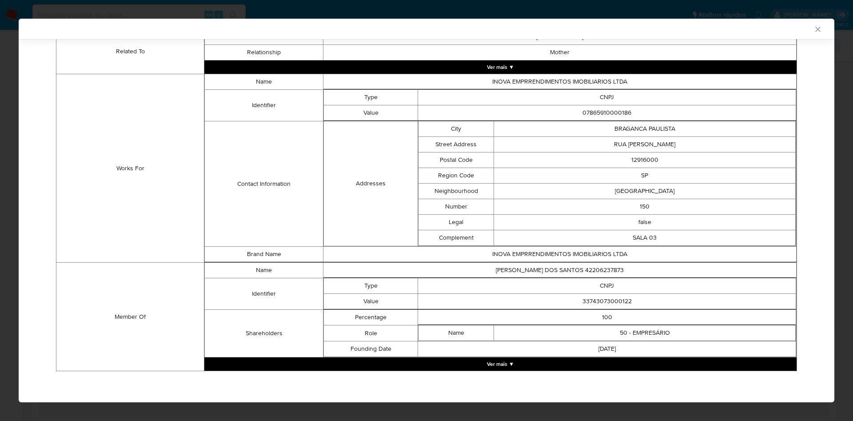
click at [612, 300] on td "33743073000122" at bounding box center [607, 302] width 378 height 16
copy td "33743073000122"
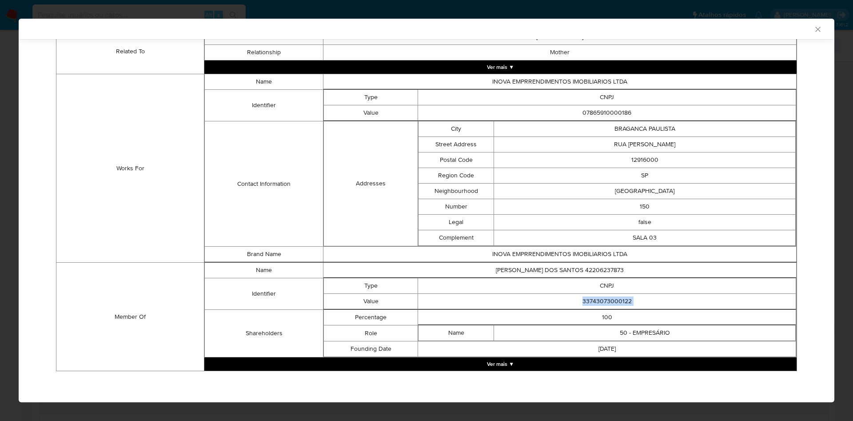
click at [535, 358] on button "Ver mais ▼" at bounding box center [500, 363] width 592 height 13
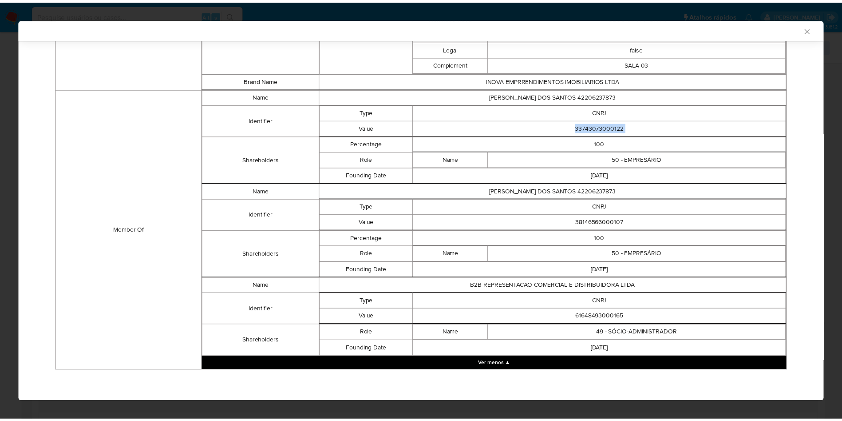
scroll to position [760, 0]
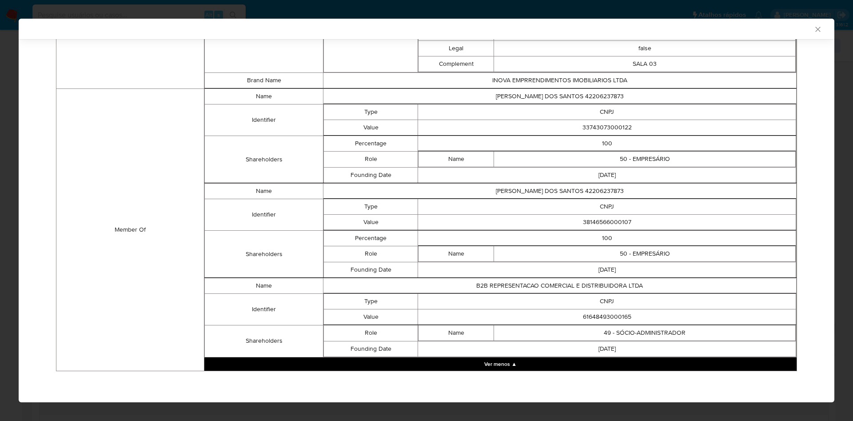
click at [598, 224] on td "38146566000107" at bounding box center [607, 222] width 378 height 16
click at [599, 224] on td "38146566000107" at bounding box center [607, 222] width 378 height 16
copy td "38146566000107"
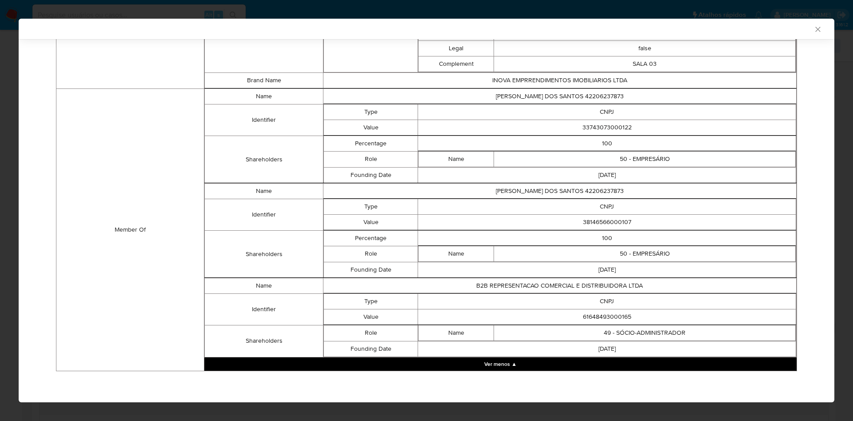
click at [592, 319] on td "61648493000165" at bounding box center [607, 317] width 378 height 16
copy td "61648493000165"
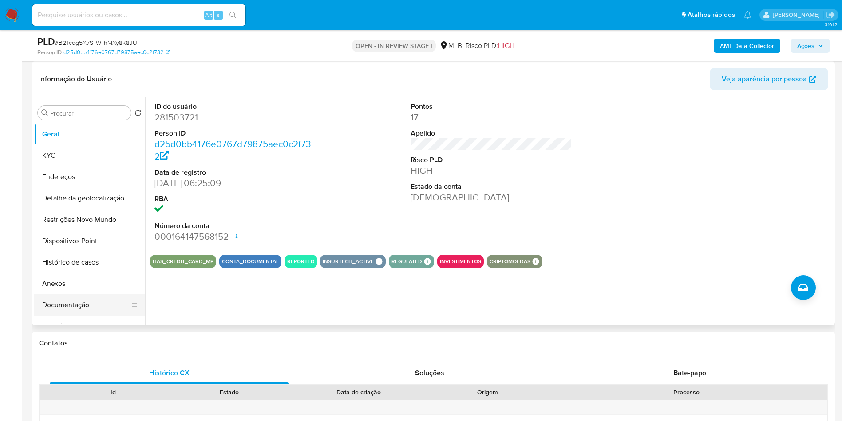
click at [76, 315] on button "Documentação" at bounding box center [86, 304] width 104 height 21
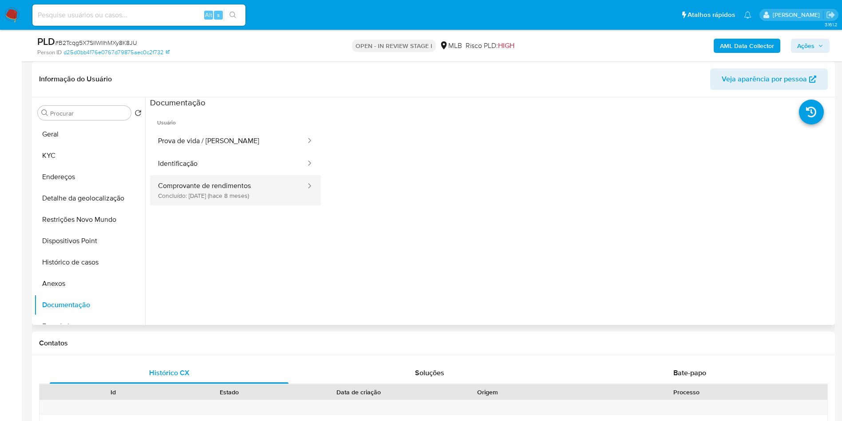
click at [179, 197] on button "Comprovante de rendimentos Concluído: 24/01/2025 (hace 8 meses)" at bounding box center [228, 190] width 157 height 30
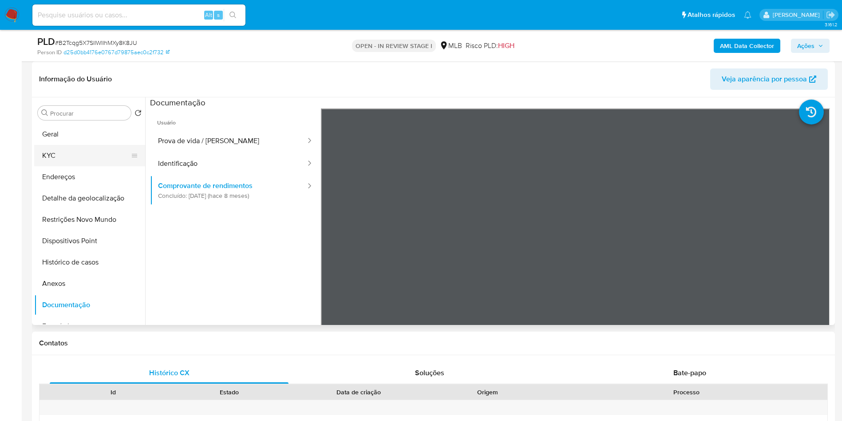
click at [70, 166] on button "KYC" at bounding box center [86, 155] width 104 height 21
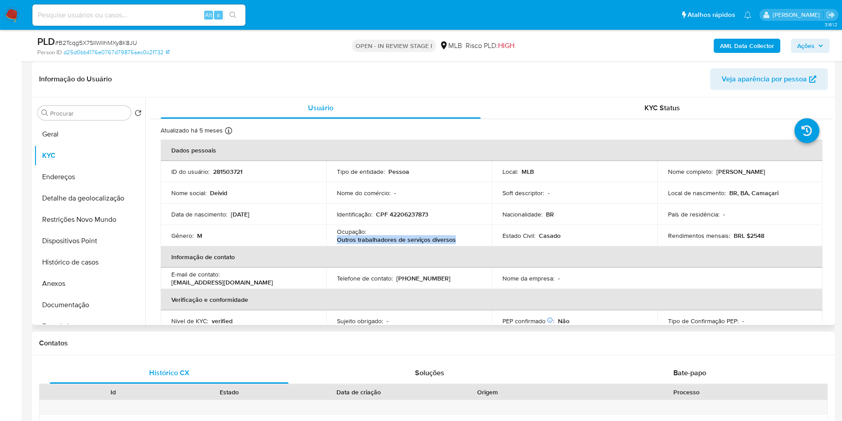
drag, startPoint x: 460, startPoint y: 255, endPoint x: 332, endPoint y: 259, distance: 127.9
click at [332, 259] on table "Dados pessoais ID do usuário : 281503721 Tipo de entidade : Pessoa Local : MLB …" at bounding box center [492, 267] width 662 height 256
copy p "Outros trabalhadores de serviços diversos"
click at [74, 273] on button "Histórico de casos" at bounding box center [86, 261] width 104 height 21
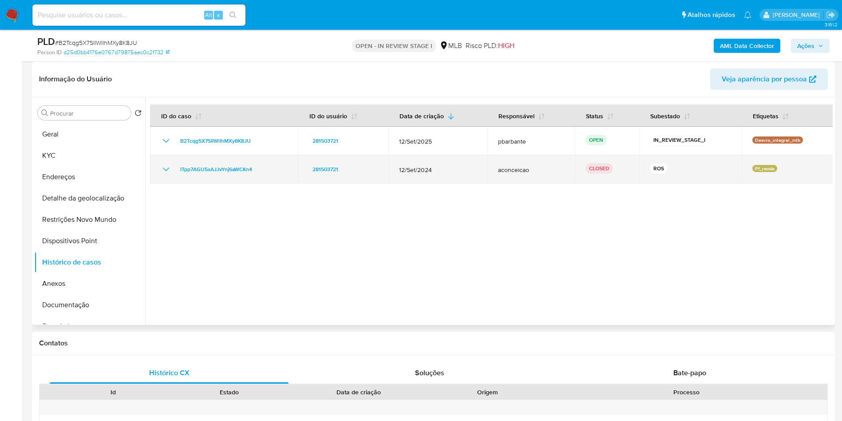
click at [166, 175] on icon "Mostrar/Ocultar" at bounding box center [166, 169] width 11 height 11
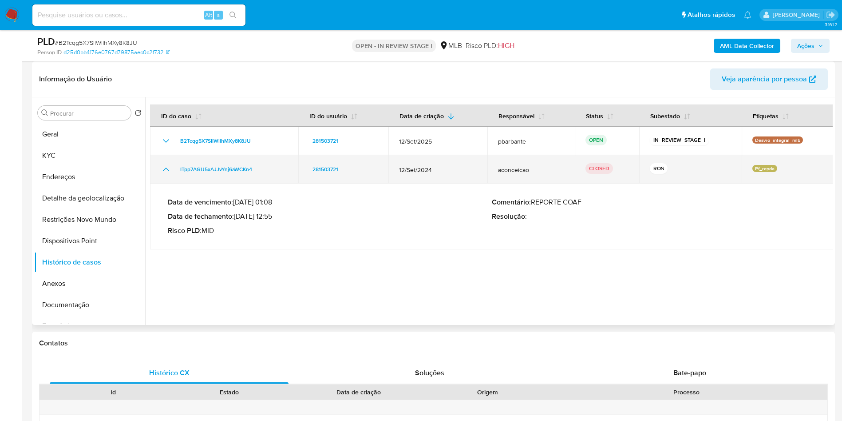
click at [238, 183] on td "ITpp7AGU5xAJJvYnj6aWCKn4" at bounding box center [224, 169] width 148 height 28
click at [239, 175] on span "ITpp7AGU5xAJJvYnj6aWCKn4" at bounding box center [216, 169] width 72 height 11
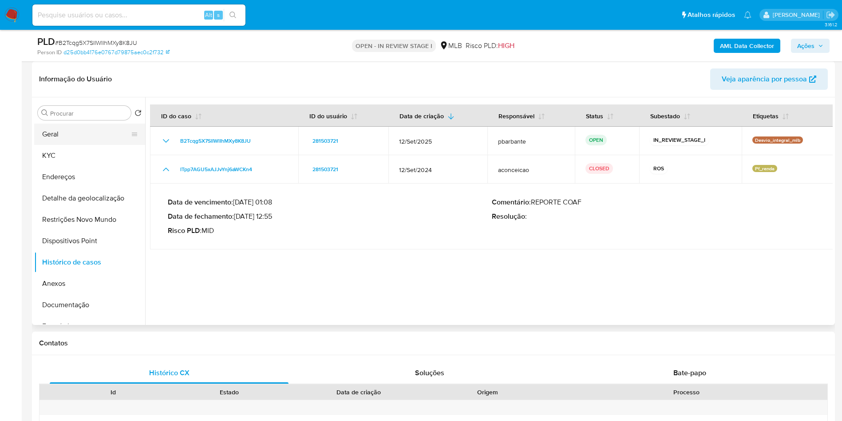
click at [77, 145] on button "Geral" at bounding box center [86, 133] width 104 height 21
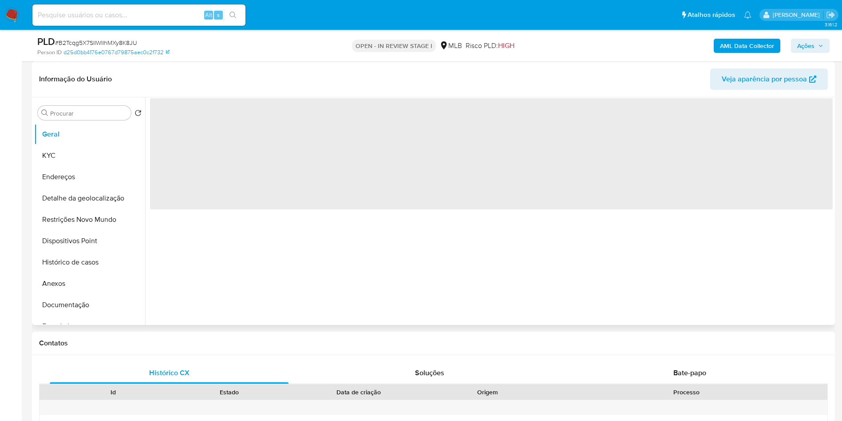
click at [314, 284] on div "‌" at bounding box center [489, 210] width 688 height 227
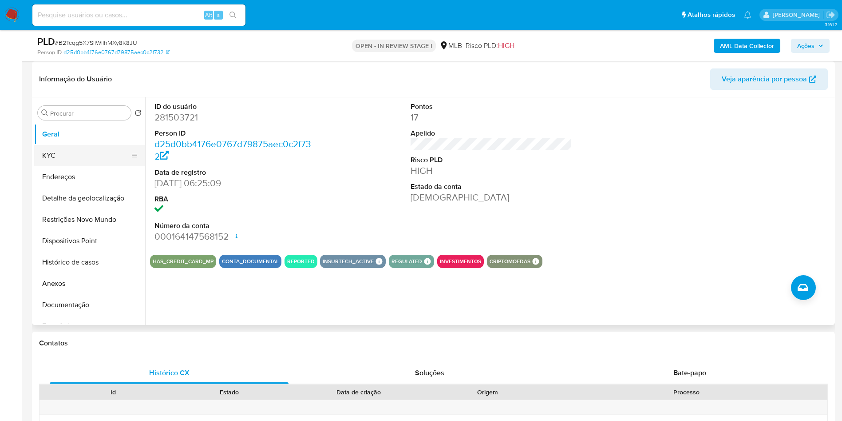
click at [47, 166] on button "KYC" at bounding box center [86, 155] width 104 height 21
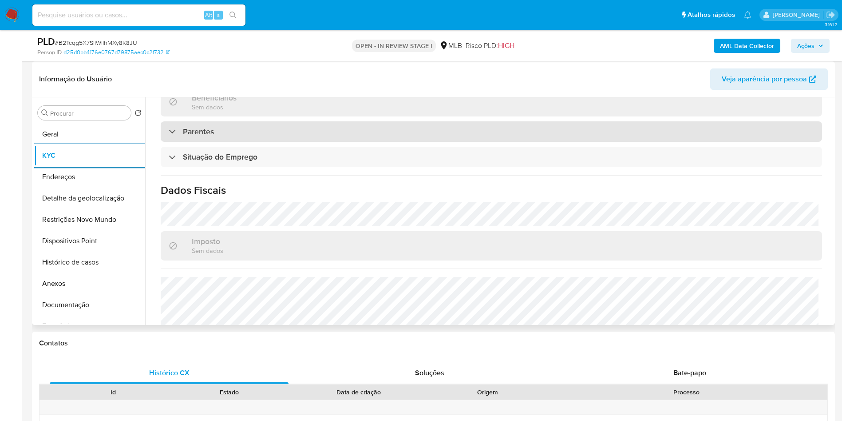
scroll to position [370, 0]
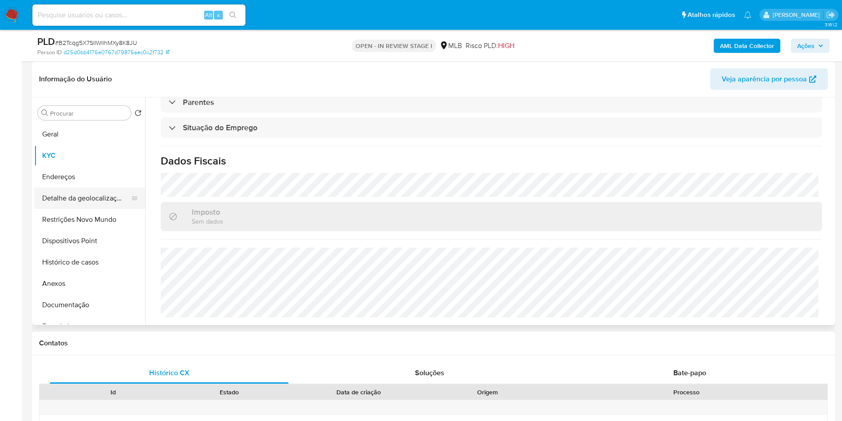
click at [83, 209] on button "Detalhe da geolocalização" at bounding box center [86, 197] width 104 height 21
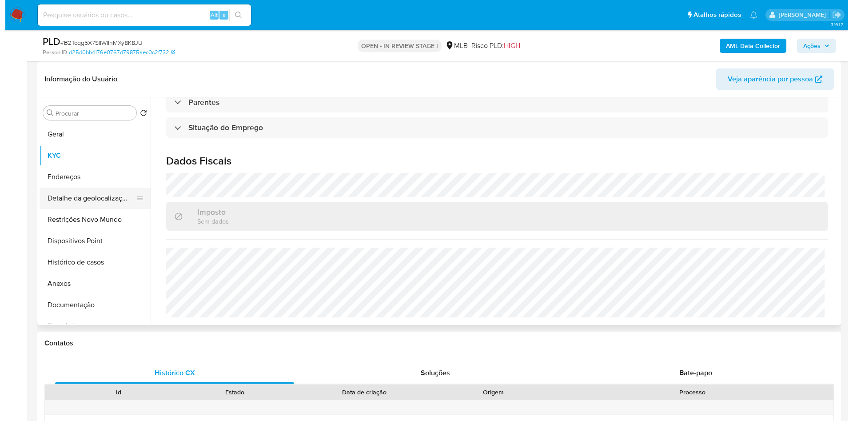
scroll to position [0, 0]
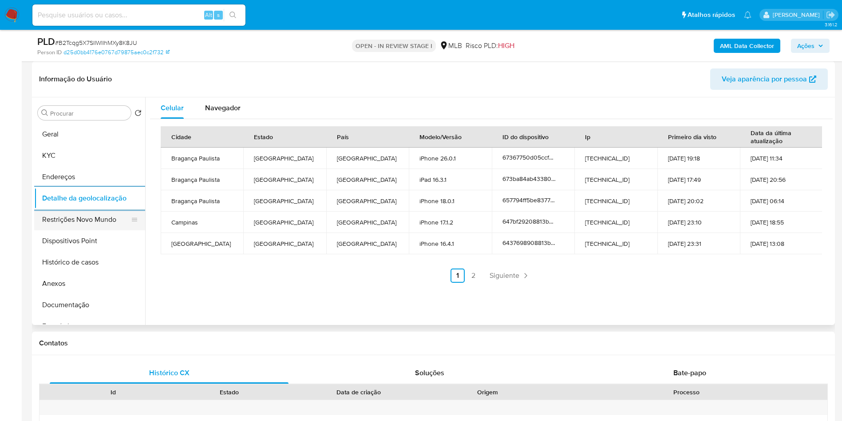
click at [78, 230] on button "Restrições Novo Mundo" at bounding box center [86, 219] width 104 height 21
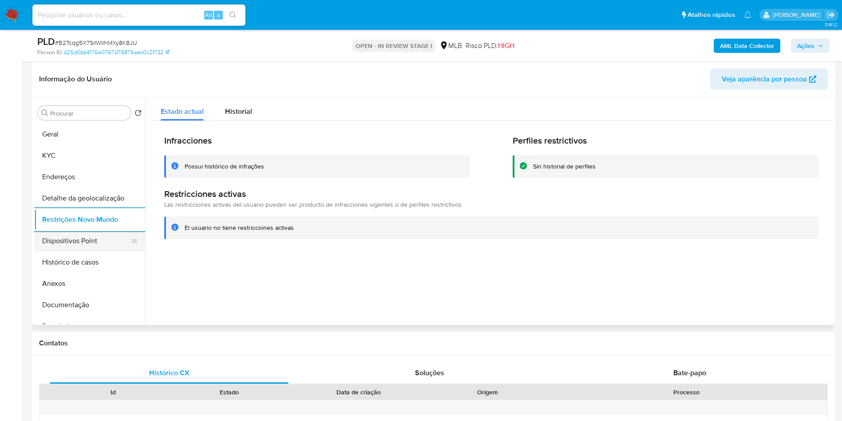
click at [97, 251] on button "Dispositivos Point" at bounding box center [86, 240] width 104 height 21
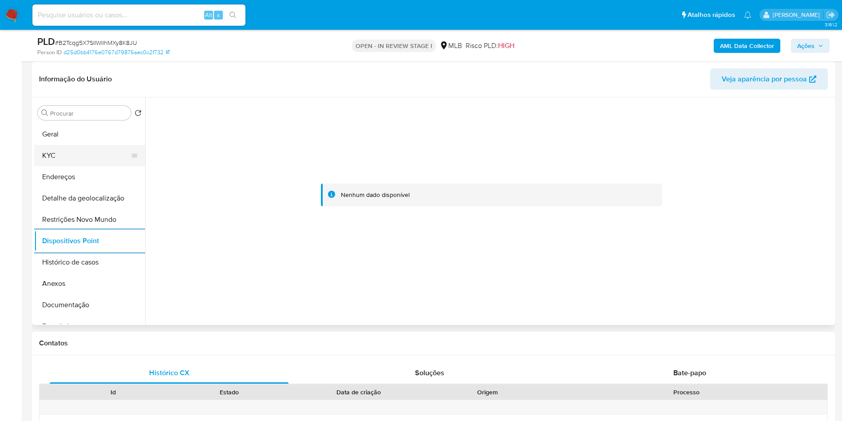
click at [91, 166] on button "KYC" at bounding box center [86, 155] width 104 height 21
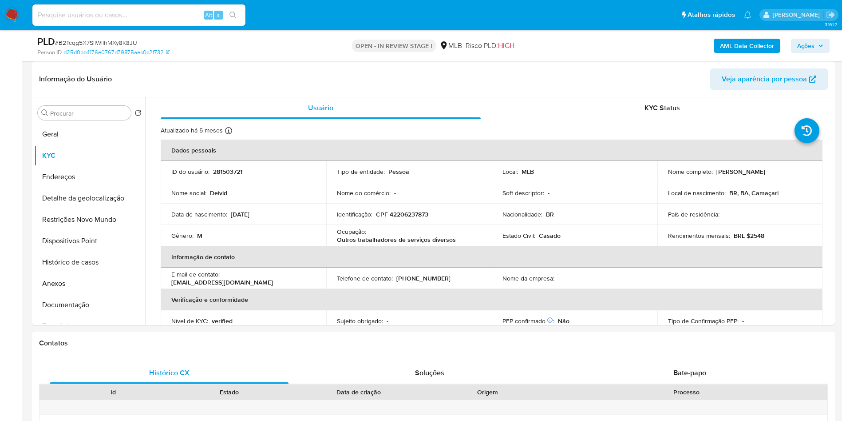
drag, startPoint x: 814, startPoint y: 41, endPoint x: 791, endPoint y: 52, distance: 24.8
click at [812, 41] on span "Ações" at bounding box center [806, 46] width 17 height 14
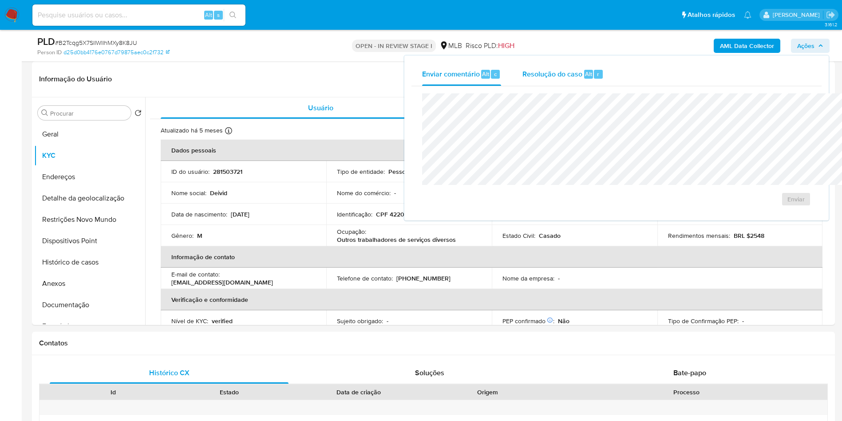
click at [523, 81] on div "Resolução do caso Alt r" at bounding box center [563, 74] width 81 height 23
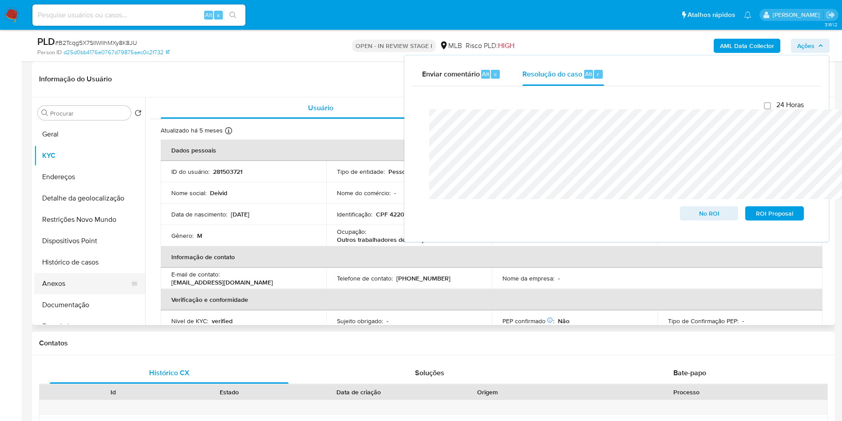
click at [69, 294] on button "Anexos" at bounding box center [86, 283] width 104 height 21
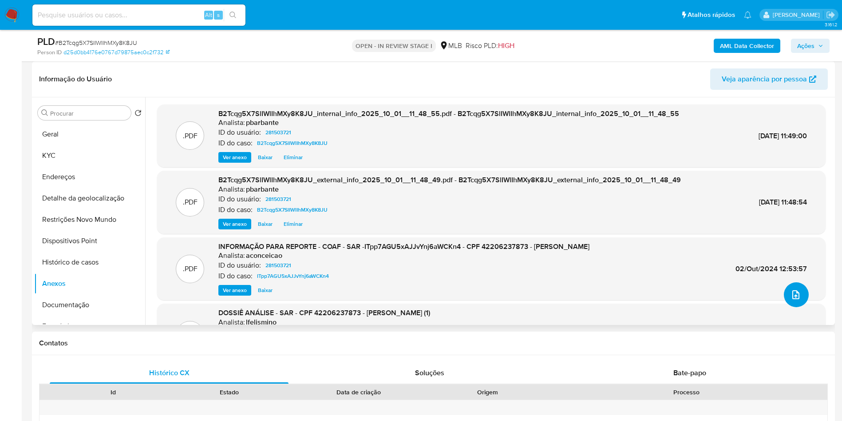
click at [791, 300] on icon "upload-file" at bounding box center [796, 294] width 11 height 11
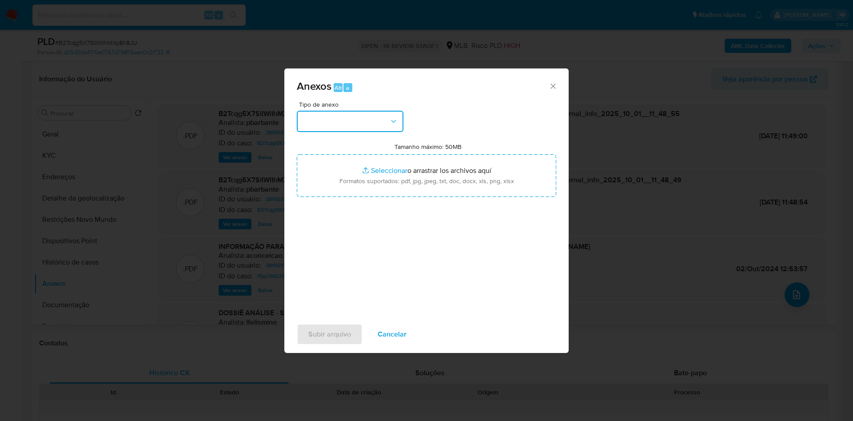
click at [369, 111] on button "button" at bounding box center [350, 121] width 107 height 21
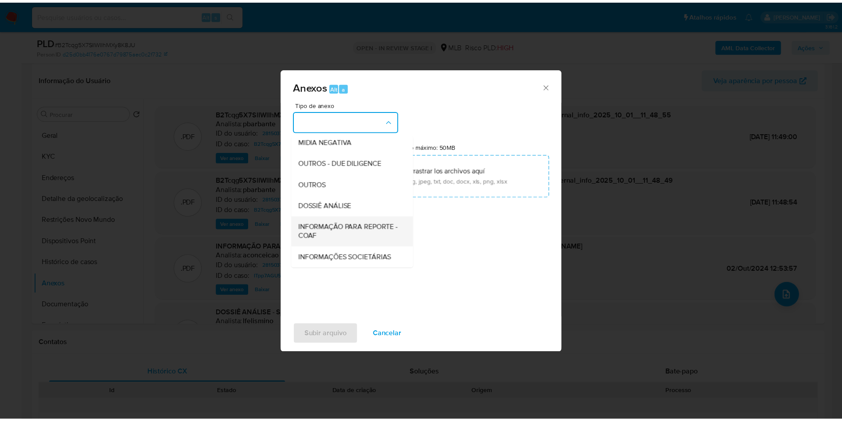
scroll to position [119, 0]
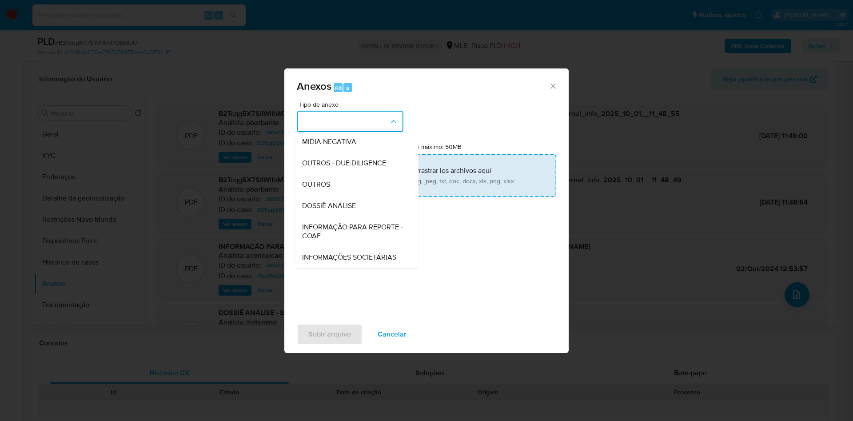
drag, startPoint x: 324, startPoint y: 205, endPoint x: 358, endPoint y: 170, distance: 49.3
click at [324, 222] on span "INFORMAÇÃO PARA REPORTE - COAF" at bounding box center [354, 231] width 104 height 18
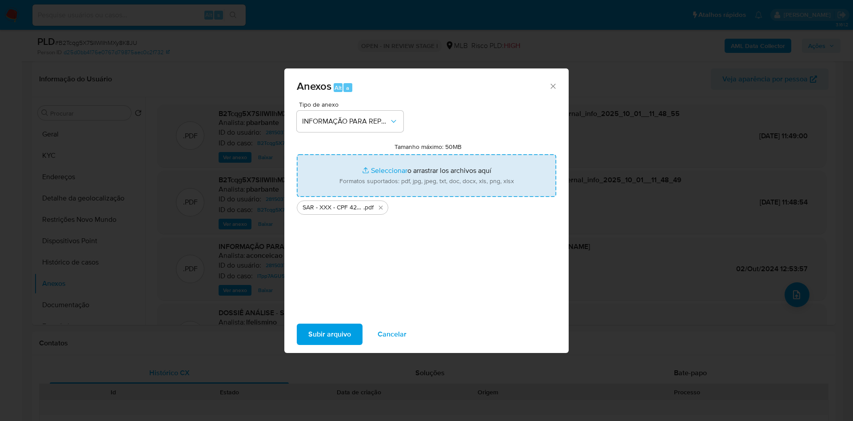
type input "C:\fakepath\Mulan 281503721_2025_09_29_15_19_57.xlsx"
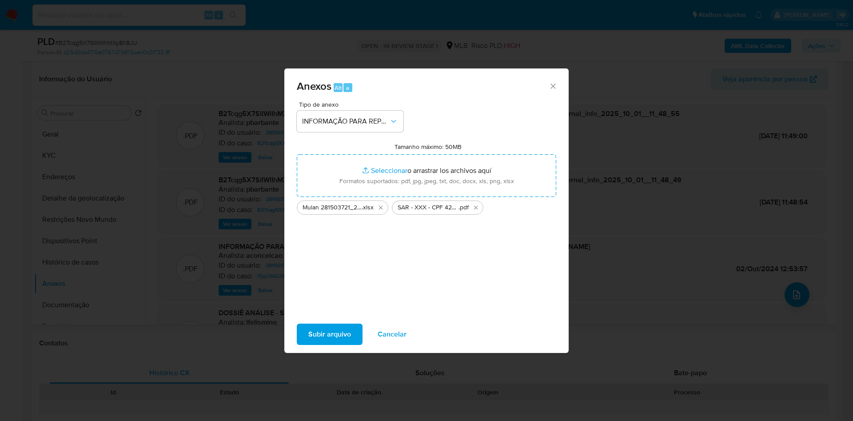
click at [325, 344] on span "Subir arquivo" at bounding box center [329, 334] width 43 height 20
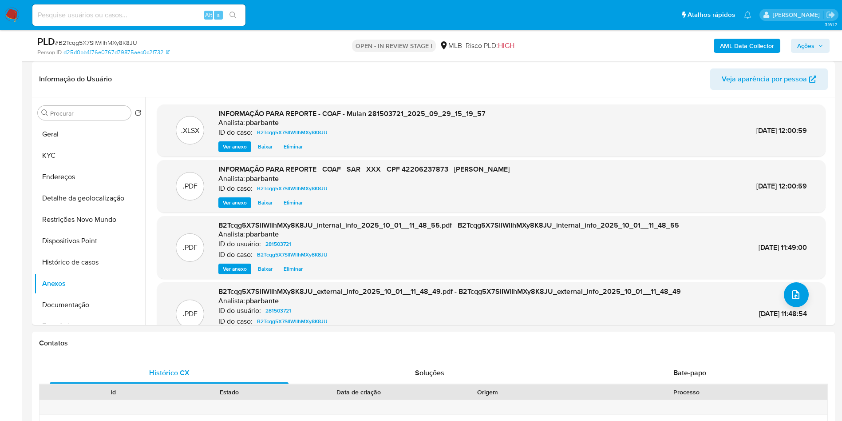
click at [825, 47] on button "Ações" at bounding box center [810, 46] width 39 height 14
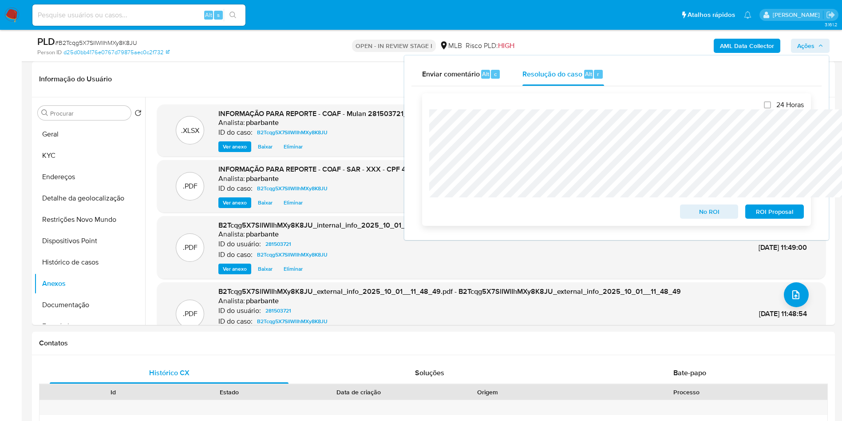
click at [776, 210] on span "ROI Proposal" at bounding box center [775, 211] width 46 height 12
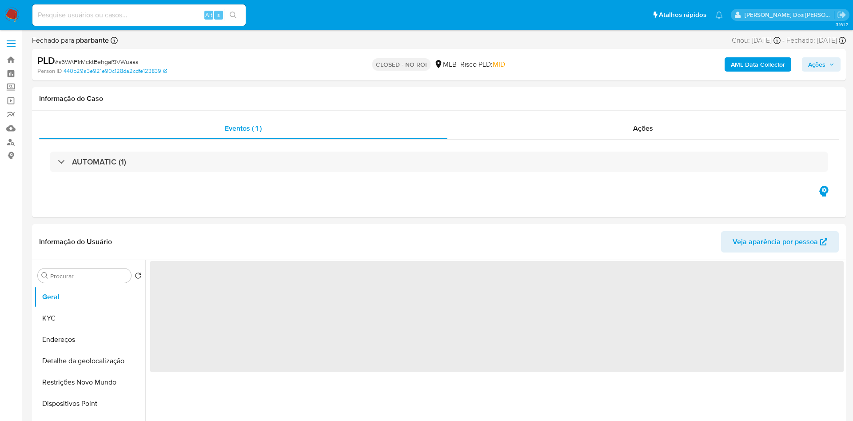
select select "10"
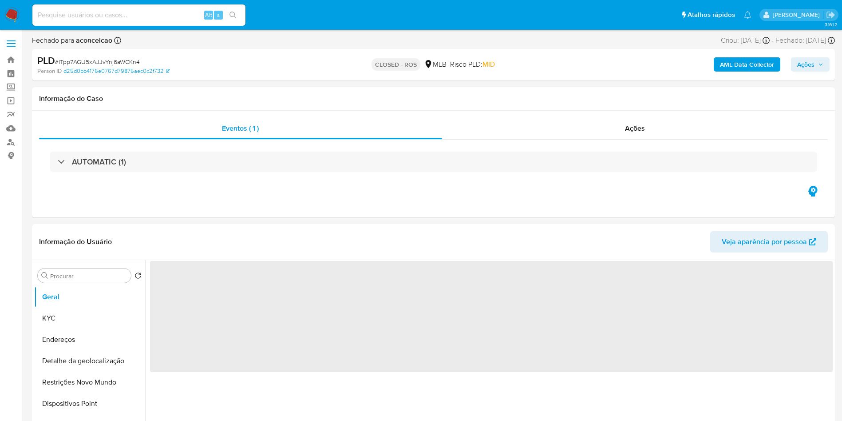
click at [743, 65] on b "AML Data Collector" at bounding box center [747, 64] width 54 height 14
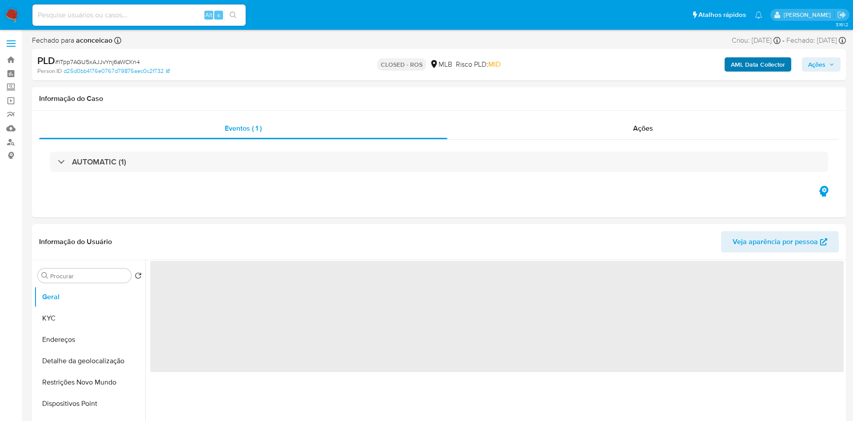
select select "10"
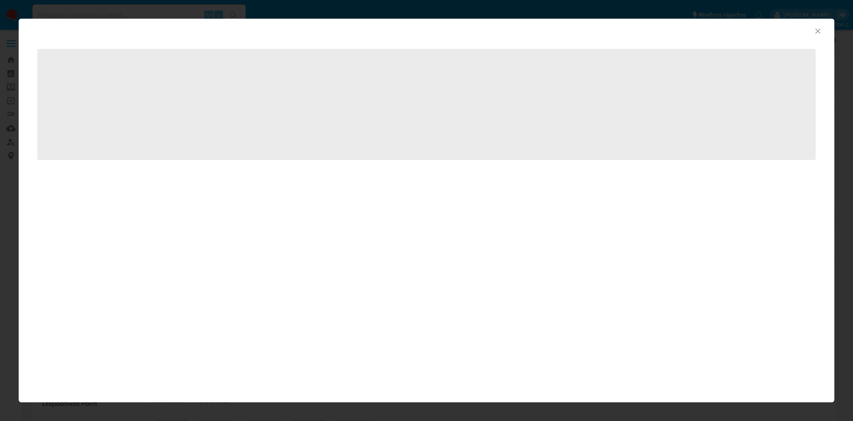
click at [819, 35] on icon "Fechar a janela" at bounding box center [817, 31] width 9 height 9
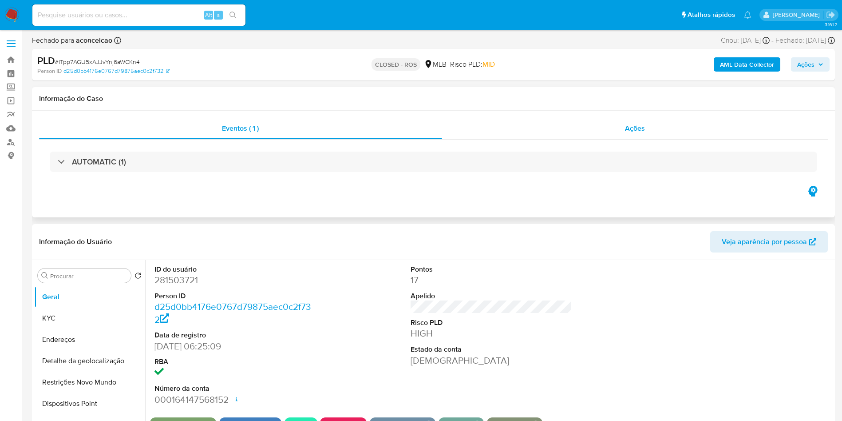
click at [605, 131] on div "Ações" at bounding box center [635, 128] width 386 height 21
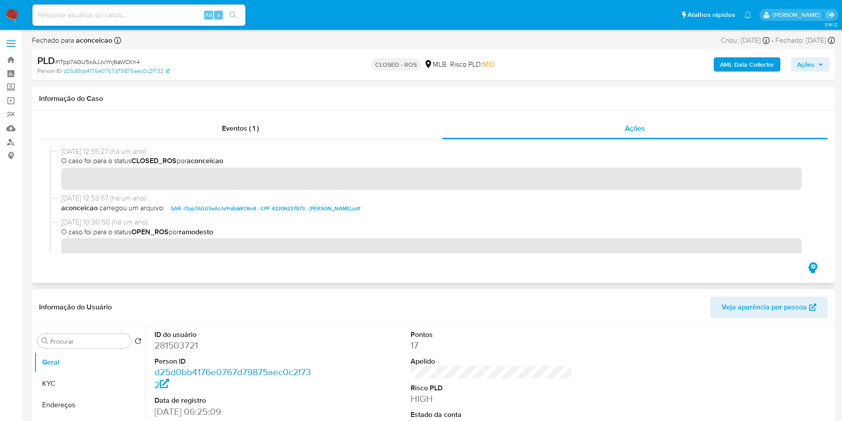
click at [274, 208] on span "SAR -ITpp7AGU5xAJJvYnj6aWCKn4 - CPF 42206237873 - DEIVID DA SILVA DOS SANTOS.pdf" at bounding box center [266, 208] width 190 height 11
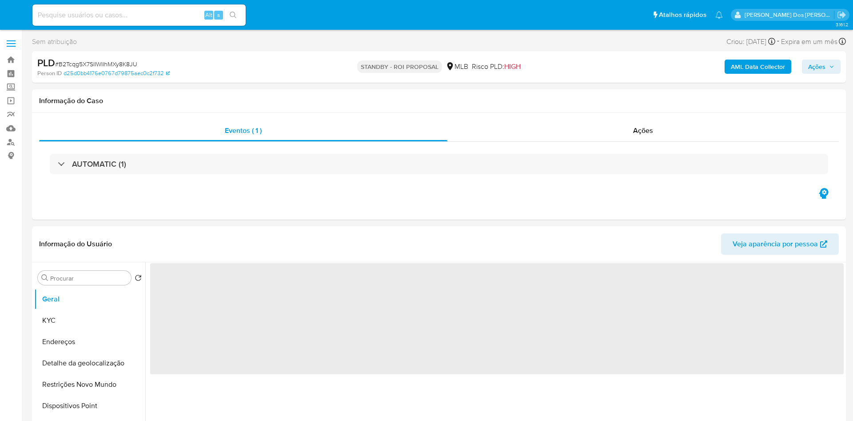
select select "10"
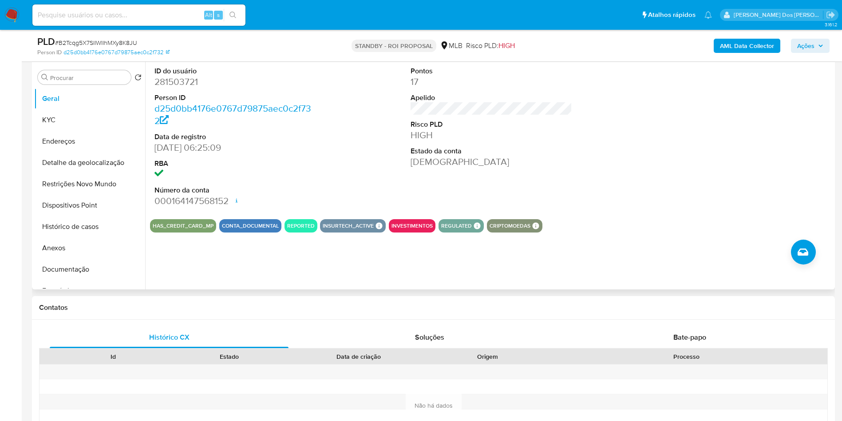
scroll to position [133, 0]
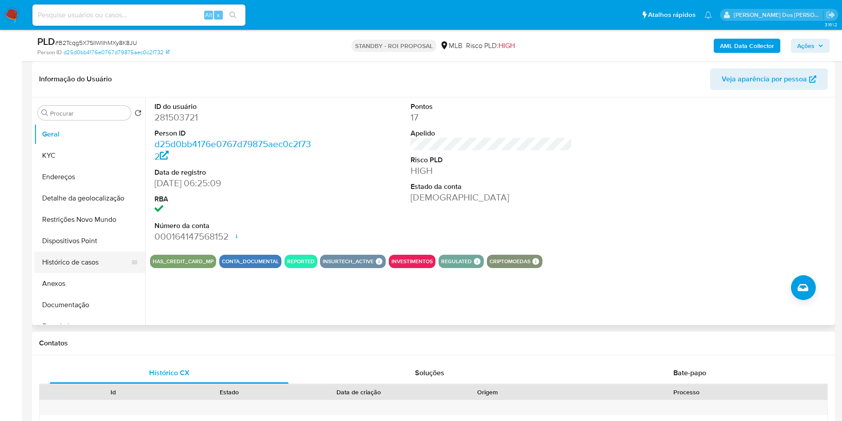
click at [93, 273] on button "Histórico de casos" at bounding box center [86, 261] width 104 height 21
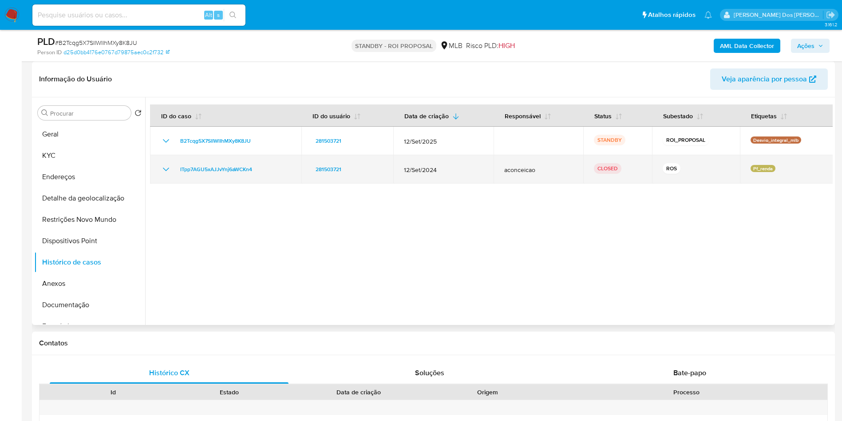
click at [162, 175] on icon "Mostrar/Ocultar" at bounding box center [166, 169] width 11 height 11
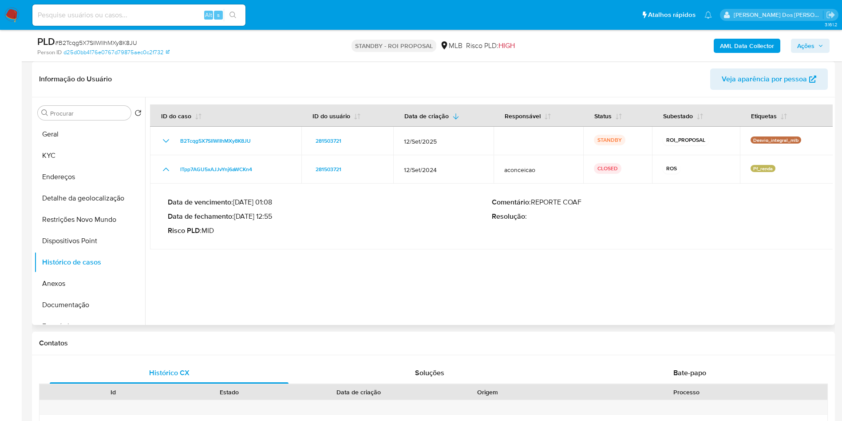
drag, startPoint x: 238, startPoint y: 234, endPoint x: 274, endPoint y: 236, distance: 36.0
click at [274, 221] on p "Data de fechamento : [DATE] 12:55" at bounding box center [330, 216] width 324 height 9
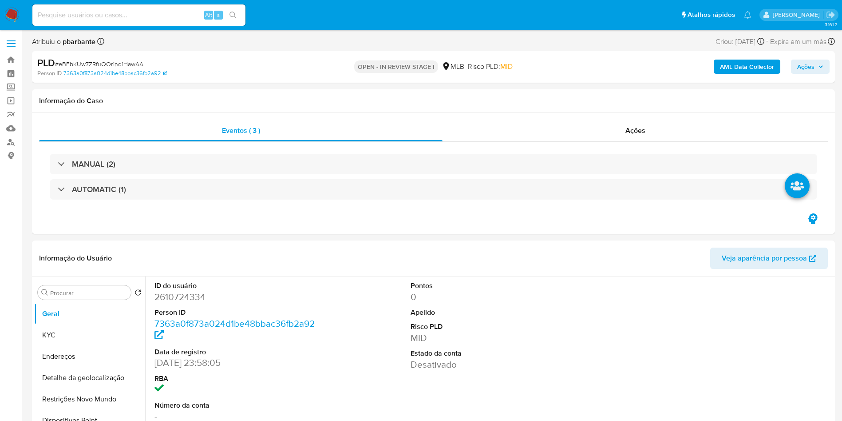
select select "10"
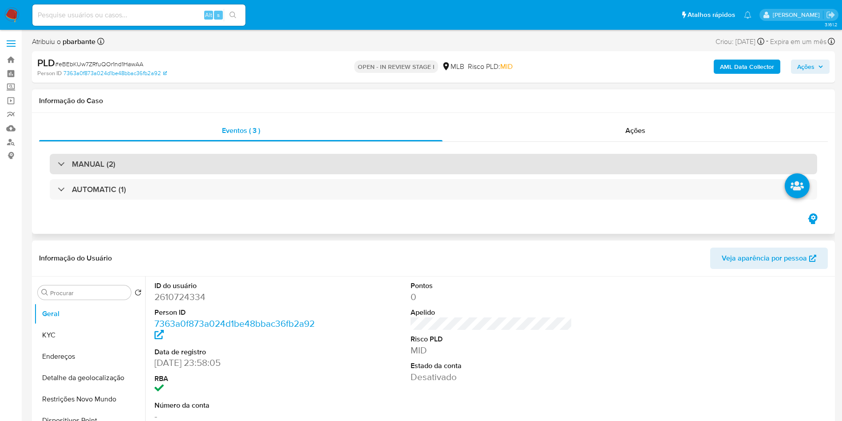
click at [349, 173] on div "MANUAL (2)" at bounding box center [434, 164] width 768 height 20
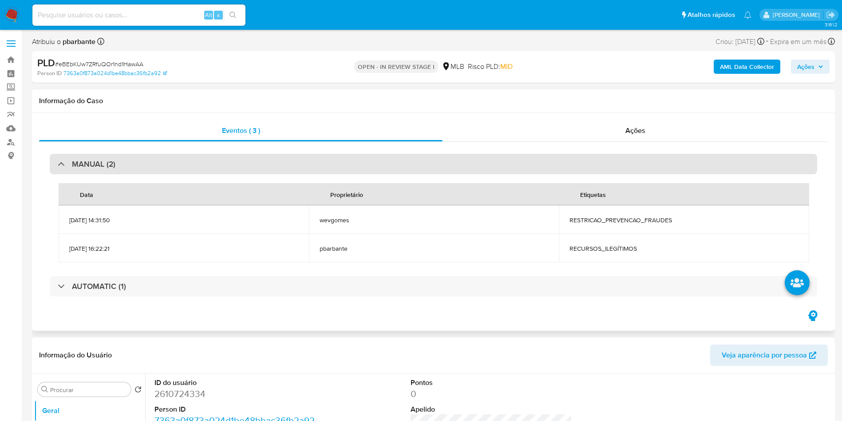
click at [349, 173] on div "MANUAL (2)" at bounding box center [434, 164] width 768 height 20
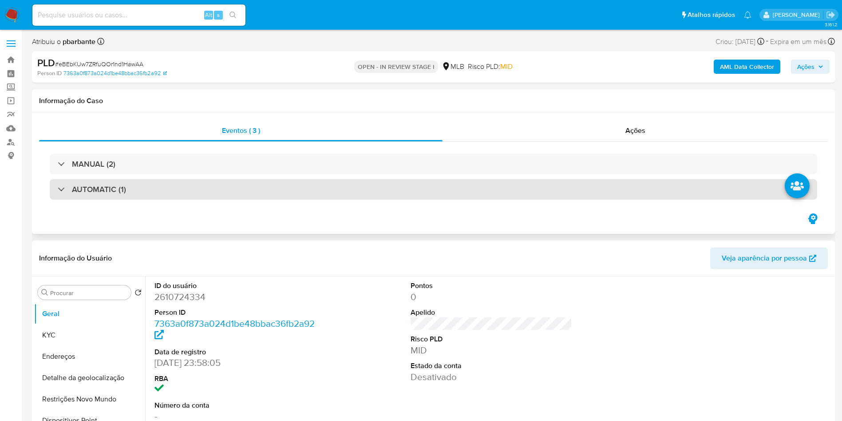
click at [343, 193] on div "AUTOMATIC (1)" at bounding box center [434, 189] width 768 height 20
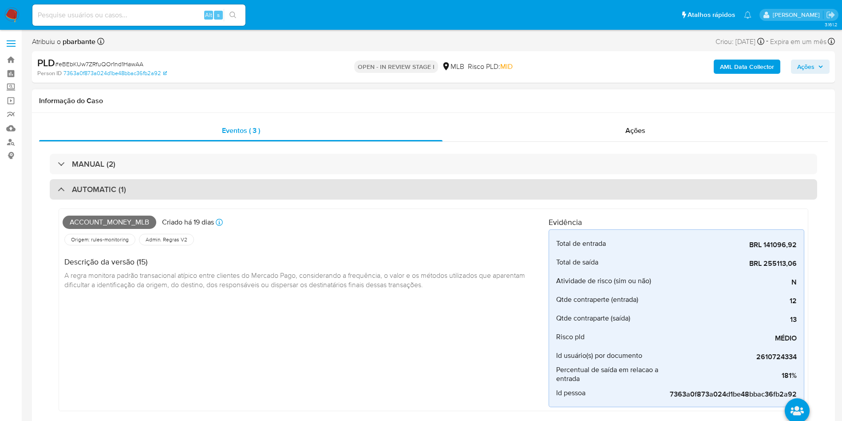
click at [343, 193] on div "AUTOMATIC (1)" at bounding box center [434, 189] width 768 height 20
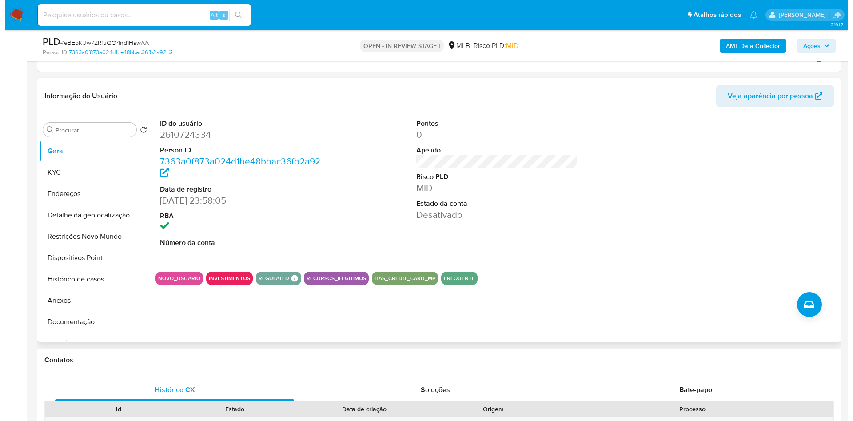
scroll to position [133, 0]
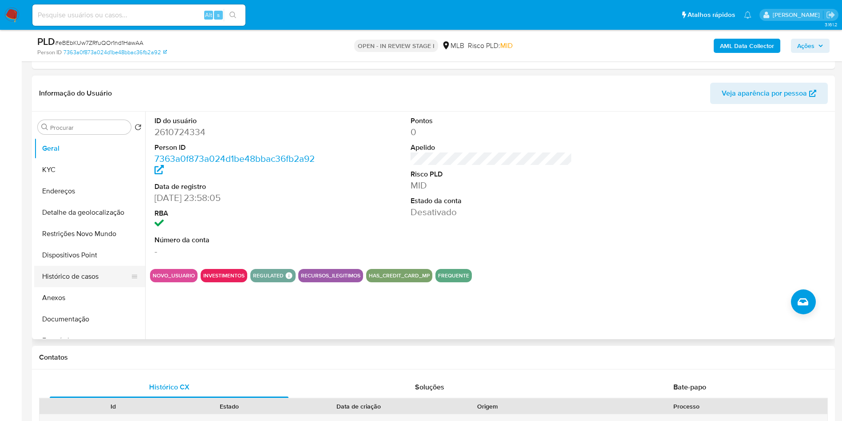
click at [115, 285] on button "Histórico de casos" at bounding box center [86, 276] width 104 height 21
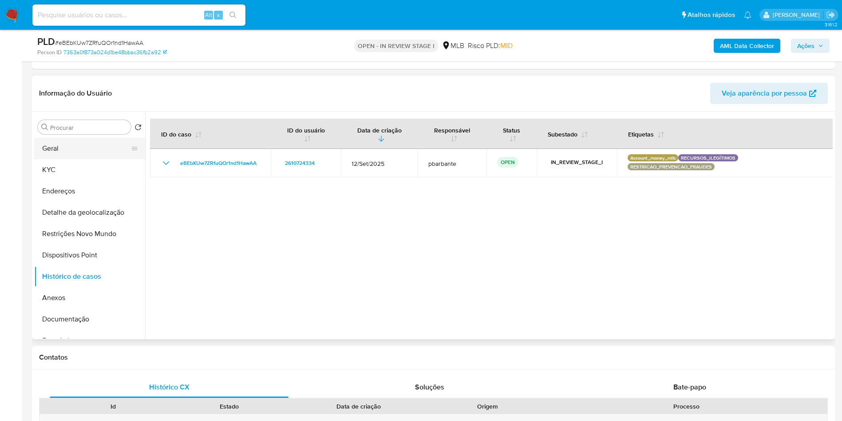
click at [72, 146] on button "Geral" at bounding box center [86, 148] width 104 height 21
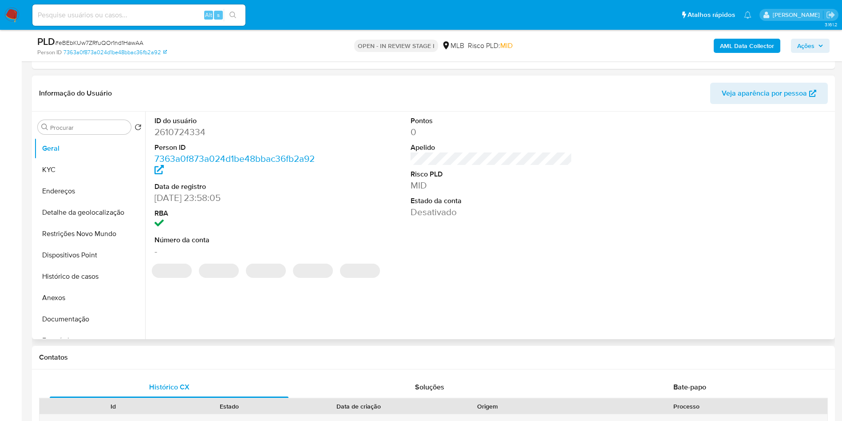
click at [195, 127] on dd "2610724334" at bounding box center [236, 132] width 162 height 12
click at [187, 127] on dd "2610724334" at bounding box center [236, 132] width 162 height 12
click at [186, 128] on dd "2610724334" at bounding box center [236, 132] width 162 height 12
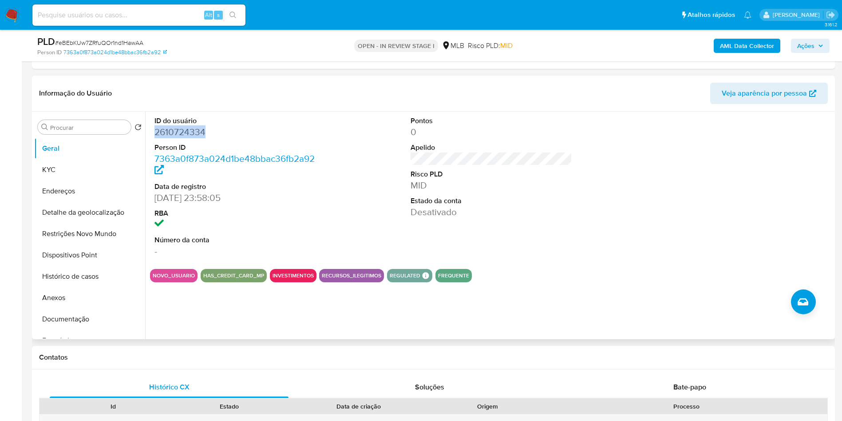
copy dd "2610724334"
click at [137, 38] on span "# eBEbKUw7ZRfuQOr1nd1HawAA" at bounding box center [99, 42] width 88 height 9
copy span "eBEbKUw7ZRfuQOr1nd1HawAA"
click at [109, 161] on button "KYC" at bounding box center [86, 169] width 104 height 21
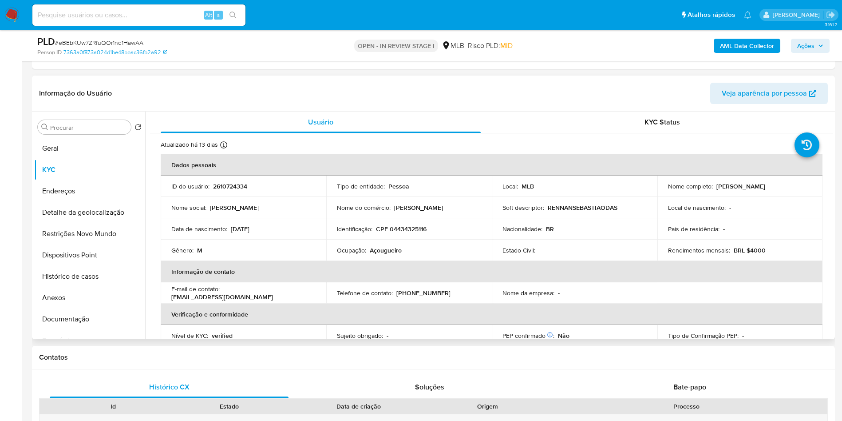
click at [396, 245] on td "Ocupação : Açougueiro" at bounding box center [409, 249] width 166 height 21
copy p "Açougueiro"
click at [75, 317] on button "Documentação" at bounding box center [86, 318] width 104 height 21
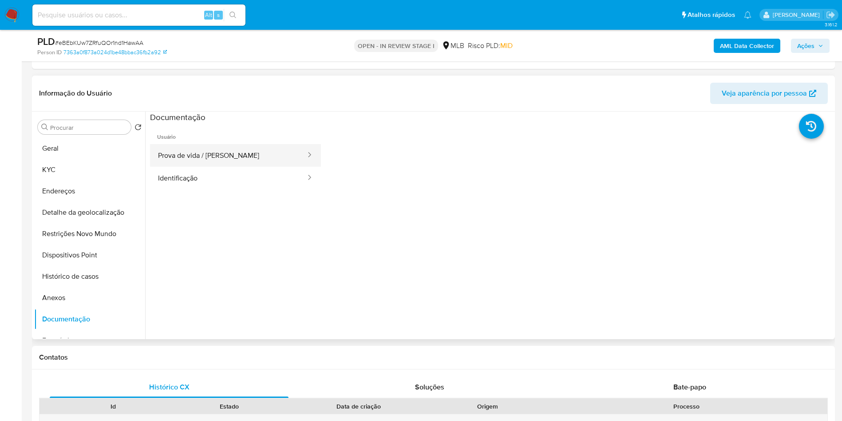
click at [209, 150] on button "Prova de vida / [PERSON_NAME]" at bounding box center [228, 155] width 157 height 23
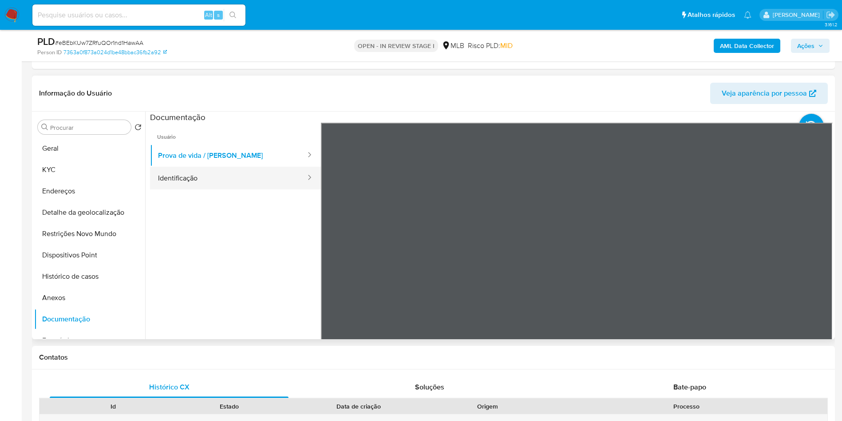
click at [193, 178] on button "Identificação" at bounding box center [228, 178] width 157 height 23
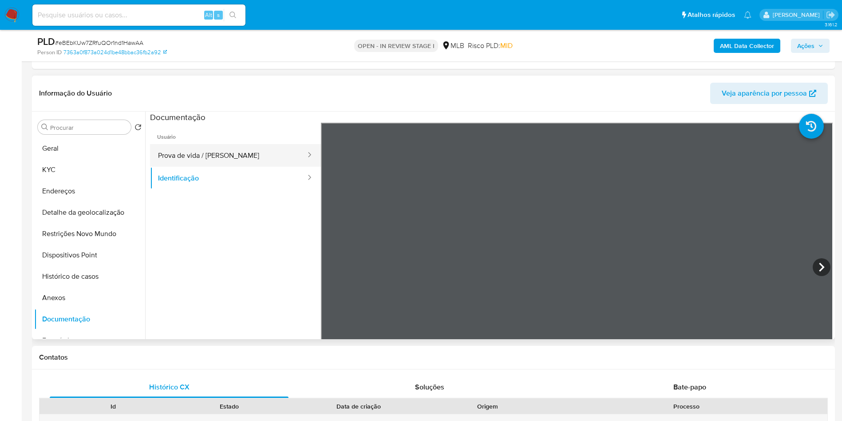
click at [268, 152] on button "Prova de vida / [PERSON_NAME]" at bounding box center [228, 155] width 157 height 23
click at [758, 44] on b "AML Data Collector" at bounding box center [747, 46] width 54 height 14
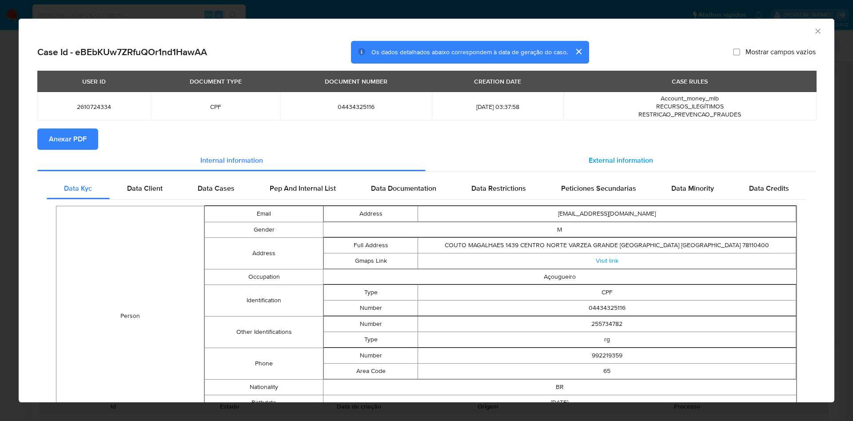
click at [626, 164] on span "External information" at bounding box center [620, 160] width 64 height 10
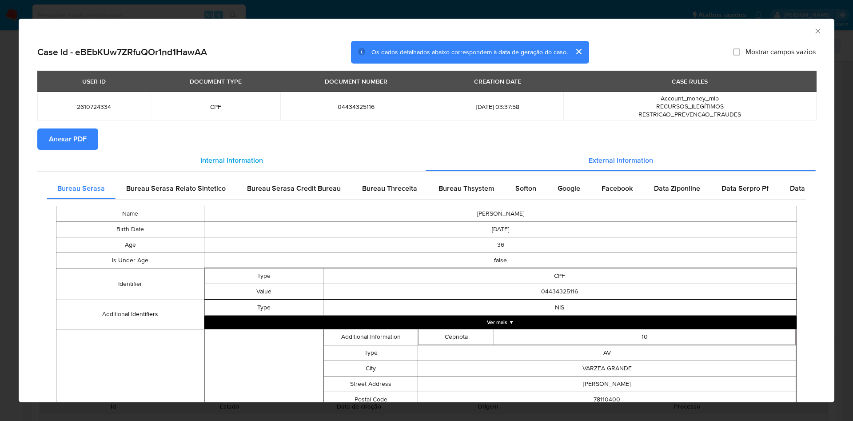
drag, startPoint x: 85, startPoint y: 139, endPoint x: 165, endPoint y: 156, distance: 82.0
click at [83, 139] on span "Anexar PDF" at bounding box center [68, 139] width 38 height 20
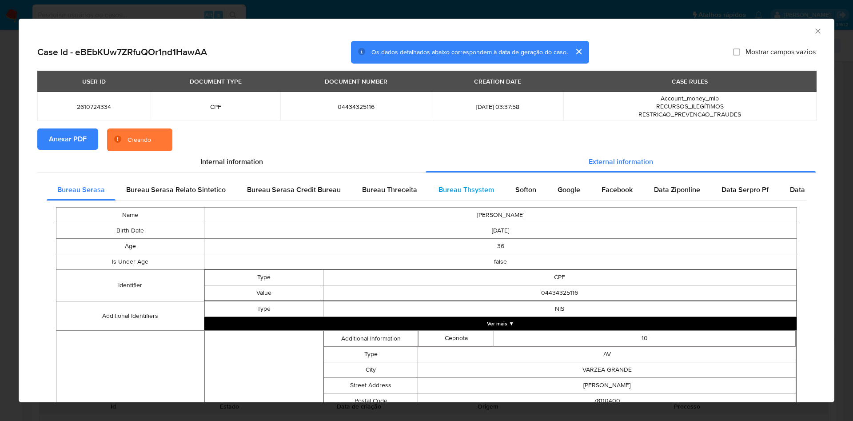
click at [468, 195] on span "Bureau Thsystem" at bounding box center [466, 189] width 56 height 10
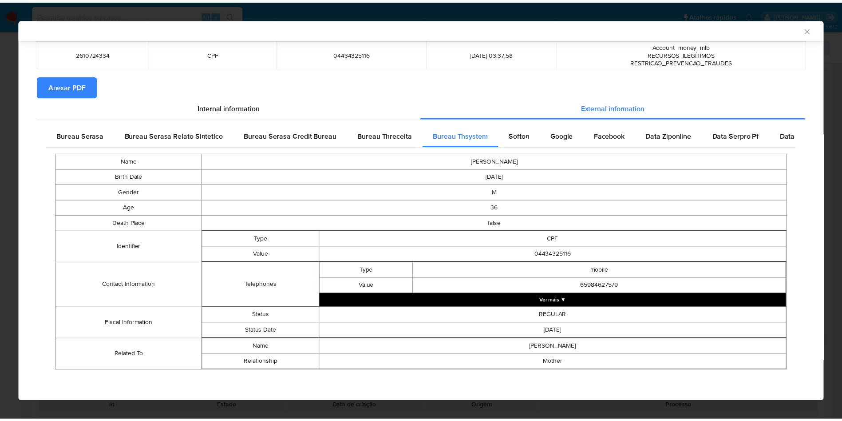
scroll to position [53, 0]
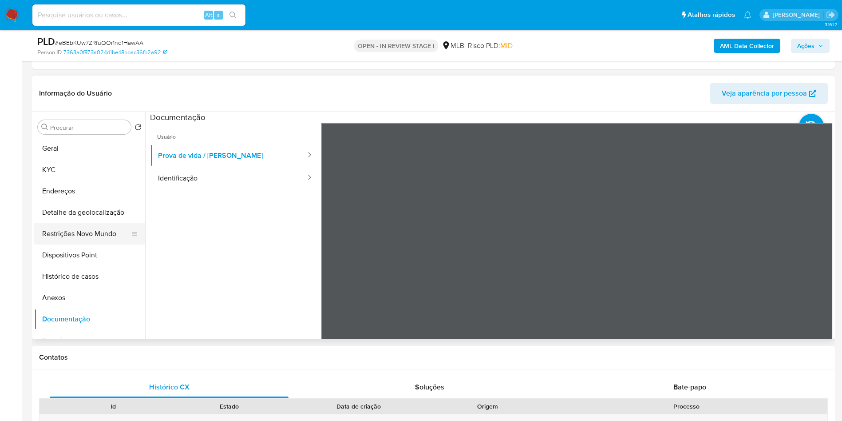
click at [91, 229] on button "Restrições Novo Mundo" at bounding box center [86, 233] width 104 height 21
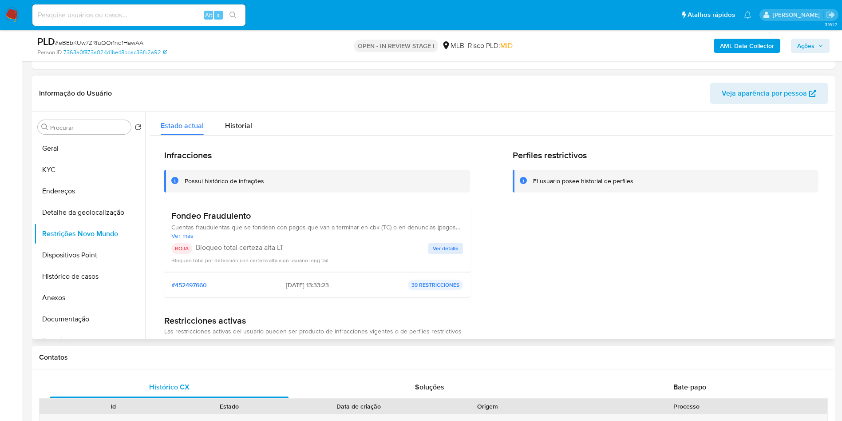
click at [453, 249] on span "Ver detalle" at bounding box center [446, 248] width 26 height 9
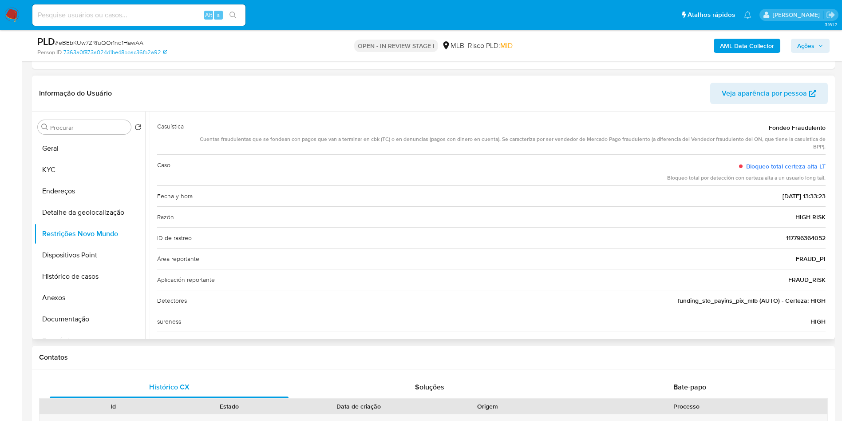
scroll to position [84, 0]
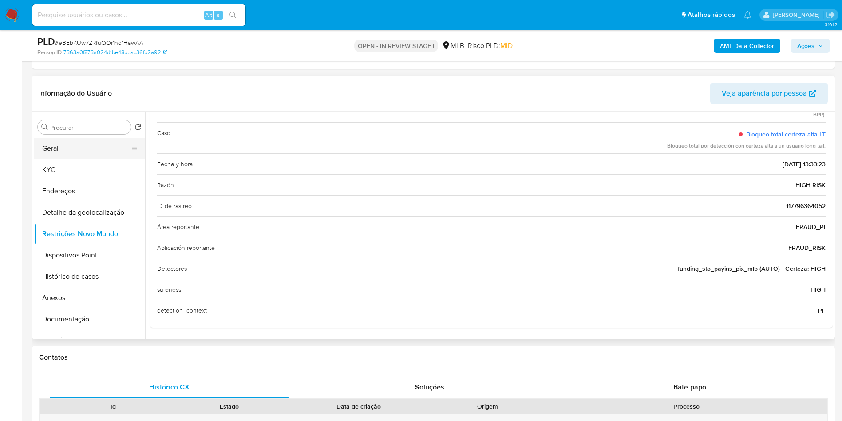
click at [56, 154] on button "Geral" at bounding box center [86, 148] width 104 height 21
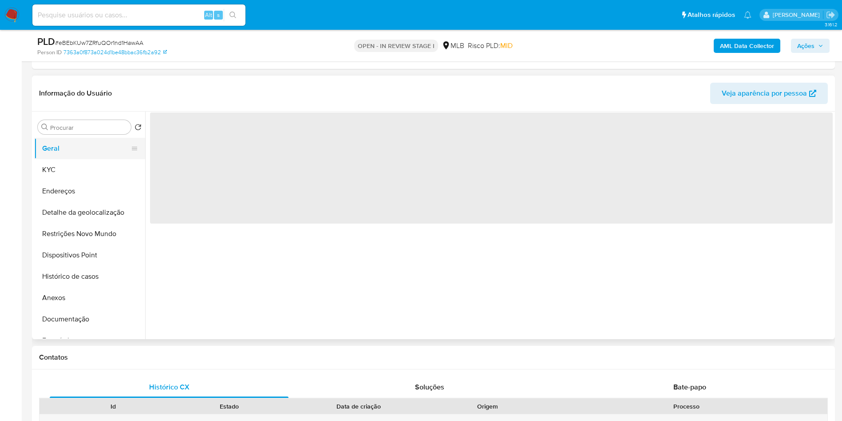
scroll to position [0, 0]
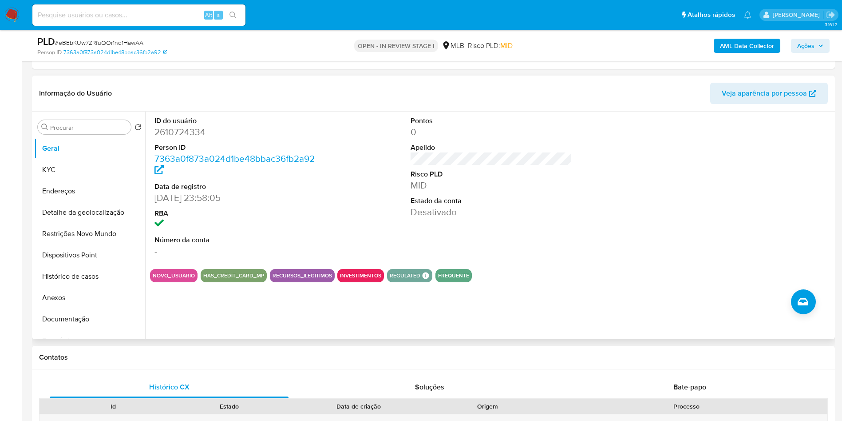
copy p "Açougueiro"
drag, startPoint x: 155, startPoint y: 193, endPoint x: 208, endPoint y: 193, distance: 52.8
click at [208, 193] on dd "05/08/2025 23:58:05" at bounding box center [236, 197] width 162 height 12
copy dd "05/08/2025"
click at [72, 168] on button "KYC" at bounding box center [86, 169] width 104 height 21
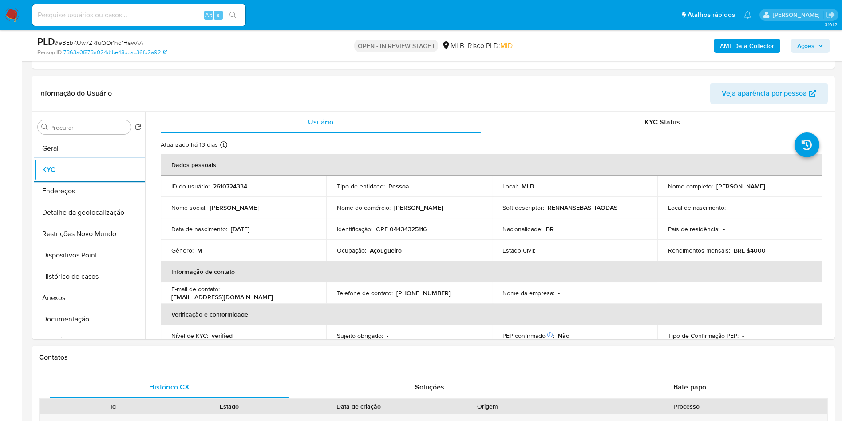
copy dd "05/08/2025"
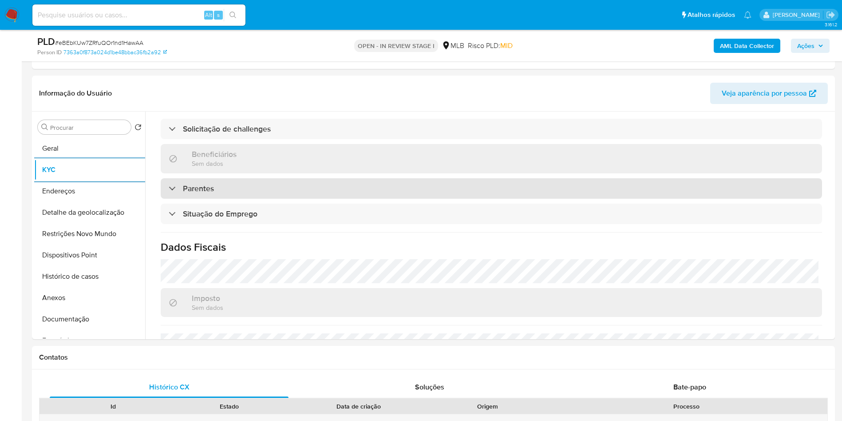
scroll to position [370, 0]
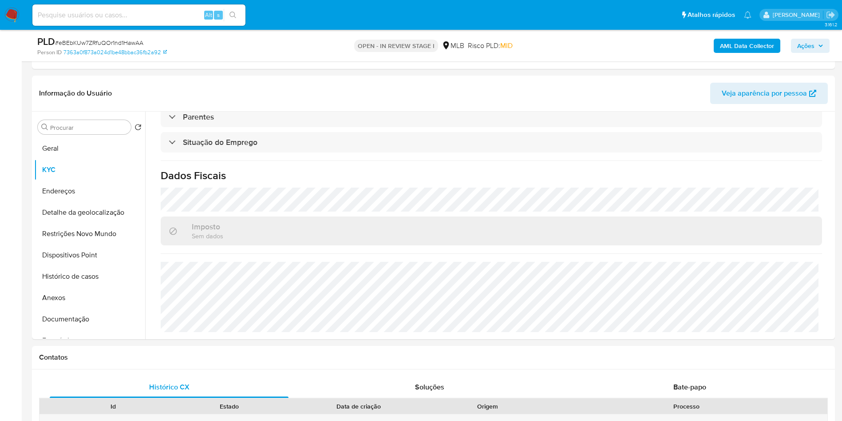
copy dd "05/08/2025"
drag, startPoint x: 94, startPoint y: 214, endPoint x: 94, endPoint y: 204, distance: 9.8
click at [94, 215] on button "Detalhe da geolocalização" at bounding box center [86, 212] width 104 height 21
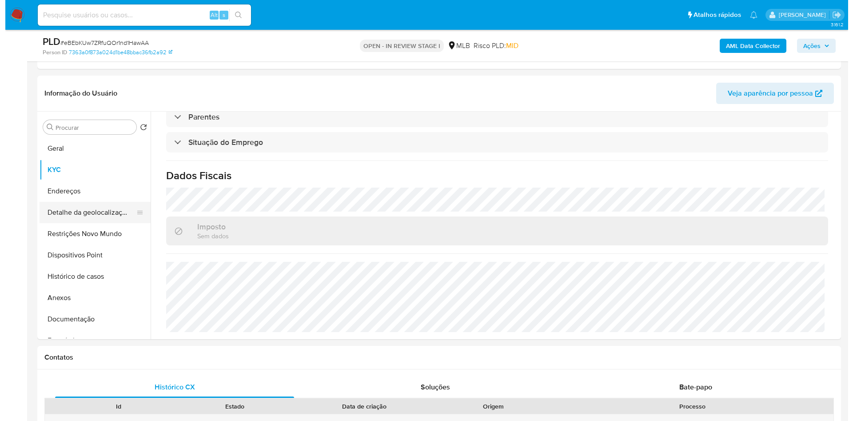
scroll to position [0, 0]
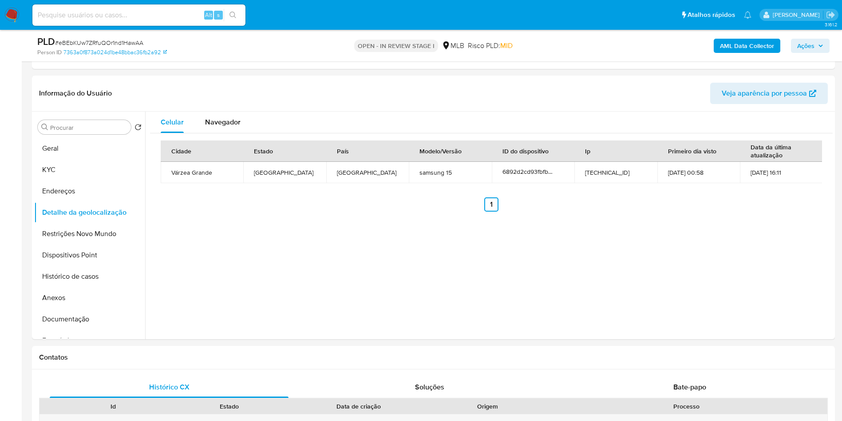
copy dd "05/08/2025"
click at [95, 226] on button "Restrições Novo Mundo" at bounding box center [86, 233] width 104 height 21
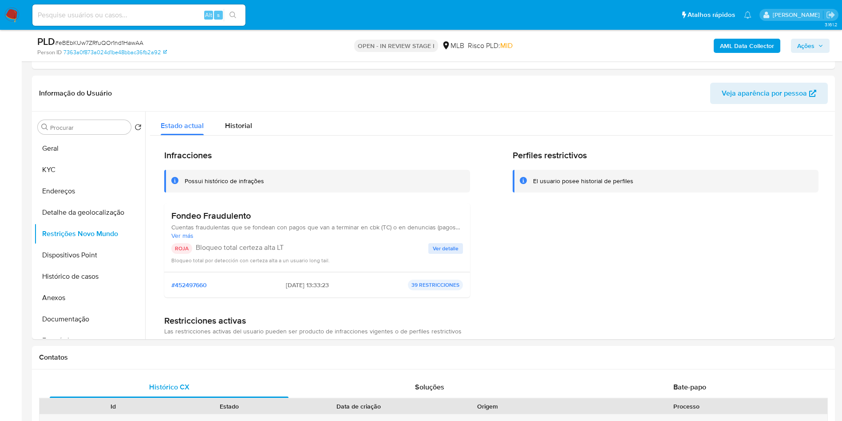
click at [439, 249] on span "Ver detalle" at bounding box center [446, 248] width 26 height 9
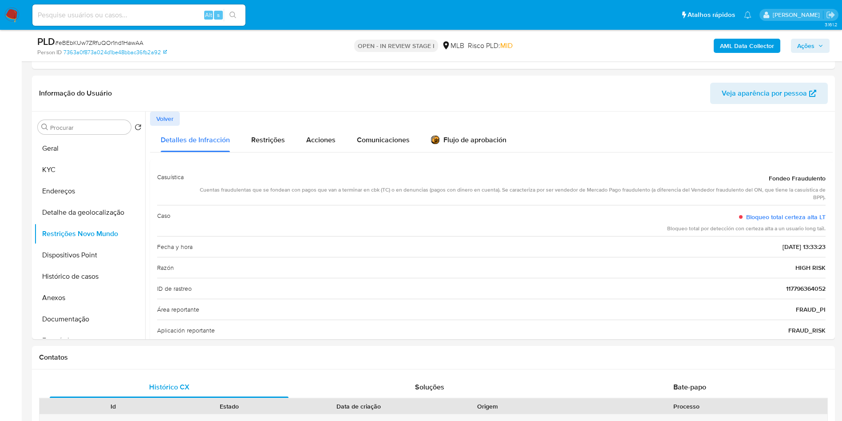
copy dd "05/08/2025"
click at [86, 258] on button "Dispositivos Point" at bounding box center [86, 254] width 104 height 21
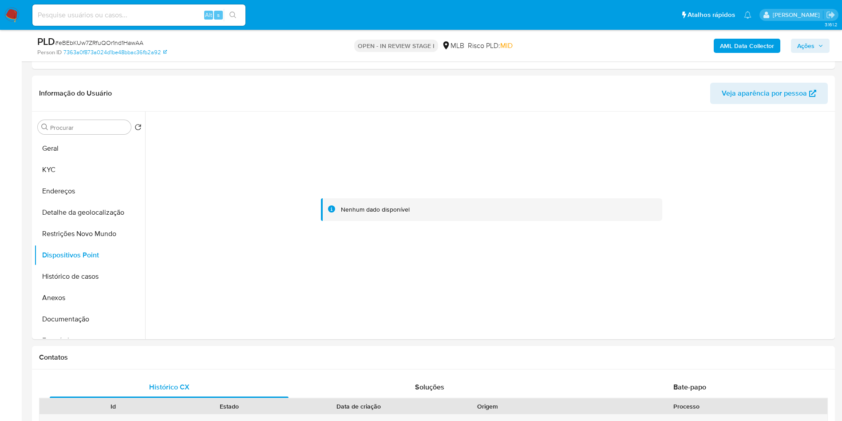
drag, startPoint x: 812, startPoint y: 45, endPoint x: 802, endPoint y: 48, distance: 9.8
click at [812, 45] on span "Ações" at bounding box center [806, 46] width 17 height 14
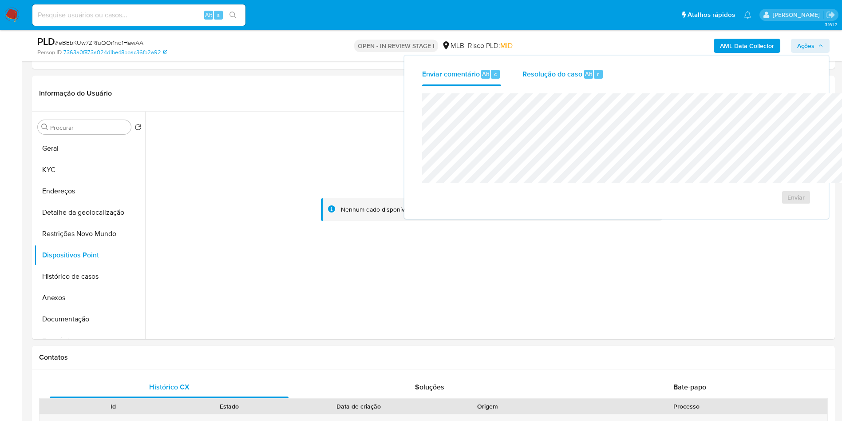
click at [523, 79] on div "Resolução do caso Alt r" at bounding box center [563, 74] width 81 height 23
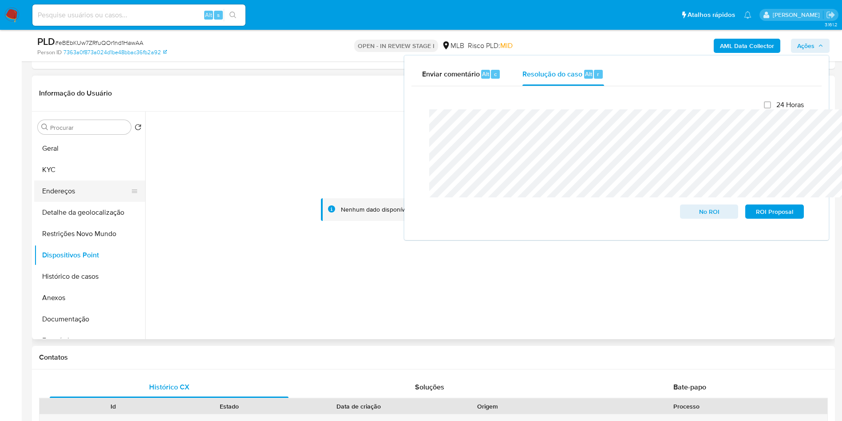
click at [67, 182] on button "Endereços" at bounding box center [86, 190] width 104 height 21
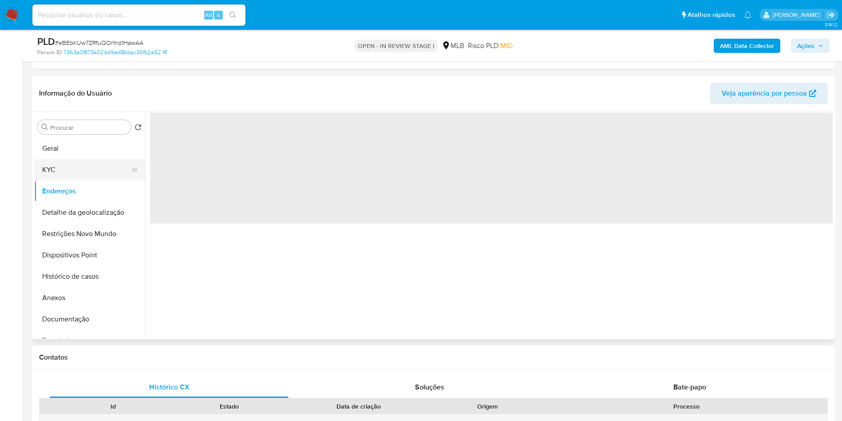
click at [75, 175] on button "KYC" at bounding box center [86, 169] width 104 height 21
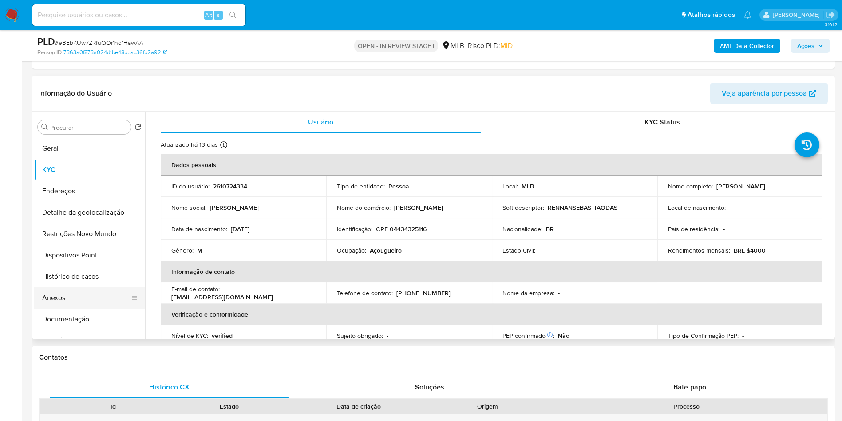
click at [63, 293] on button "Anexos" at bounding box center [86, 297] width 104 height 21
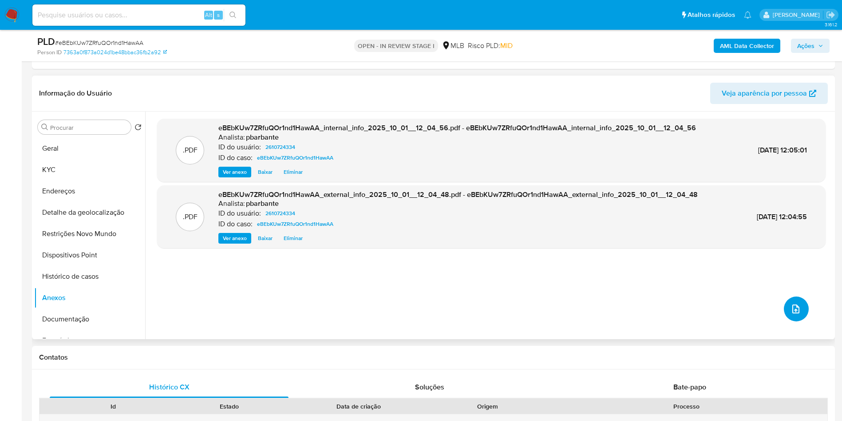
click at [792, 314] on icon "upload-file" at bounding box center [796, 308] width 11 height 11
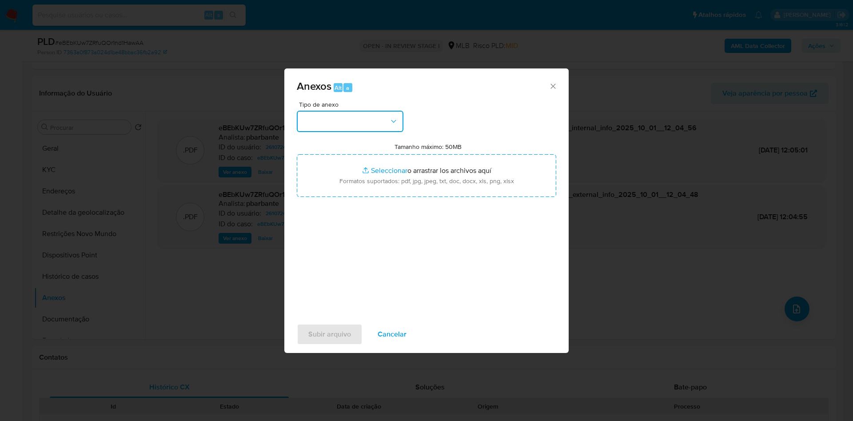
click at [318, 111] on button "button" at bounding box center [350, 121] width 107 height 21
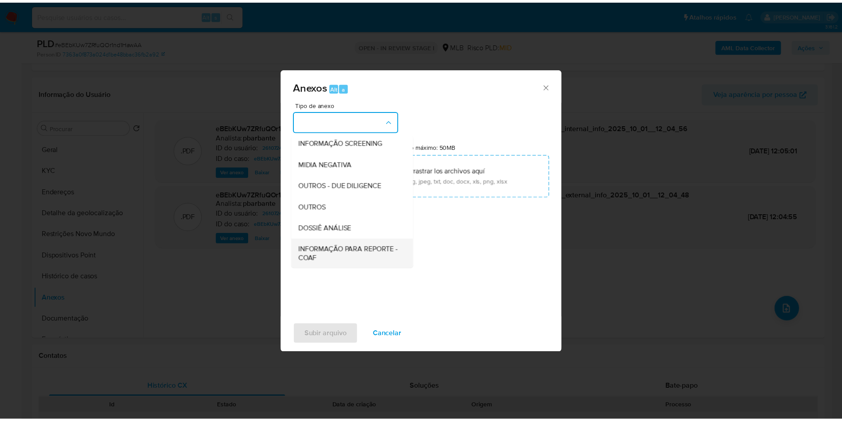
scroll to position [119, 0]
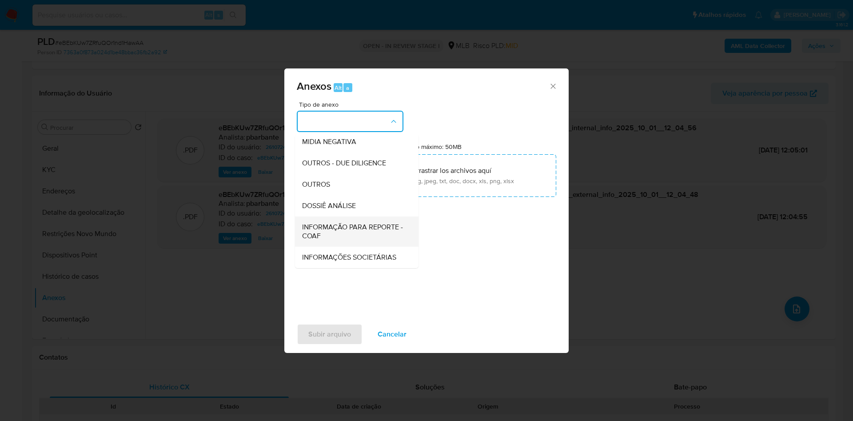
click at [333, 222] on span "INFORMAÇÃO PARA REPORTE - COAF" at bounding box center [354, 231] width 104 height 18
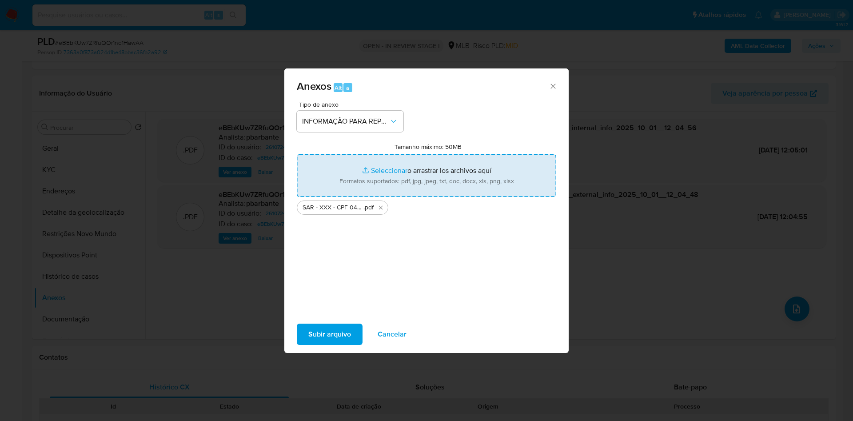
type input "C:\fakepath\Mulan 2610724334_2025_09_29_15_27_34.xlsx"
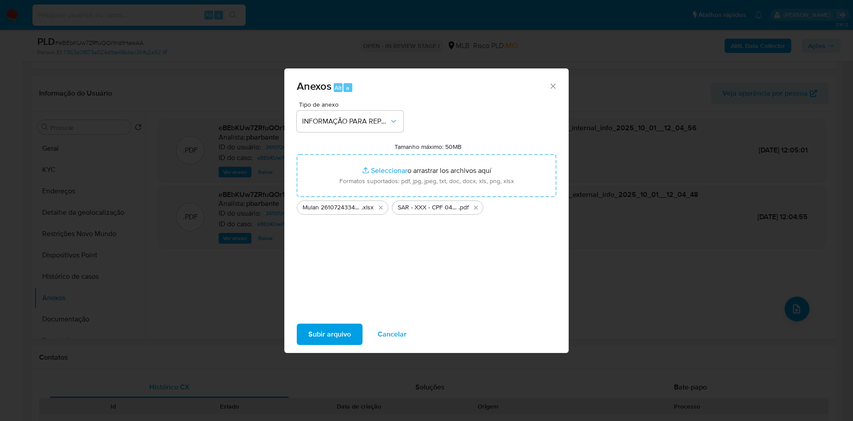
click at [318, 335] on span "Subir arquivo" at bounding box center [329, 334] width 43 height 20
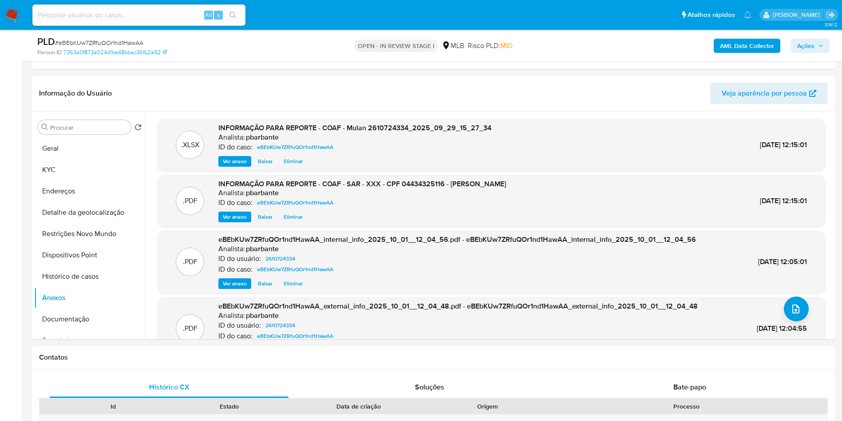
click at [818, 42] on span "Ações" at bounding box center [811, 46] width 26 height 12
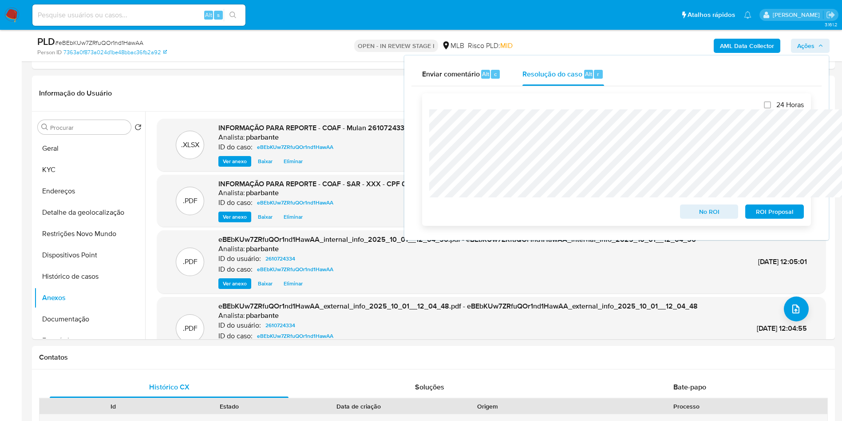
click at [775, 214] on span "ROI Proposal" at bounding box center [775, 211] width 46 height 12
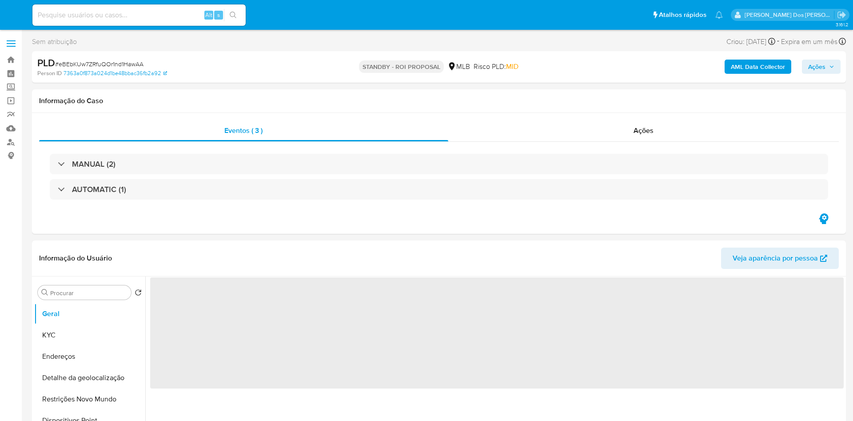
select select "10"
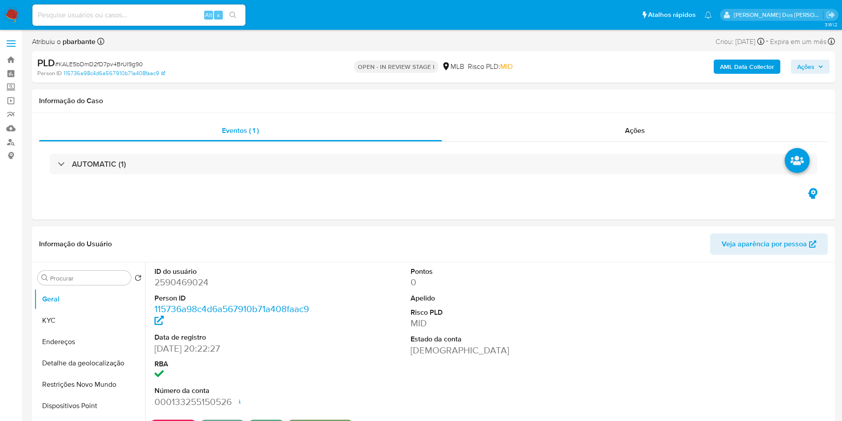
select select "10"
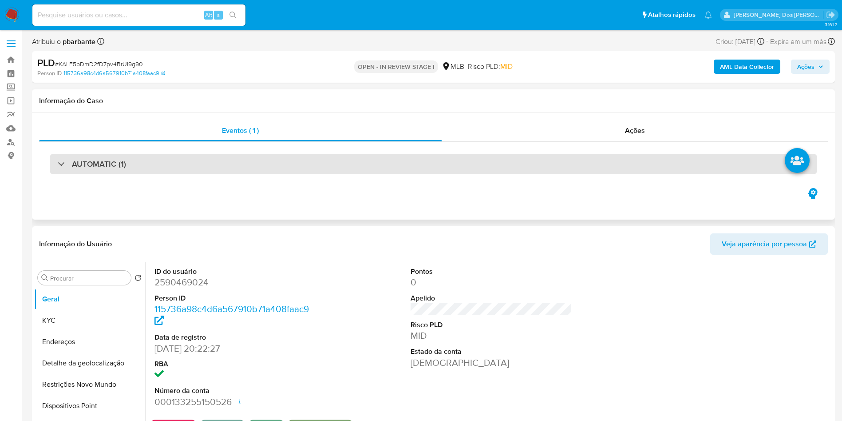
click at [234, 167] on div "AUTOMATIC (1)" at bounding box center [434, 164] width 768 height 20
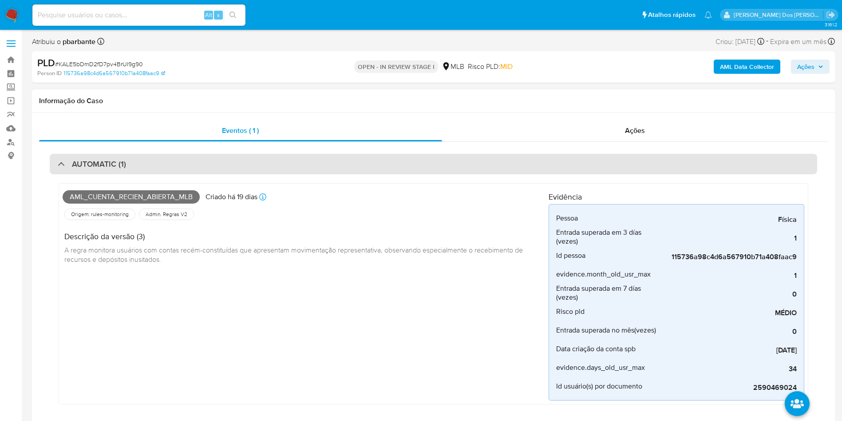
click at [234, 167] on div "AUTOMATIC (1)" at bounding box center [434, 164] width 768 height 20
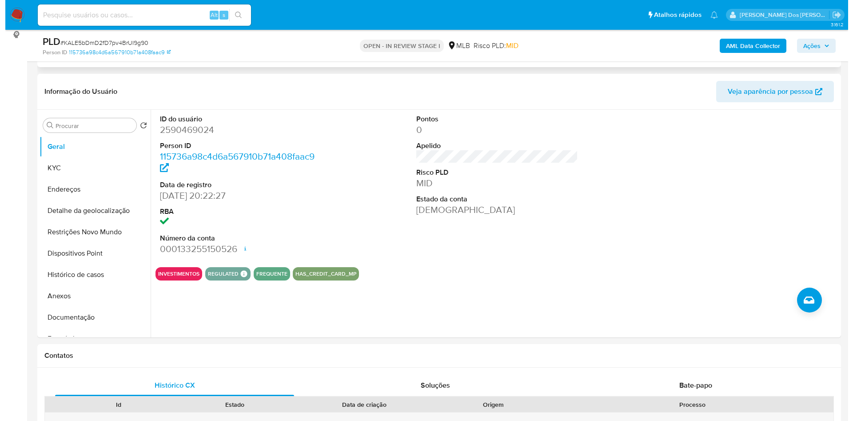
scroll to position [133, 0]
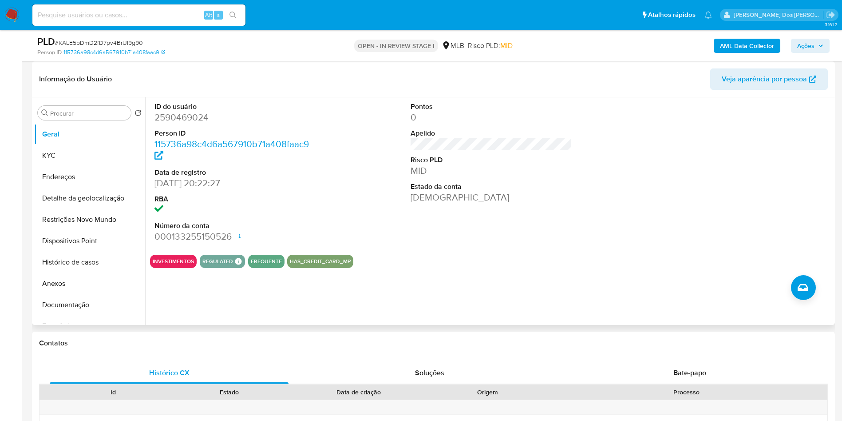
click at [190, 123] on dd "2590469024" at bounding box center [236, 117] width 162 height 12
click at [188, 123] on dd "2590469024" at bounding box center [236, 117] width 162 height 12
copy dd "2590469024"
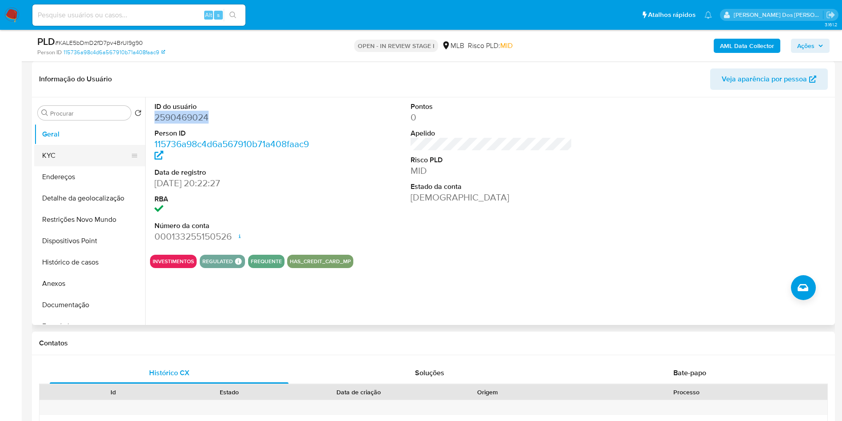
click at [83, 166] on button "KYC" at bounding box center [86, 155] width 104 height 21
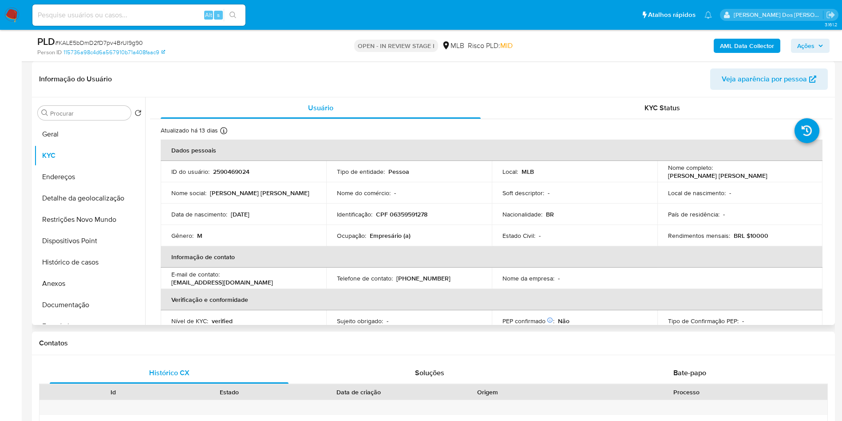
click at [398, 239] on p "Empresário (a)" at bounding box center [390, 235] width 41 height 8
copy p "Empresário"
click at [77, 315] on button "Documentação" at bounding box center [86, 304] width 104 height 21
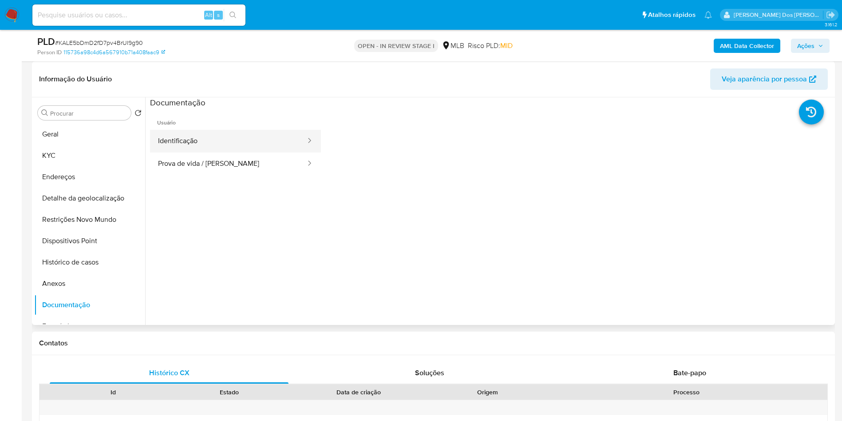
click at [198, 152] on button "Identificação" at bounding box center [228, 141] width 157 height 23
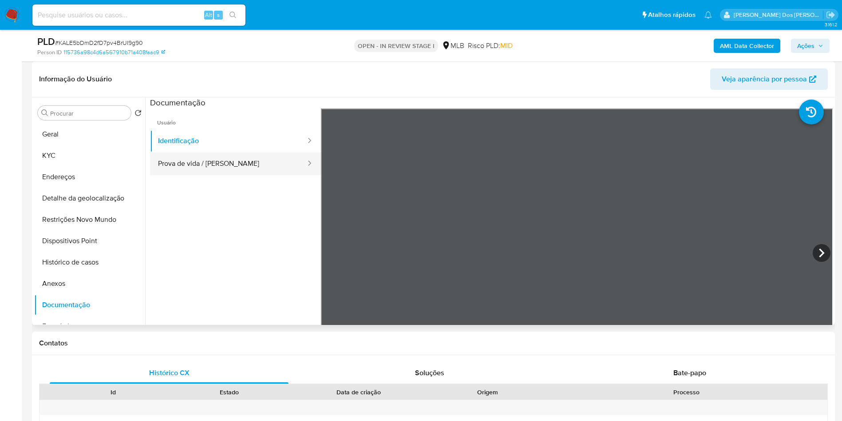
click at [198, 175] on button "Prova de vida / Selfie" at bounding box center [228, 163] width 157 height 23
click at [746, 52] on b "AML Data Collector" at bounding box center [747, 46] width 54 height 14
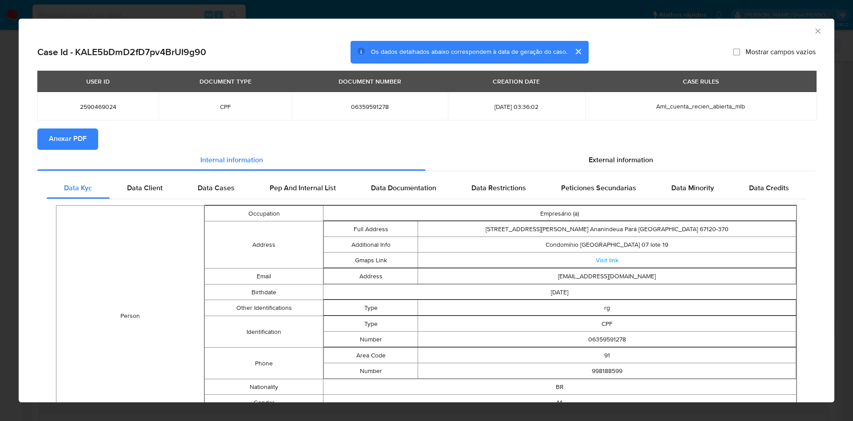
click at [563, 167] on div "External information" at bounding box center [620, 160] width 390 height 21
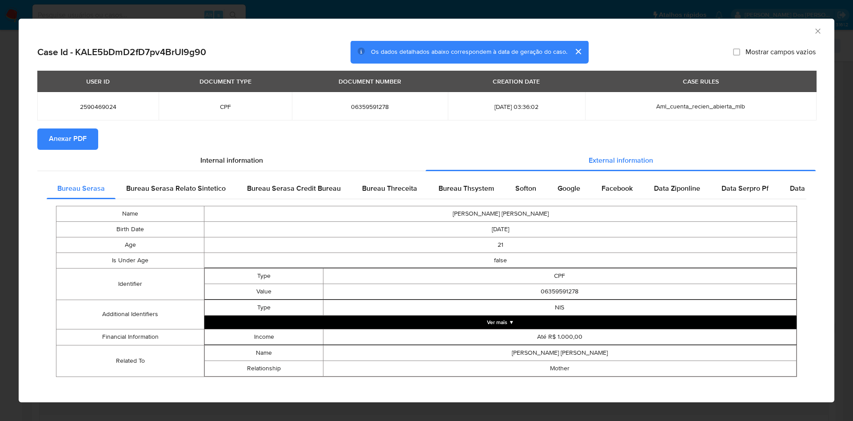
click at [66, 149] on span "Anexar PDF" at bounding box center [68, 139] width 38 height 20
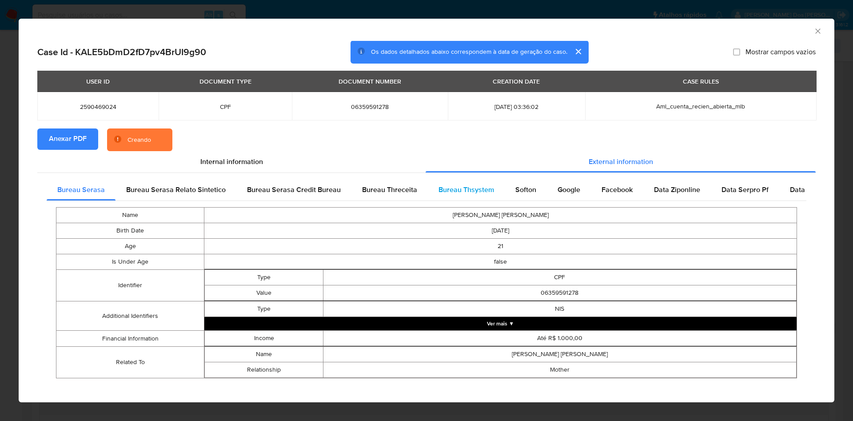
click at [467, 195] on span "Bureau Thsystem" at bounding box center [466, 189] width 56 height 10
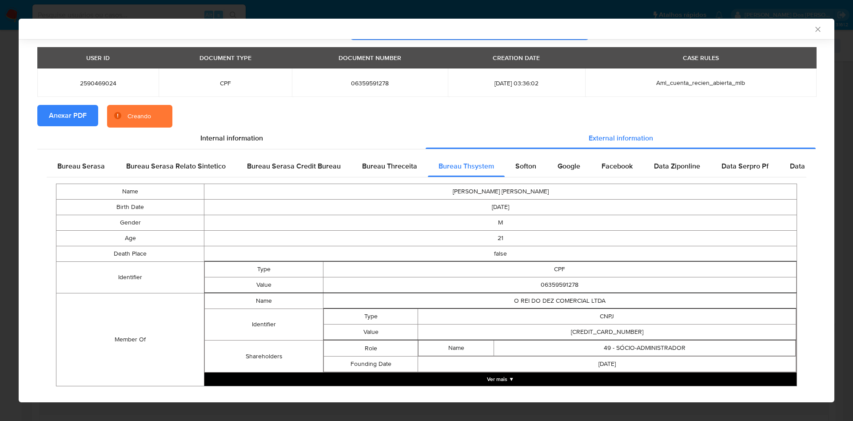
scroll to position [40, 0]
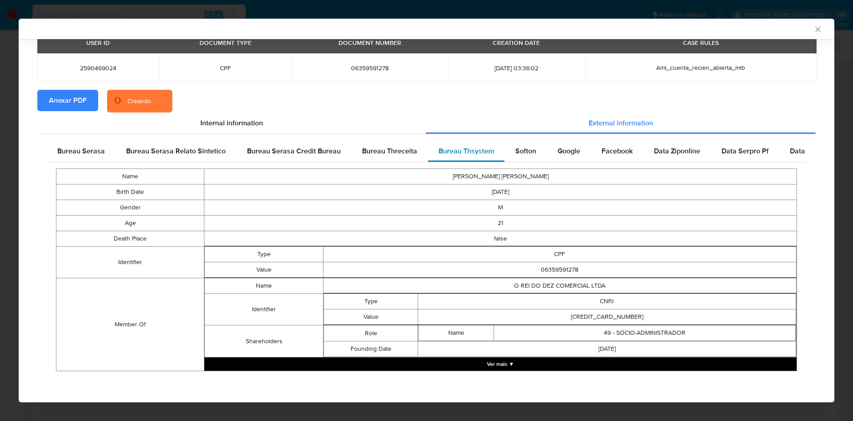
click at [472, 156] on div "Bureau Thsystem" at bounding box center [466, 150] width 77 height 21
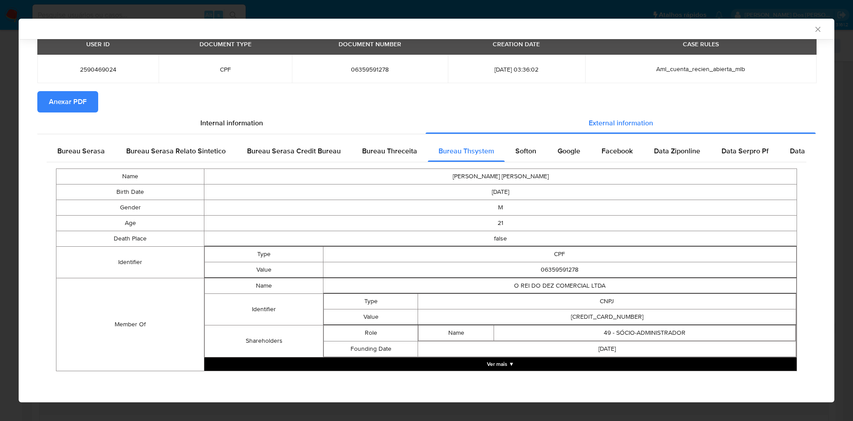
click at [557, 362] on button "Ver mais ▼" at bounding box center [500, 363] width 592 height 13
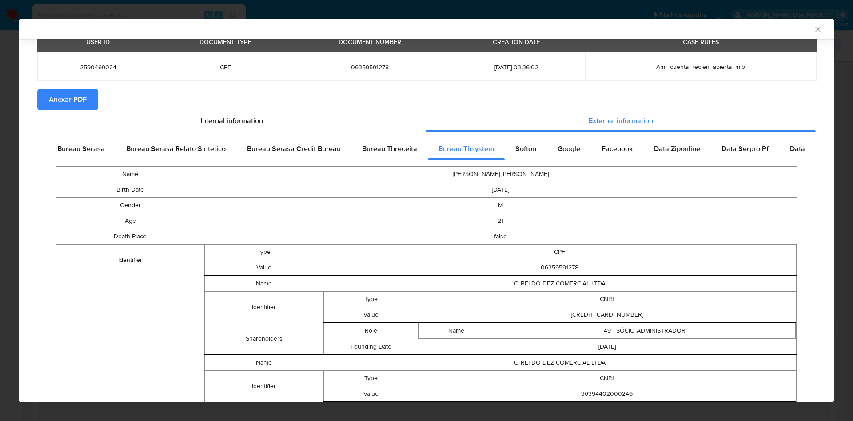
click at [612, 321] on td "36394402000165" at bounding box center [607, 314] width 378 height 16
click at [612, 314] on td "36394402000165" at bounding box center [607, 314] width 378 height 16
click at [612, 313] on td "36394402000165" at bounding box center [607, 314] width 378 height 16
copy td "36394402000165"
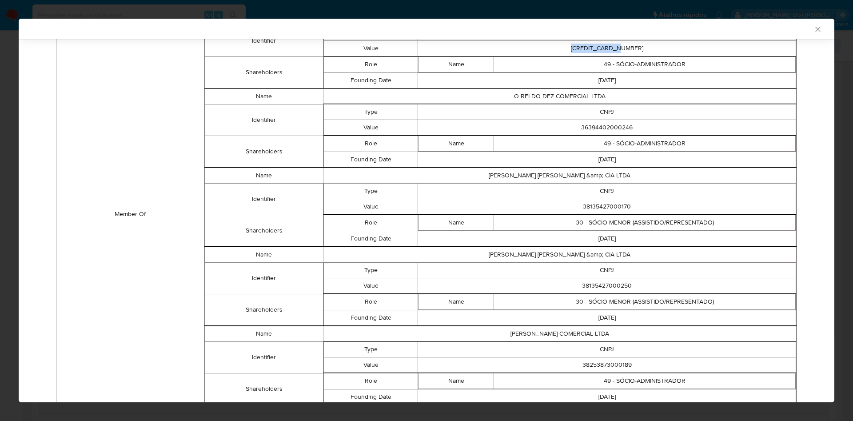
scroll to position [304, 0]
click at [601, 127] on td "36394402000246" at bounding box center [607, 127] width 378 height 16
copy td "36394402000246"
click at [607, 211] on td "38135427000170" at bounding box center [607, 206] width 378 height 16
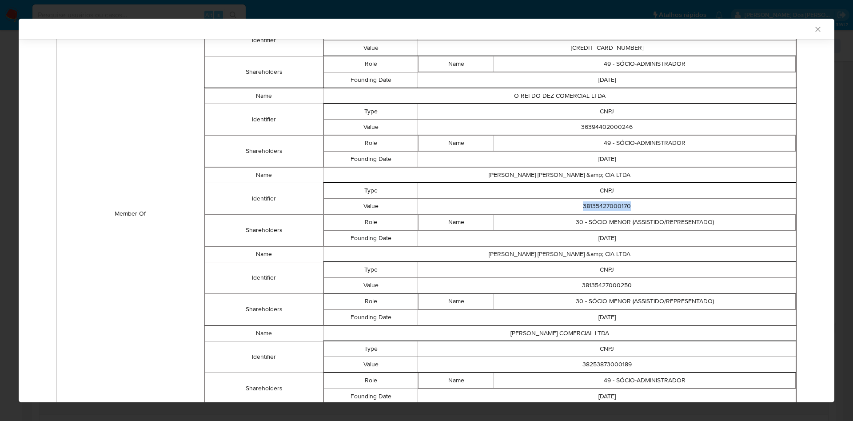
click at [607, 211] on td "38135427000170" at bounding box center [607, 206] width 378 height 16
copy td "38135427000170"
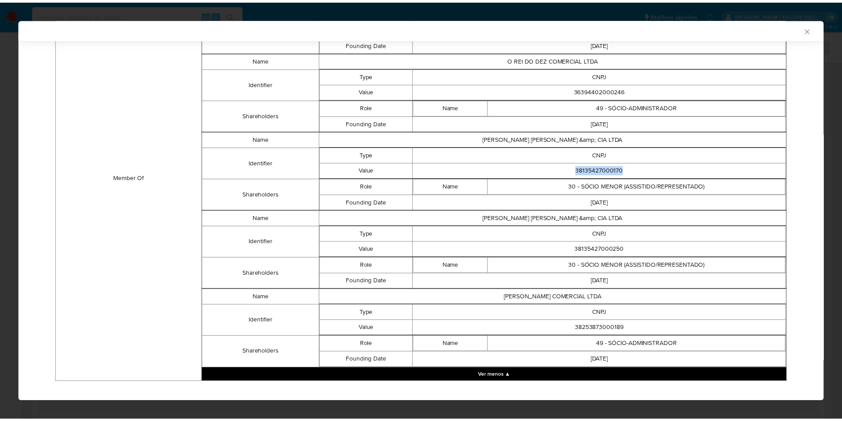
scroll to position [354, 0]
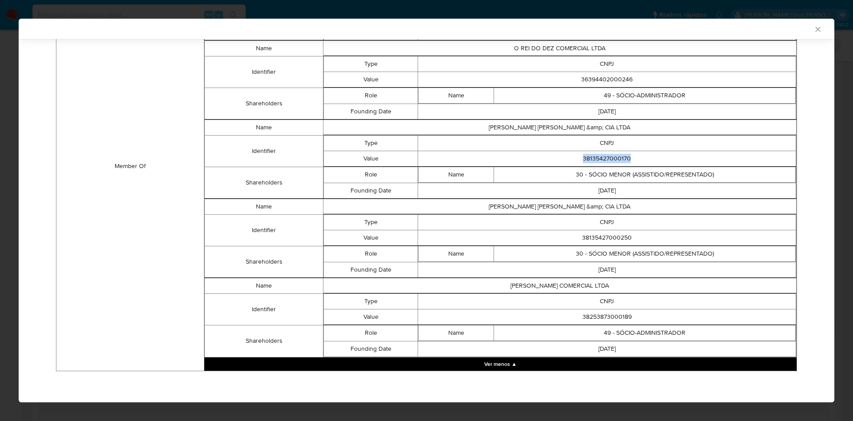
click at [604, 238] on td "38135427000250" at bounding box center [607, 238] width 378 height 16
copy td "38135427000250"
click at [609, 314] on td "38253873000189" at bounding box center [607, 317] width 378 height 16
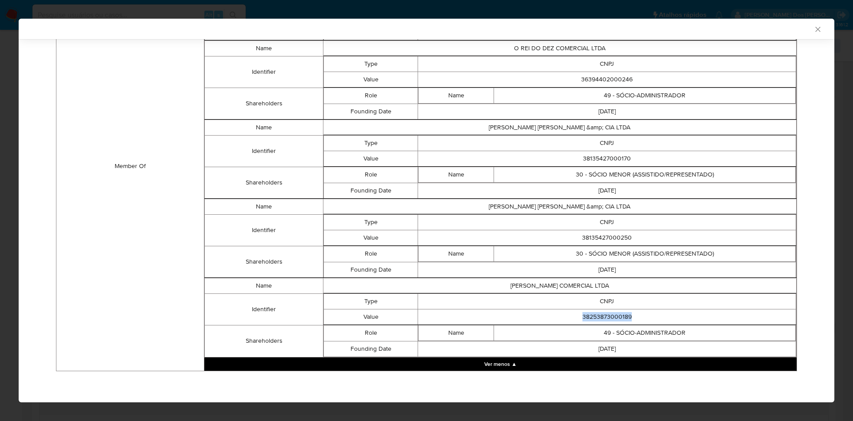
copy td "38253873000189"
click at [615, 321] on td "38253873000189" at bounding box center [607, 317] width 378 height 16
click at [609, 321] on td "38253873000189" at bounding box center [607, 317] width 378 height 16
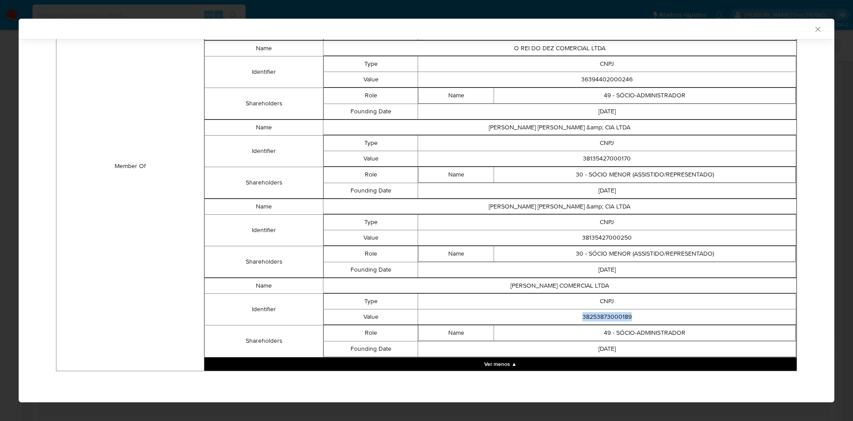
click at [609, 321] on td "38253873000189" at bounding box center [607, 317] width 378 height 16
copy td "38253873000189"
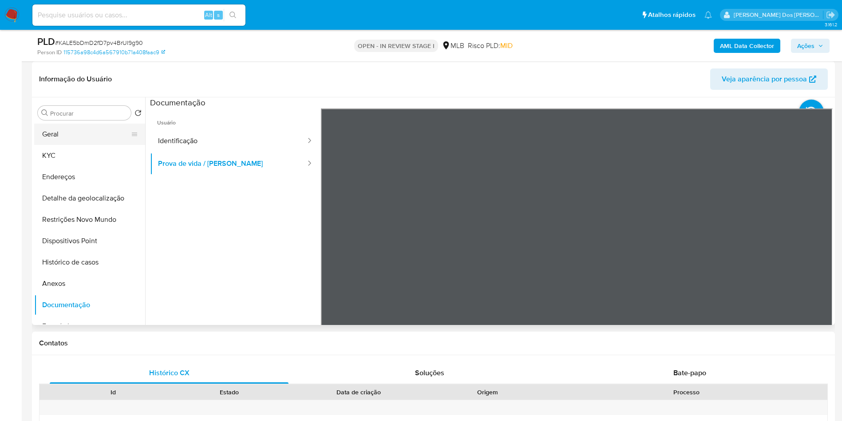
click at [66, 145] on button "Geral" at bounding box center [86, 133] width 104 height 21
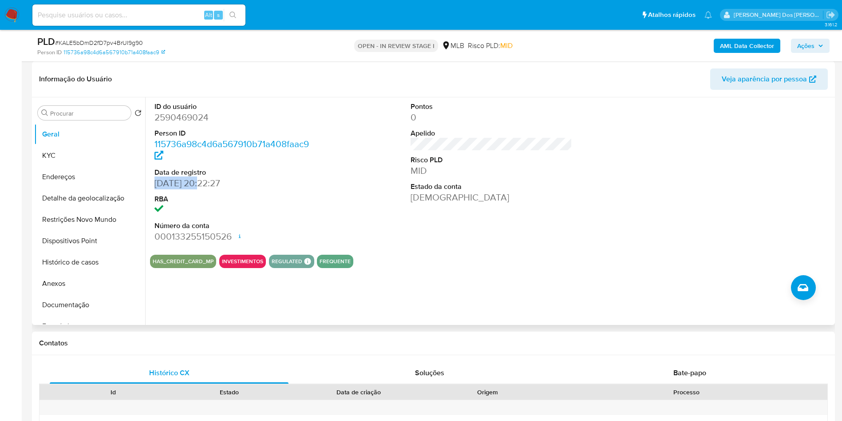
drag, startPoint x: 151, startPoint y: 197, endPoint x: 205, endPoint y: 199, distance: 54.2
click at [205, 199] on div "ID do usuário 2590469024 Person ID 115736a98c4d6a567910b71a408faac9 Data de reg…" at bounding box center [235, 172] width 171 height 150
copy dd "28/07/2025"
click at [69, 145] on button "Geral" at bounding box center [86, 133] width 104 height 21
click at [410, 247] on div "Pontos 0 Apelido Risco PLD MID Estado da conta Ativa" at bounding box center [491, 172] width 171 height 150
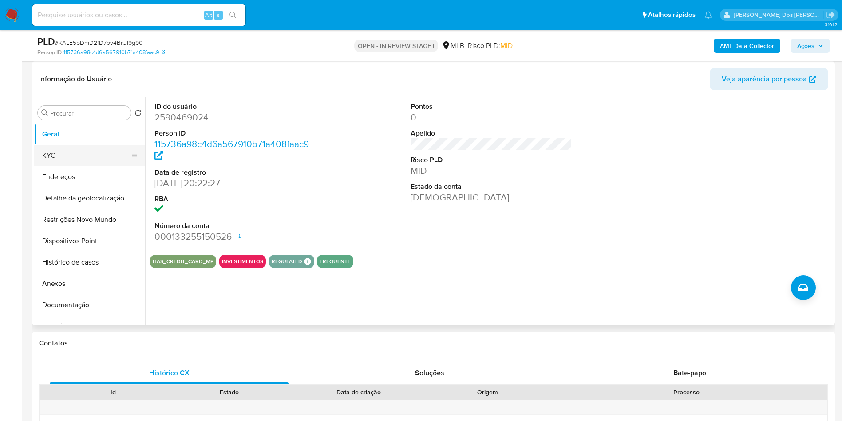
click at [54, 166] on button "KYC" at bounding box center [86, 155] width 104 height 21
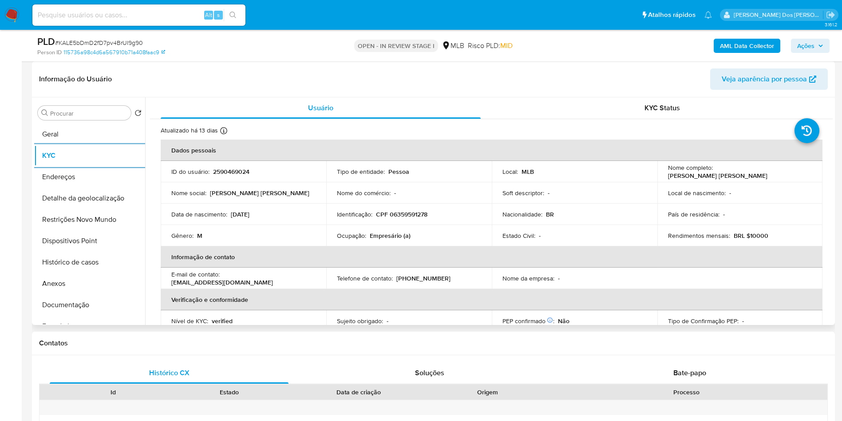
scroll to position [370, 0]
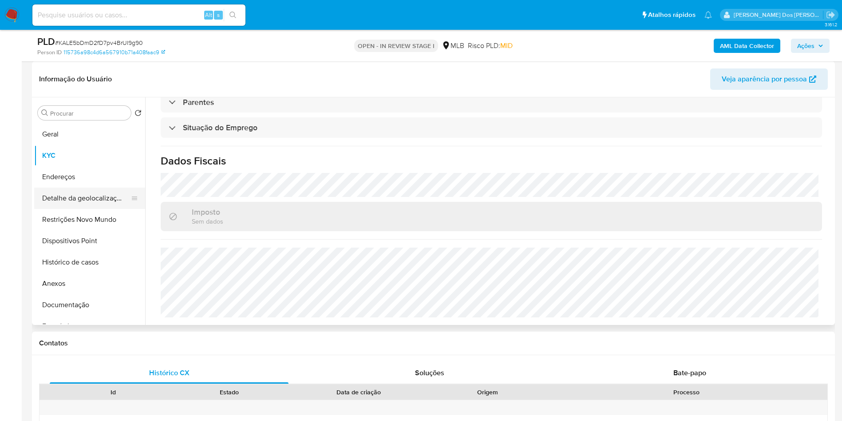
click at [93, 203] on button "Detalhe da geolocalização" at bounding box center [86, 197] width 104 height 21
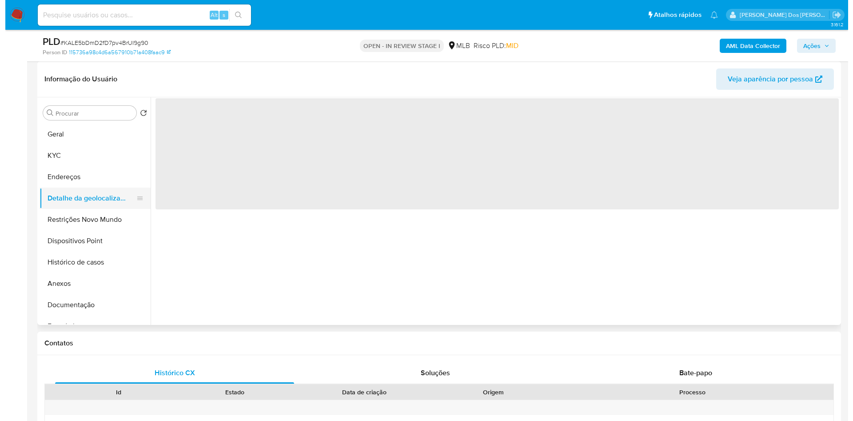
scroll to position [0, 0]
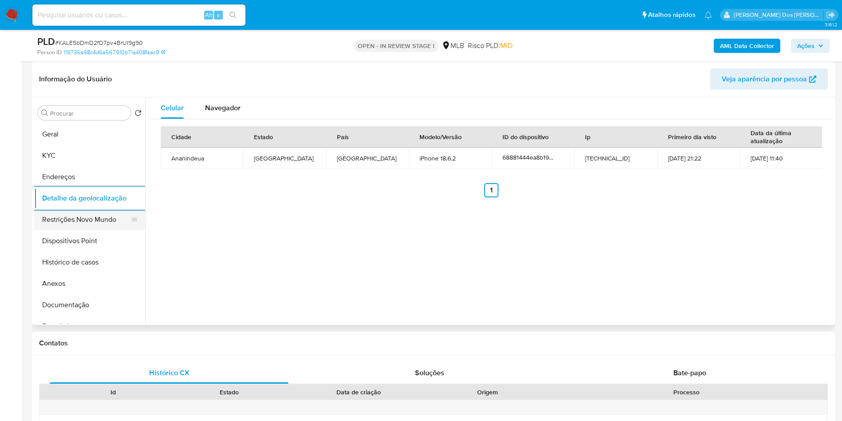
click at [97, 230] on button "Restrições Novo Mundo" at bounding box center [86, 219] width 104 height 21
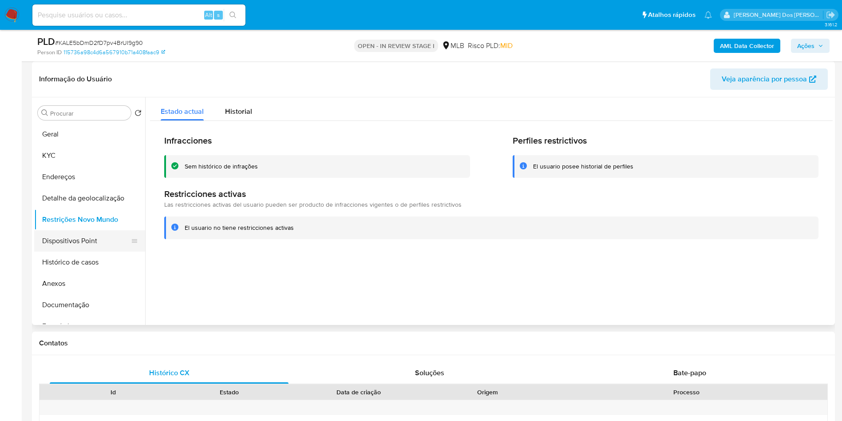
click at [64, 245] on button "Dispositivos Point" at bounding box center [86, 240] width 104 height 21
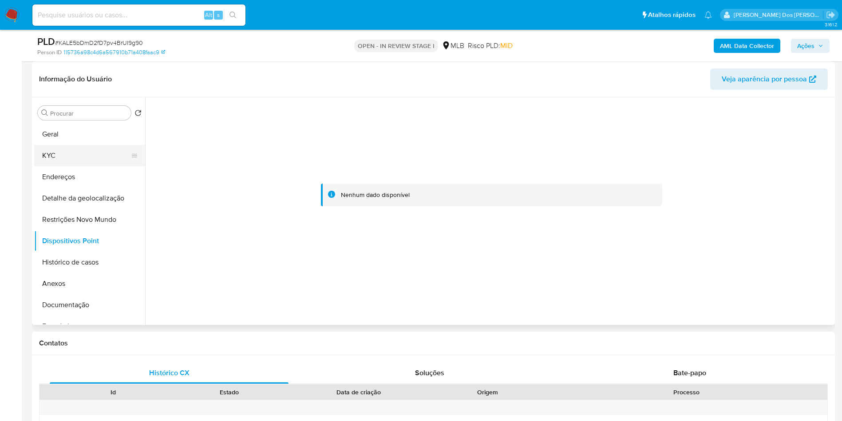
click at [66, 166] on button "KYC" at bounding box center [86, 155] width 104 height 21
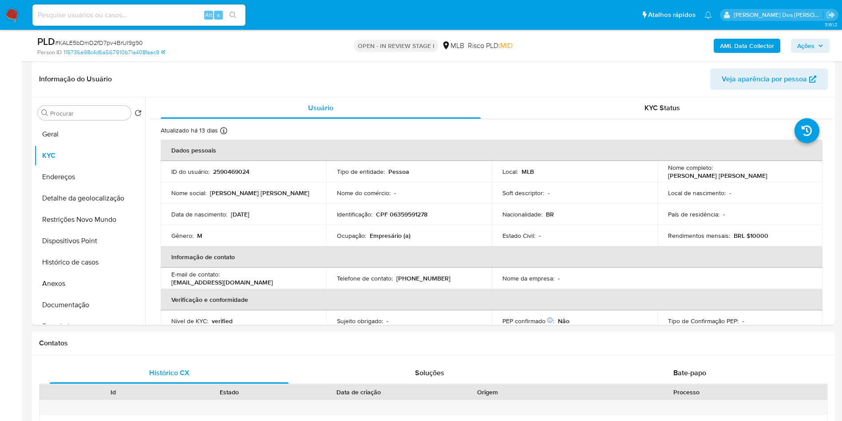
click at [814, 36] on div "AML Data Collector Ações" at bounding box center [699, 45] width 262 height 21
click at [817, 44] on span "Ações" at bounding box center [811, 46] width 26 height 12
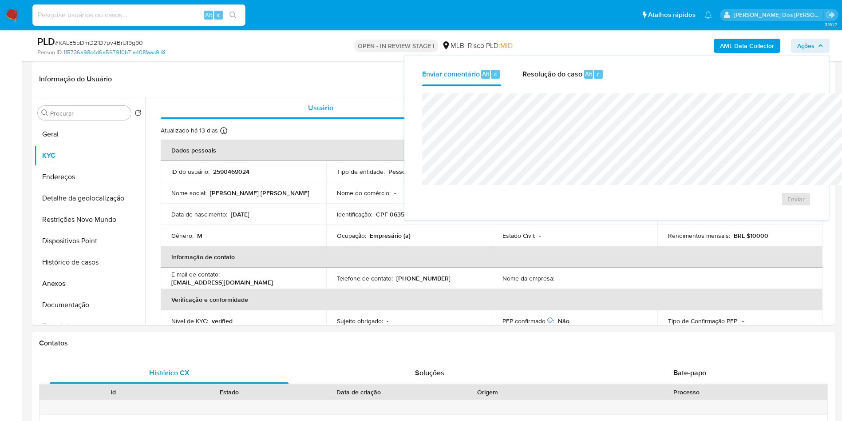
drag, startPoint x: 548, startPoint y: 69, endPoint x: 546, endPoint y: 91, distance: 21.4
click at [594, 70] on div "r" at bounding box center [598, 74] width 9 height 9
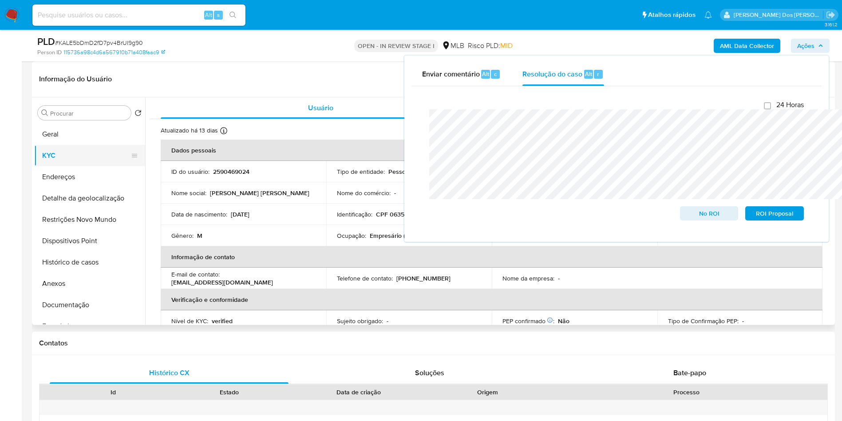
click at [91, 166] on button "KYC" at bounding box center [86, 155] width 104 height 21
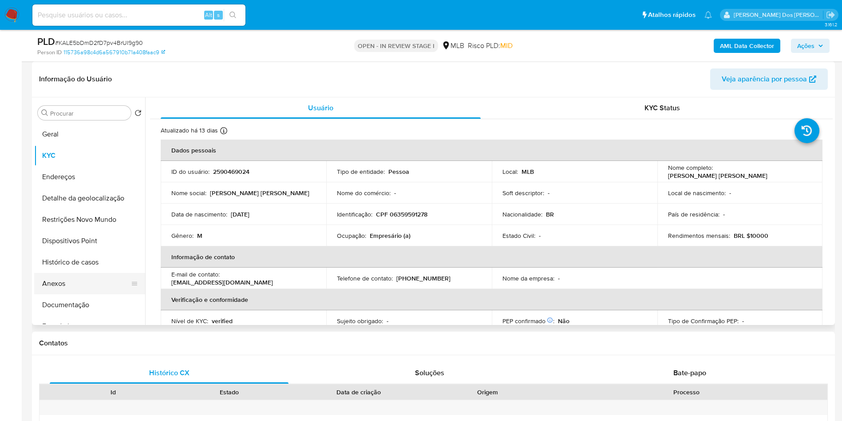
click at [89, 291] on button "Anexos" at bounding box center [86, 283] width 104 height 21
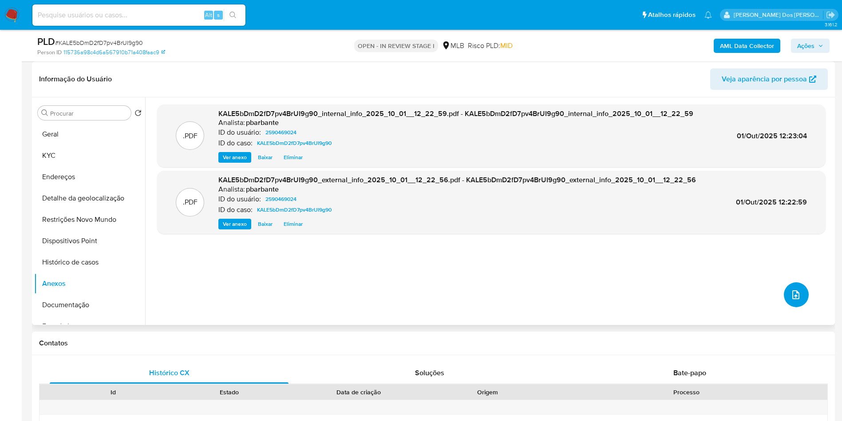
click at [798, 307] on button "upload-file" at bounding box center [796, 294] width 25 height 25
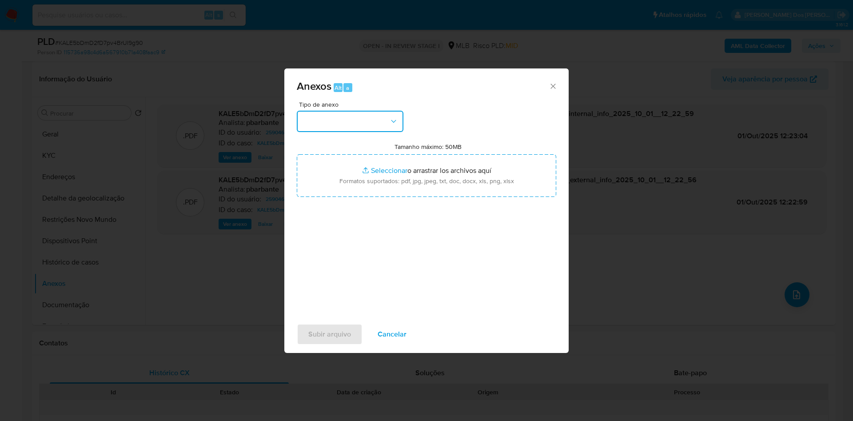
click at [348, 111] on button "button" at bounding box center [350, 121] width 107 height 21
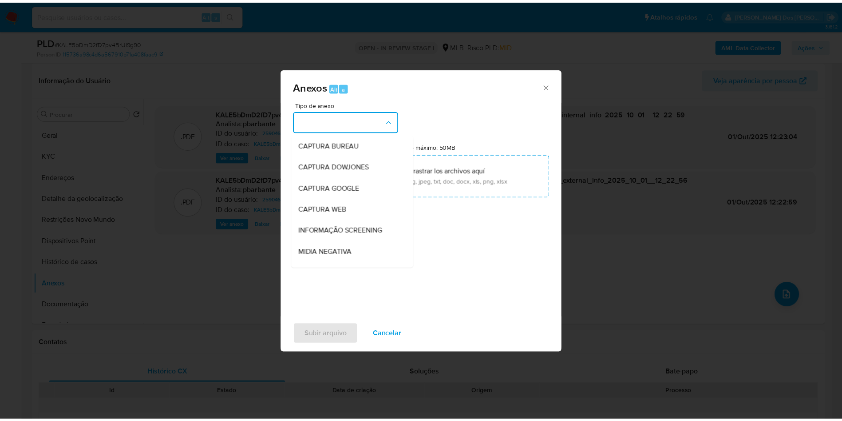
scroll to position [119, 0]
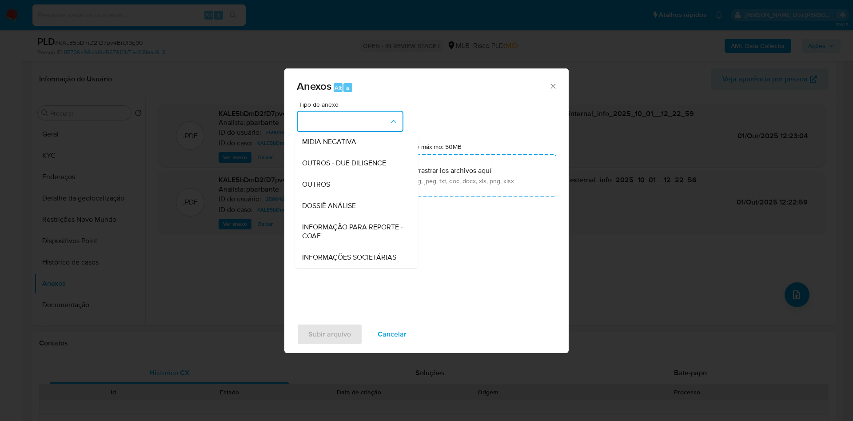
click at [324, 216] on div "INFORMAÇÃO PARA REPORTE - COAF" at bounding box center [354, 231] width 104 height 30
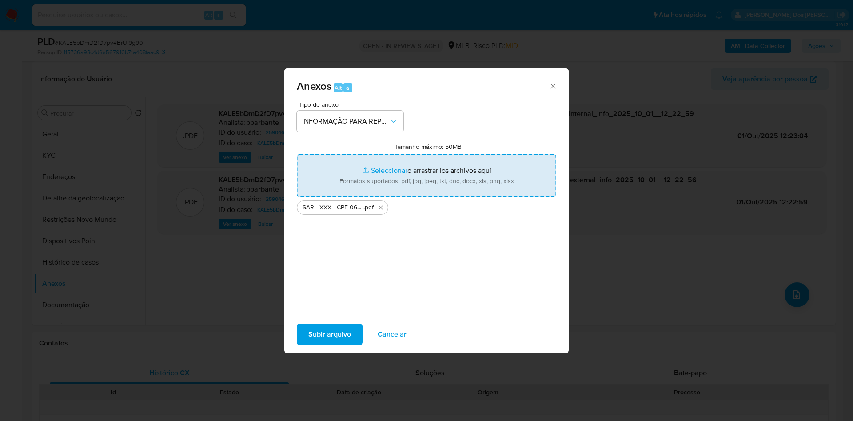
type input "C:\fakepath\Mulan 2590469024_2025_09_29_15_36_15.ods"
type input "C:\fakepath\Mulan 2590469024_2025_09_29_15_36_15.xlsx"
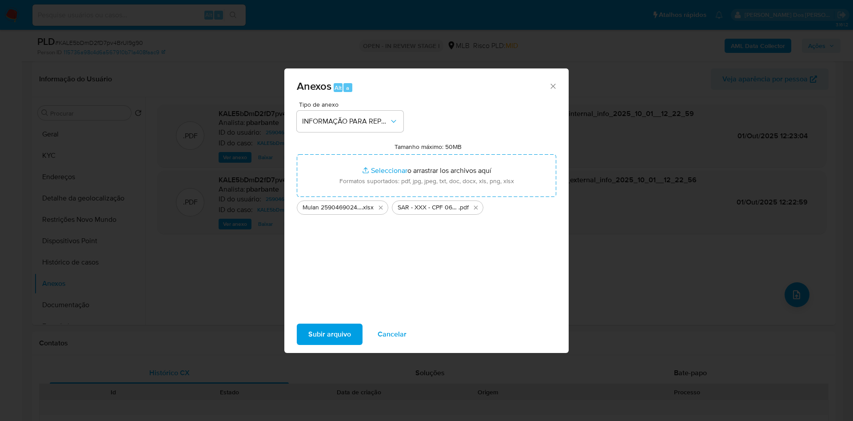
click at [329, 340] on span "Subir arquivo" at bounding box center [329, 334] width 43 height 20
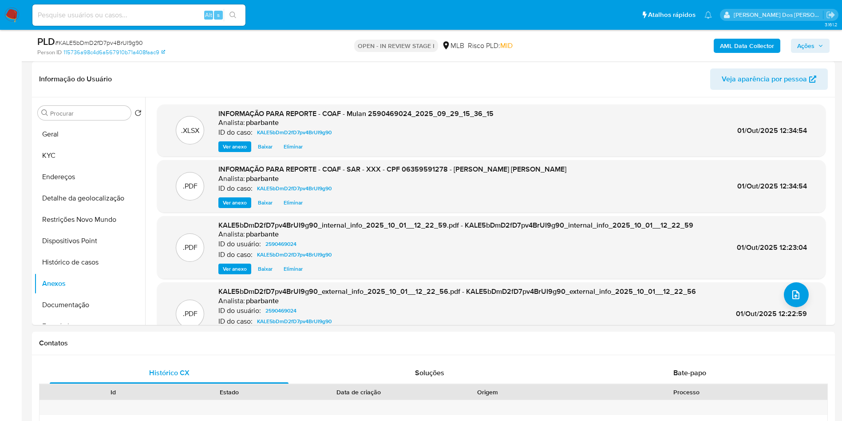
click at [810, 50] on span "Ações" at bounding box center [806, 46] width 17 height 14
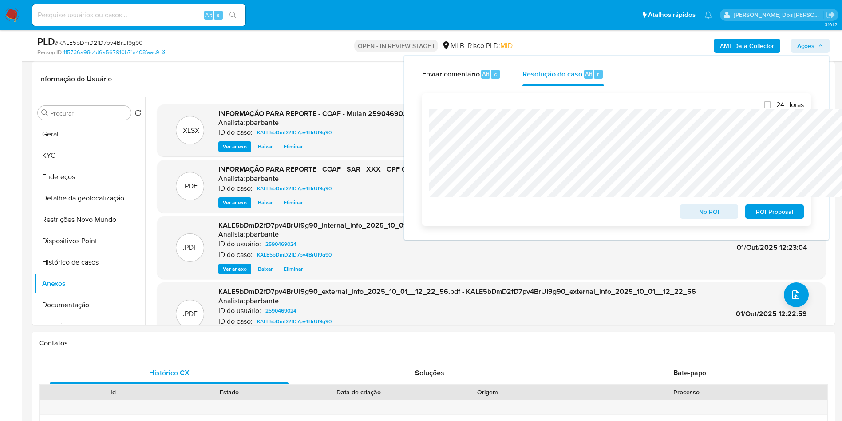
click at [785, 214] on span "ROI Proposal" at bounding box center [775, 211] width 46 height 12
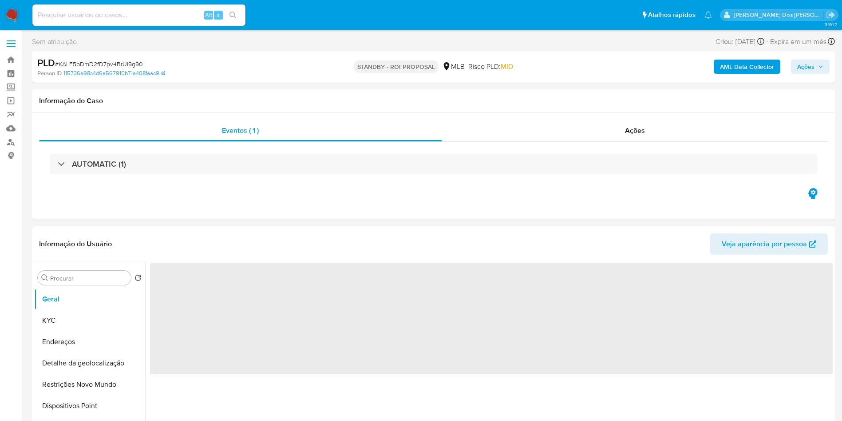
select select "10"
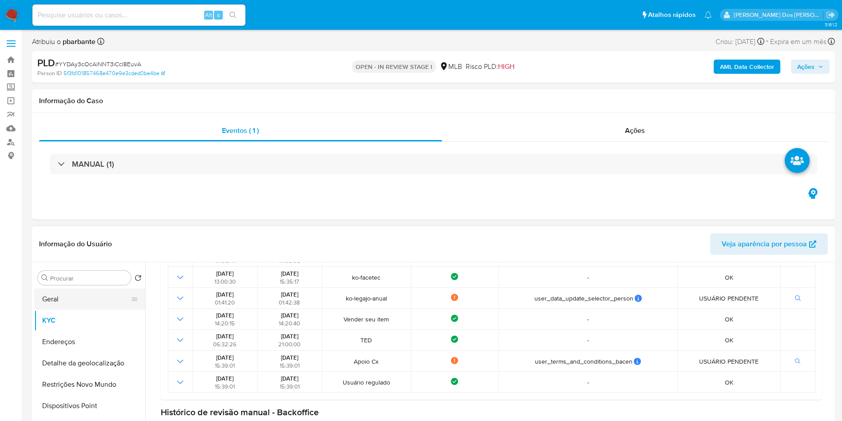
click at [49, 310] on button "Geral" at bounding box center [86, 298] width 104 height 21
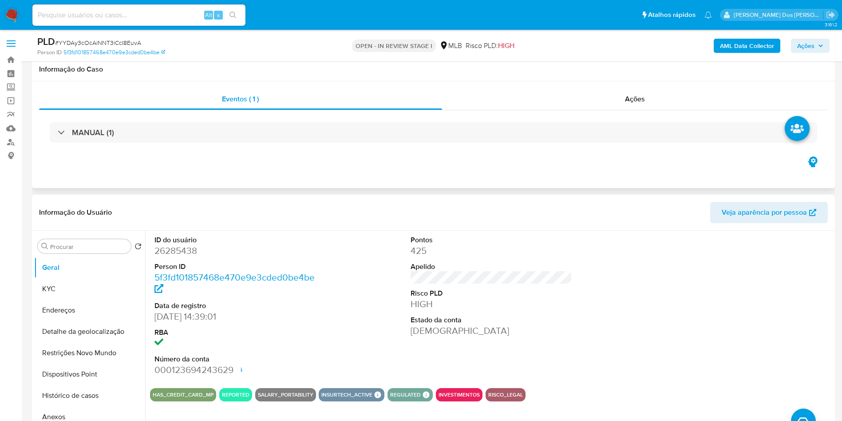
scroll to position [67, 0]
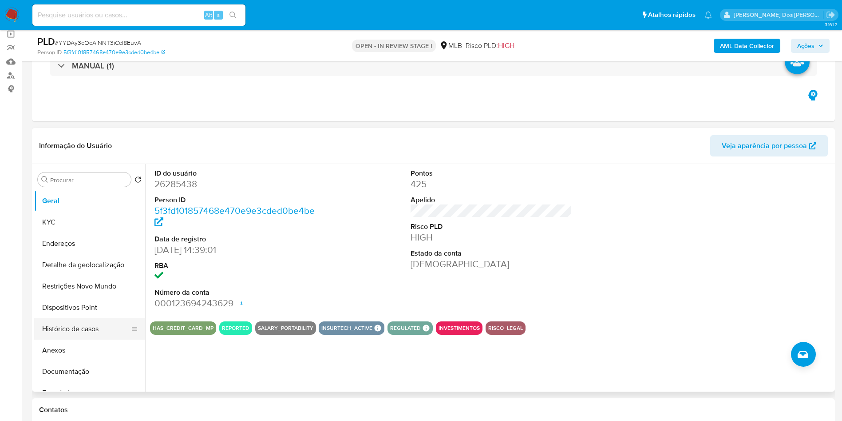
click at [79, 335] on button "Histórico de casos" at bounding box center [86, 328] width 104 height 21
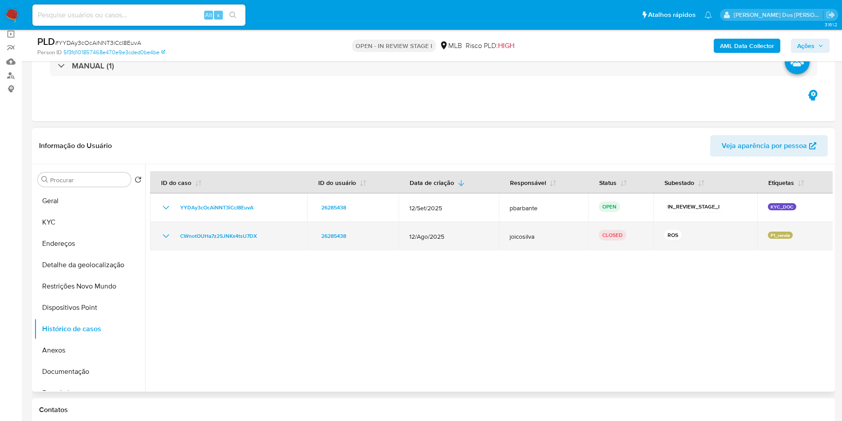
click at [165, 241] on icon "Mostrar/Ocultar" at bounding box center [166, 235] width 11 height 11
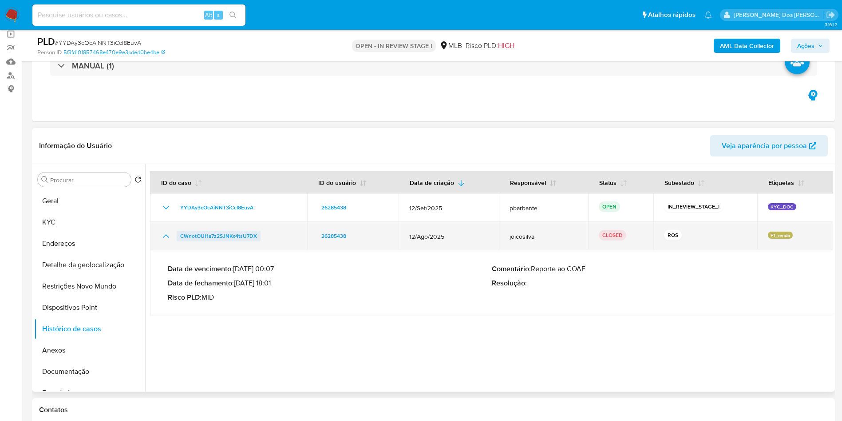
click at [200, 241] on span "CWnotOUHa7z2SJNKx4tsU7DX" at bounding box center [218, 235] width 77 height 11
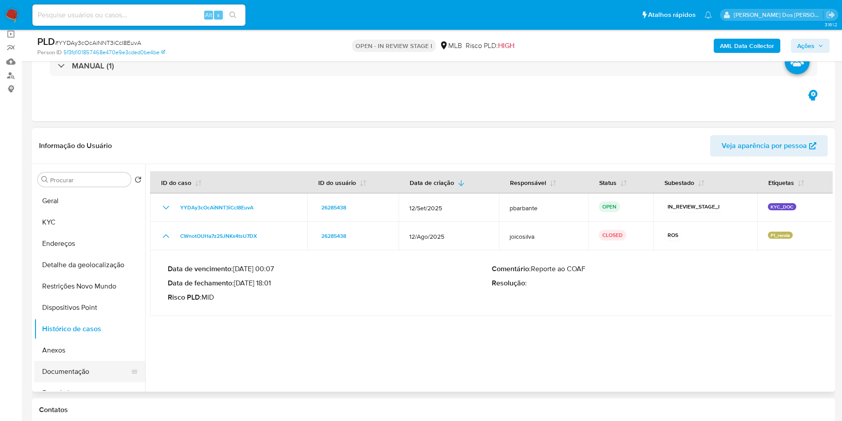
click at [63, 382] on button "Documentação" at bounding box center [86, 371] width 104 height 21
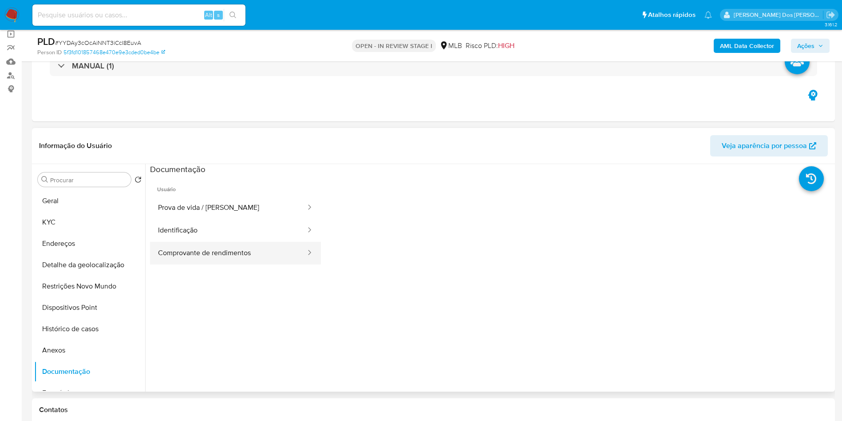
click at [210, 261] on button "Comprovante de rendimentos" at bounding box center [228, 253] width 157 height 23
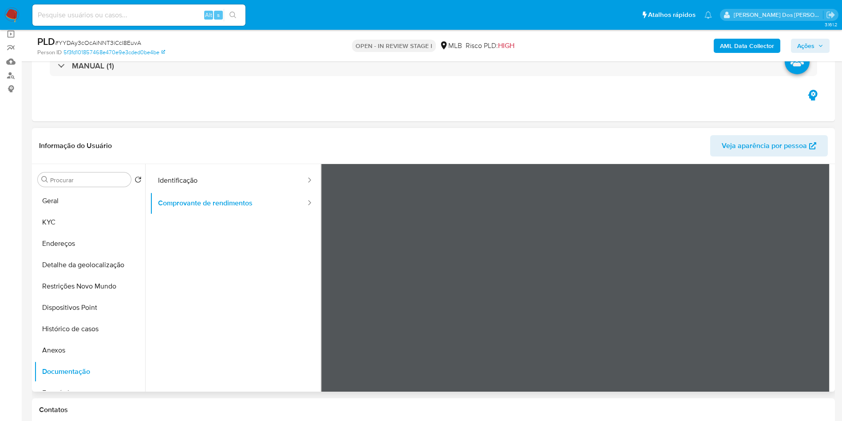
scroll to position [77, 0]
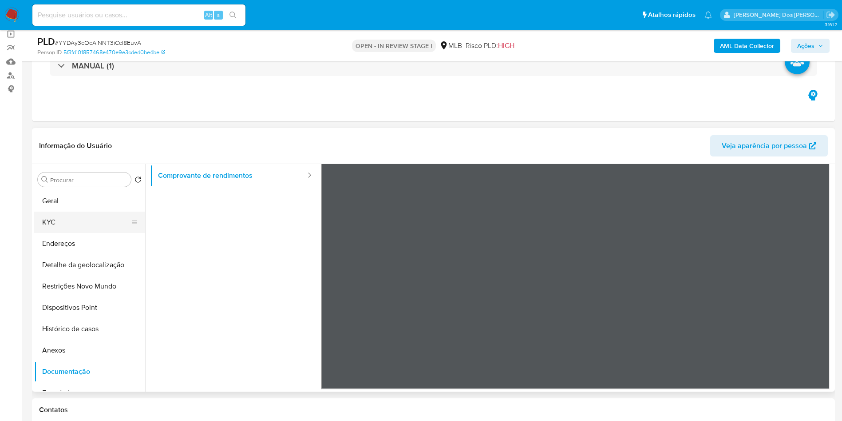
click at [73, 231] on button "KYC" at bounding box center [86, 221] width 104 height 21
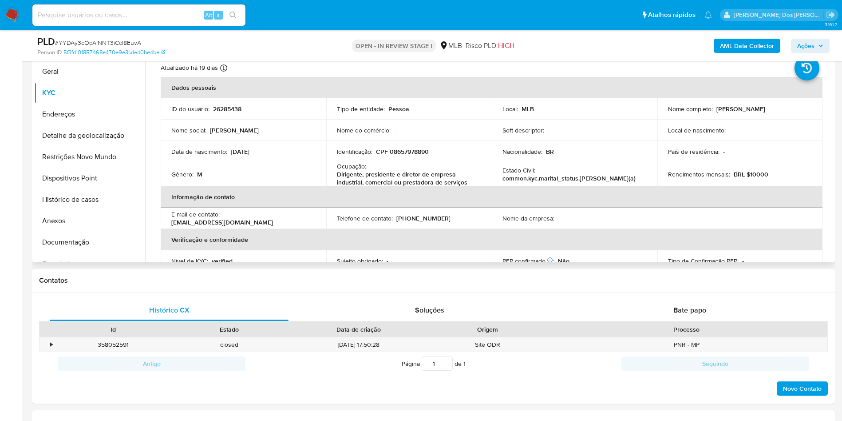
scroll to position [0, 0]
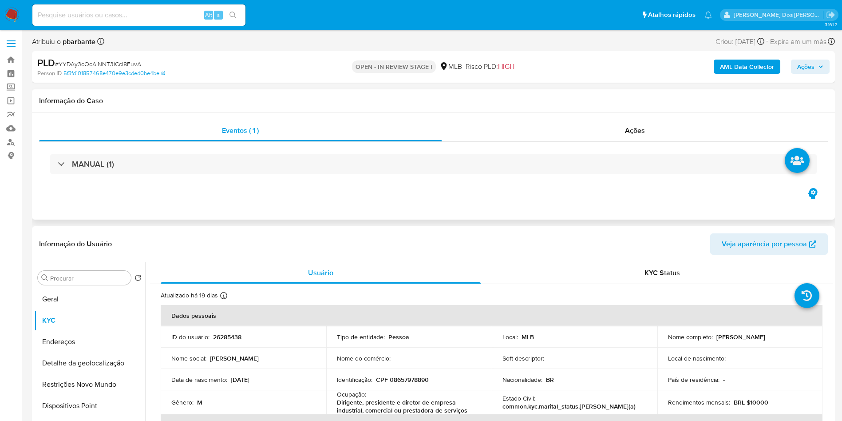
click at [331, 175] on div "MANUAL (1)" at bounding box center [433, 164] width 789 height 44
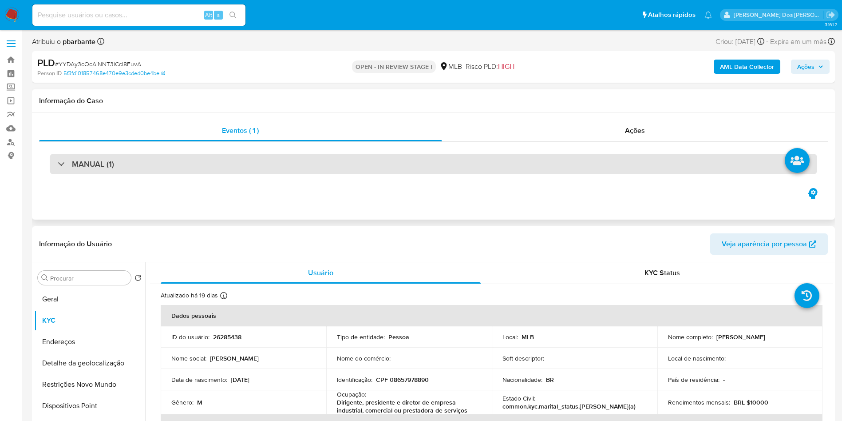
click at [340, 162] on div "MANUAL (1)" at bounding box center [434, 164] width 768 height 20
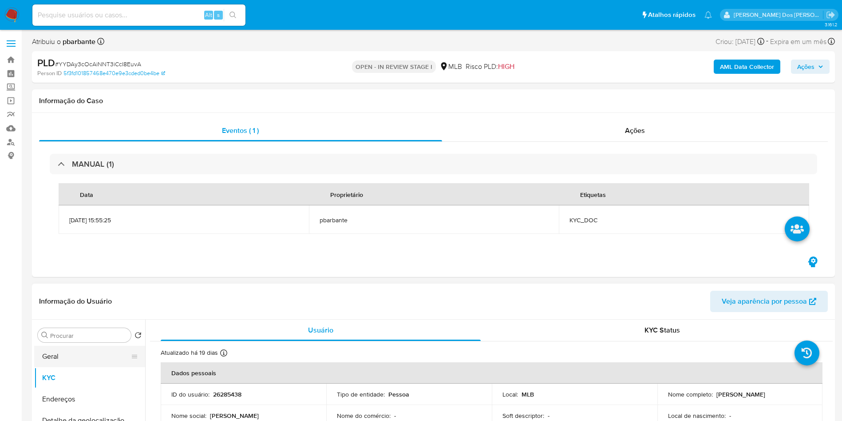
click at [98, 355] on button "Geral" at bounding box center [86, 355] width 104 height 21
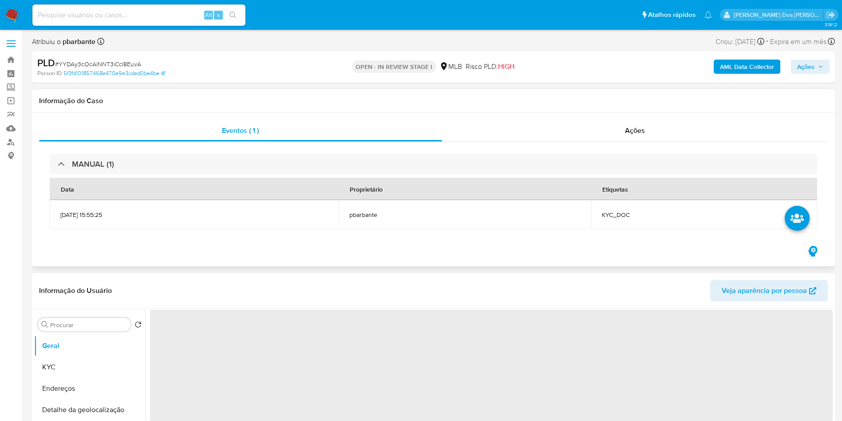
scroll to position [67, 0]
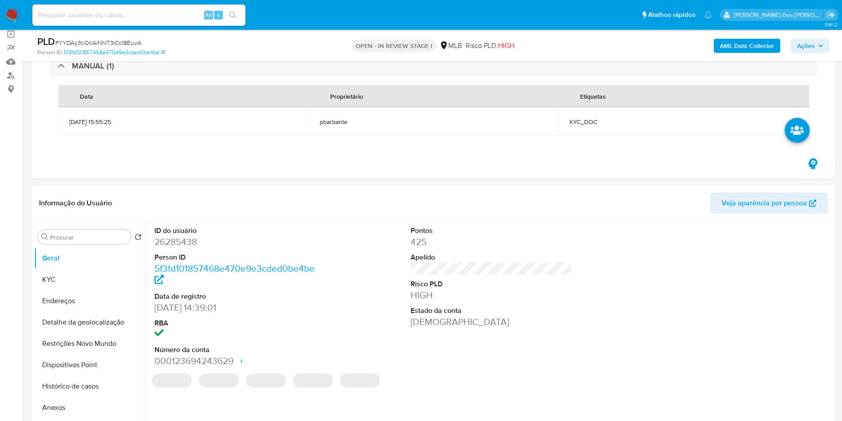
click at [182, 243] on dd "26285438" at bounding box center [236, 241] width 162 height 12
click at [181, 243] on dd "26285438" at bounding box center [236, 241] width 162 height 12
copy dd "26285438"
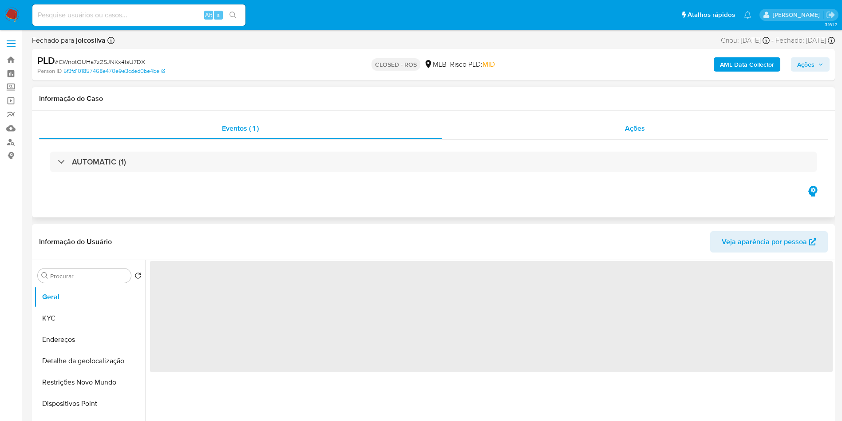
click at [640, 127] on span "Ações" at bounding box center [635, 128] width 20 height 10
select select "10"
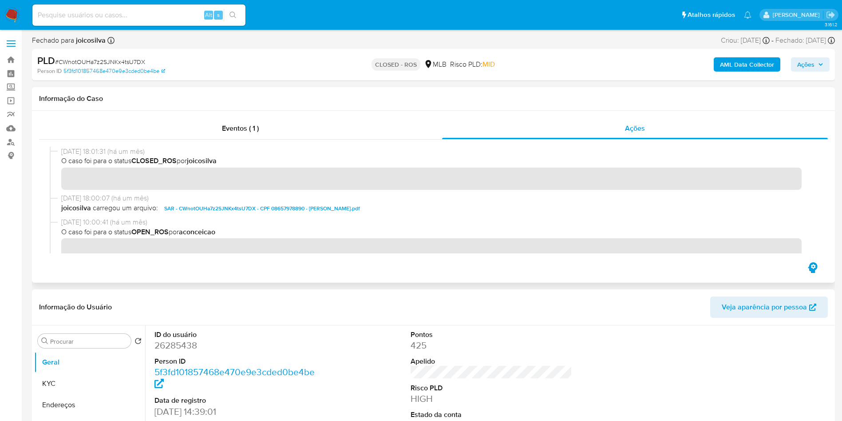
click at [218, 203] on span "SAR - CWnotOUHa7z2SJNKx4tsU7DX - CPF 08657978890 - [PERSON_NAME].pdf" at bounding box center [262, 208] width 196 height 11
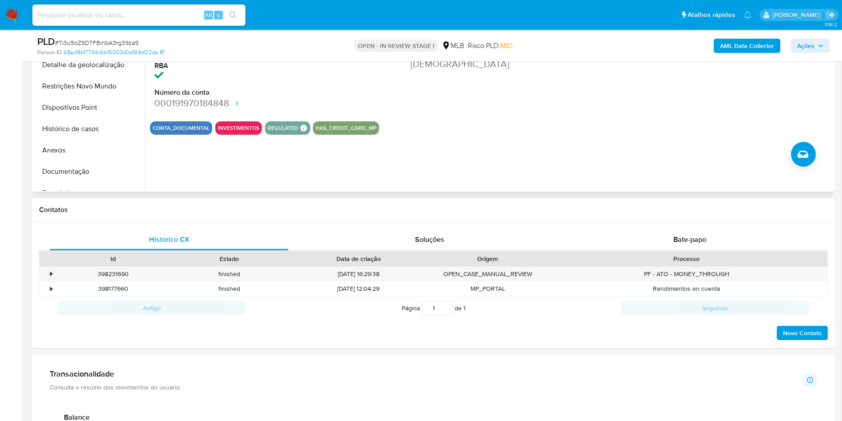
scroll to position [133, 0]
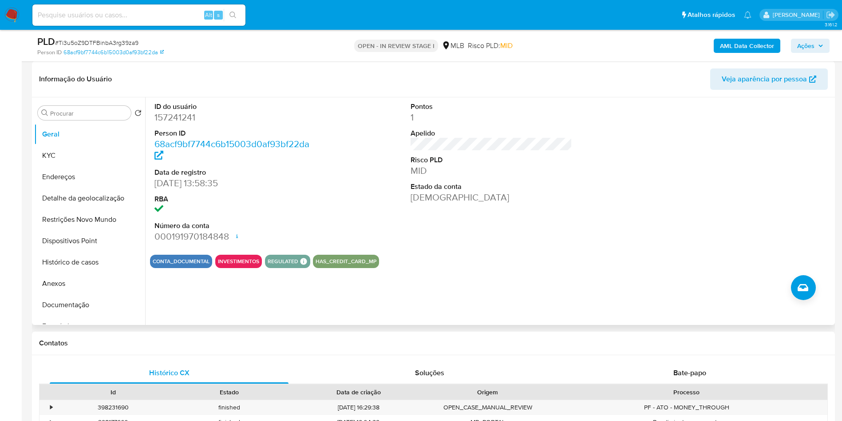
click at [183, 123] on dd "157241241" at bounding box center [236, 117] width 162 height 12
click at [181, 123] on dd "157241241" at bounding box center [236, 117] width 162 height 12
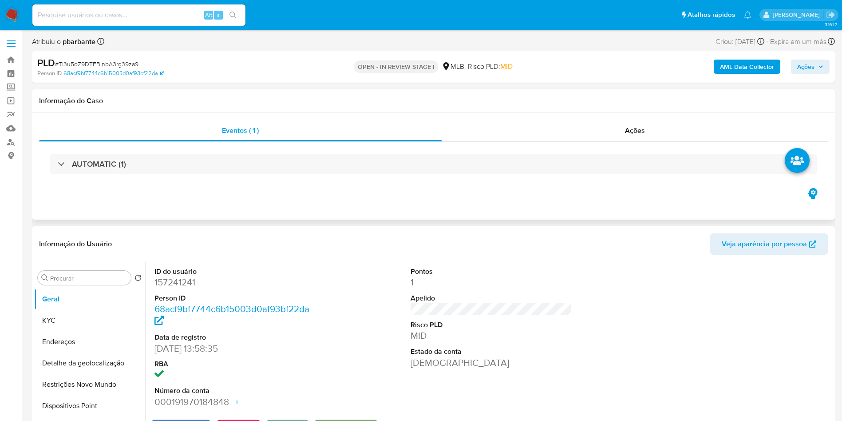
click at [362, 152] on div "AUTOMATIC (1)" at bounding box center [433, 164] width 789 height 44
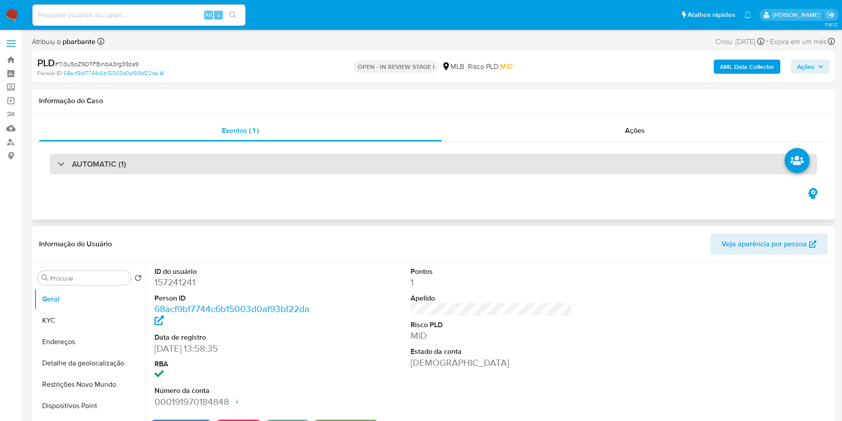
click at [342, 158] on div "AUTOMATIC (1)" at bounding box center [434, 164] width 768 height 20
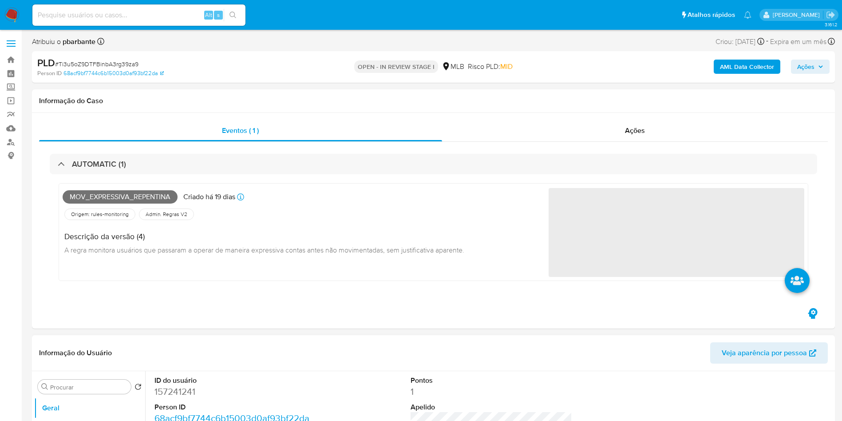
click at [169, 383] on dt "ID do usuário" at bounding box center [236, 380] width 162 height 10
click at [170, 277] on div "Mov_expressiva_repentina Criado há 19 dias Criado: [DATE] 00:39:55 Origem: rule…" at bounding box center [306, 232] width 486 height 90
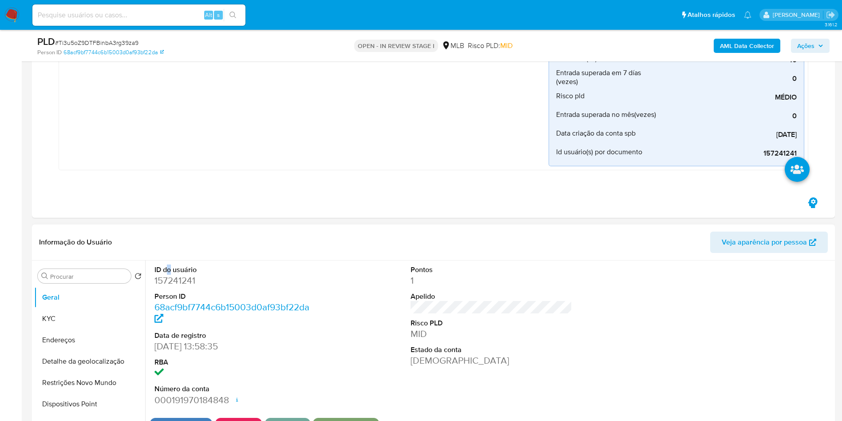
scroll to position [333, 0]
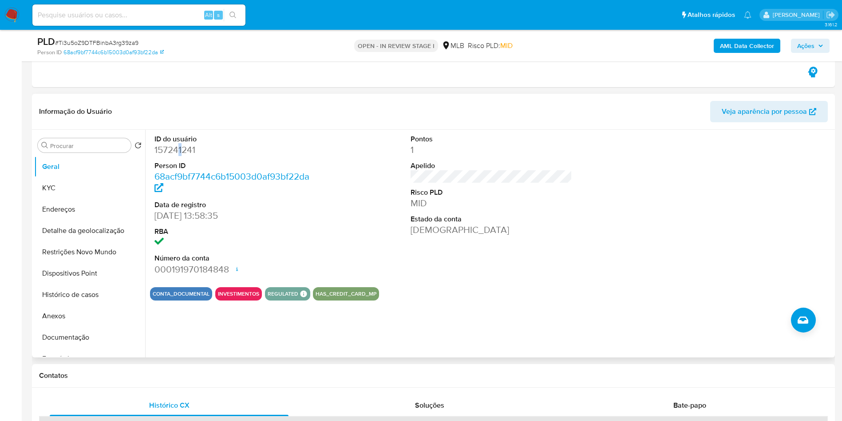
click at [179, 152] on dd "157241241" at bounding box center [236, 149] width 162 height 12
copy dd "157241241"
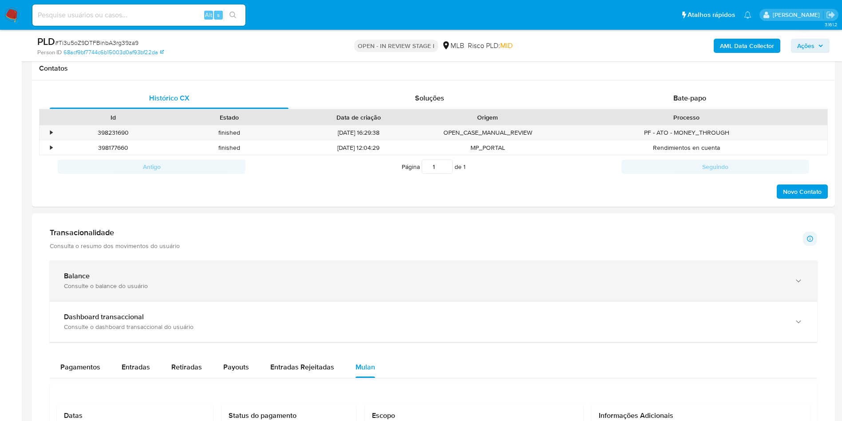
scroll to position [666, 0]
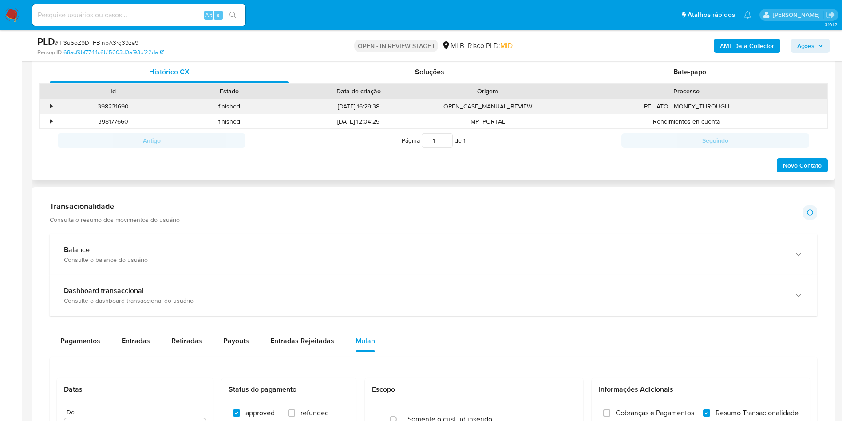
click at [49, 109] on div "•" at bounding box center [48, 106] width 16 height 15
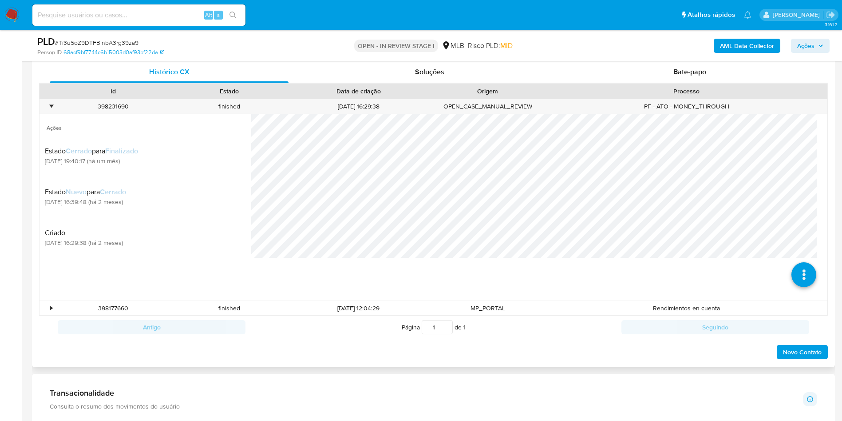
scroll to position [7, 0]
click at [48, 101] on div "•" at bounding box center [48, 106] width 16 height 15
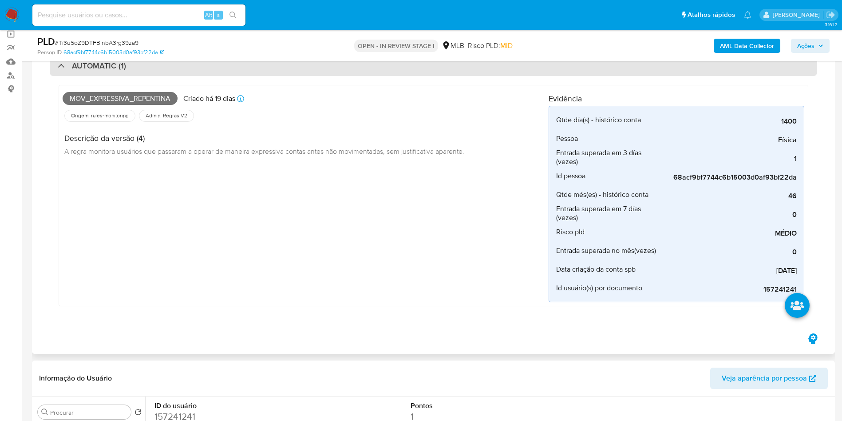
scroll to position [0, 0]
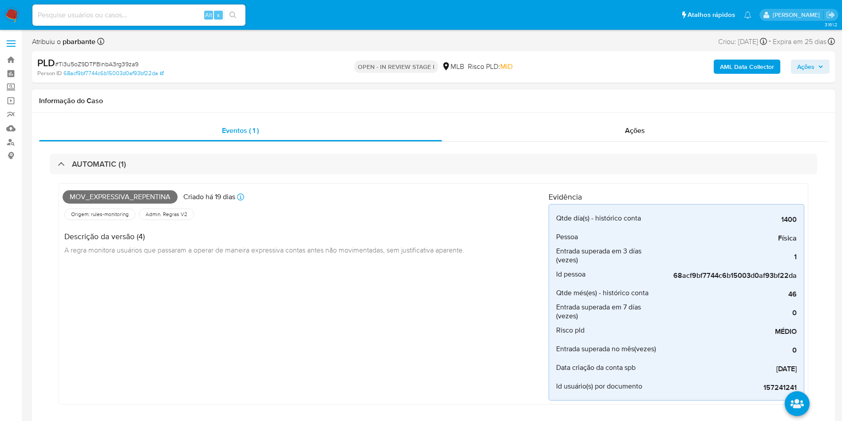
click at [241, 147] on div "AUTOMATIC (1) Mov_expressiva_repentina Criado há 19 dias Criado: 12/09/2025 00:…" at bounding box center [433, 286] width 789 height 288
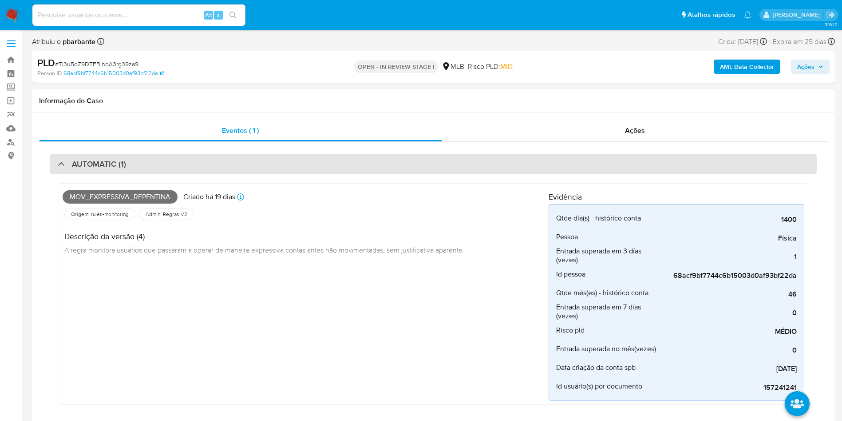
click at [229, 162] on div "AUTOMATIC (1)" at bounding box center [434, 164] width 768 height 20
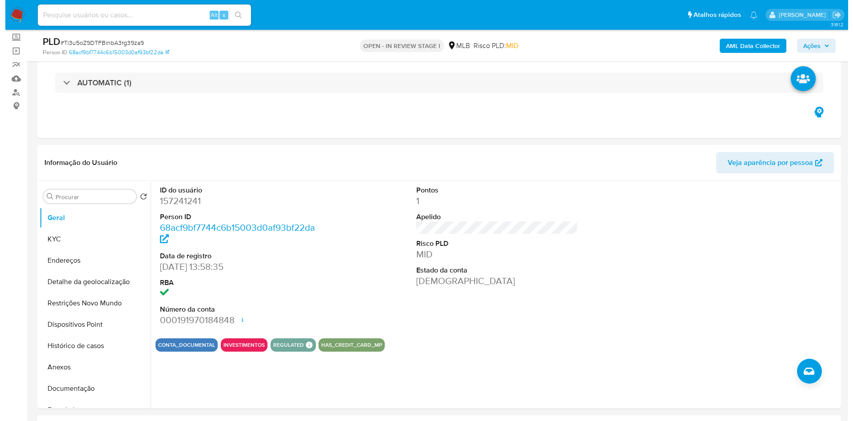
scroll to position [67, 0]
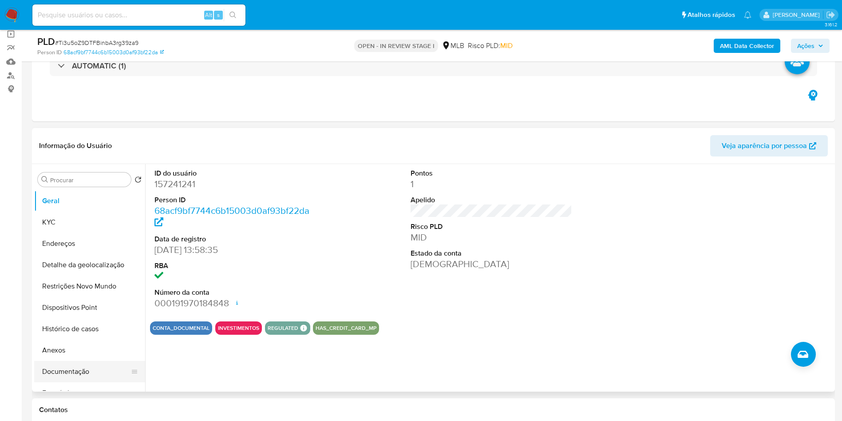
click at [98, 382] on button "Documentação" at bounding box center [86, 371] width 104 height 21
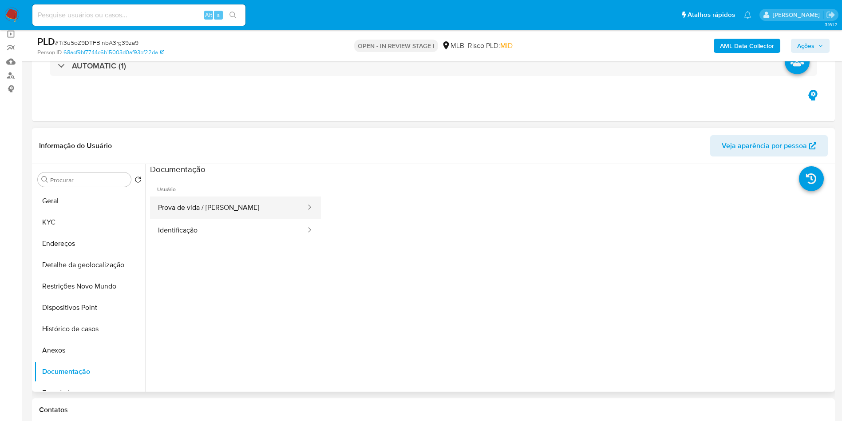
click at [233, 215] on button "Prova de vida / Selfie" at bounding box center [228, 207] width 157 height 23
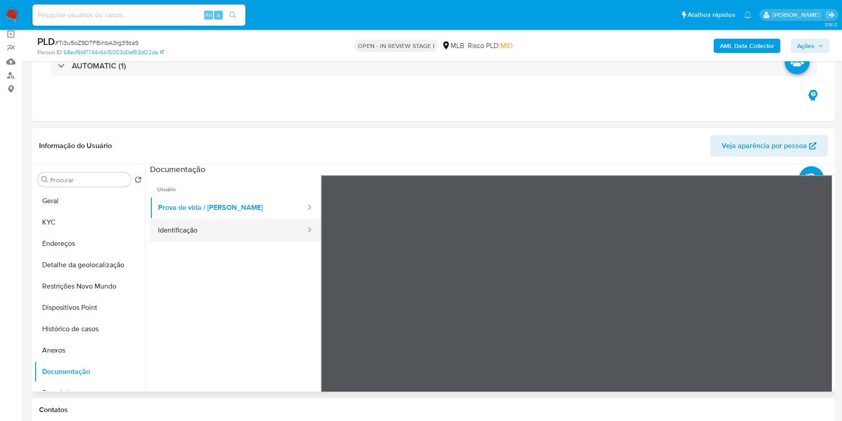
click at [226, 242] on button "Identificação" at bounding box center [228, 230] width 157 height 23
click at [726, 46] on b "AML Data Collector" at bounding box center [747, 46] width 54 height 14
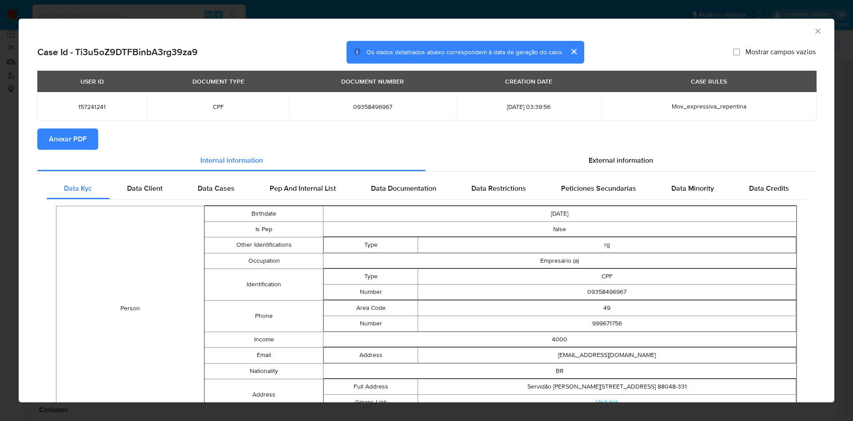
click at [607, 147] on section "Anexar PDF" at bounding box center [426, 138] width 778 height 21
click at [600, 162] on span "External information" at bounding box center [620, 160] width 64 height 10
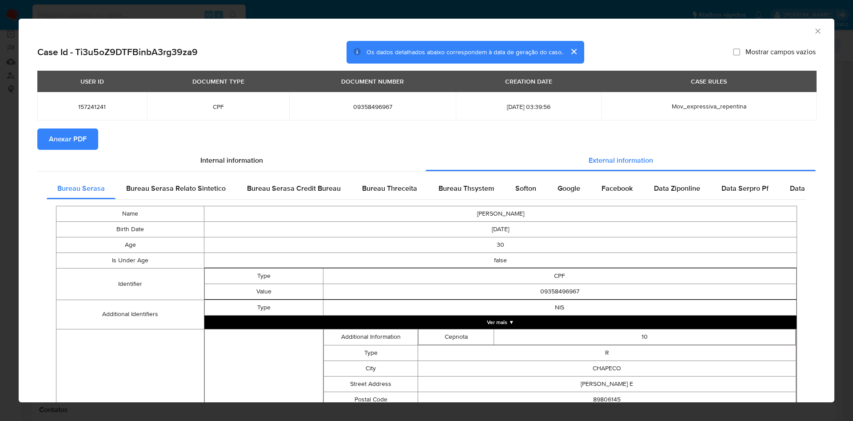
click at [55, 135] on span "Anexar PDF" at bounding box center [68, 139] width 38 height 20
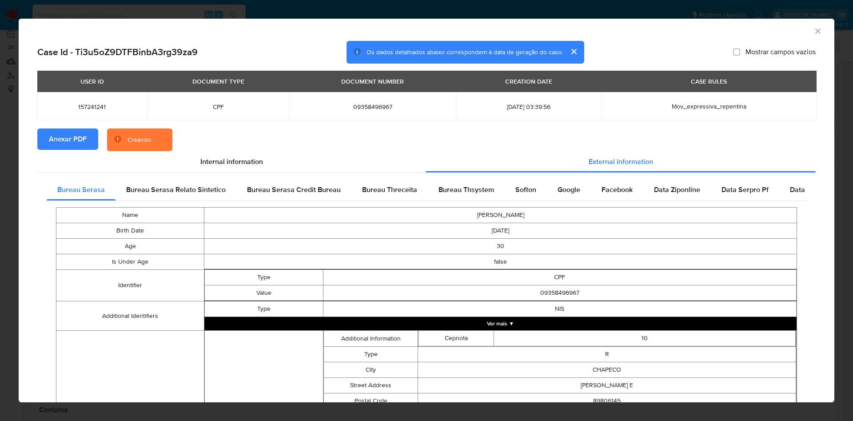
click at [449, 175] on div "Bureau Serasa Bureau Serasa Relato Sintetico Bureau Serasa Credit Bureau Bureau…" at bounding box center [426, 375] width 778 height 404
click at [449, 193] on span "Bureau Thsystem" at bounding box center [466, 189] width 56 height 10
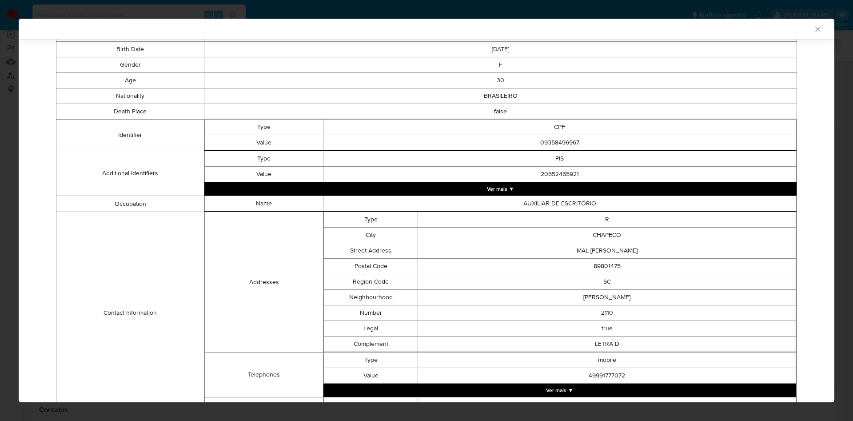
scroll to position [381, 0]
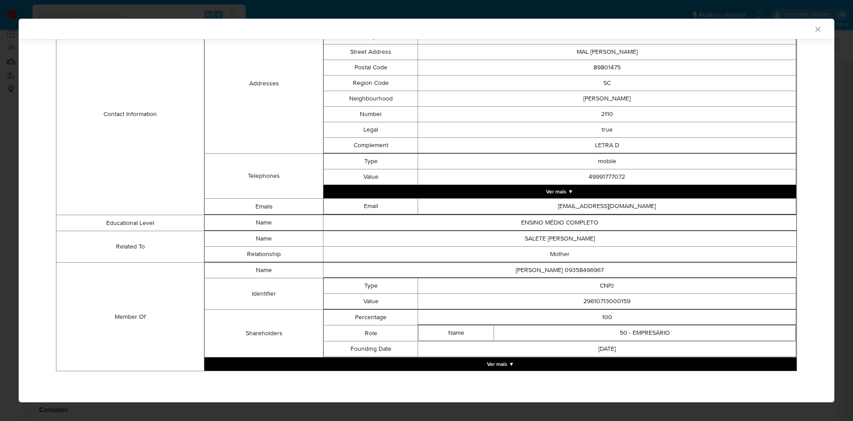
click at [501, 358] on button "Ver mais ▼" at bounding box center [500, 363] width 592 height 13
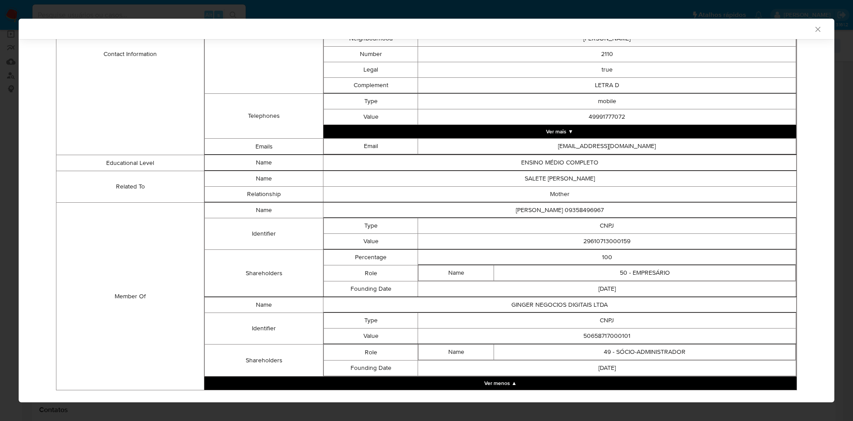
scroll to position [460, 0]
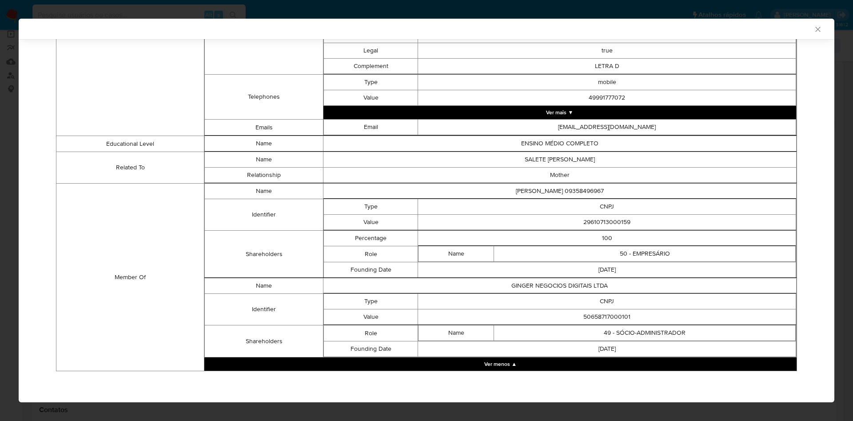
click at [606, 222] on td "29610713000159" at bounding box center [607, 222] width 378 height 16
copy td "29610713000159"
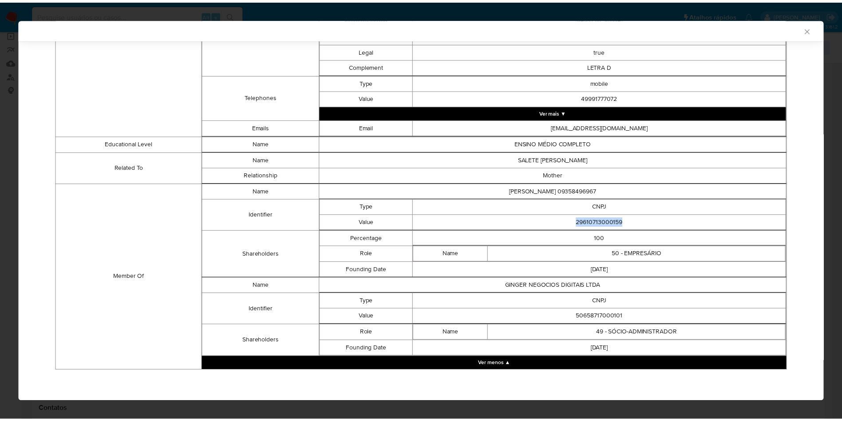
scroll to position [458, 0]
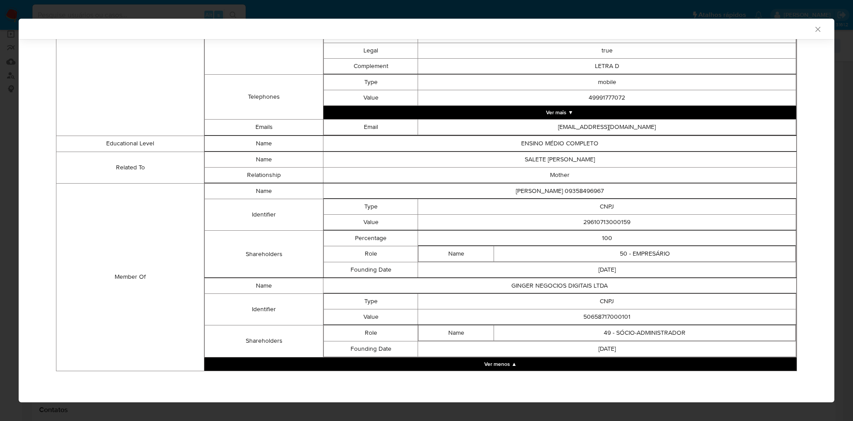
click at [593, 315] on td "50658717000101" at bounding box center [607, 317] width 378 height 16
copy td "50658717000101"
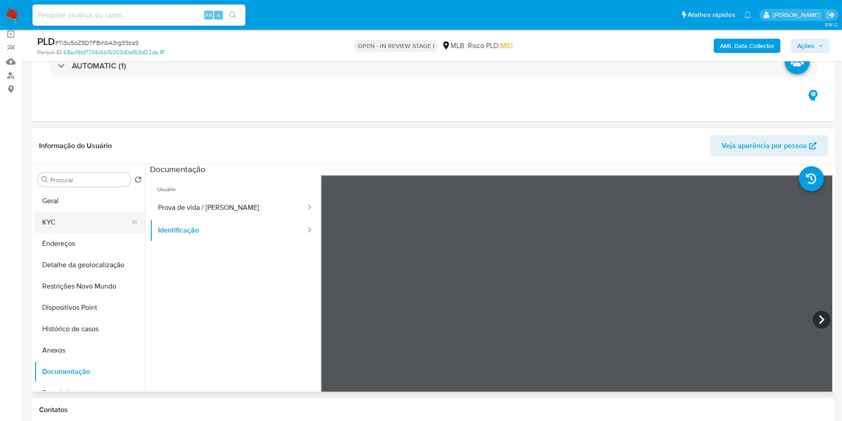
click at [89, 233] on button "KYC" at bounding box center [86, 221] width 104 height 21
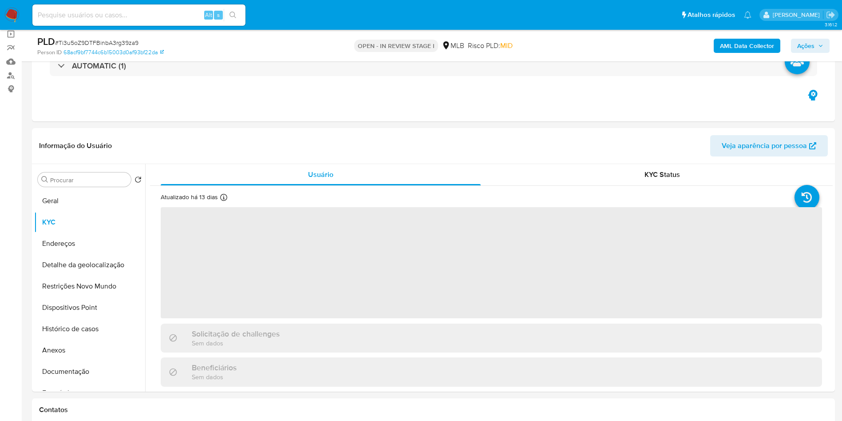
scroll to position [133, 0]
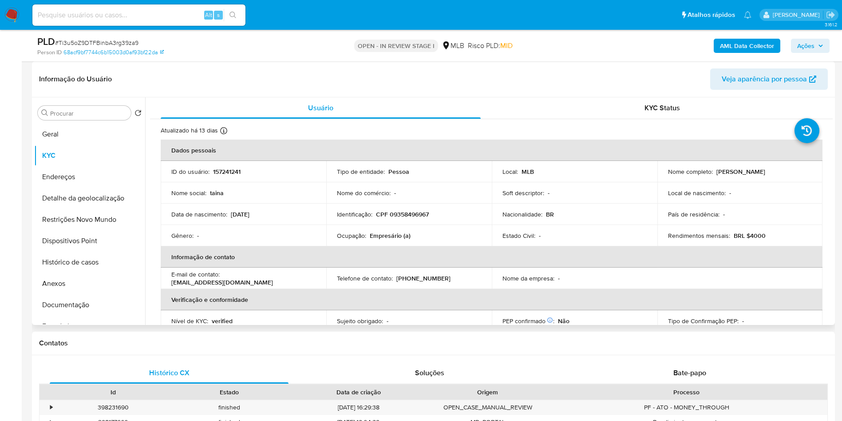
click at [377, 239] on p "Empresário (a)" at bounding box center [390, 235] width 41 height 8
copy p "Empresário"
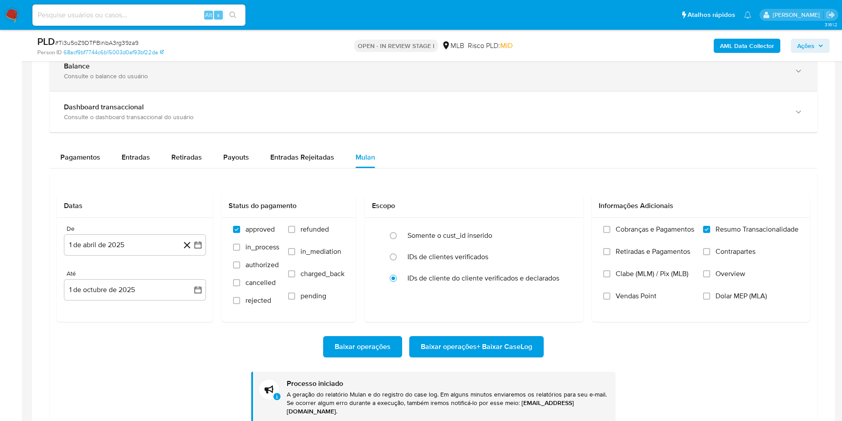
scroll to position [533, 0]
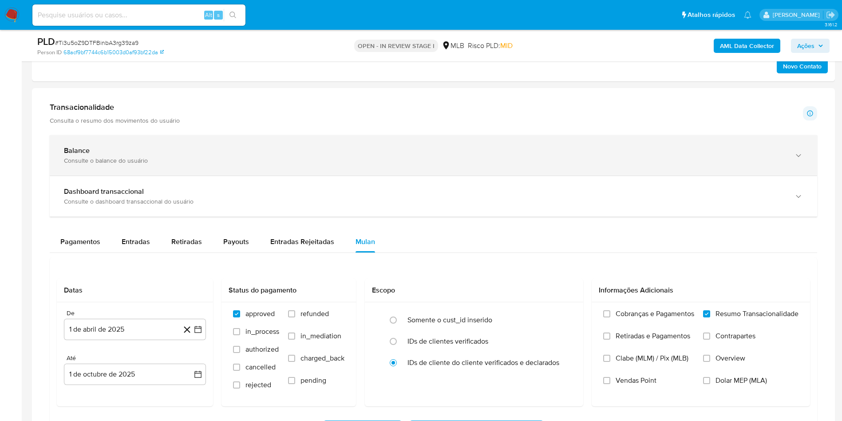
click at [182, 155] on div "Balance" at bounding box center [425, 150] width 722 height 9
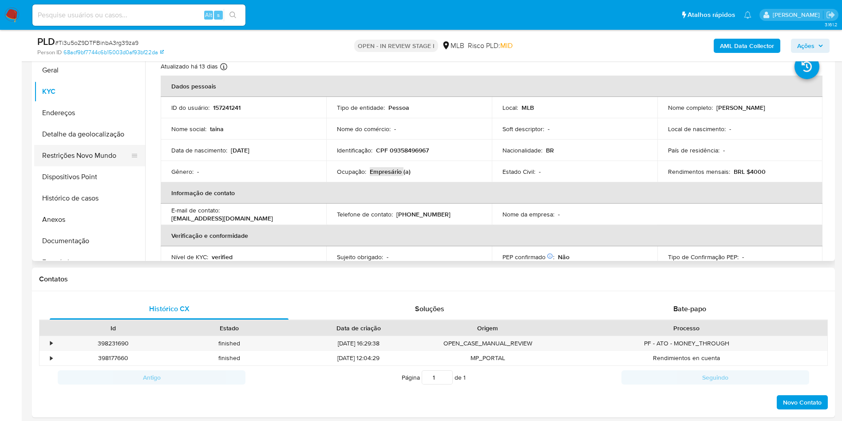
scroll to position [133, 0]
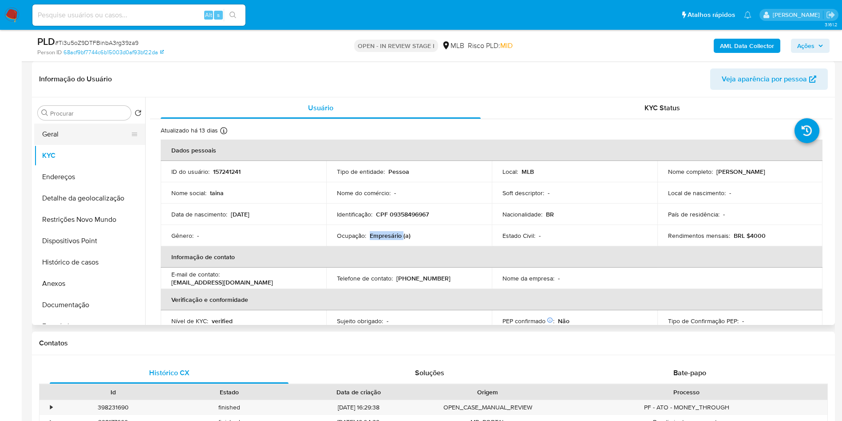
click at [78, 145] on button "Geral" at bounding box center [86, 133] width 104 height 21
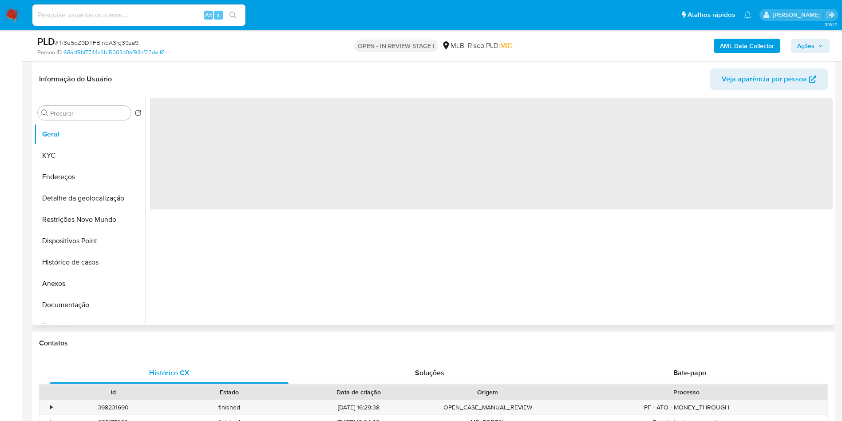
click at [467, 265] on div "‌" at bounding box center [489, 210] width 688 height 227
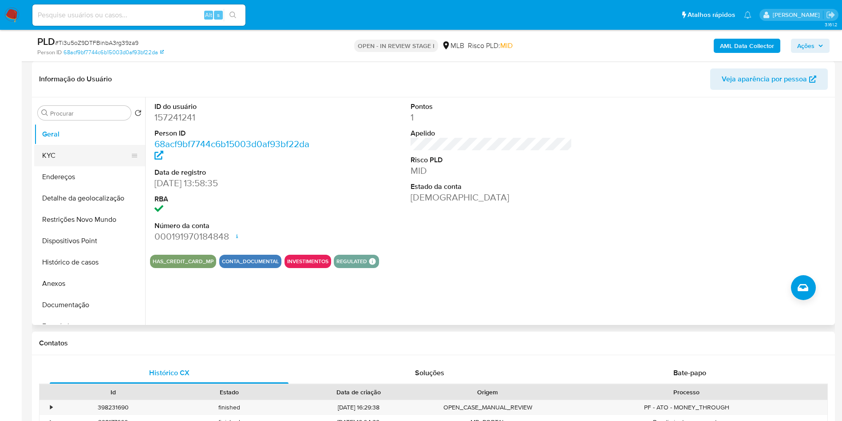
click at [91, 163] on button "KYC" at bounding box center [86, 155] width 104 height 21
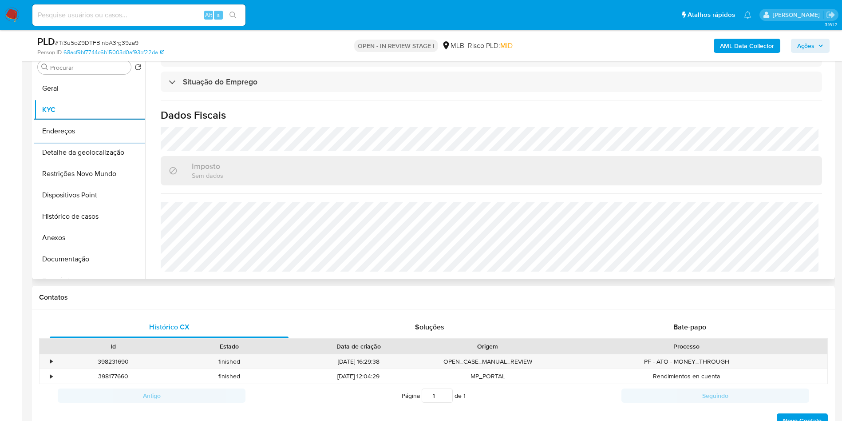
scroll to position [200, 0]
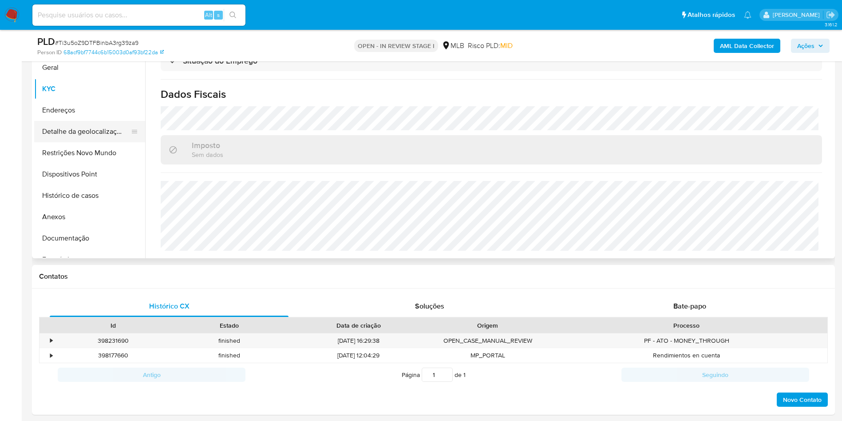
click at [76, 142] on button "Detalhe da geolocalização" at bounding box center [86, 131] width 104 height 21
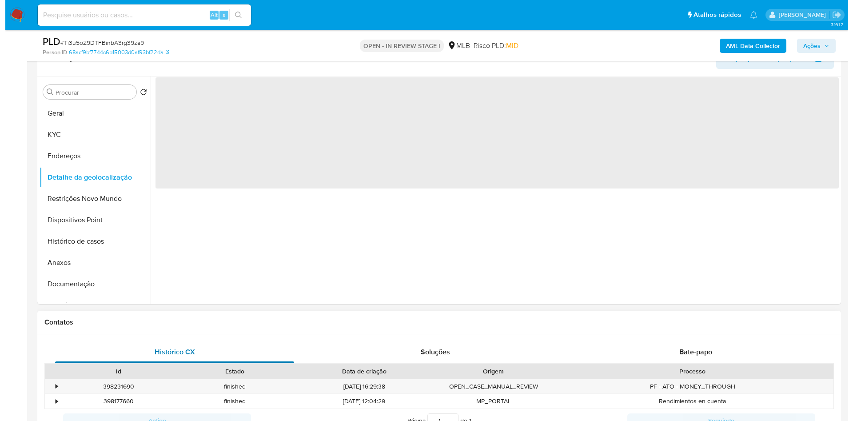
scroll to position [133, 0]
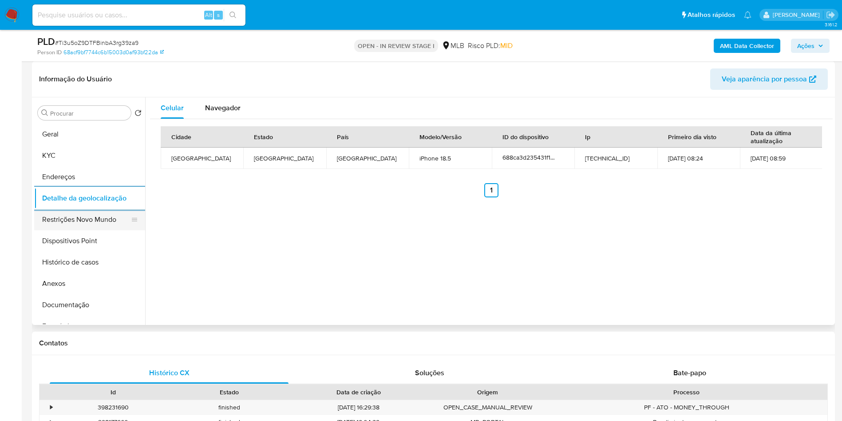
click at [90, 230] on button "Restrições Novo Mundo" at bounding box center [86, 219] width 104 height 21
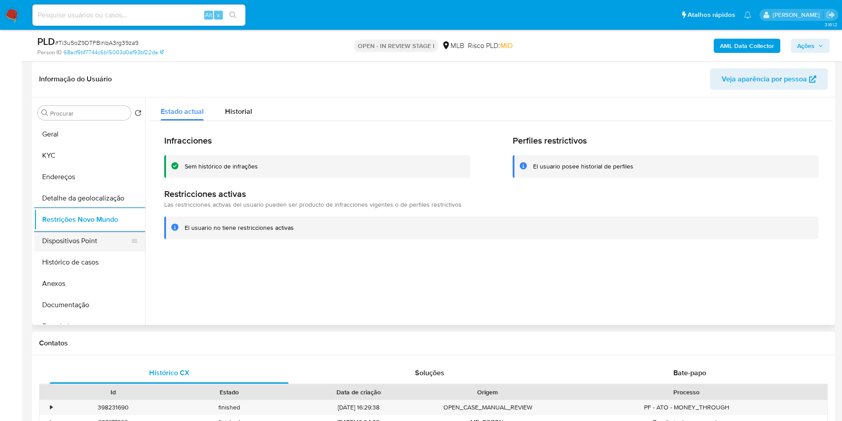
click at [98, 251] on button "Dispositivos Point" at bounding box center [86, 240] width 104 height 21
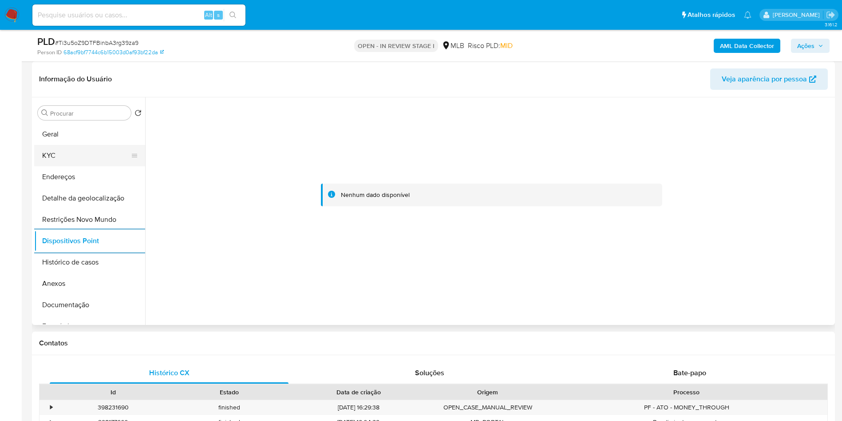
click at [84, 162] on button "KYC" at bounding box center [86, 155] width 104 height 21
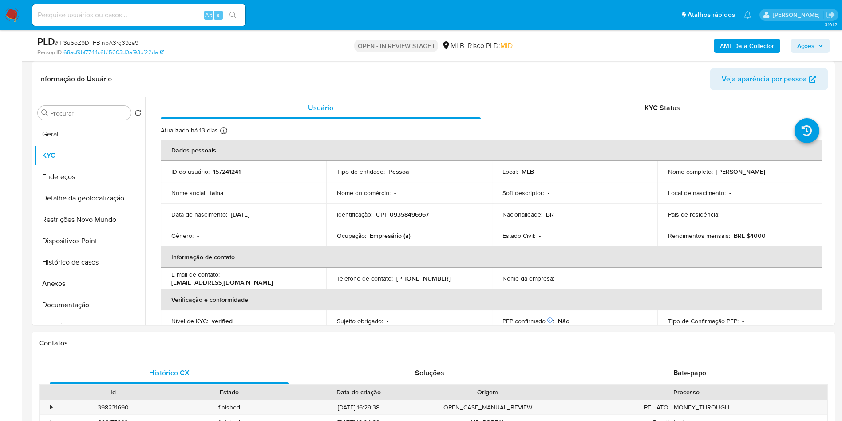
click at [817, 47] on span "Ações" at bounding box center [811, 46] width 26 height 12
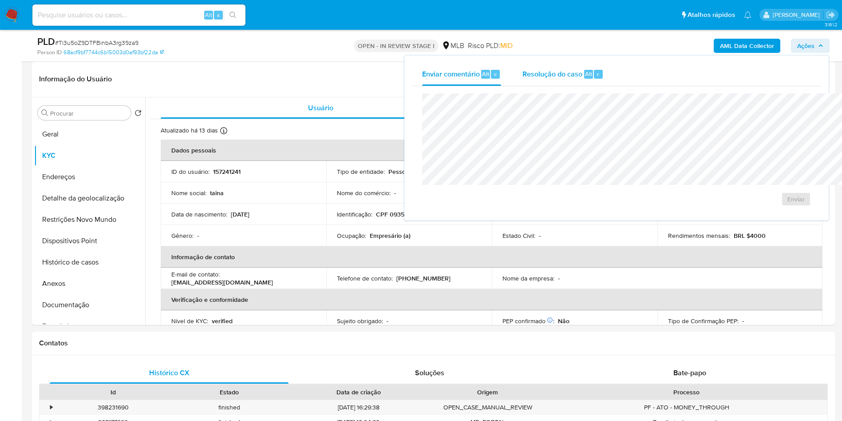
click at [523, 71] on span "Resolução do caso" at bounding box center [553, 73] width 60 height 10
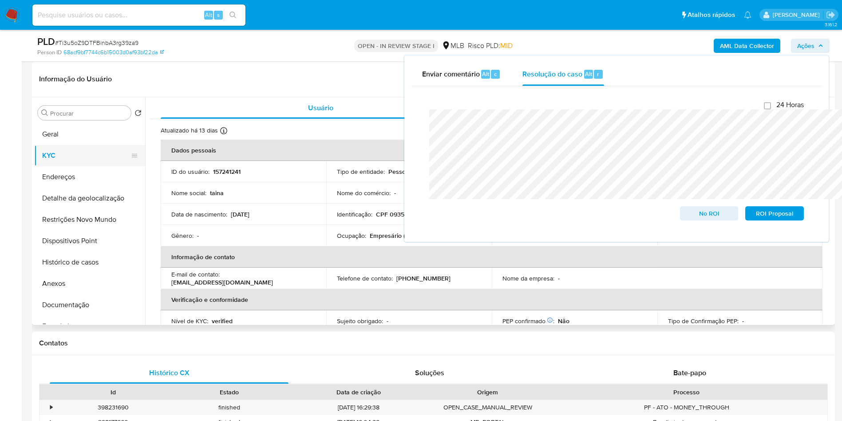
click at [77, 164] on button "KYC" at bounding box center [86, 155] width 104 height 21
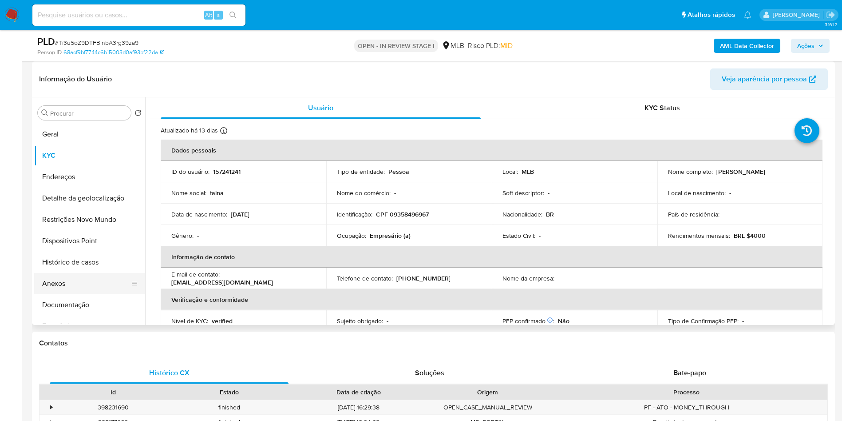
click at [81, 294] on button "Anexos" at bounding box center [86, 283] width 104 height 21
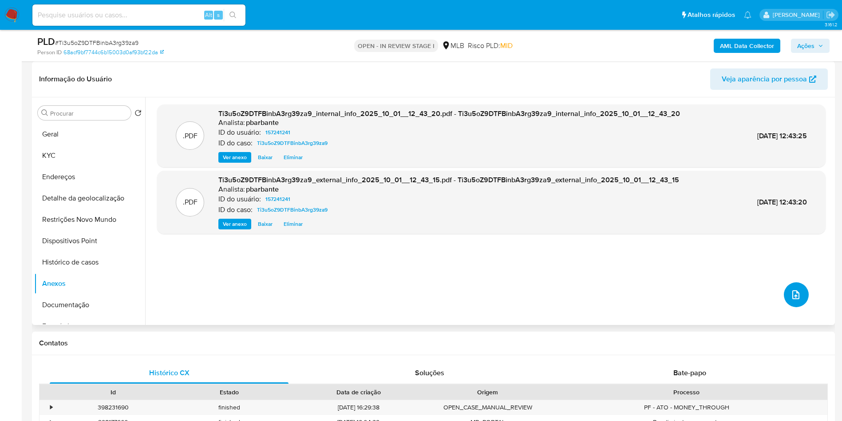
click at [791, 300] on icon "upload-file" at bounding box center [796, 294] width 11 height 11
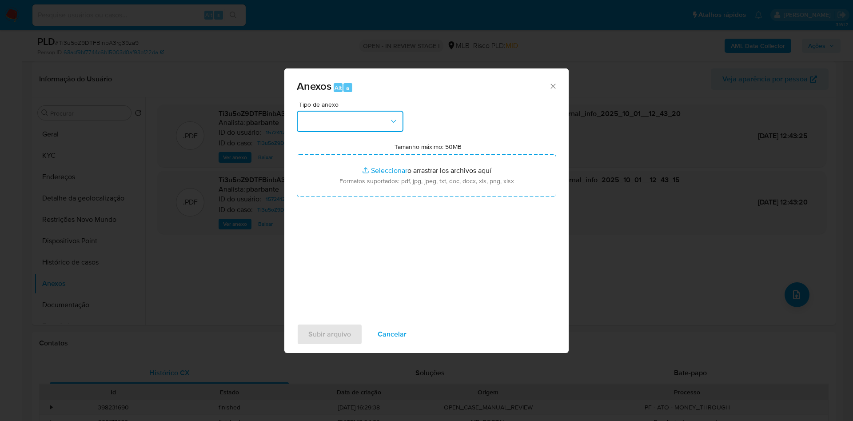
click at [312, 111] on button "button" at bounding box center [350, 121] width 107 height 21
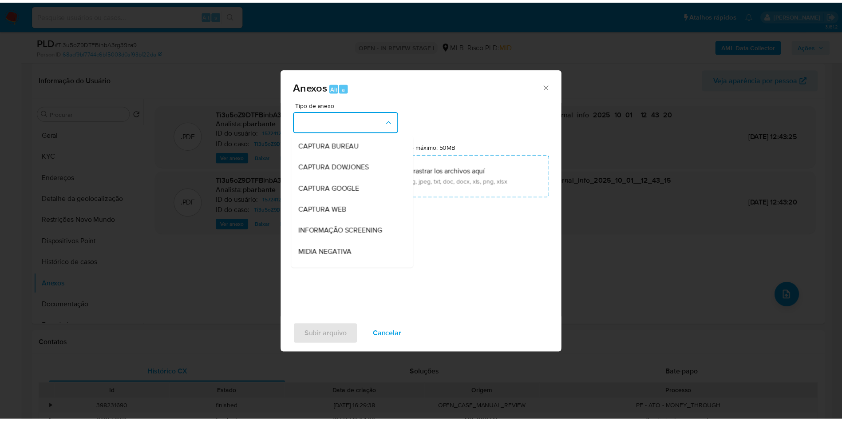
scroll to position [119, 0]
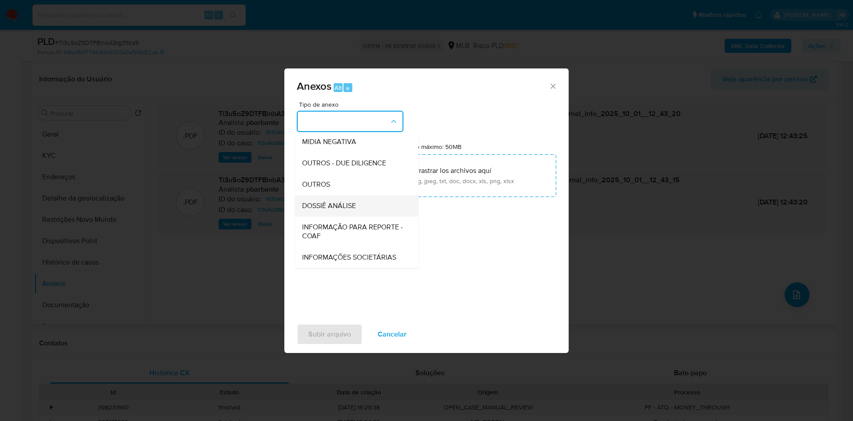
click at [342, 195] on div "DOSSIÊ ANÁLISE" at bounding box center [354, 205] width 104 height 21
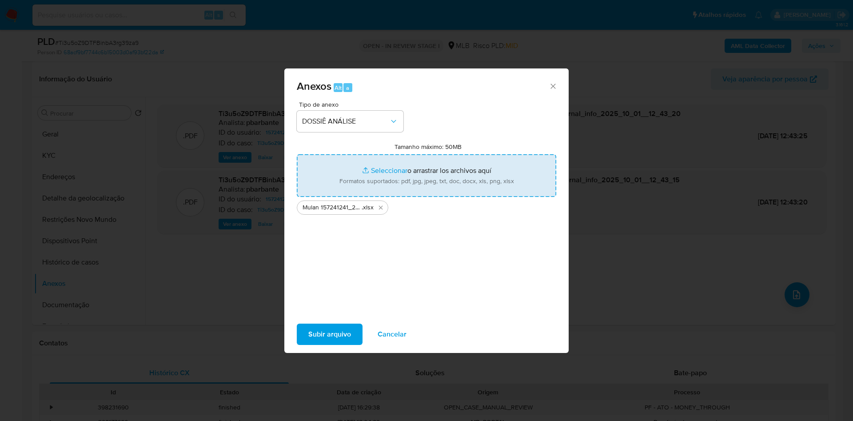
type input "C:\fakepath\DECLÍNIO - Ti3u5oZ9DTFBinbA3rg39za9 - CPF 09358496967 - TAINA BRUNA…"
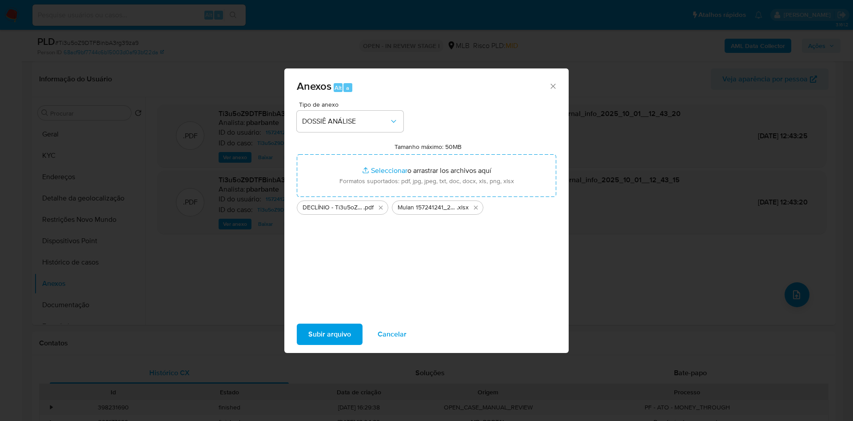
drag, startPoint x: 727, startPoint y: 0, endPoint x: 324, endPoint y: 341, distance: 527.8
click at [324, 341] on span "Subir arquivo" at bounding box center [329, 334] width 43 height 20
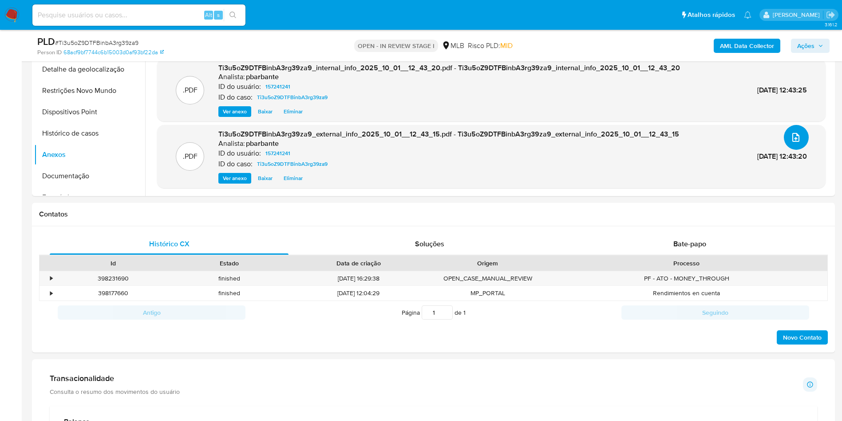
scroll to position [67, 0]
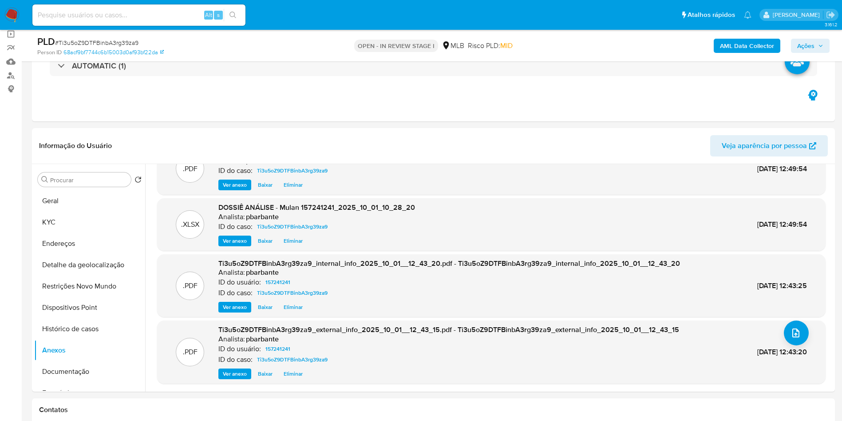
click at [798, 44] on span "Ações" at bounding box center [806, 46] width 17 height 14
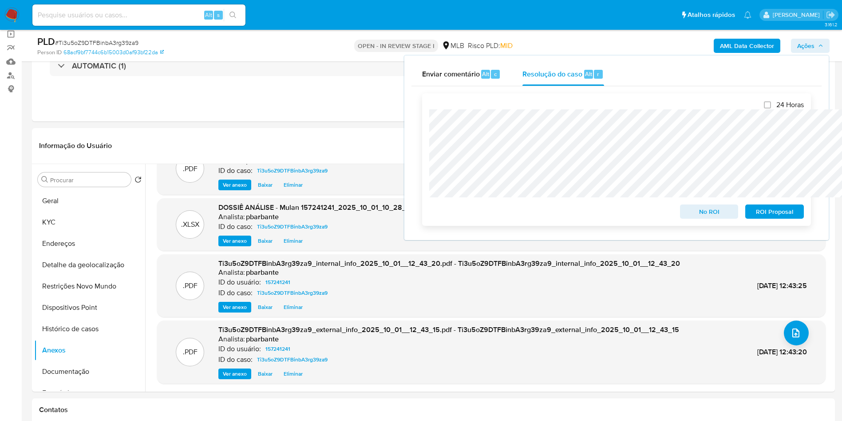
click at [720, 216] on span "No ROI" at bounding box center [710, 211] width 46 height 12
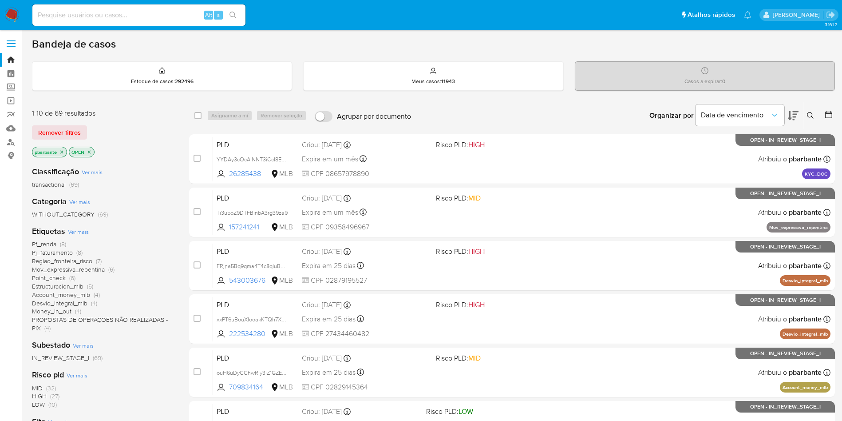
click at [18, 16] on img at bounding box center [11, 15] width 15 height 15
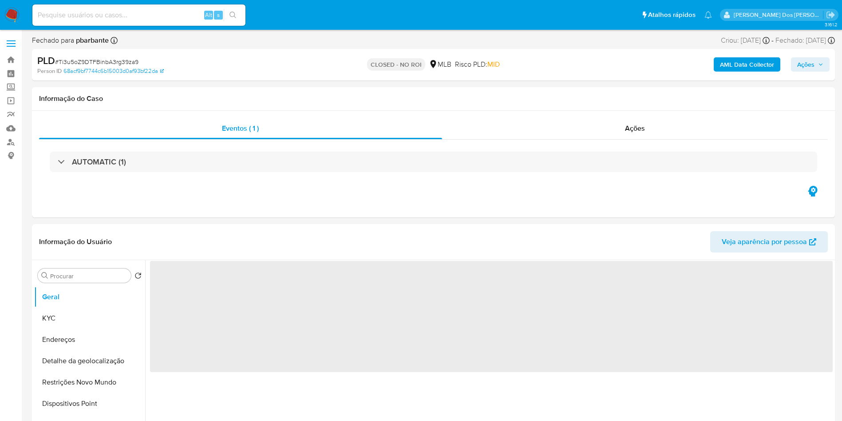
select select "10"
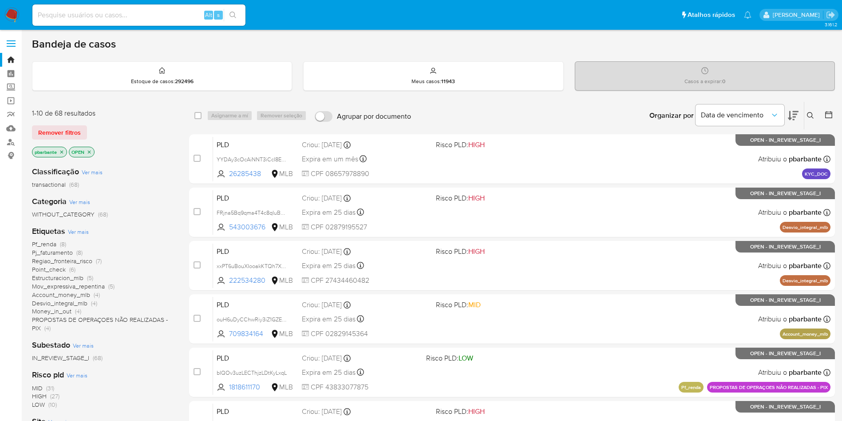
click at [50, 254] on span "Pj_faturamento" at bounding box center [52, 252] width 41 height 9
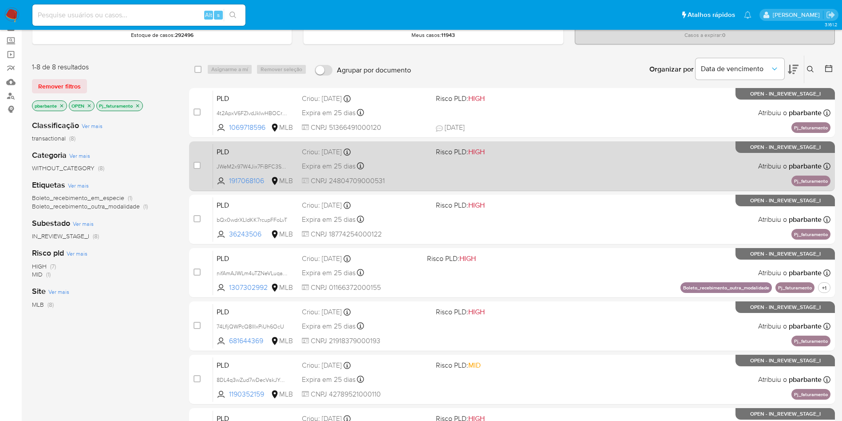
scroll to position [67, 0]
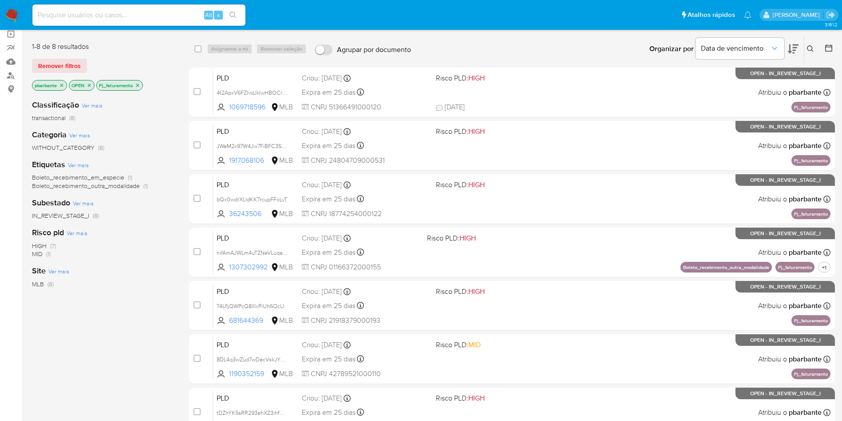
click at [136, 88] on icon "close-filter" at bounding box center [137, 85] width 5 height 5
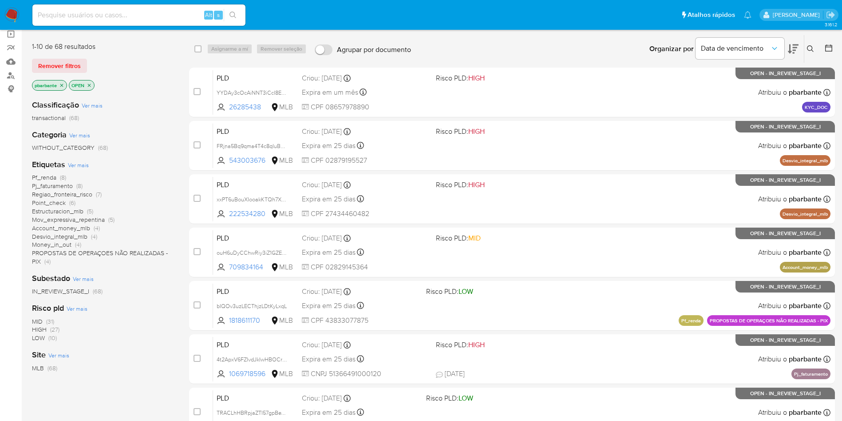
click at [53, 182] on span "Pf_renda" at bounding box center [44, 177] width 24 height 9
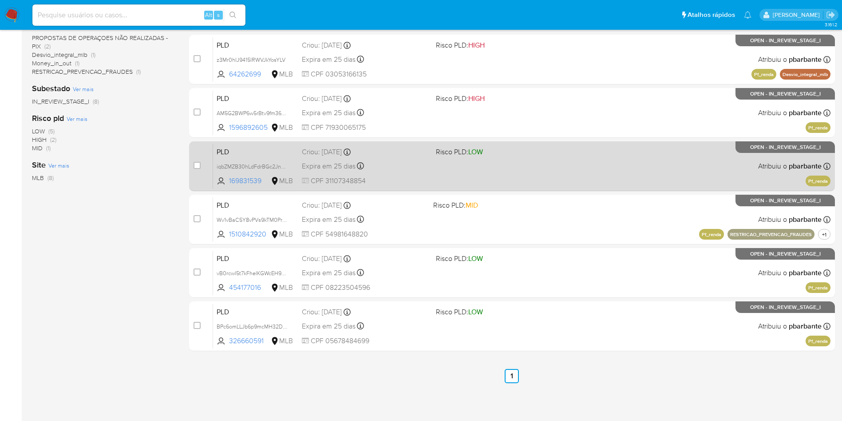
scroll to position [131, 0]
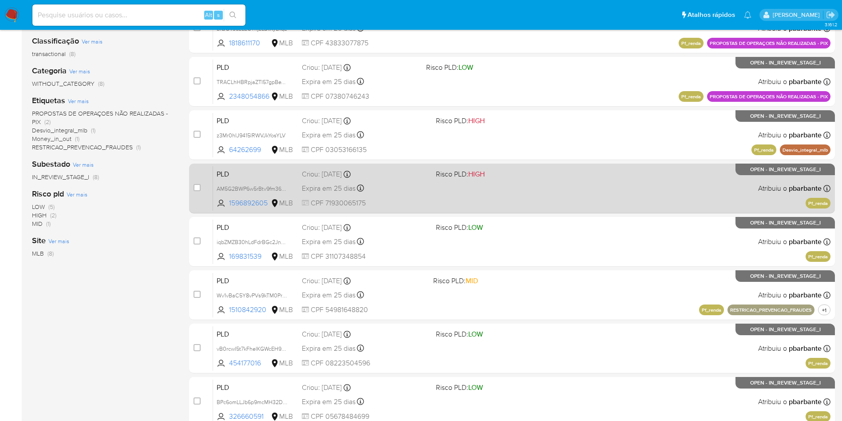
click at [518, 210] on div "PLD AM5G2BWP6w5rBtv9fm36gqz7 1596892605 MLB Risco PLD: HIGH Criou: 12/09/2025 C…" at bounding box center [522, 188] width 618 height 45
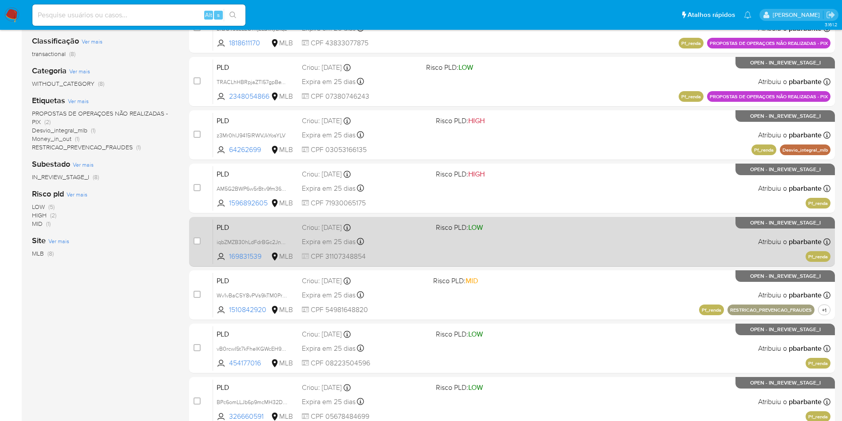
click at [525, 264] on div "PLD iqbZMZB30hLdFdrBGc2JndSh 169831539 MLB Risco PLD: LOW Criou: 12/09/2025 Cri…" at bounding box center [522, 241] width 618 height 45
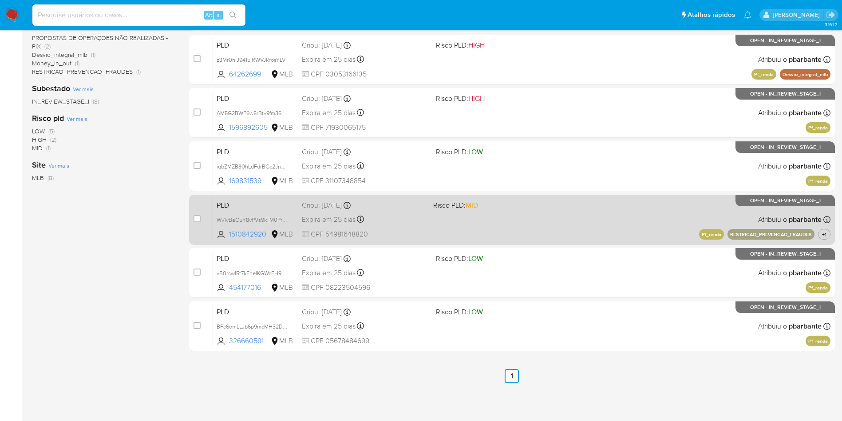
scroll to position [197, 0]
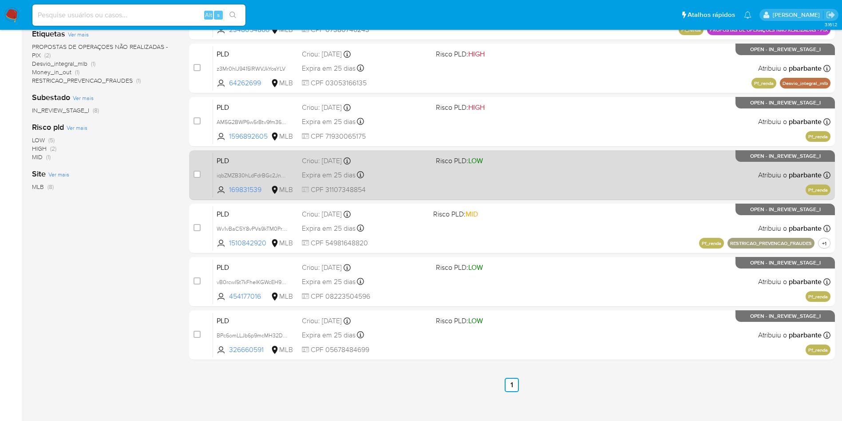
click at [468, 197] on div "PLD iqbZMZB30hLdFdrBGc2JndSh 169831539 MLB Risco PLD: LOW Criou: 12/09/2025 Cri…" at bounding box center [522, 174] width 618 height 45
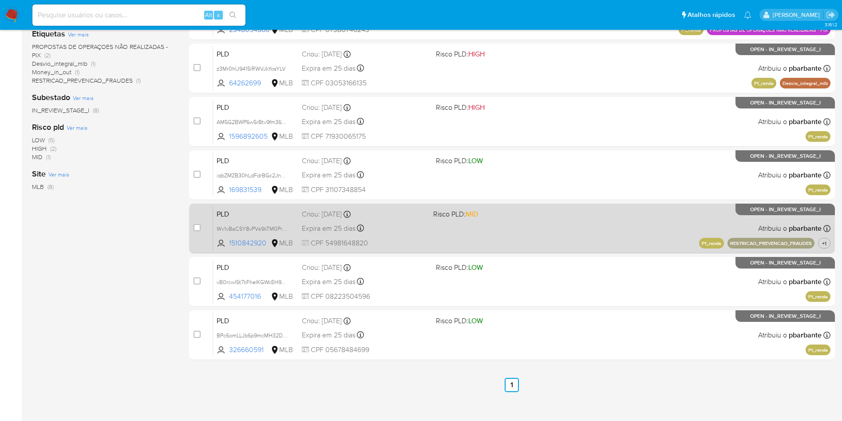
click at [464, 250] on div "PLD Wv1vBaC5Y8vPVs9kTM0ProQb 1510842920 MLB Risco PLD: MID Criou: 12/09/2025 Cr…" at bounding box center [522, 228] width 618 height 45
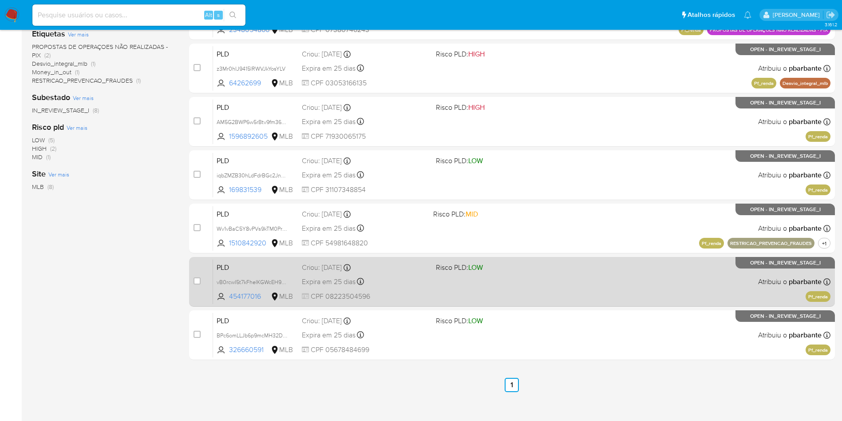
drag, startPoint x: 459, startPoint y: 312, endPoint x: 455, endPoint y: 328, distance: 16.4
click at [457, 304] on div "PLD vB0rcwI5t7kFheIKGWcEH9LG 454177016 MLB Risco PLD: LOW Criou: 12/09/2025 Cri…" at bounding box center [522, 281] width 618 height 45
click at [455, 357] on div "PLD BPc6omLLJb6p9mcMH32DlSW0 326660591 MLB Risco PLD: LOW Criou: 12/09/2025 Cri…" at bounding box center [522, 334] width 618 height 45
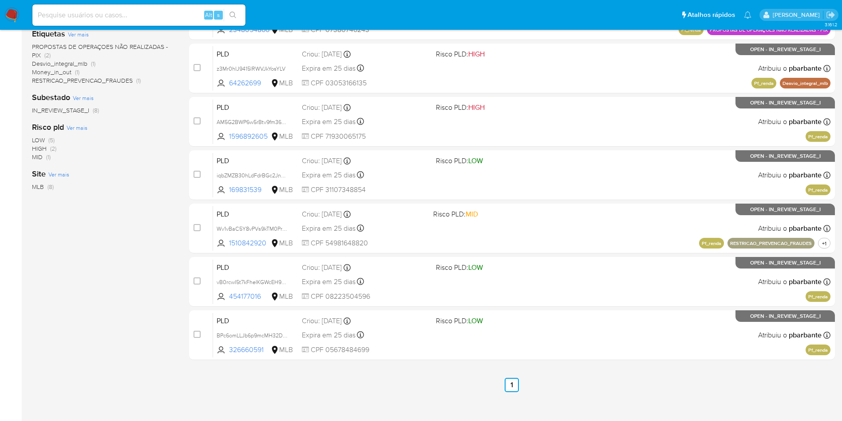
scroll to position [0, 0]
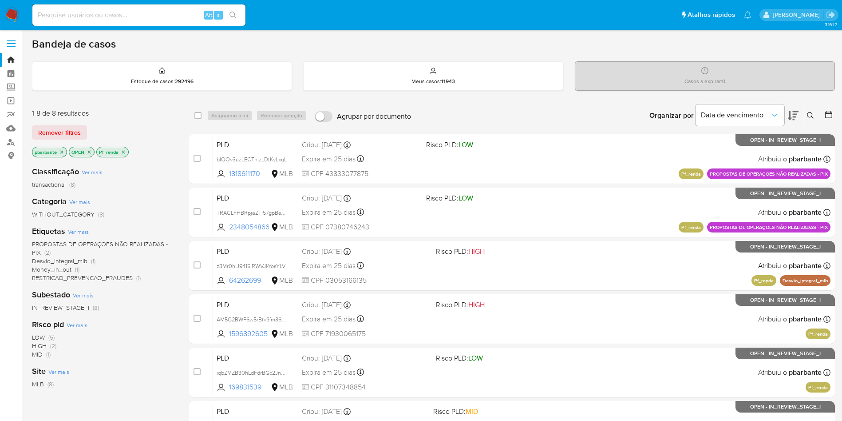
click at [124, 157] on p "Pf_renda" at bounding box center [113, 152] width 32 height 10
click at [123, 150] on p "Pf_renda" at bounding box center [113, 152] width 32 height 10
click at [125, 151] on icon "close-filter" at bounding box center [123, 151] width 5 height 5
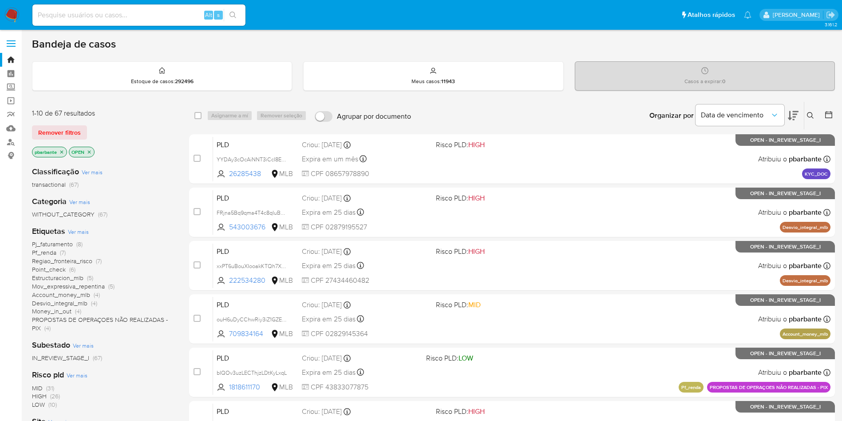
click at [55, 248] on span "Pj_faturamento" at bounding box center [52, 243] width 41 height 9
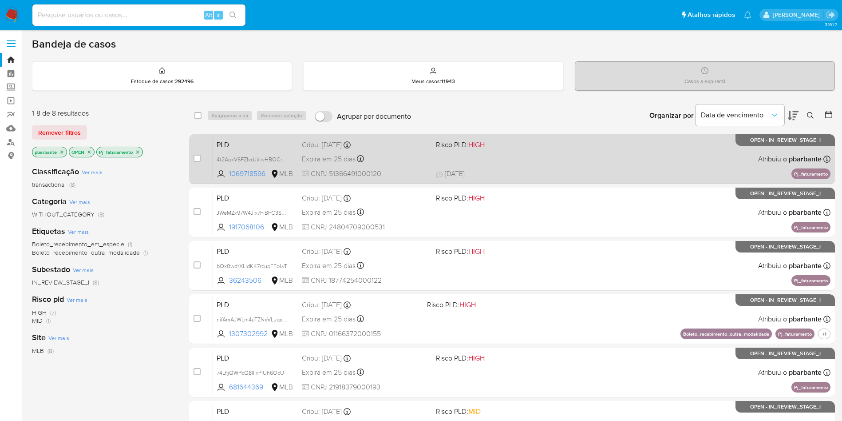
click at [602, 159] on div "PLD 4t2ApxV6FZIvdJkIwHBOCrVH 1069718596 MLB Risco PLD: HIGH Criou: 12/09/2025 C…" at bounding box center [522, 158] width 618 height 45
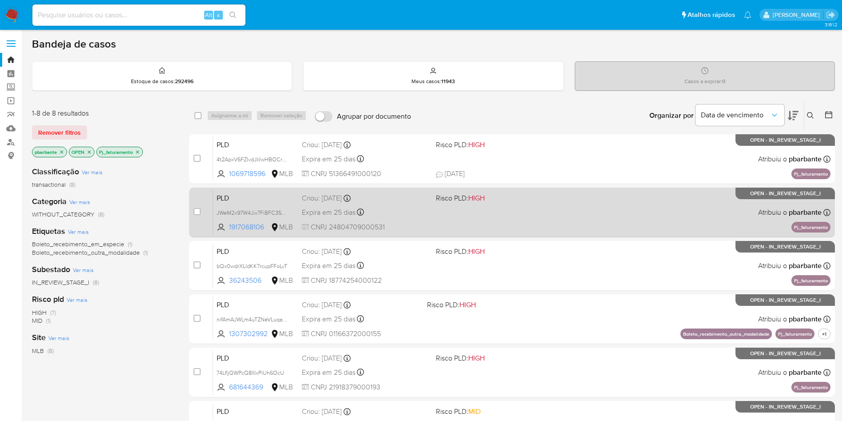
click at [566, 218] on div "PLD JWeM2x97W4Jix7FiBFC3S0UG 1917068106 MLB Risco PLD: HIGH Criou: 12/09/2025 C…" at bounding box center [522, 212] width 618 height 45
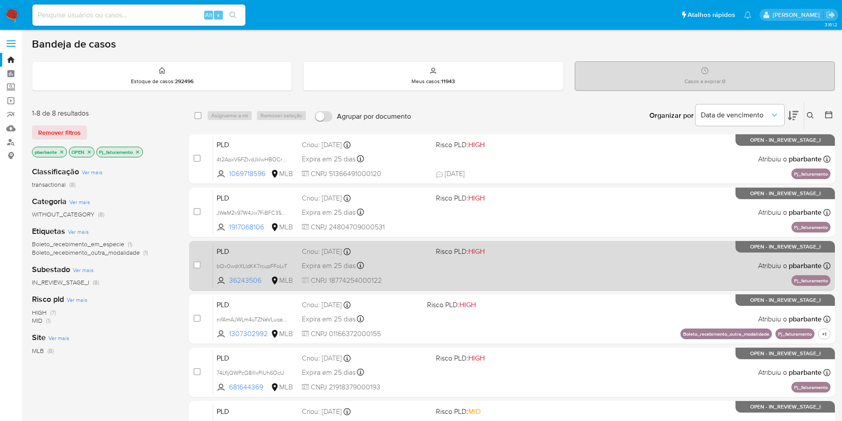
click at [548, 281] on div "PLD bQx0wdrXLIdKK7rcupFFoLvT 36243506 MLB Risco PLD: HIGH Criou: 12/09/2025 Cri…" at bounding box center [522, 265] width 618 height 45
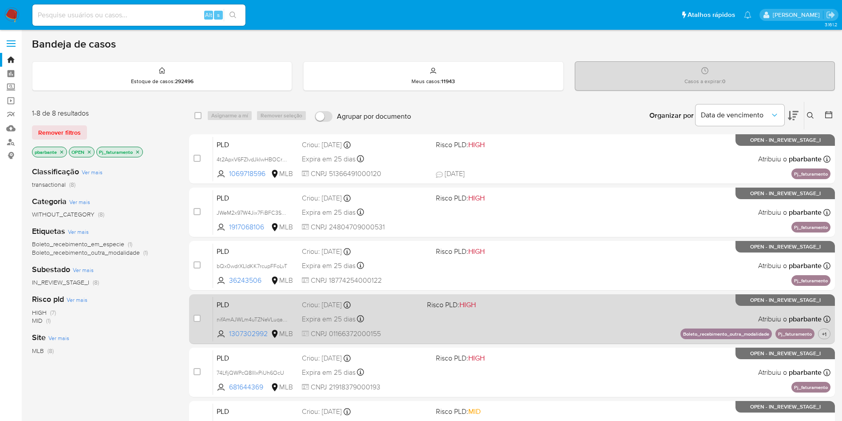
drag, startPoint x: 537, startPoint y: 344, endPoint x: 533, endPoint y: 370, distance: 26.9
click at [536, 319] on span at bounding box center [486, 319] width 118 height 2
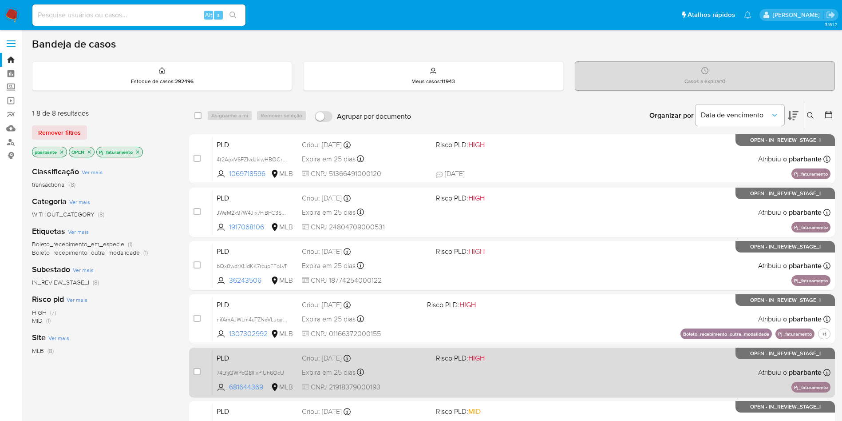
click at [530, 363] on span "Risco PLD: HIGH" at bounding box center [499, 357] width 127 height 12
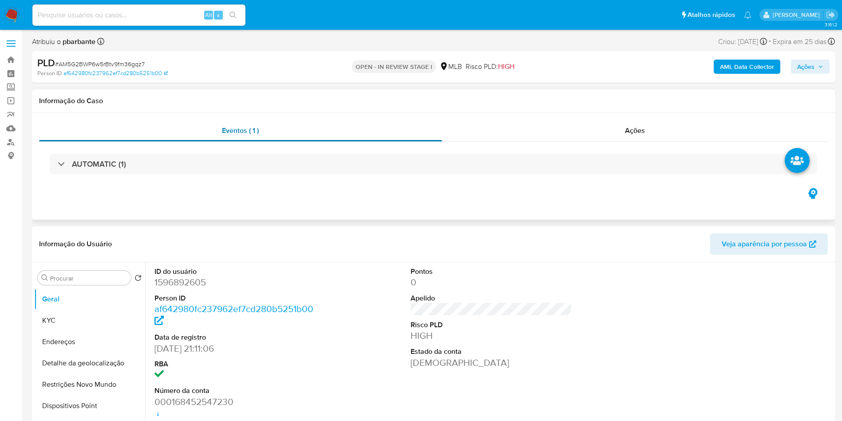
select select "10"
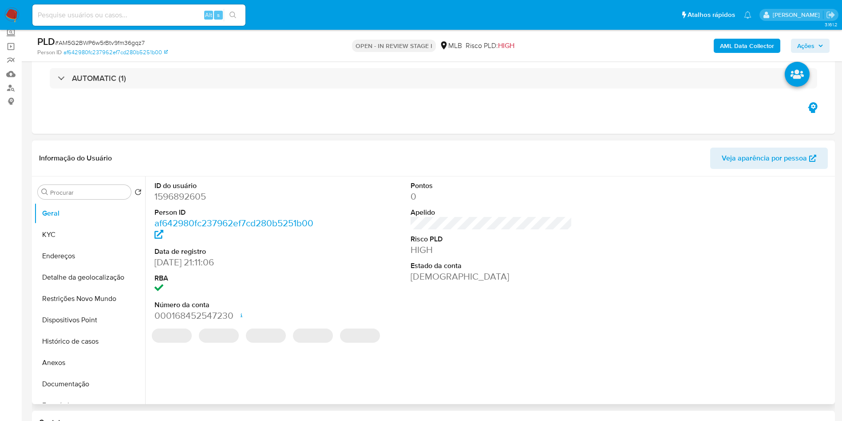
scroll to position [67, 0]
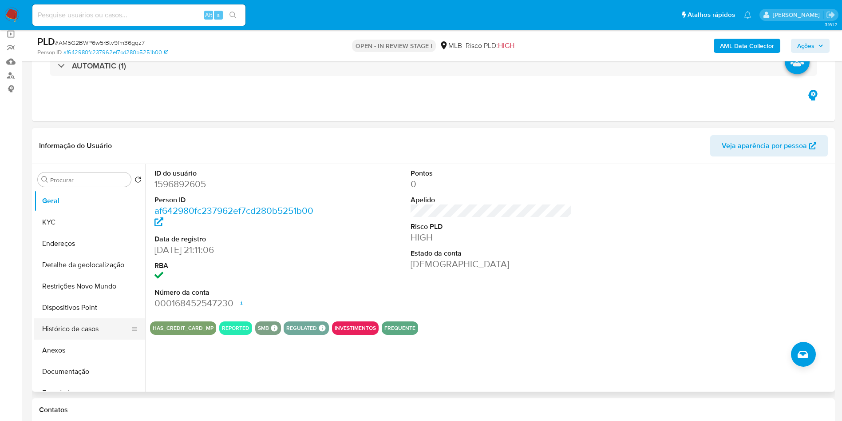
click at [81, 339] on button "Histórico de casos" at bounding box center [86, 328] width 104 height 21
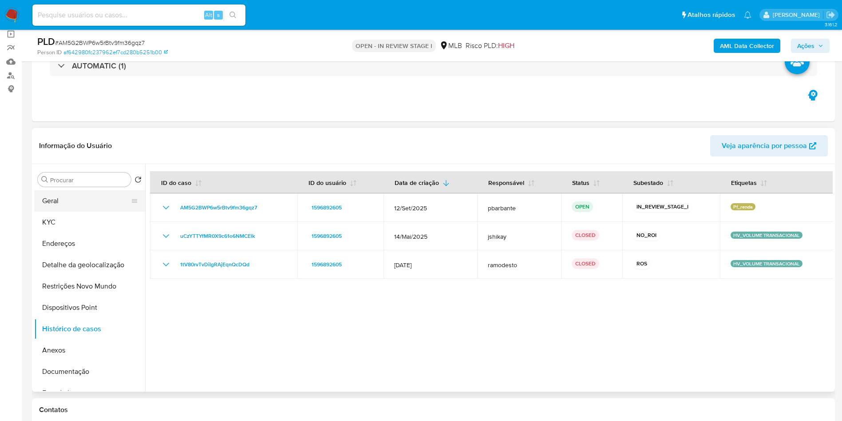
click at [53, 211] on button "Geral" at bounding box center [86, 200] width 104 height 21
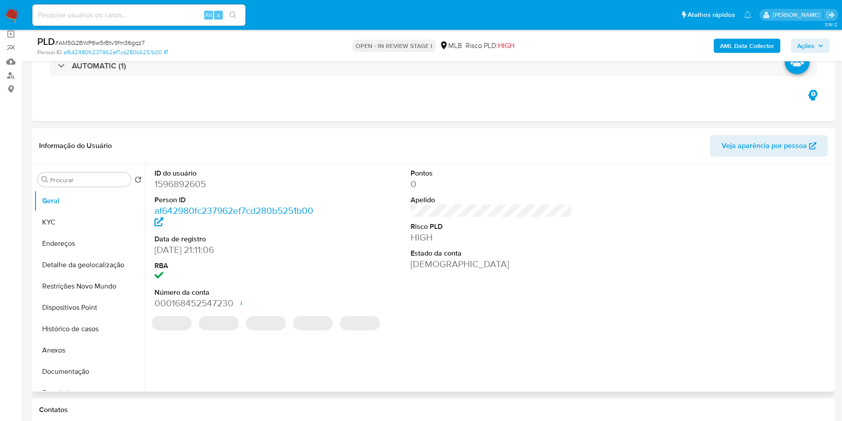
click at [177, 190] on dd "1596892605" at bounding box center [236, 184] width 162 height 12
copy dd "1596892605"
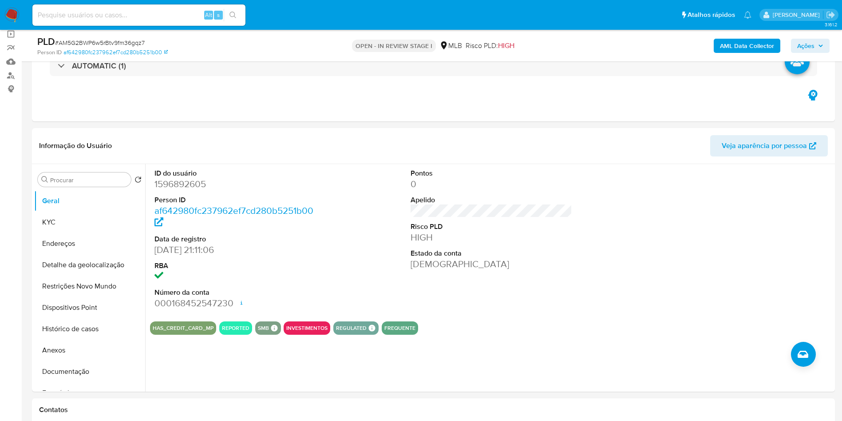
click at [137, 36] on div "PLD # AM5G2BWP6w5rBtv9fm36gqz7" at bounding box center [167, 41] width 261 height 13
click at [137, 37] on div "PLD # AM5G2BWP6w5rBtv9fm36gqz7" at bounding box center [167, 41] width 261 height 13
copy span "AM5G2BWP6w5rBtv9fm36gqz7"
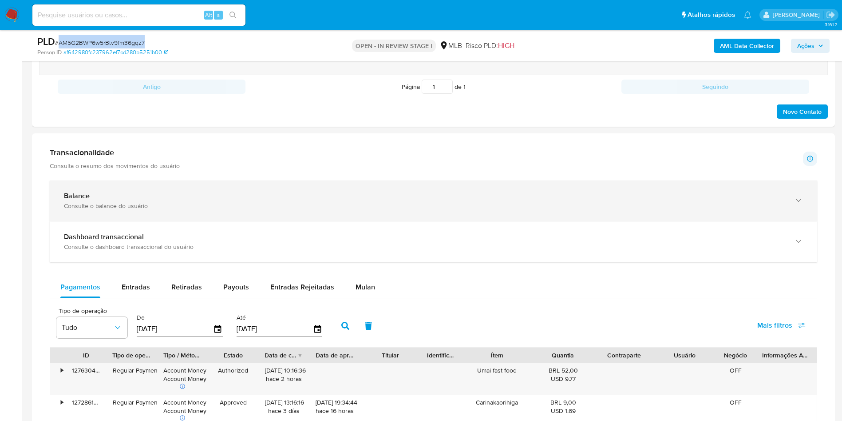
scroll to position [733, 0]
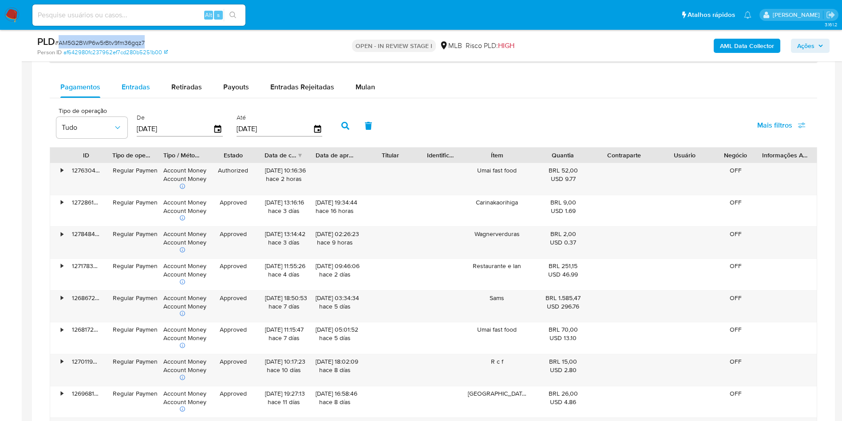
click at [122, 92] on span "Entradas" at bounding box center [136, 87] width 28 height 10
select select "10"
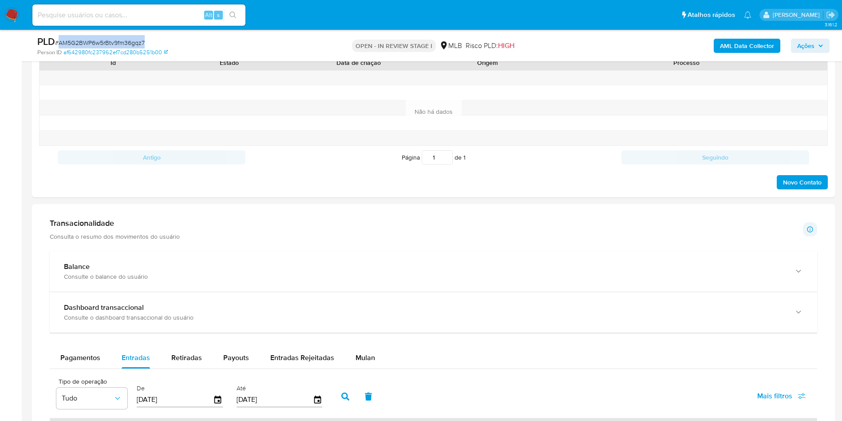
scroll to position [333, 0]
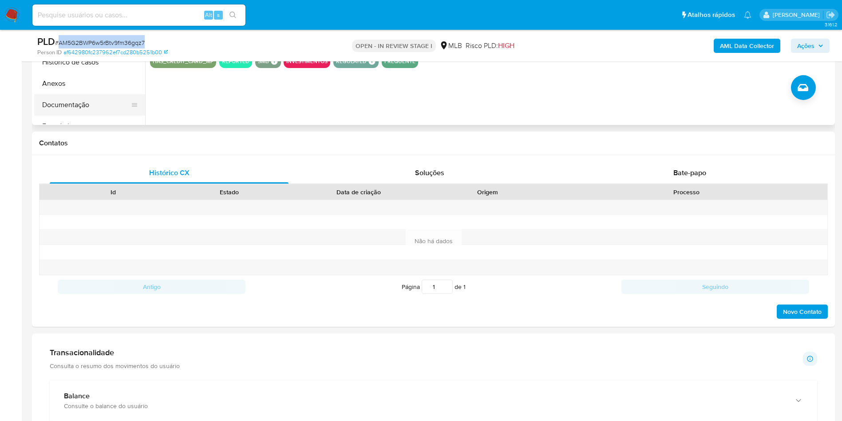
click at [83, 115] on button "Documentação" at bounding box center [86, 104] width 104 height 21
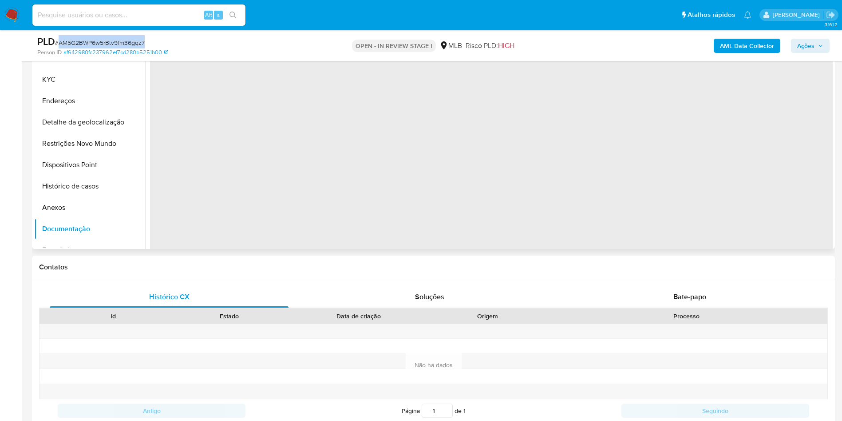
scroll to position [67, 0]
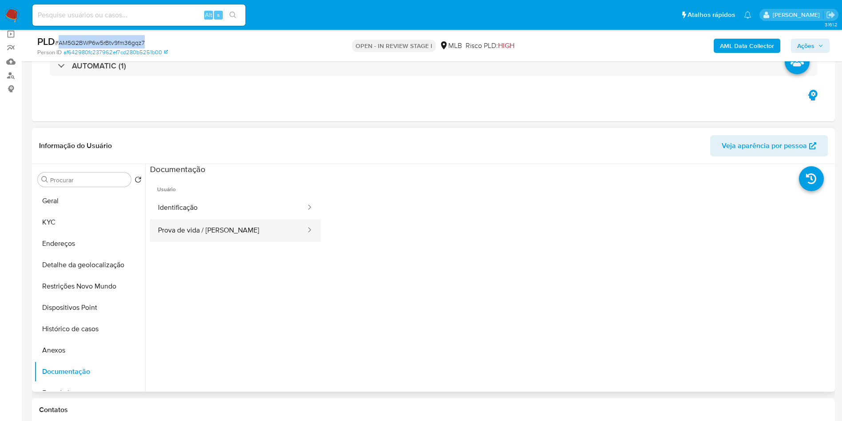
click at [238, 242] on button "Prova de vida / Selfie" at bounding box center [228, 230] width 157 height 23
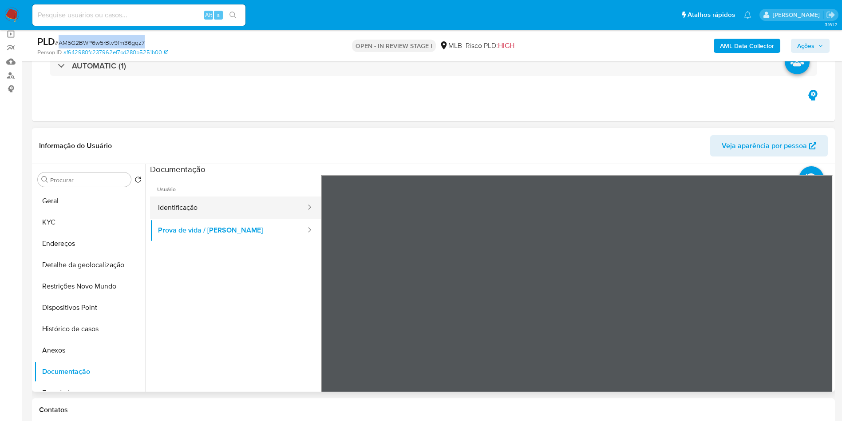
click at [231, 219] on button "Identificação" at bounding box center [228, 207] width 157 height 23
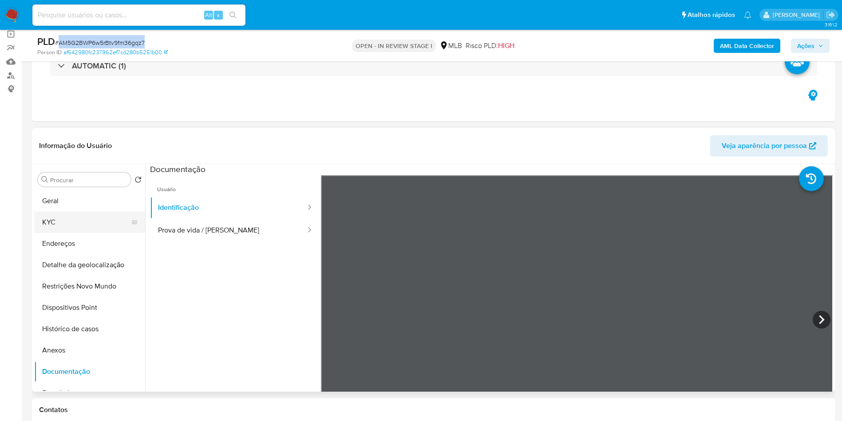
click at [64, 233] on button "KYC" at bounding box center [86, 221] width 104 height 21
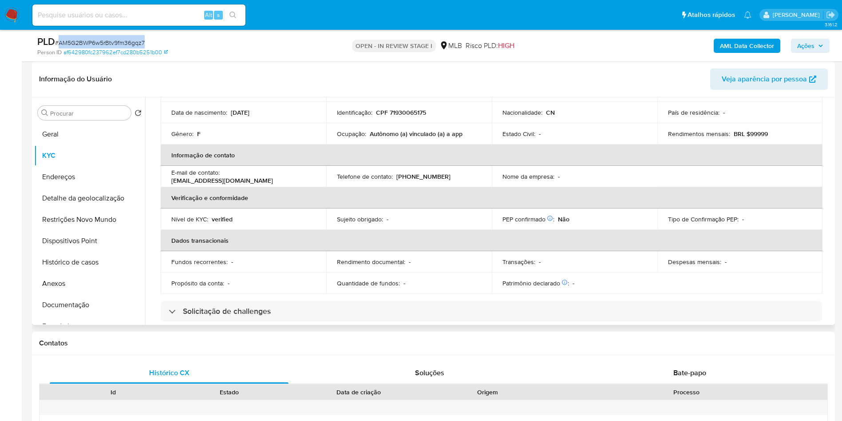
scroll to position [133, 0]
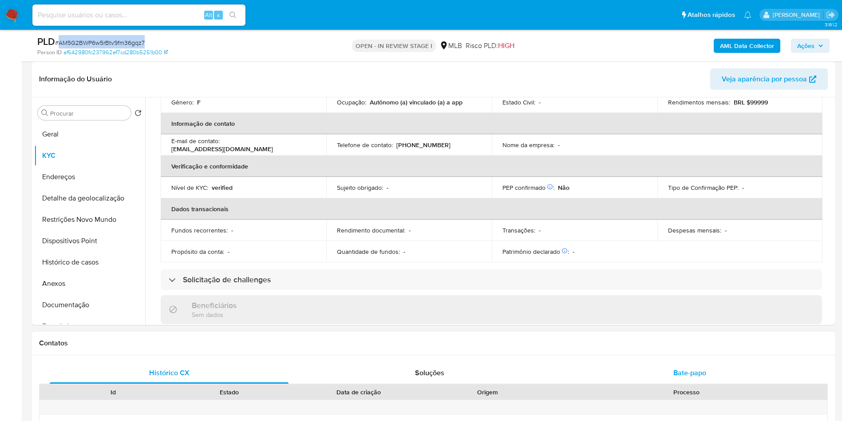
click at [679, 377] on span "Bate-papo" at bounding box center [690, 372] width 33 height 10
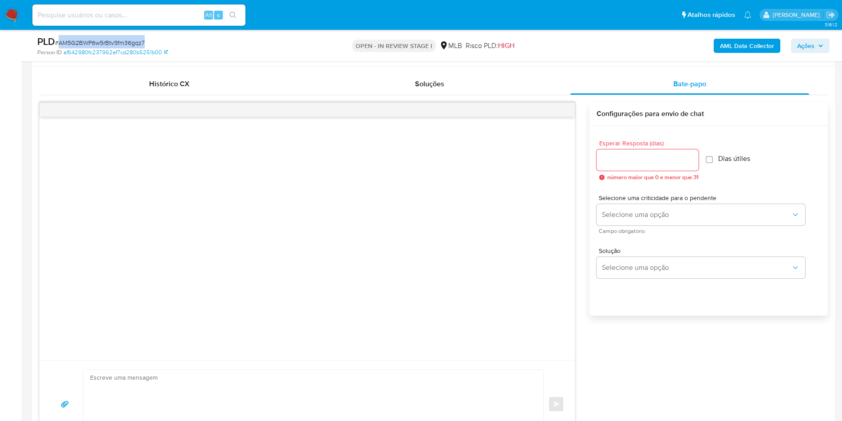
scroll to position [466, 0]
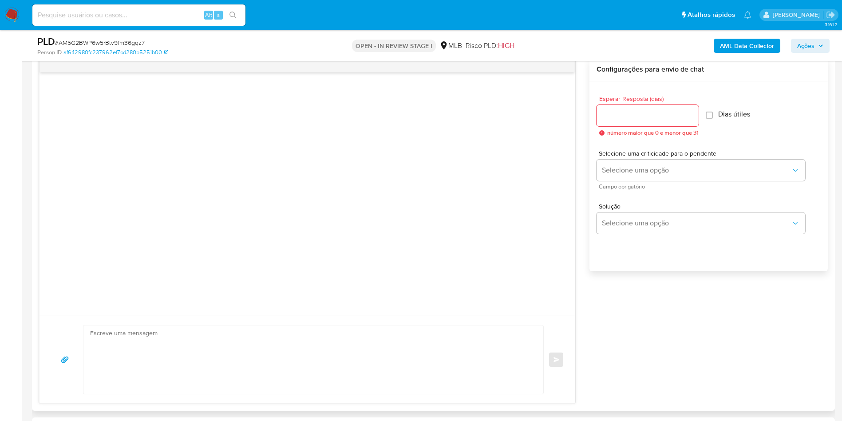
click at [629, 121] on input "Esperar Resposta (dias)" at bounding box center [648, 116] width 102 height 12
type input "3"
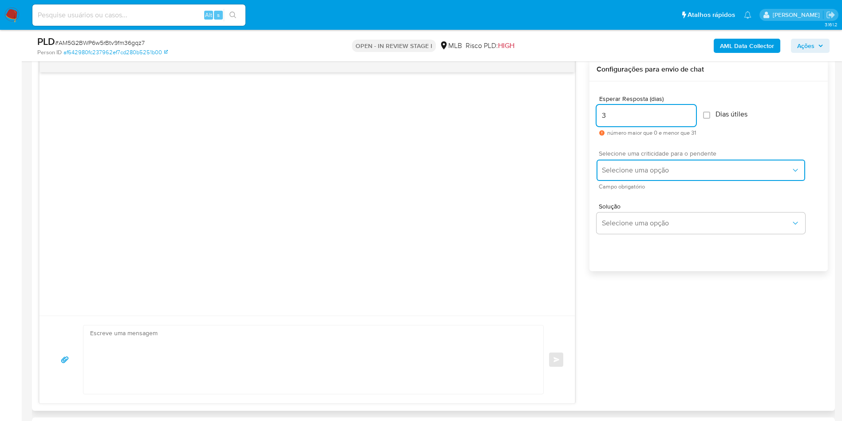
click at [625, 181] on button "Selecione uma opção" at bounding box center [701, 169] width 209 height 21
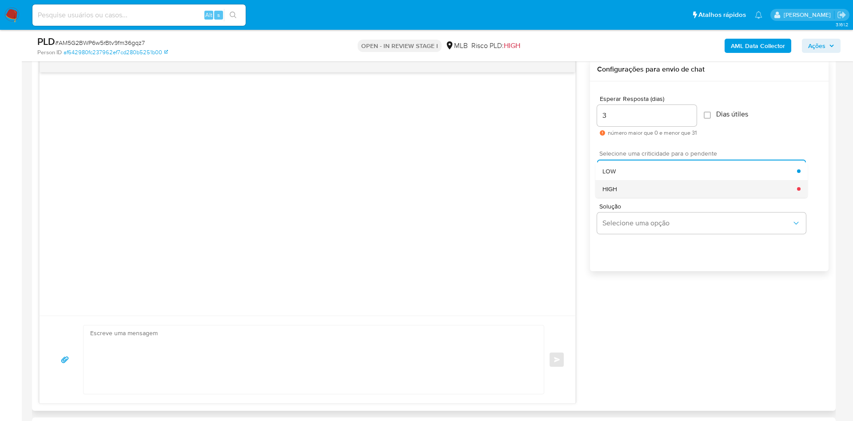
click at [623, 198] on div "HIGH" at bounding box center [699, 189] width 195 height 18
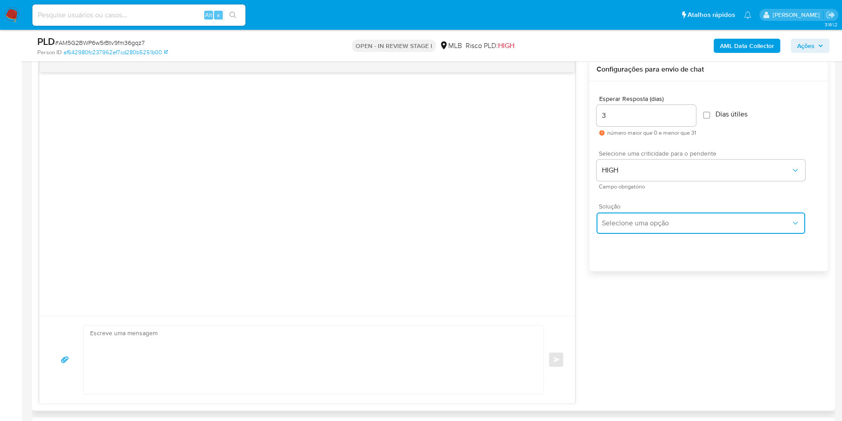
click at [624, 227] on span "Selecione uma opção" at bounding box center [696, 222] width 189 height 9
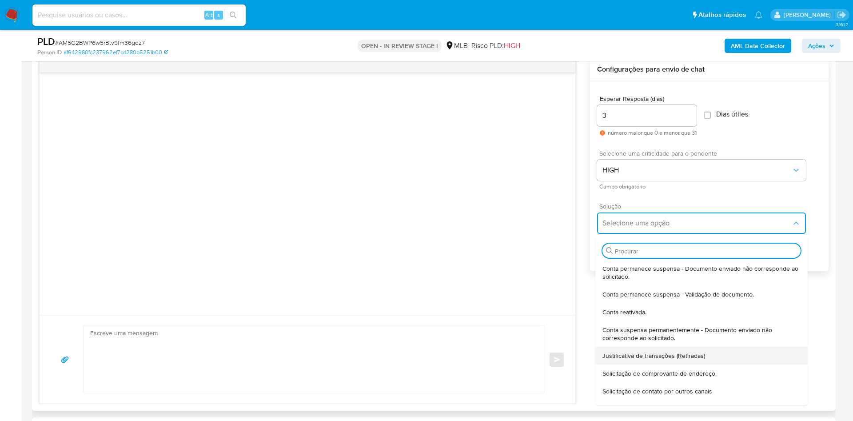
click at [635, 359] on div "Justificativa de transações (Retiradas)" at bounding box center [701, 355] width 198 height 18
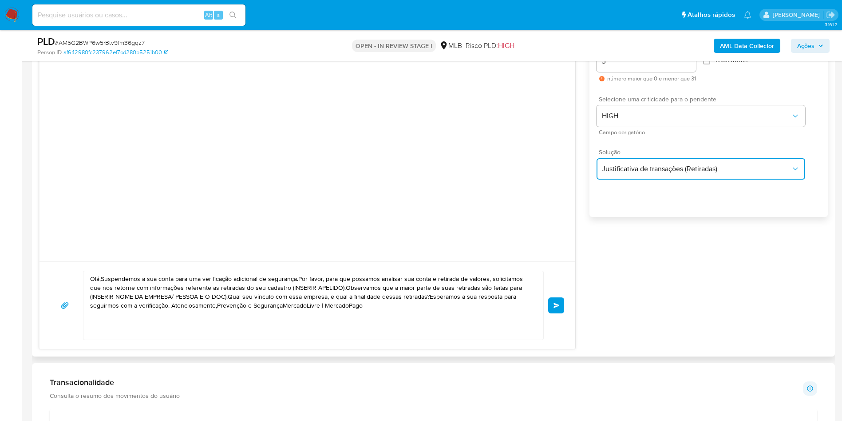
scroll to position [533, 0]
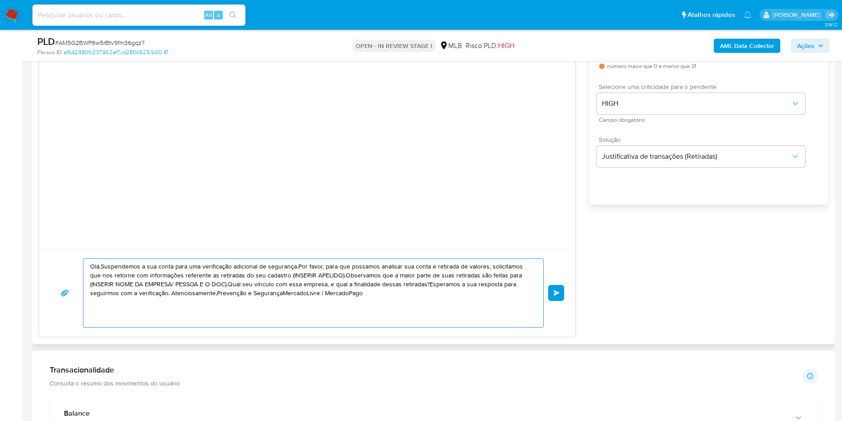
click at [343, 282] on textarea "Olá,Suspendemos a sua conta para uma verificação adicional de segurança.Por fav…" at bounding box center [311, 292] width 442 height 68
paste textarea "! Estamos realizando uma verificação adicional de segurança em contas de usuári…"
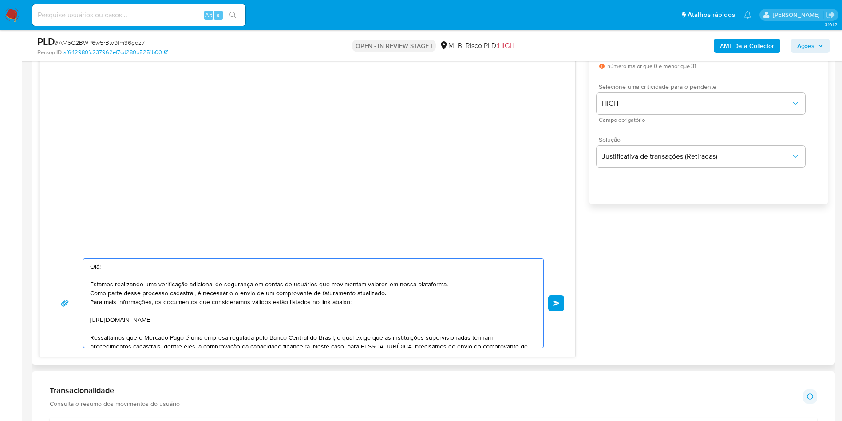
scroll to position [83, 0]
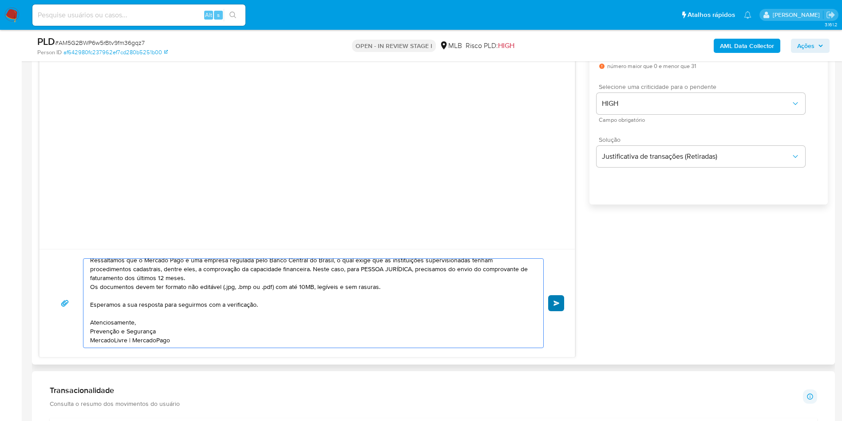
type textarea "Olá! Estamos realizando uma verificação adicional de segurança em contas de usu…"
click at [557, 306] on span "common.send" at bounding box center [557, 302] width 6 height 5
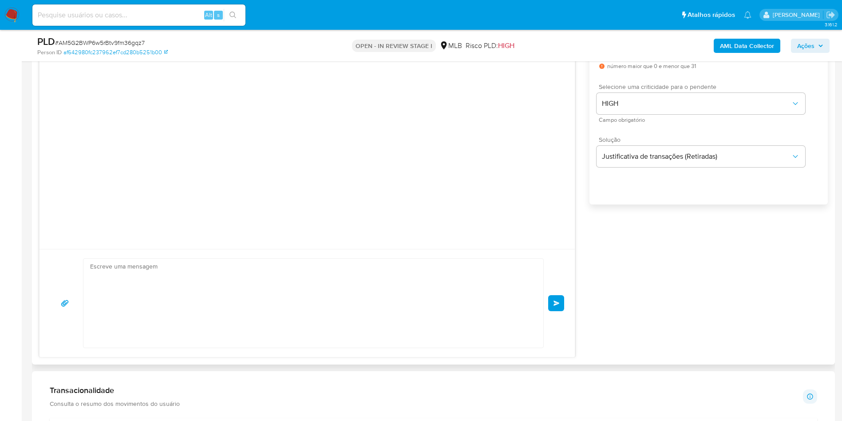
scroll to position [2, 0]
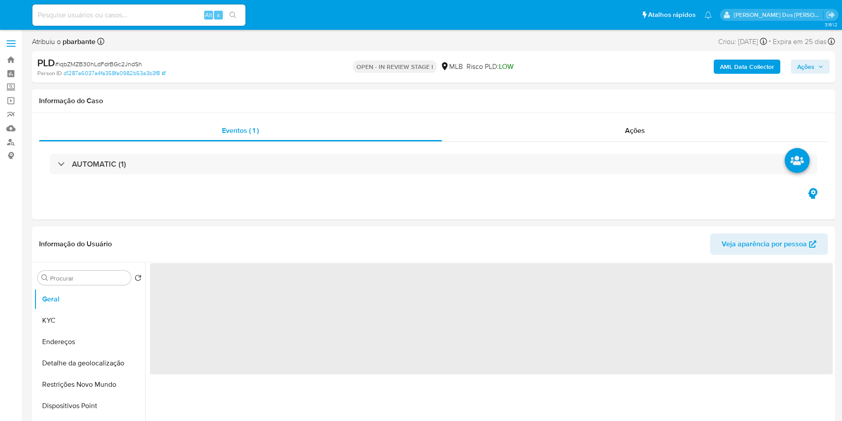
select select "10"
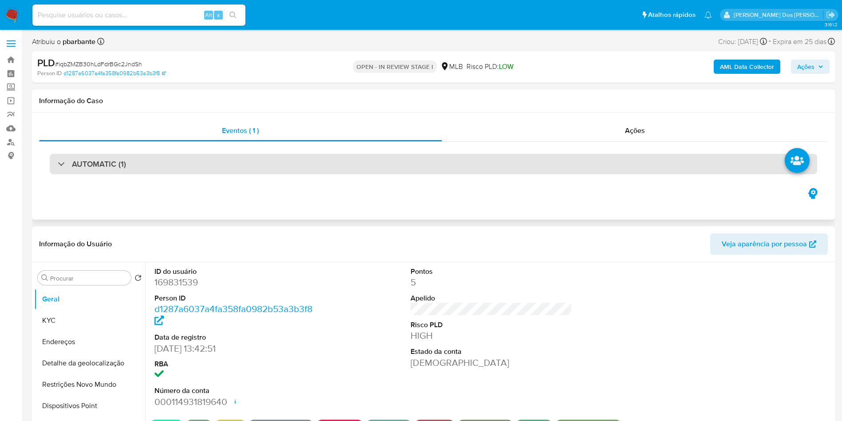
scroll to position [67, 0]
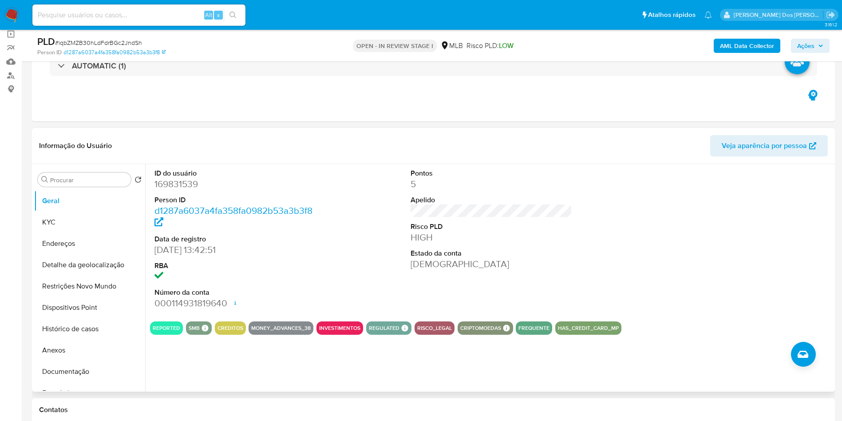
click at [179, 190] on dd "169831539" at bounding box center [236, 184] width 162 height 12
copy dd "169831539"
click at [71, 339] on button "Histórico de casos" at bounding box center [86, 328] width 104 height 21
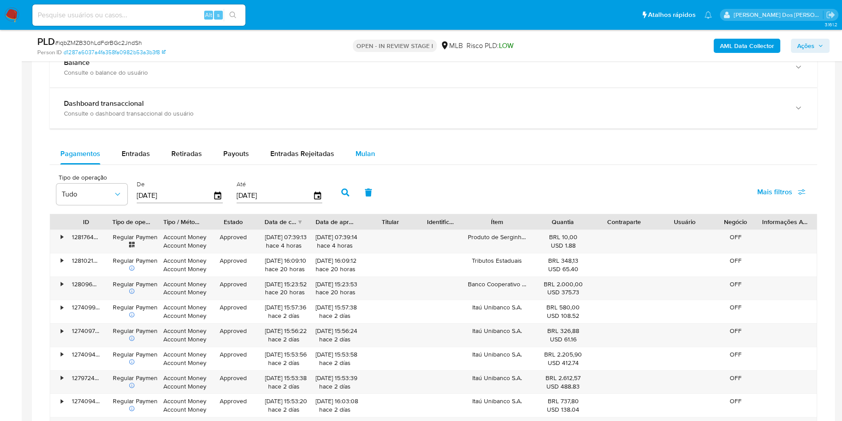
click at [381, 164] on button "Mulan" at bounding box center [365, 153] width 41 height 21
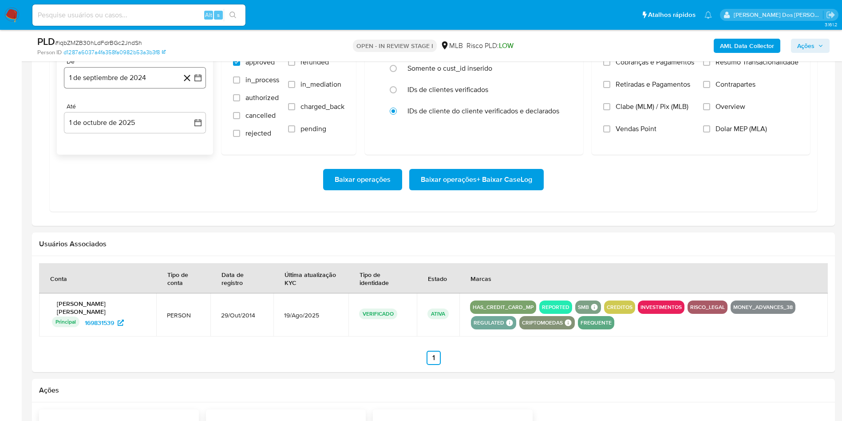
scroll to position [799, 0]
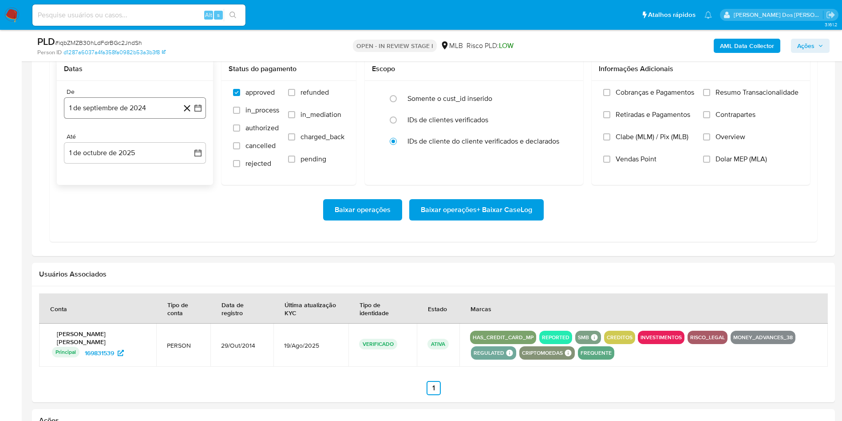
drag, startPoint x: 198, startPoint y: 122, endPoint x: 197, endPoint y: 131, distance: 9.9
click at [197, 111] on icon "button" at bounding box center [198, 107] width 7 height 7
click at [192, 145] on icon "Mes siguiente" at bounding box center [190, 140] width 11 height 11
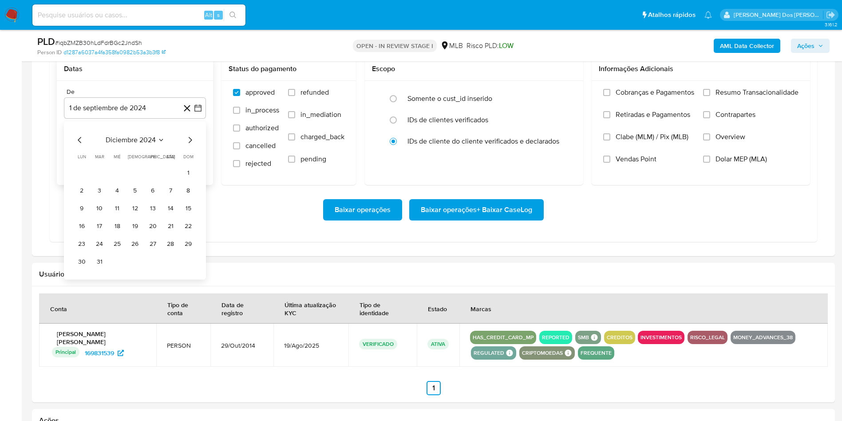
click at [192, 145] on icon "Mes siguiente" at bounding box center [190, 140] width 11 height 11
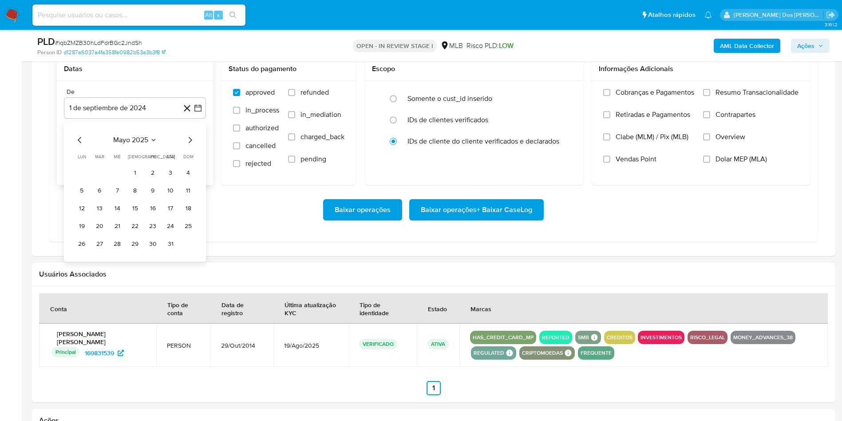
click at [192, 145] on icon "Mes siguiente" at bounding box center [190, 140] width 11 height 11
click at [152, 180] on button "1" at bounding box center [153, 173] width 14 height 14
click at [723, 97] on span "Resumo Transacionalidade" at bounding box center [757, 92] width 83 height 9
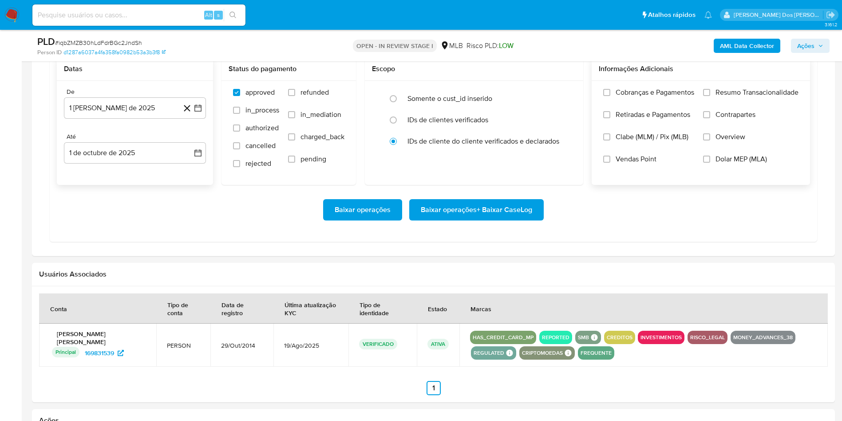
click at [711, 96] on input "Resumo Transacionalidade" at bounding box center [706, 92] width 7 height 7
click at [483, 219] on span "Baixar operações + Baixar CaseLog" at bounding box center [476, 210] width 111 height 20
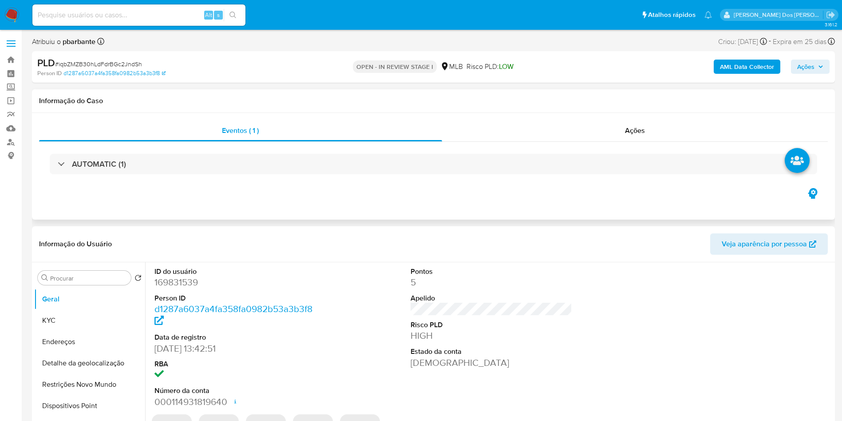
select select "10"
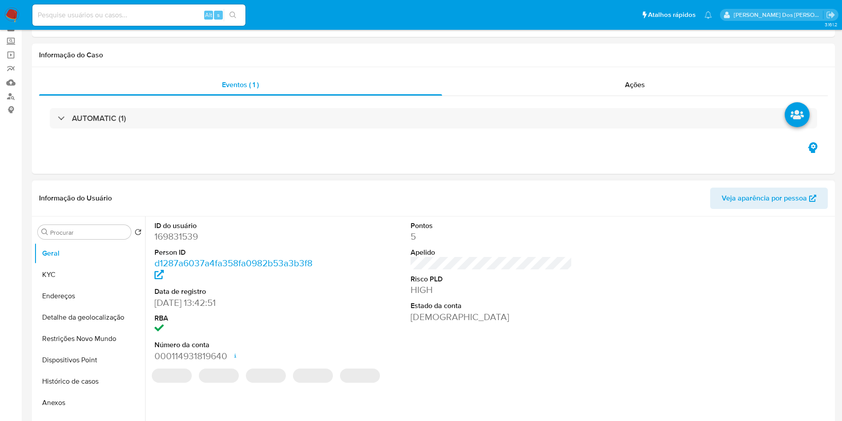
scroll to position [67, 0]
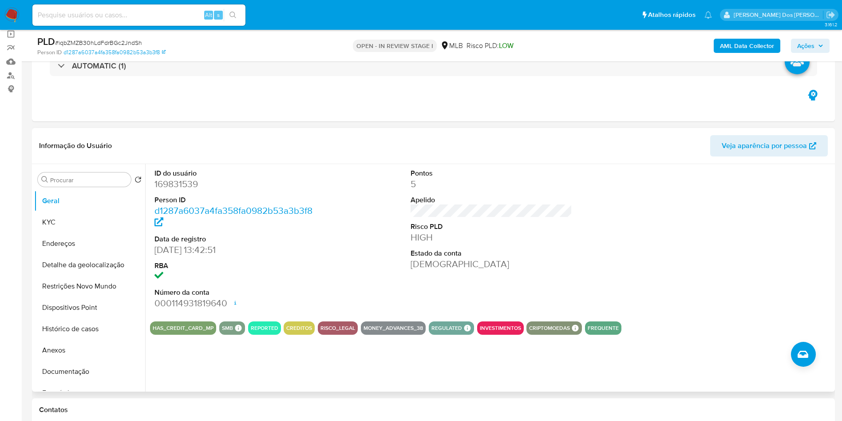
click at [167, 190] on dd "169831539" at bounding box center [236, 184] width 162 height 12
copy dd "169831539"
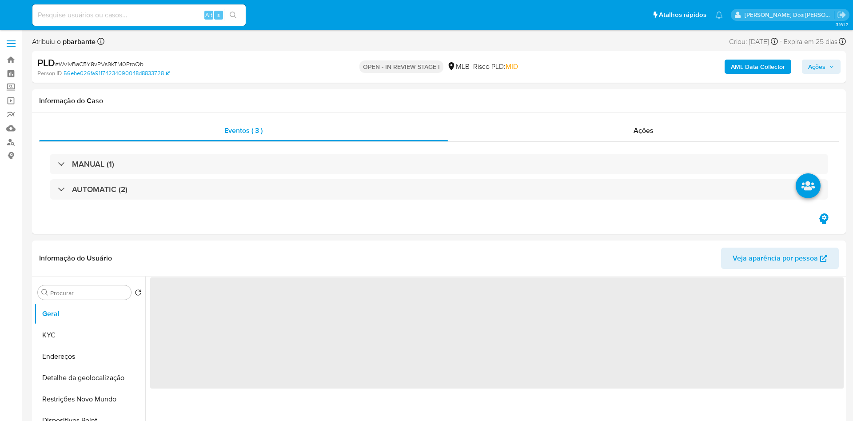
select select "10"
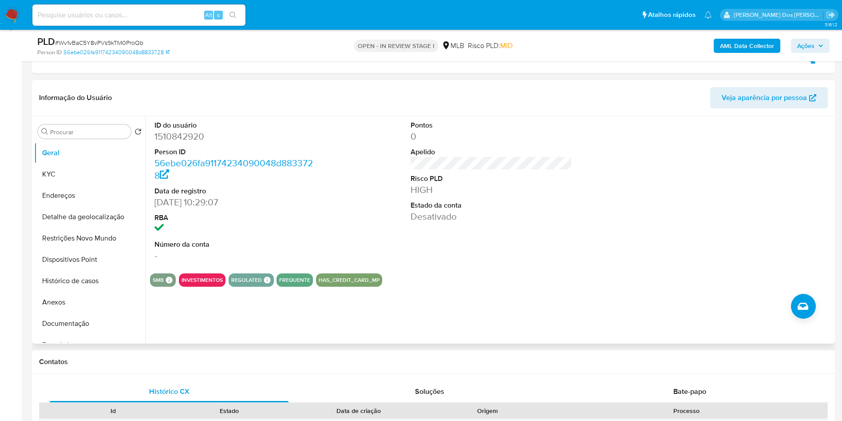
scroll to position [133, 0]
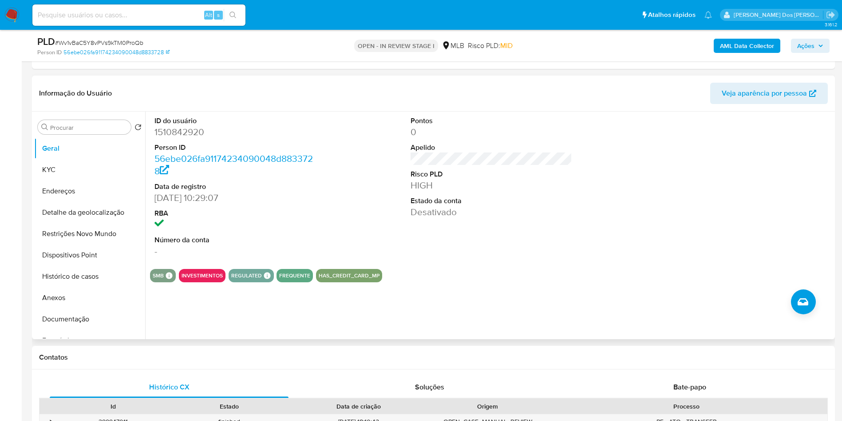
click at [171, 129] on dd "1510842920" at bounding box center [236, 132] width 162 height 12
copy dd "1510842920"
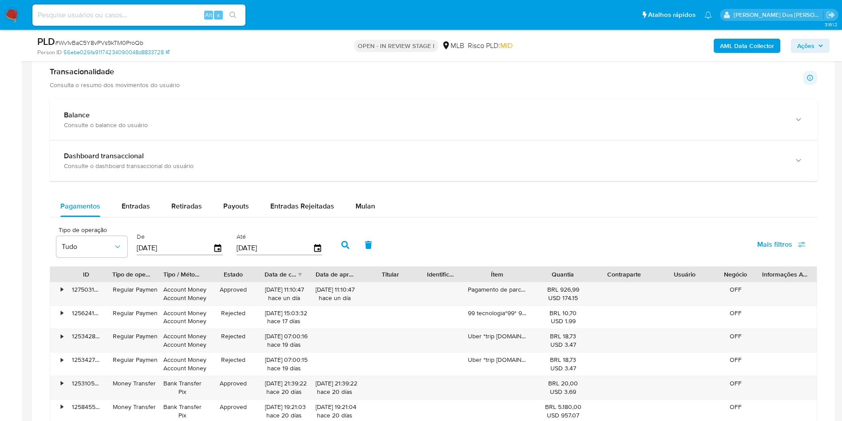
scroll to position [599, 0]
click at [356, 212] on div "Mulan" at bounding box center [366, 204] width 20 height 21
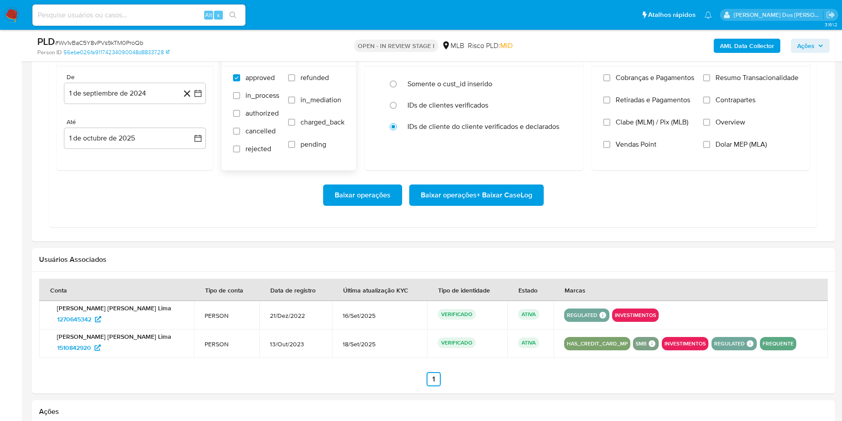
scroll to position [799, 0]
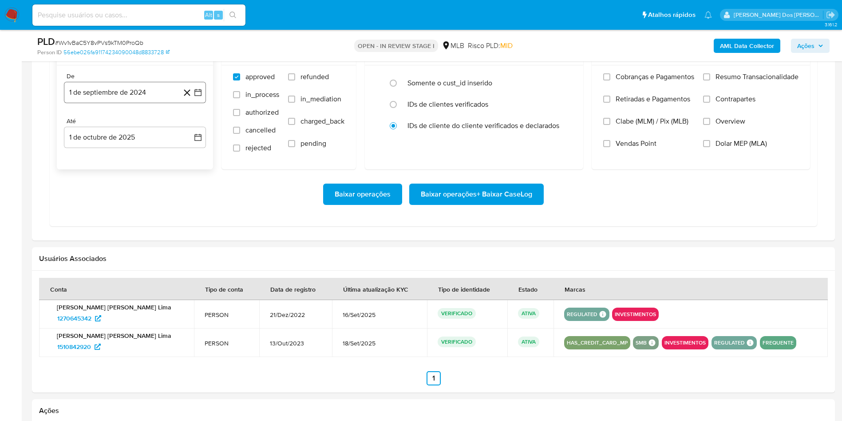
click at [191, 87] on button "1 de septiembre de 2024" at bounding box center [135, 92] width 142 height 21
click at [192, 129] on icon "Mes siguiente" at bounding box center [190, 124] width 11 height 11
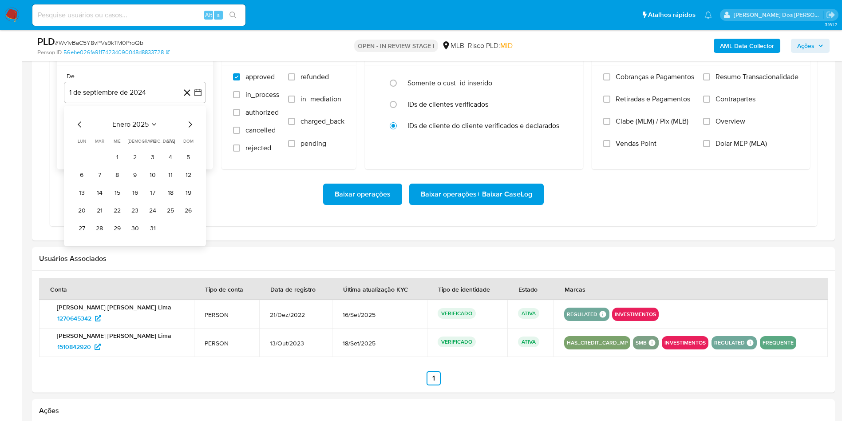
click at [192, 129] on icon "Mes siguiente" at bounding box center [190, 124] width 11 height 11
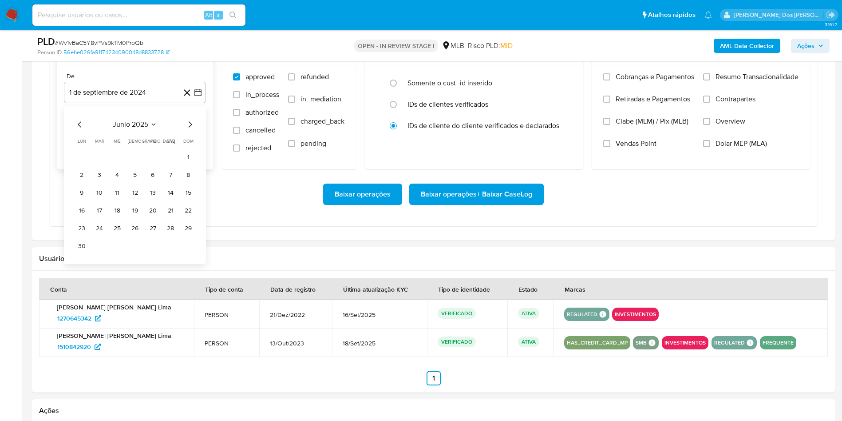
click at [192, 129] on icon "Mes siguiente" at bounding box center [190, 124] width 11 height 11
click at [186, 127] on icon "Mes siguiente" at bounding box center [190, 124] width 11 height 11
click at [154, 155] on button "1" at bounding box center [153, 157] width 14 height 14
click at [767, 68] on div "Cobranças e Pagamentos Retiradas e Pagamentos Clabe (MLM) / Pix (MLB) Vendas Po…" at bounding box center [701, 116] width 218 height 103
click at [752, 84] on label "Resumo Transacionalidade" at bounding box center [750, 83] width 95 height 22
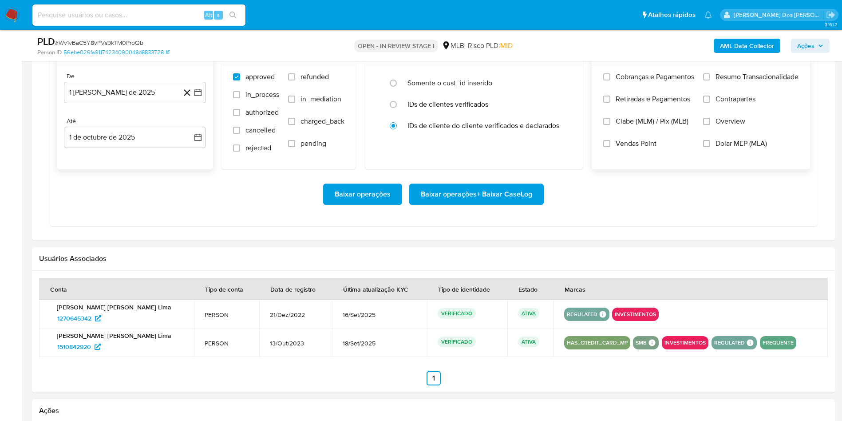
click at [711, 80] on input "Resumo Transacionalidade" at bounding box center [706, 76] width 7 height 7
click at [509, 204] on span "Baixar operações + Baixar CaseLog" at bounding box center [476, 194] width 111 height 20
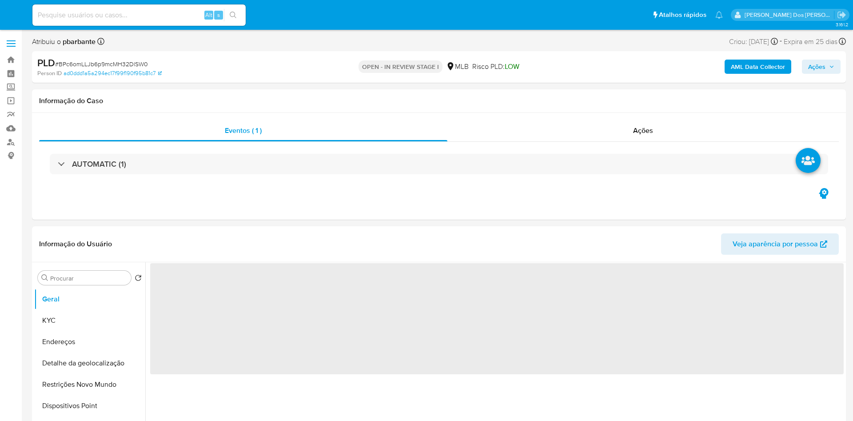
select select "10"
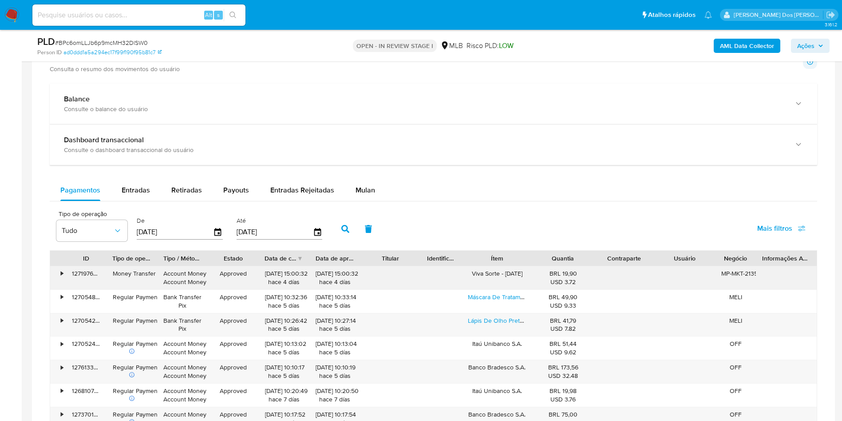
scroll to position [666, 0]
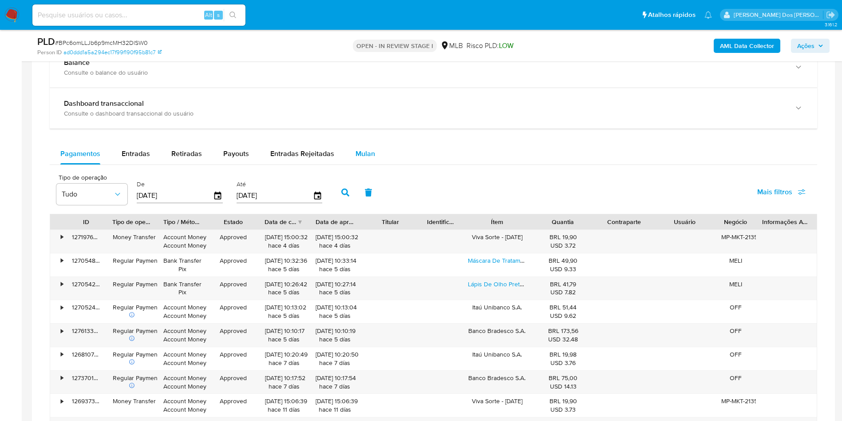
click at [373, 164] on button "Mulan" at bounding box center [365, 153] width 41 height 21
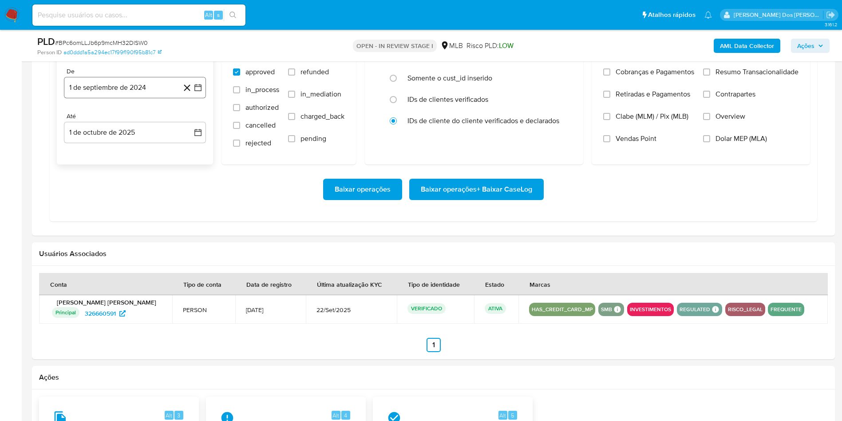
scroll to position [799, 0]
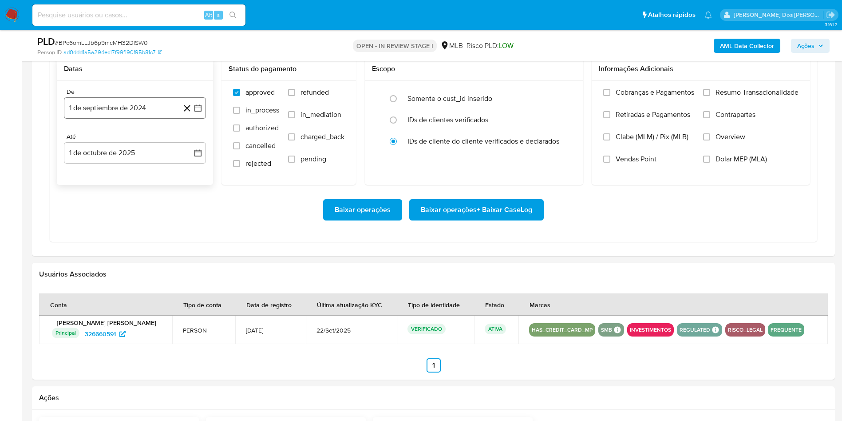
click at [200, 119] on button "1 de septiembre de 2024" at bounding box center [135, 107] width 142 height 21
click at [191, 145] on icon "Mes siguiente" at bounding box center [190, 140] width 11 height 11
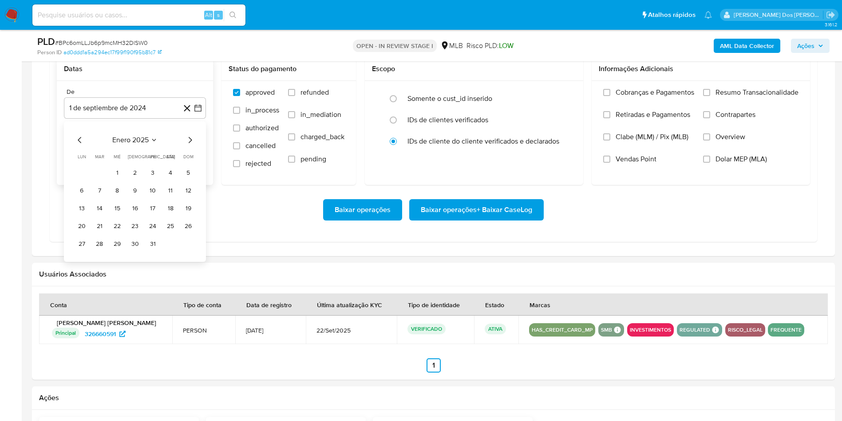
click at [191, 145] on icon "Mes siguiente" at bounding box center [190, 140] width 11 height 11
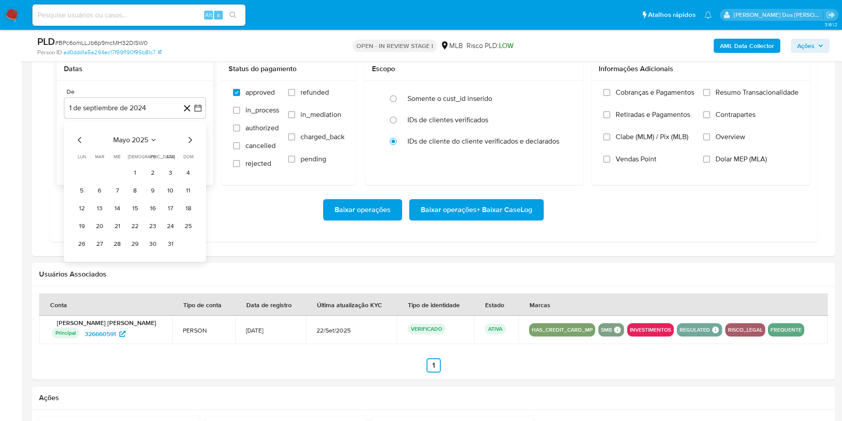
click at [191, 145] on icon "Mes siguiente" at bounding box center [190, 140] width 11 height 11
click at [150, 180] on button "1" at bounding box center [153, 173] width 14 height 14
click at [730, 110] on label "Resumo Transacionalidade" at bounding box center [750, 99] width 95 height 22
click at [711, 96] on input "Resumo Transacionalidade" at bounding box center [706, 92] width 7 height 7
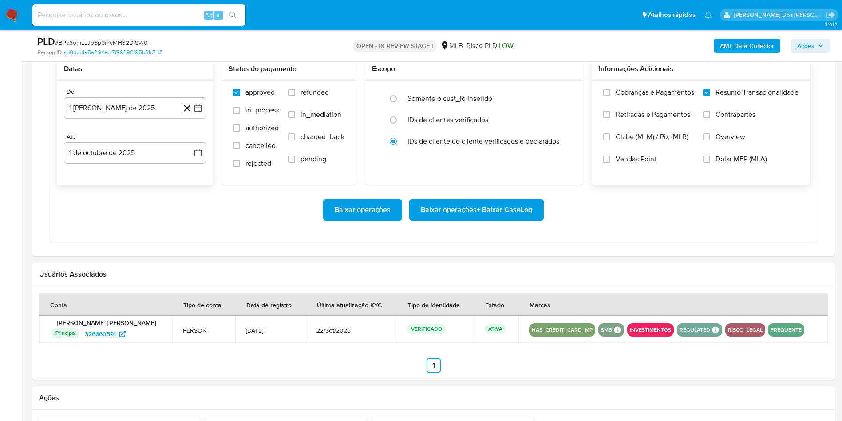
click at [519, 219] on span "Baixar operações + Baixar CaseLog" at bounding box center [476, 210] width 111 height 20
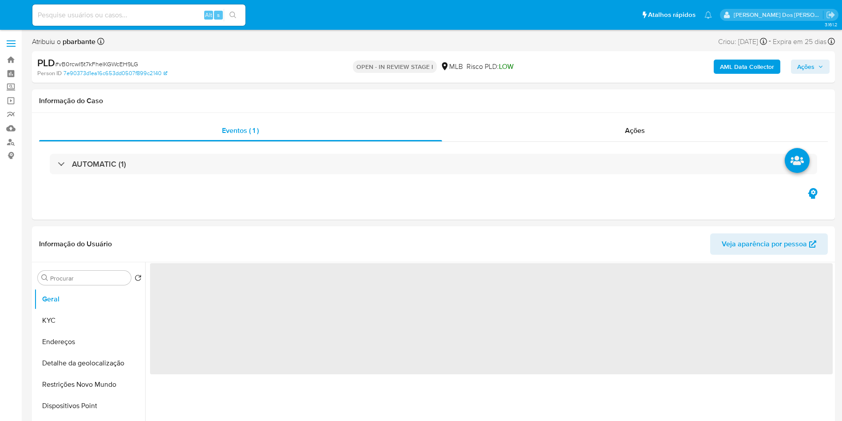
select select "10"
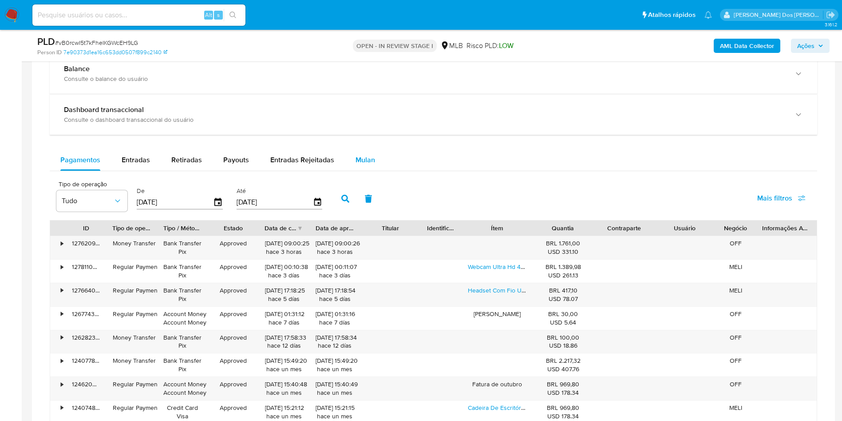
click at [370, 165] on span "Mulan" at bounding box center [366, 160] width 20 height 10
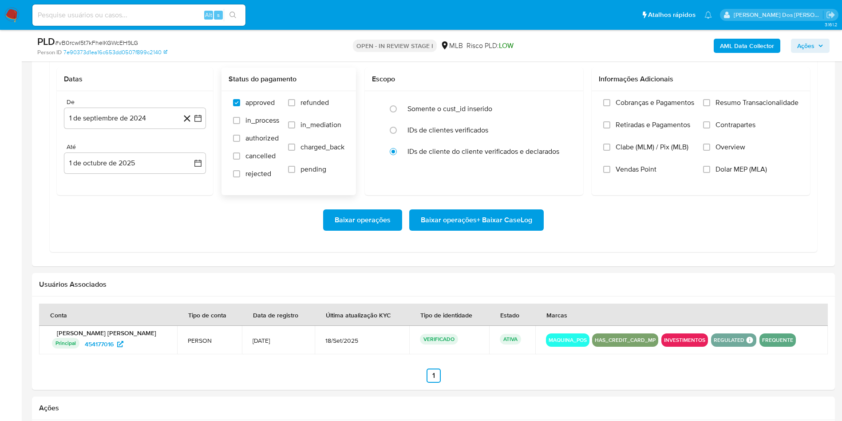
scroll to position [733, 0]
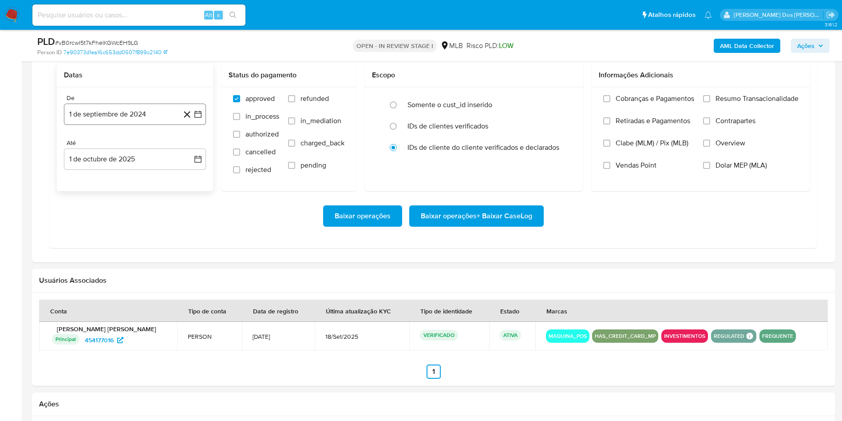
click at [200, 123] on button "1 de septiembre de 2024" at bounding box center [135, 113] width 142 height 21
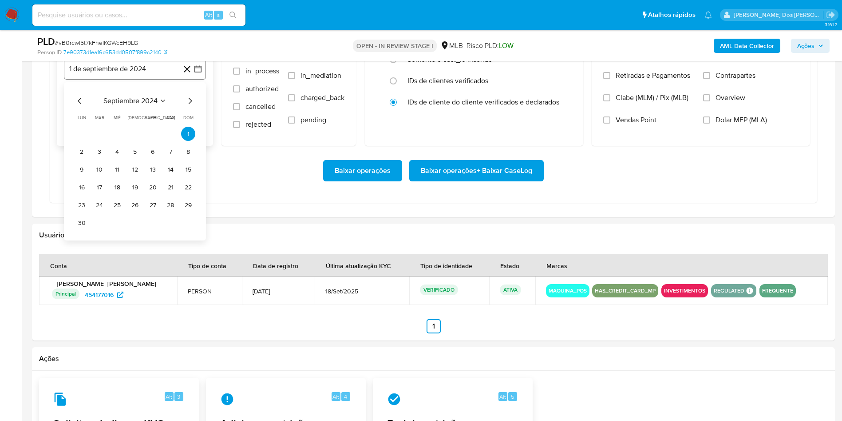
scroll to position [799, 0]
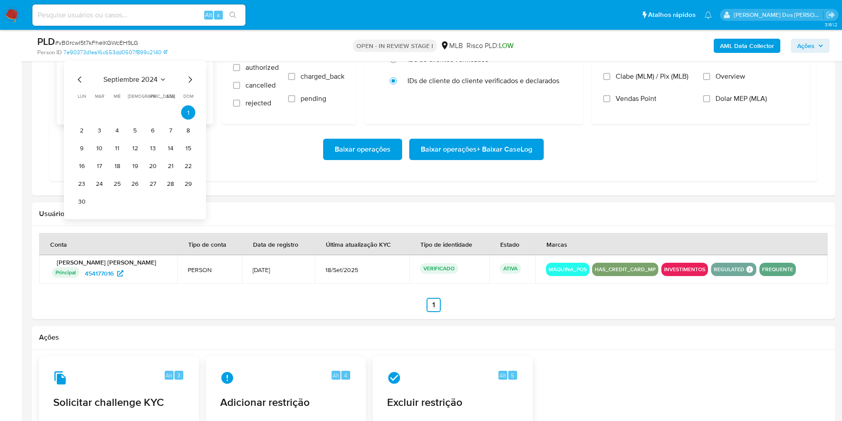
click at [193, 85] on icon "Mes siguiente" at bounding box center [190, 79] width 11 height 11
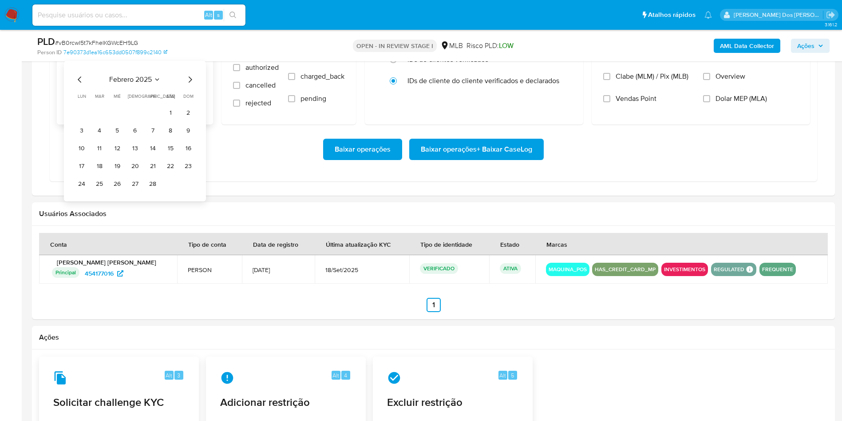
click at [193, 85] on icon "Mes siguiente" at bounding box center [190, 79] width 11 height 11
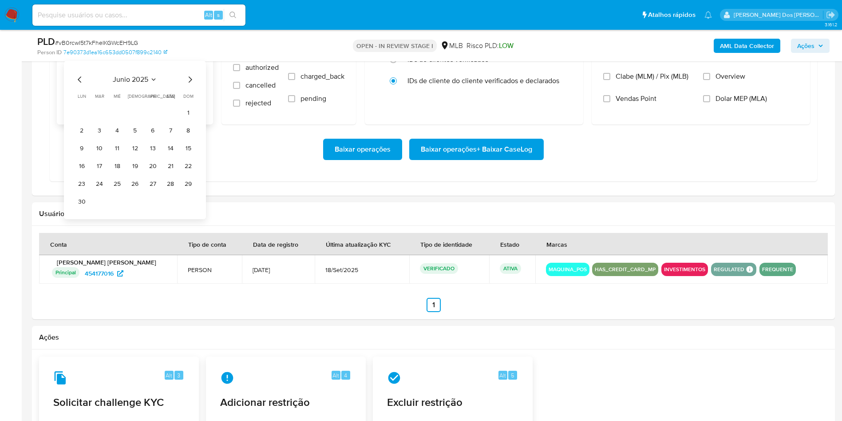
click at [193, 85] on icon "Mes siguiente" at bounding box center [190, 79] width 11 height 11
click at [78, 85] on icon "Mes anterior" at bounding box center [80, 79] width 11 height 11
click at [155, 119] on button "1" at bounding box center [153, 112] width 14 height 14
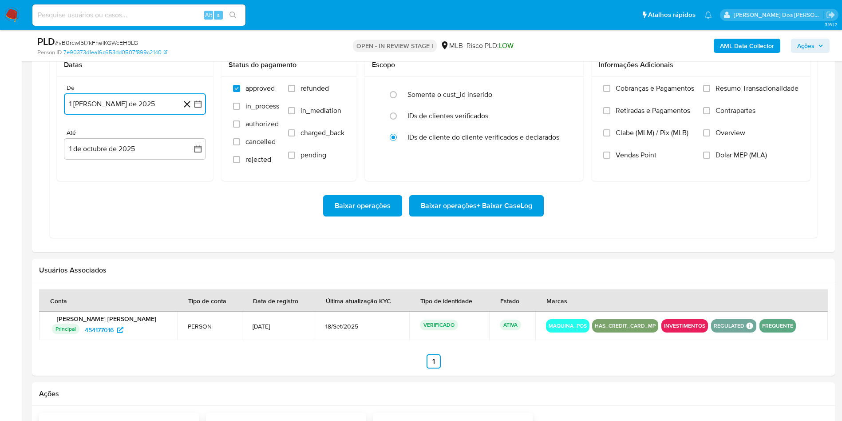
scroll to position [666, 0]
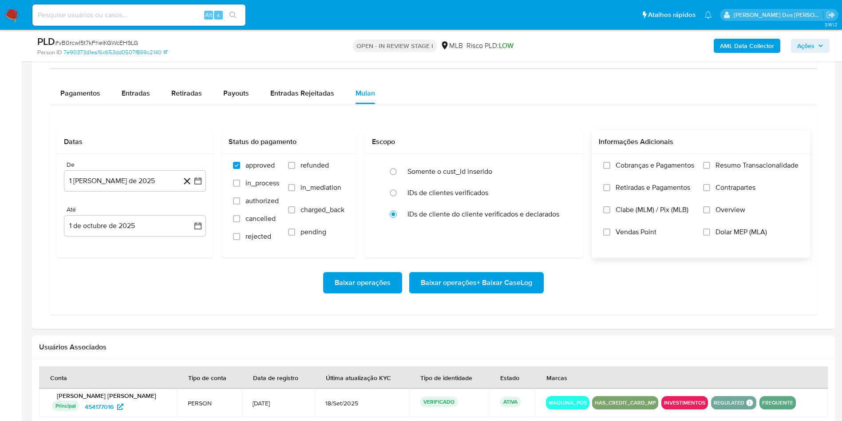
click at [748, 183] on label "Resumo Transacionalidade" at bounding box center [750, 172] width 95 height 22
click at [711, 169] on input "Resumo Transacionalidade" at bounding box center [706, 165] width 7 height 7
click at [494, 292] on span "Baixar operações + Baixar CaseLog" at bounding box center [476, 283] width 111 height 20
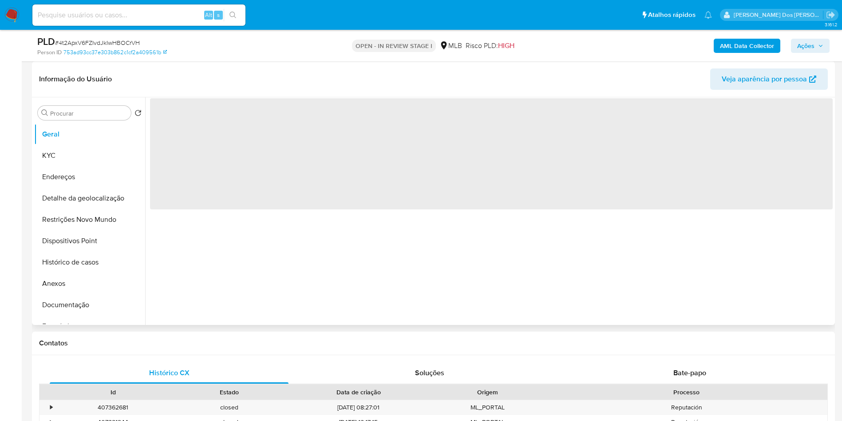
select select "10"
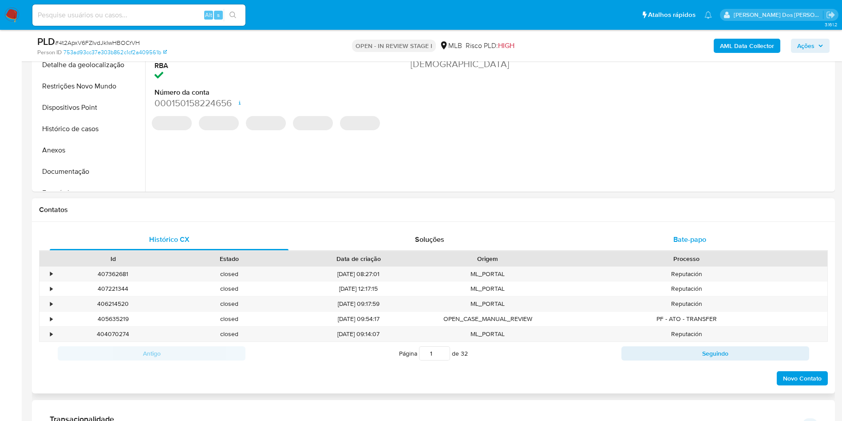
click at [680, 244] on span "Bate-papo" at bounding box center [690, 239] width 33 height 10
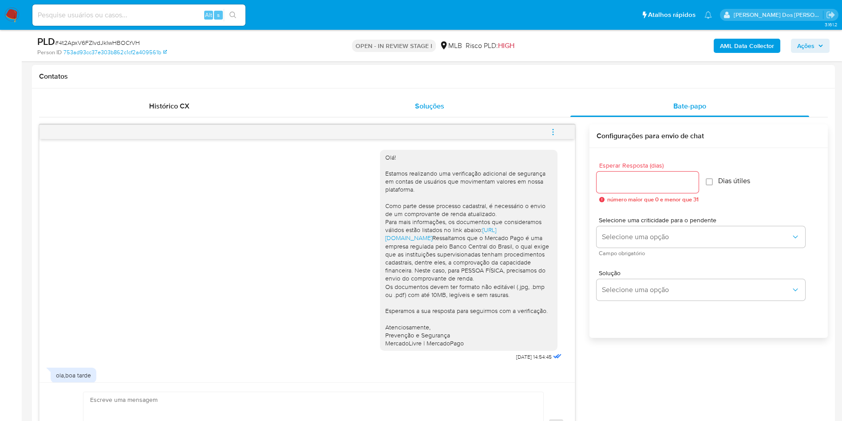
scroll to position [64, 0]
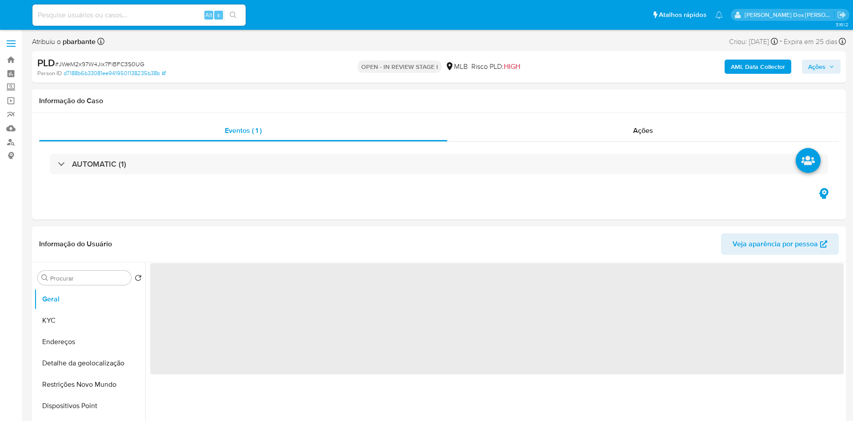
select select "10"
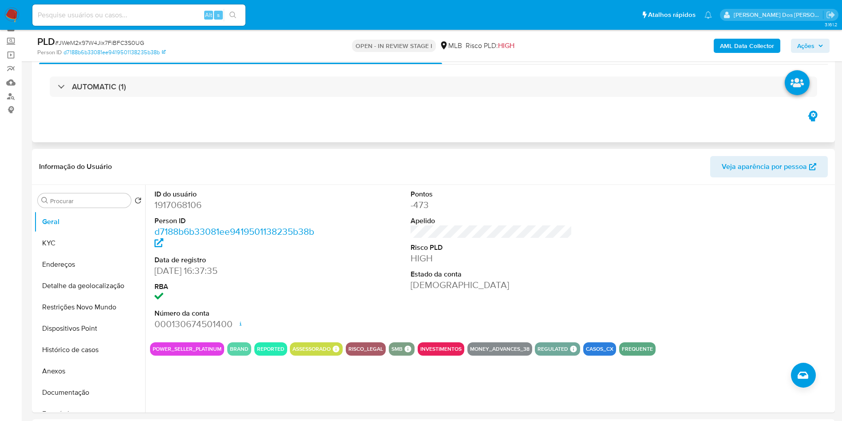
scroll to position [67, 0]
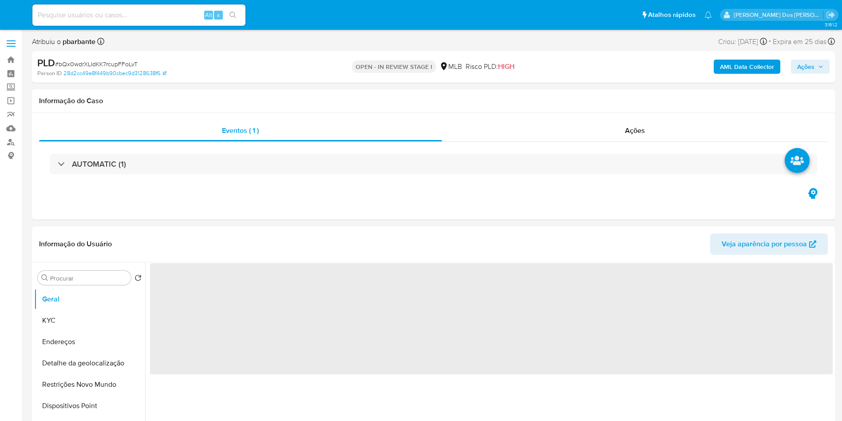
select select "10"
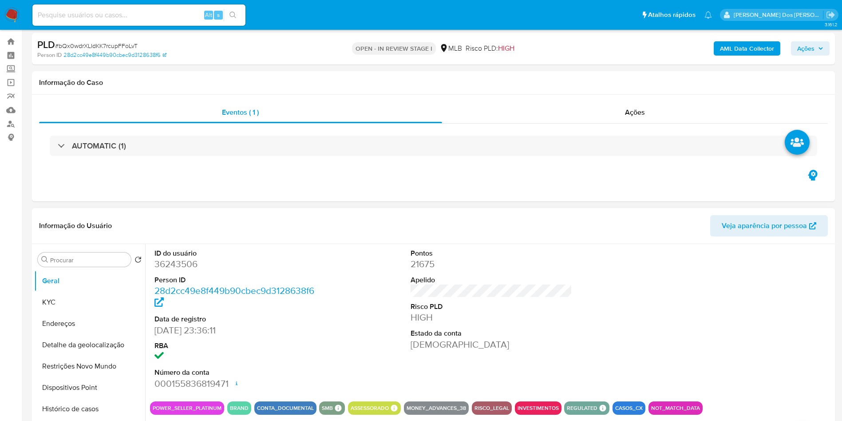
scroll to position [67, 0]
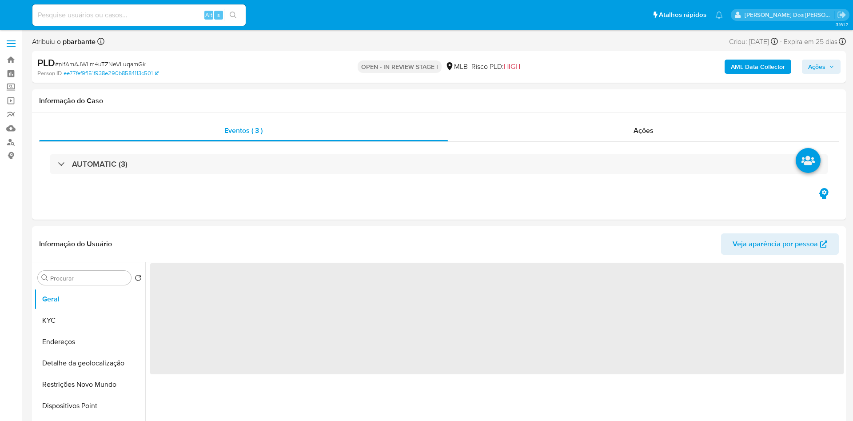
select select "10"
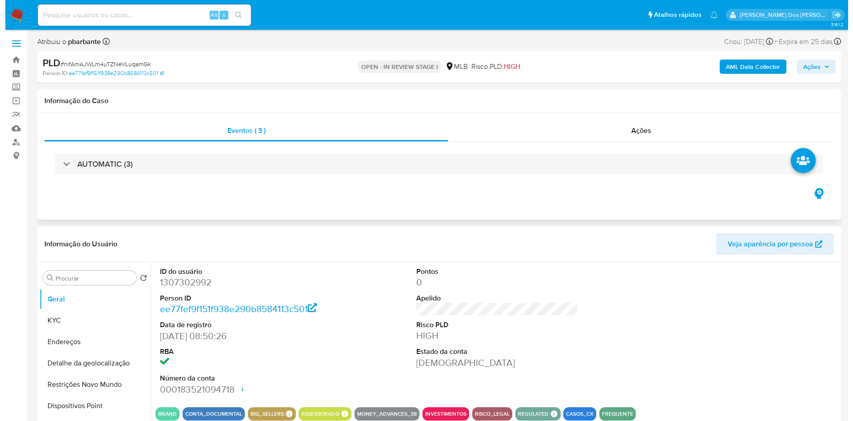
scroll to position [67, 0]
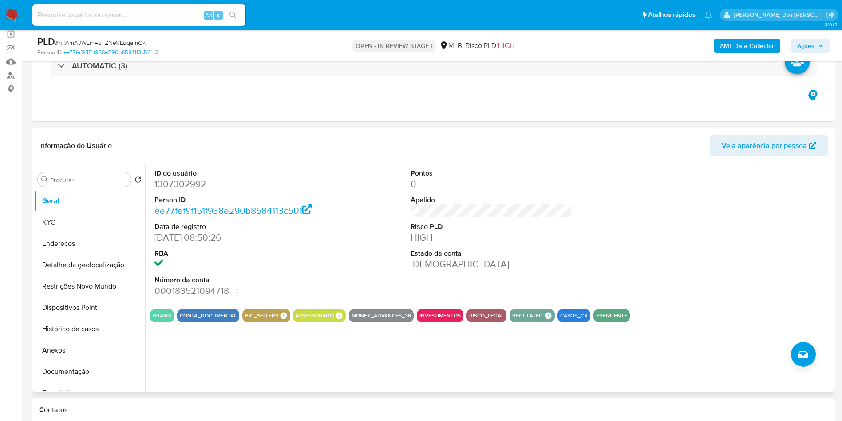
click at [181, 190] on dd "1307302992" at bounding box center [236, 184] width 162 height 12
copy dd "1307302992"
click at [70, 233] on button "KYC" at bounding box center [86, 221] width 104 height 21
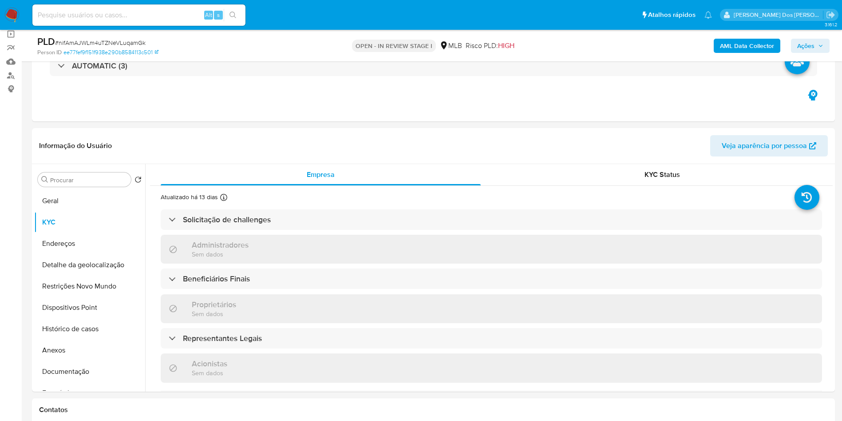
click at [748, 43] on b "AML Data Collector" at bounding box center [747, 46] width 54 height 14
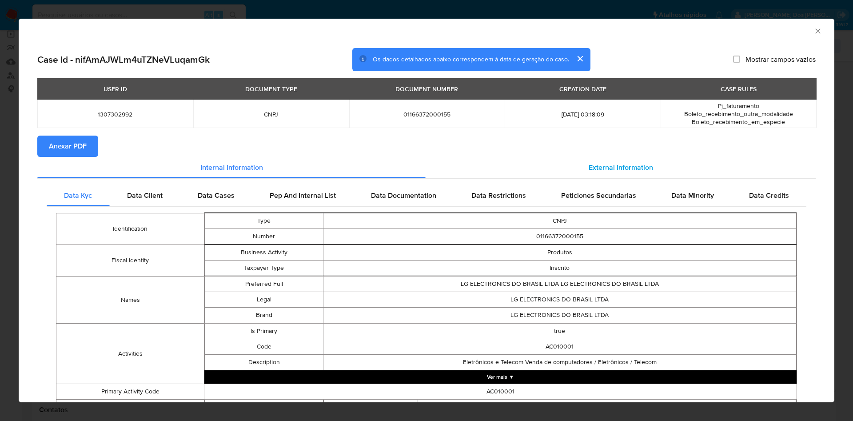
click at [627, 159] on div "External information" at bounding box center [620, 167] width 390 height 21
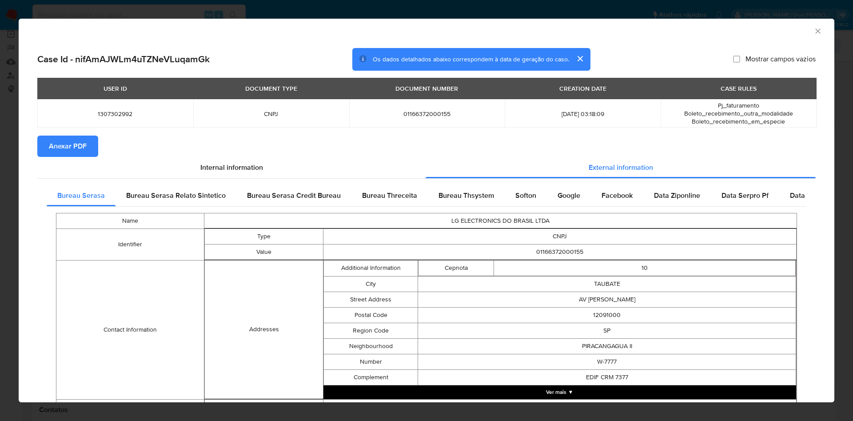
click at [80, 152] on span "Anexar PDF" at bounding box center [68, 146] width 38 height 20
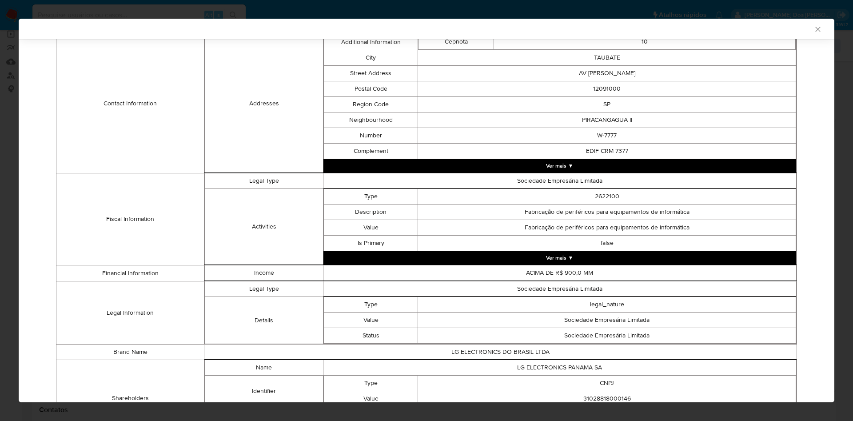
scroll to position [307, 0]
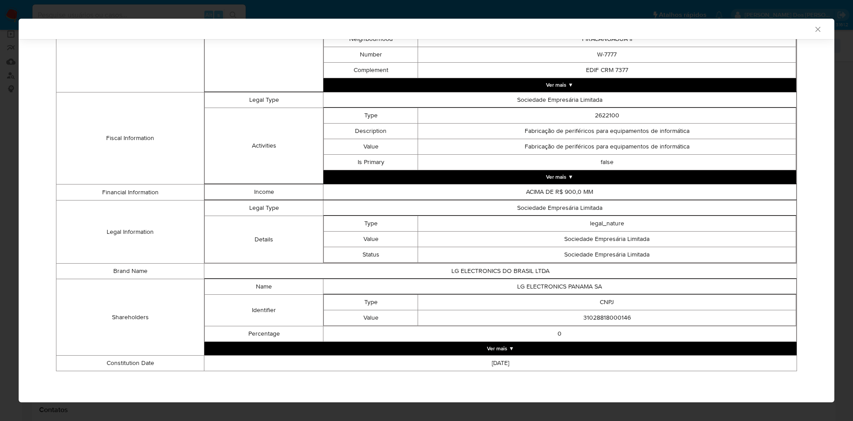
click at [582, 345] on button "Ver mais ▼" at bounding box center [500, 347] width 592 height 13
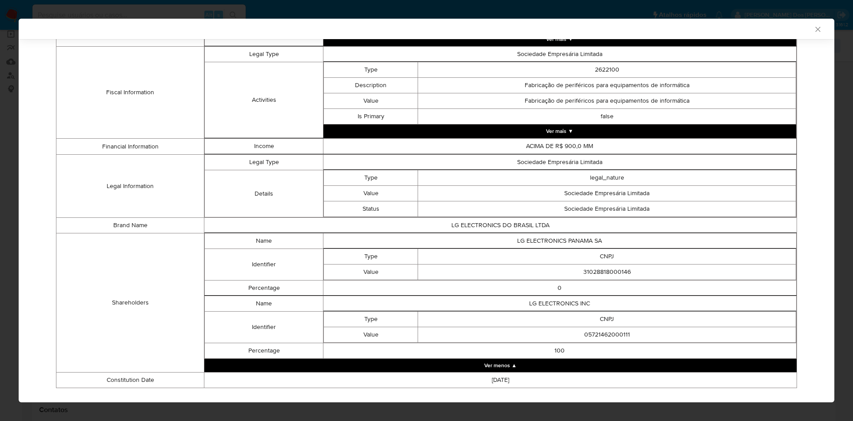
scroll to position [370, 0]
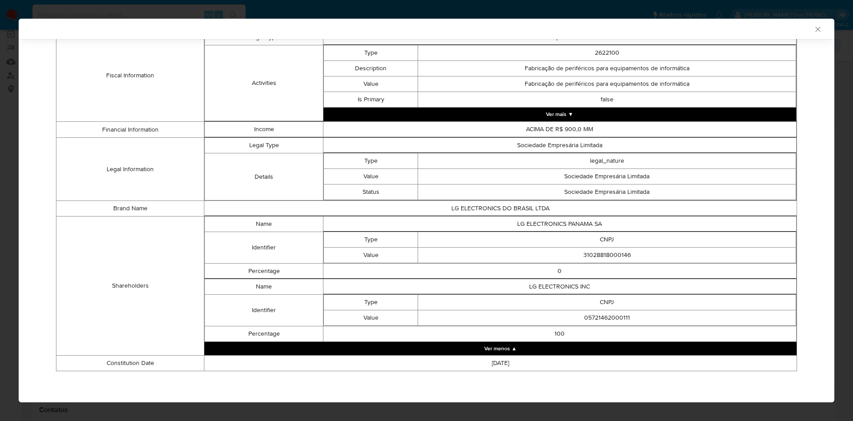
click at [598, 318] on td "05721462000111" at bounding box center [607, 318] width 378 height 16
copy td "05721462000111"
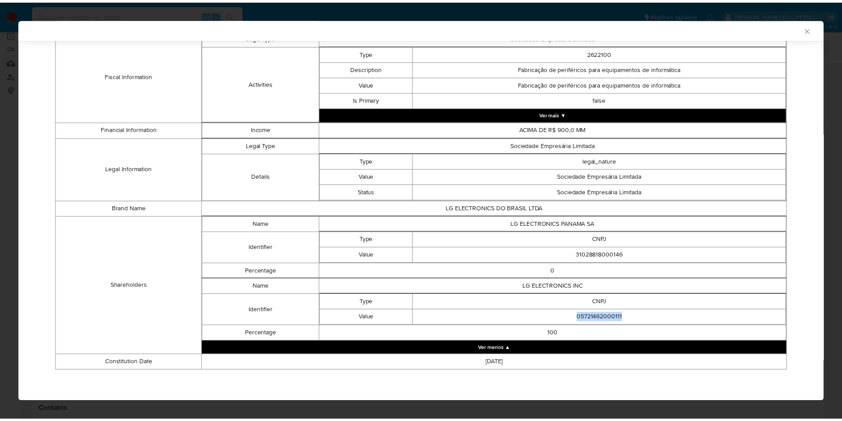
scroll to position [368, 0]
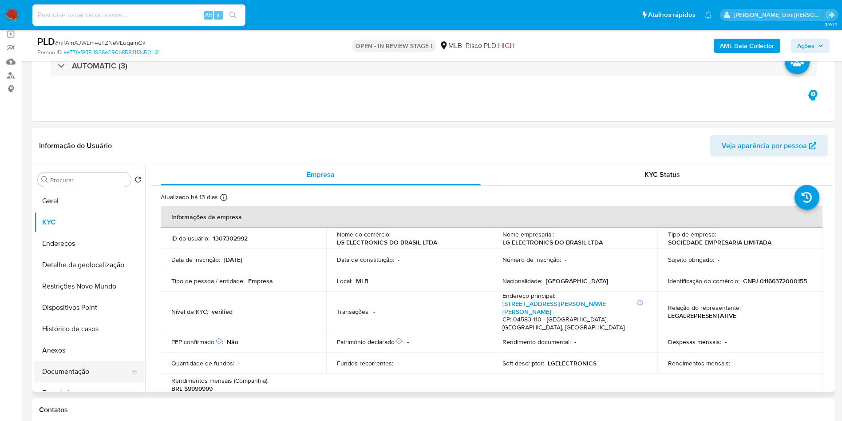
click at [86, 382] on button "Documentação" at bounding box center [86, 371] width 104 height 21
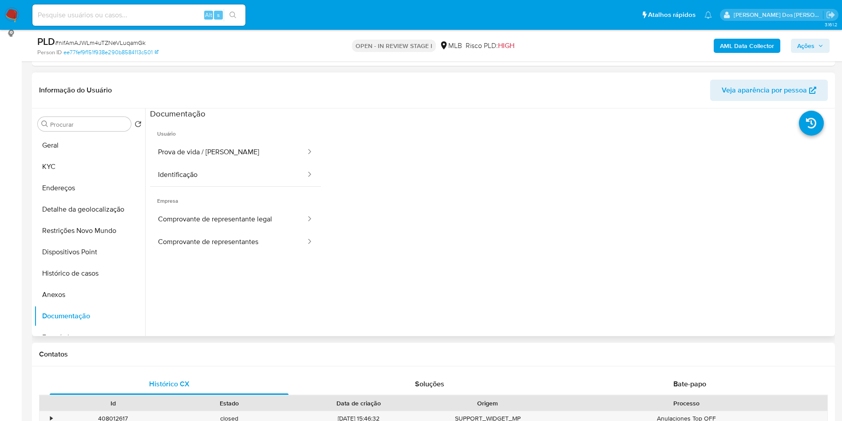
scroll to position [67, 0]
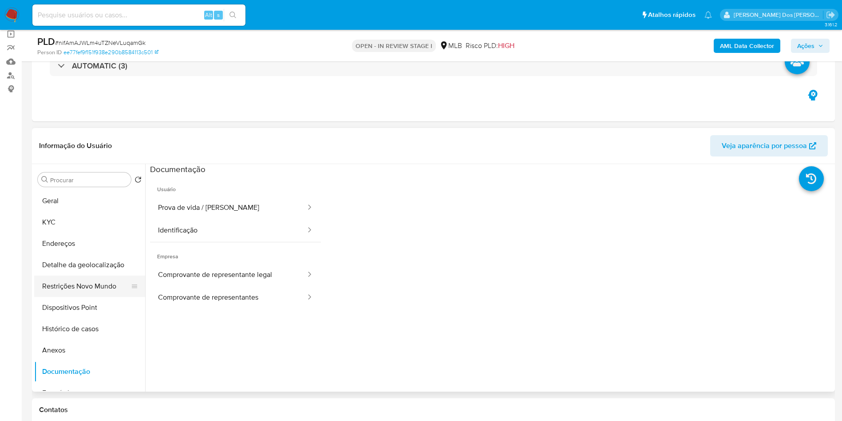
click at [76, 297] on button "Restrições Novo Mundo" at bounding box center [86, 285] width 104 height 21
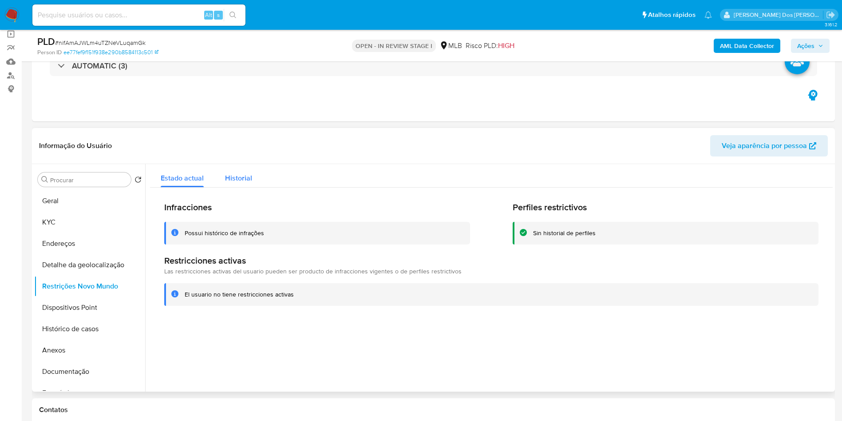
click at [230, 183] on div "Historial" at bounding box center [238, 176] width 27 height 24
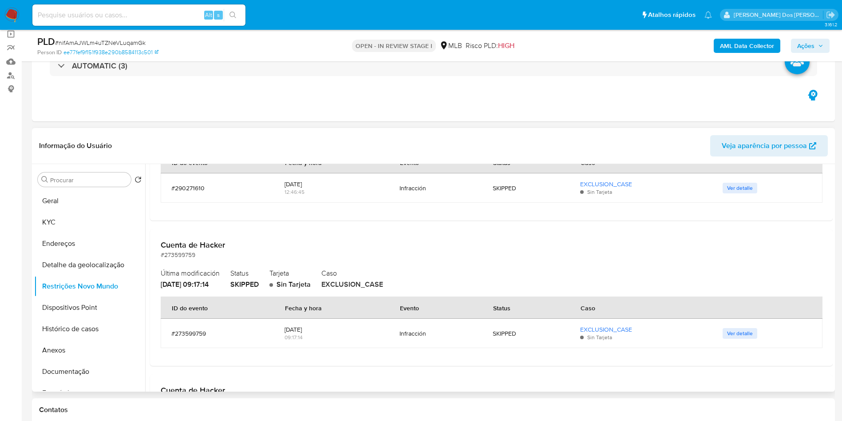
scroll to position [200, 0]
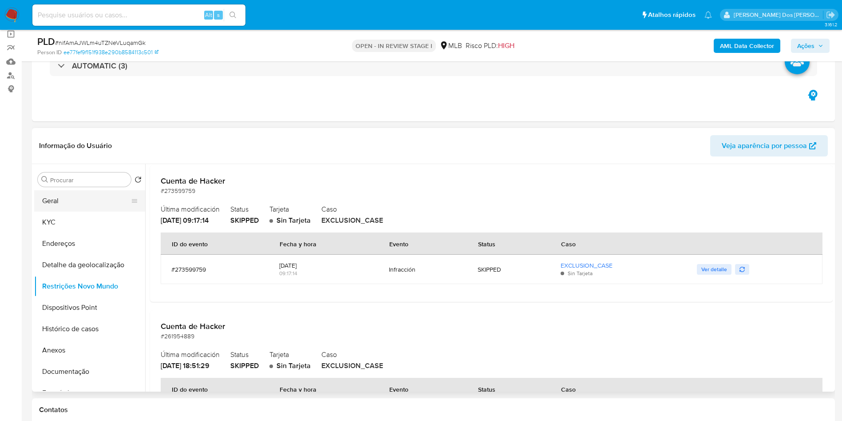
click at [75, 211] on button "Geral" at bounding box center [86, 200] width 104 height 21
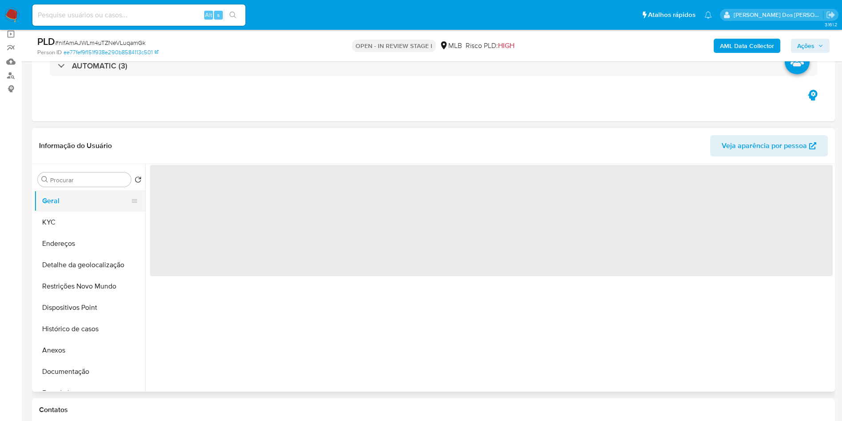
scroll to position [0, 0]
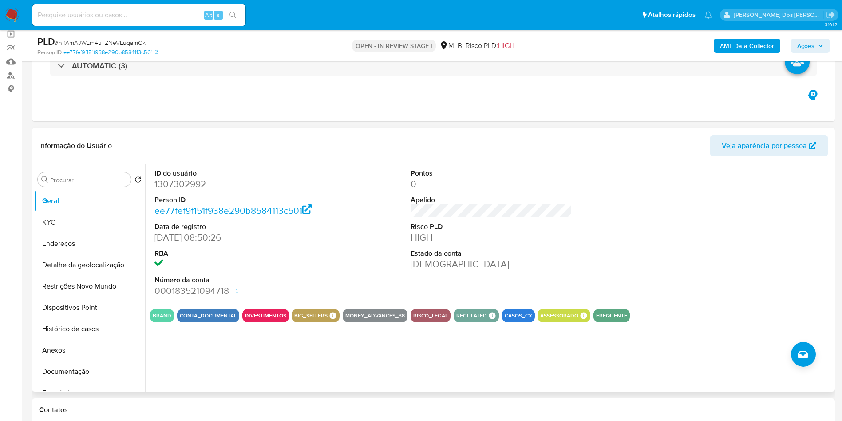
copy td "05721462000111"
click at [59, 338] on button "Histórico de casos" at bounding box center [86, 328] width 104 height 21
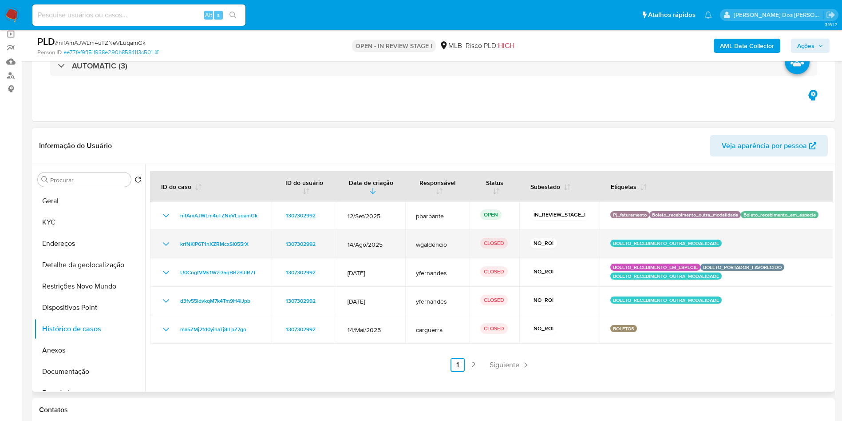
click at [161, 249] on icon "Mostrar/Ocultar" at bounding box center [166, 243] width 11 height 11
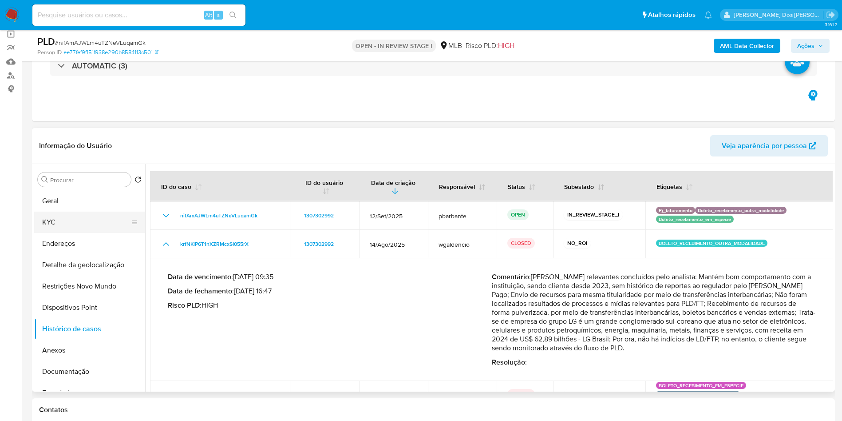
click at [48, 233] on button "KYC" at bounding box center [86, 221] width 104 height 21
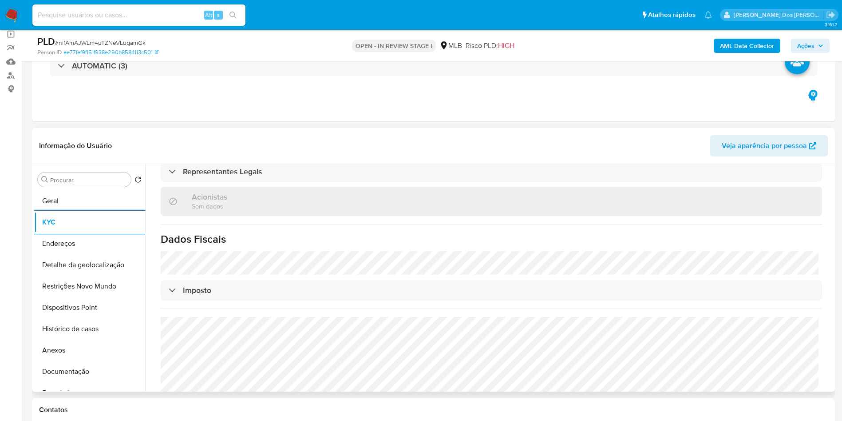
scroll to position [547, 0]
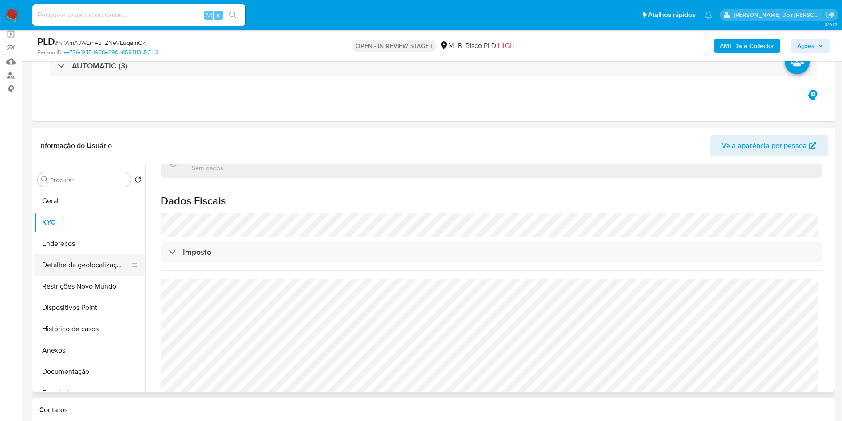
click at [82, 275] on button "Detalhe da geolocalização" at bounding box center [86, 264] width 104 height 21
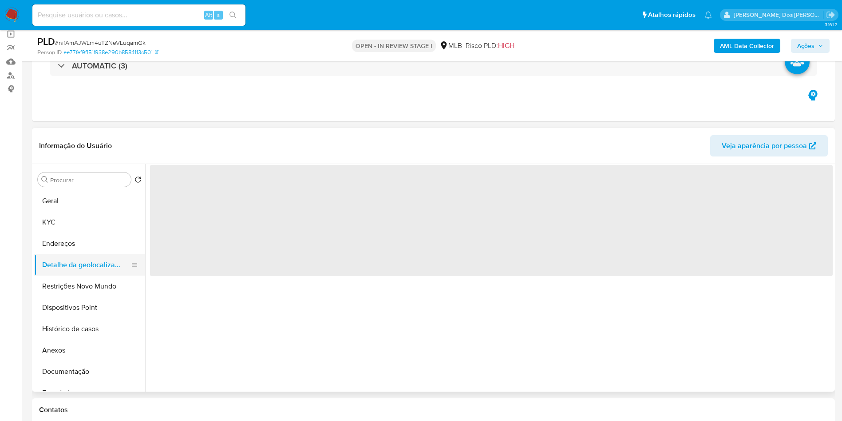
scroll to position [0, 0]
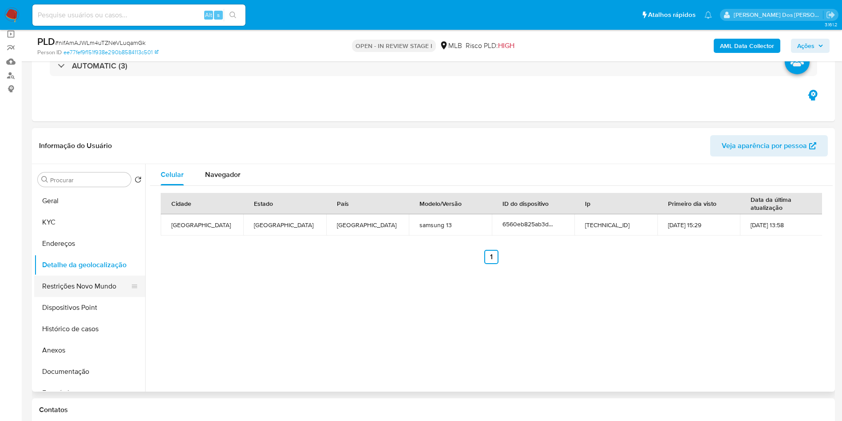
click at [87, 297] on button "Restrições Novo Mundo" at bounding box center [86, 285] width 104 height 21
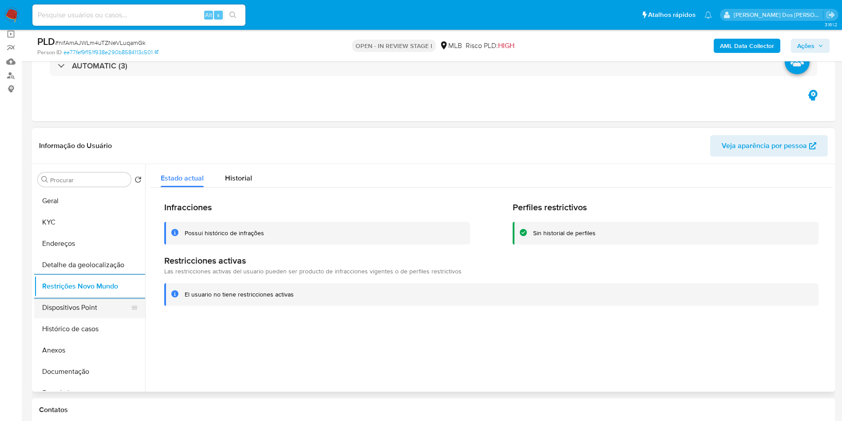
click at [103, 318] on button "Dispositivos Point" at bounding box center [86, 307] width 104 height 21
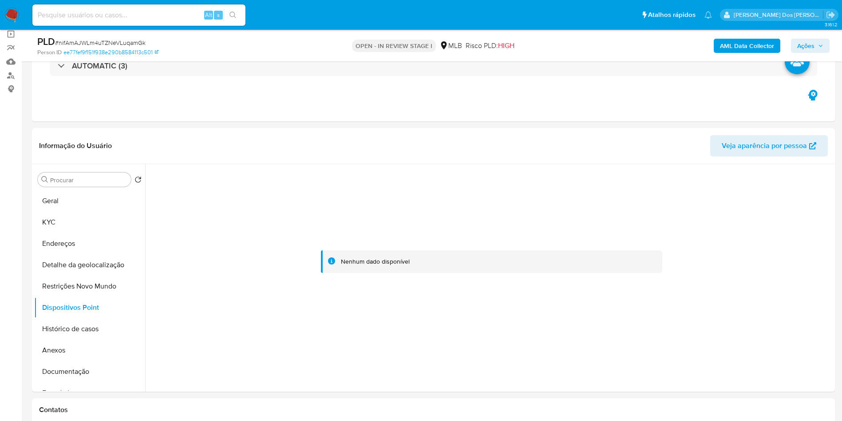
click at [822, 46] on icon "button" at bounding box center [820, 45] width 5 height 5
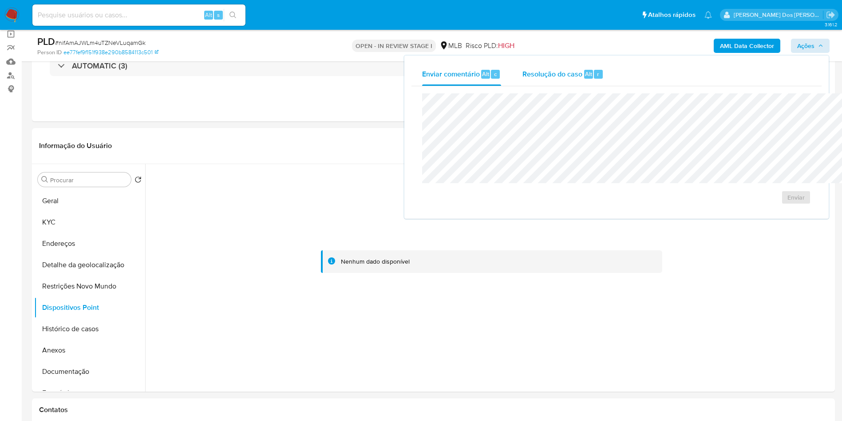
drag, startPoint x: 548, startPoint y: 76, endPoint x: 545, endPoint y: 82, distance: 6.4
click at [594, 76] on div "r" at bounding box center [598, 74] width 9 height 9
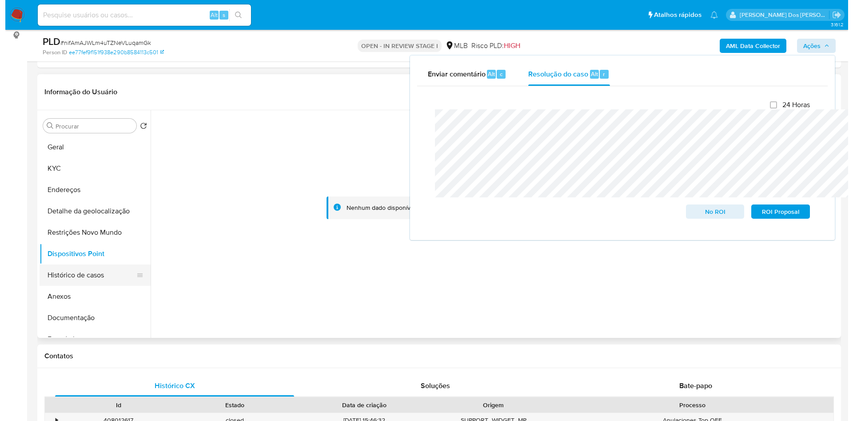
scroll to position [133, 0]
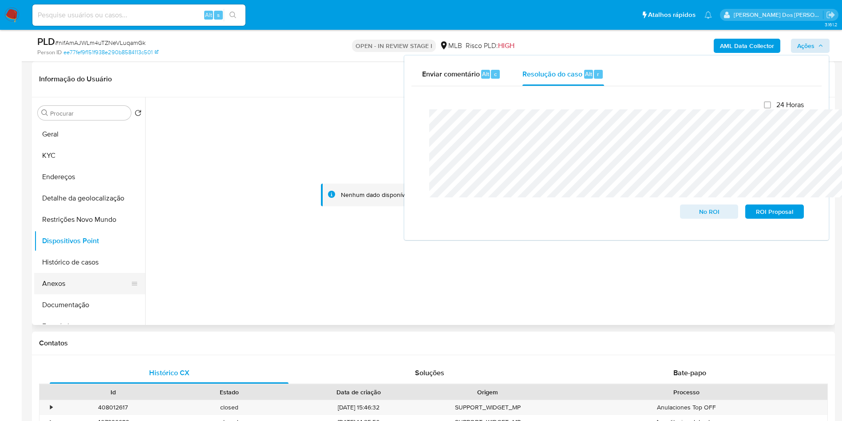
click at [95, 294] on button "Anexos" at bounding box center [86, 283] width 104 height 21
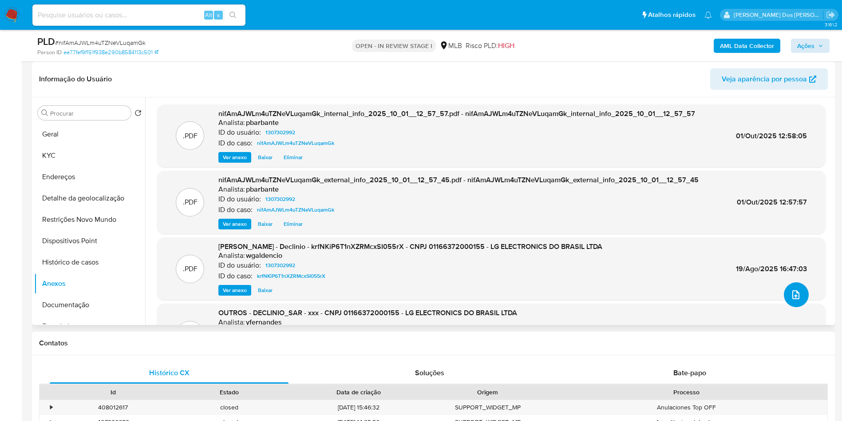
click at [790, 307] on button "upload-file" at bounding box center [796, 294] width 25 height 25
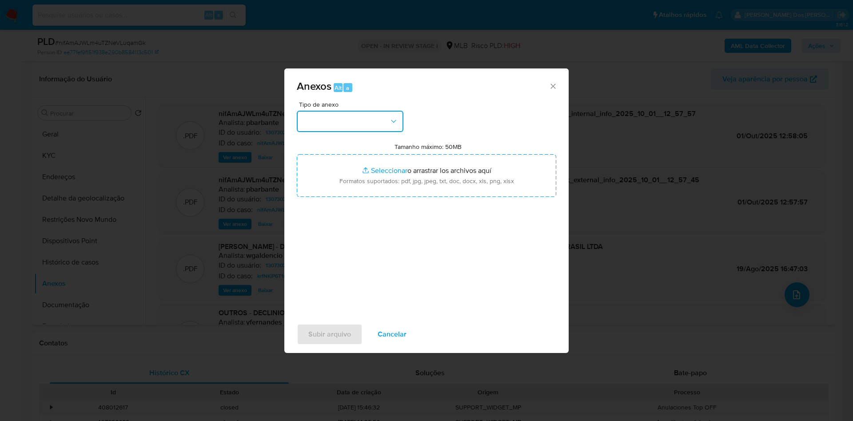
click at [346, 111] on button "button" at bounding box center [350, 121] width 107 height 21
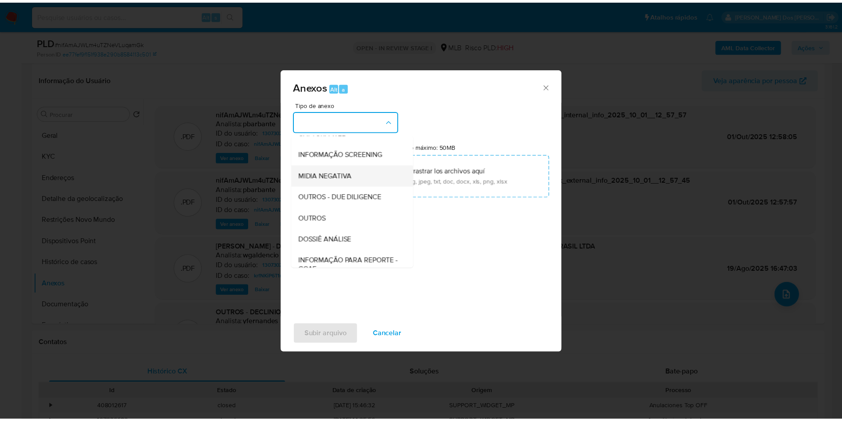
scroll to position [119, 0]
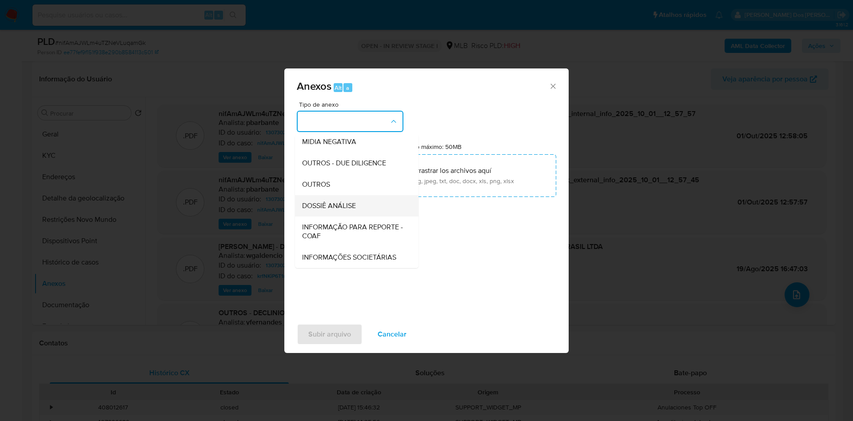
click at [318, 201] on span "DOSSIÊ ANÁLISE" at bounding box center [329, 205] width 54 height 9
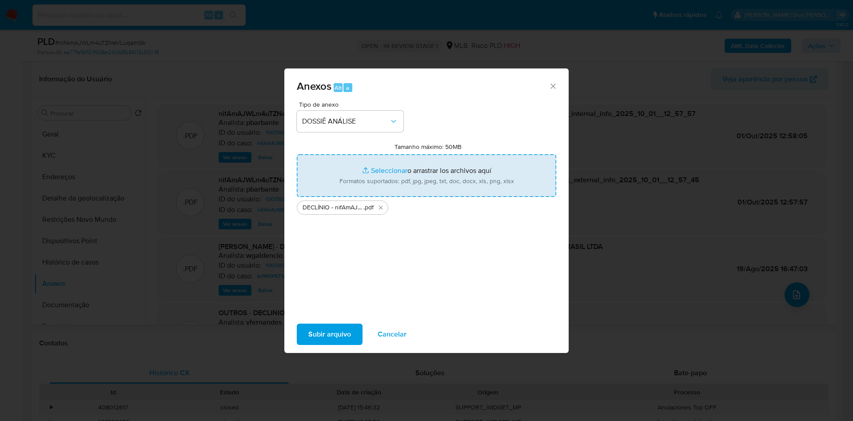
type input "C:\fakepath\Mulan 1307302992_2025_09_30_14_00_32.xlsx"
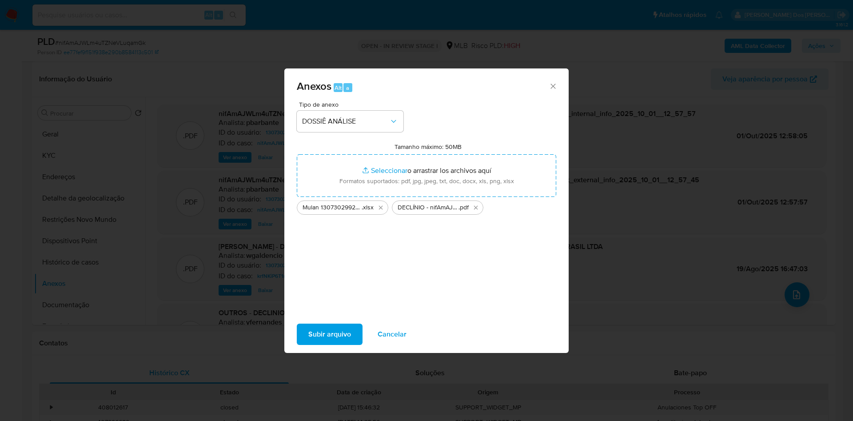
click at [318, 333] on span "Subir arquivo" at bounding box center [329, 334] width 43 height 20
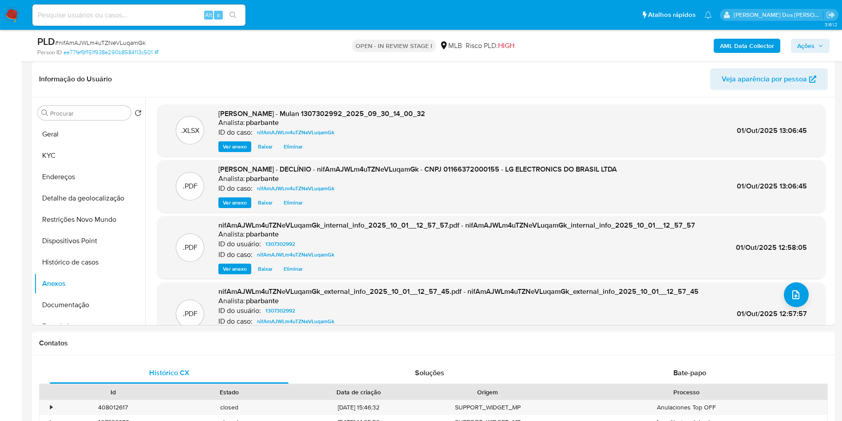
click at [812, 45] on span "Ações" at bounding box center [806, 46] width 17 height 14
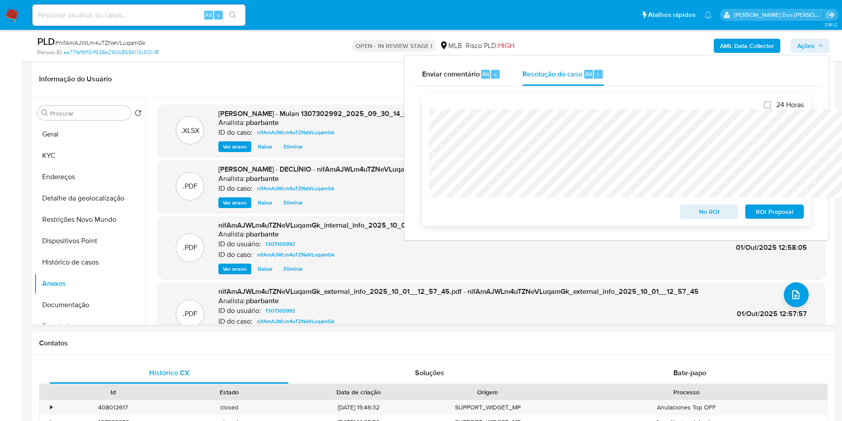
click at [726, 214] on span "No ROI" at bounding box center [710, 211] width 46 height 12
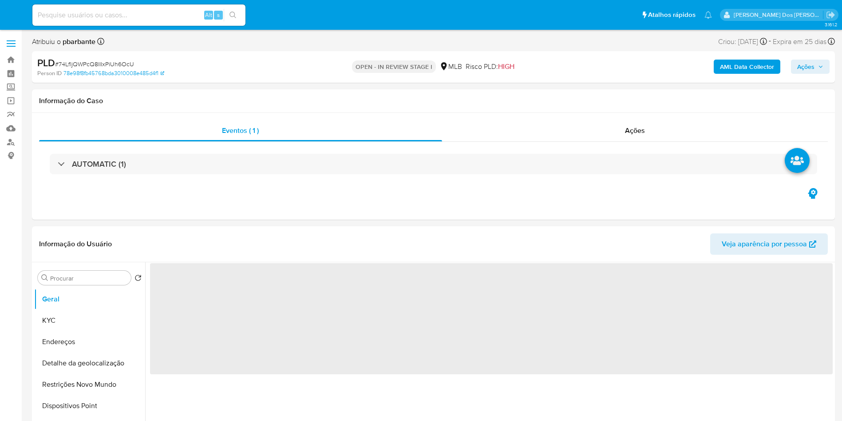
select select "10"
